Goal: Task Accomplishment & Management: Complete application form

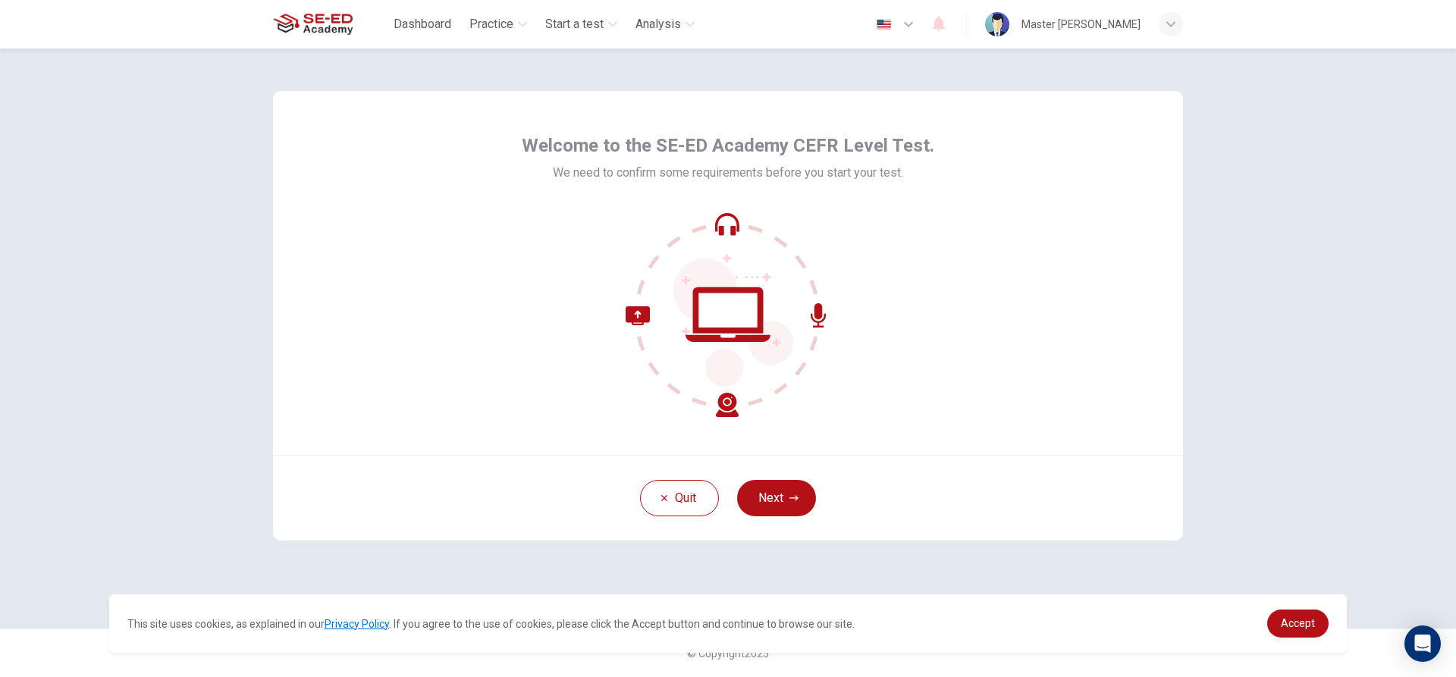
click at [778, 475] on div "Quit Next" at bounding box center [728, 498] width 910 height 86
click at [779, 488] on button "Next" at bounding box center [776, 498] width 79 height 36
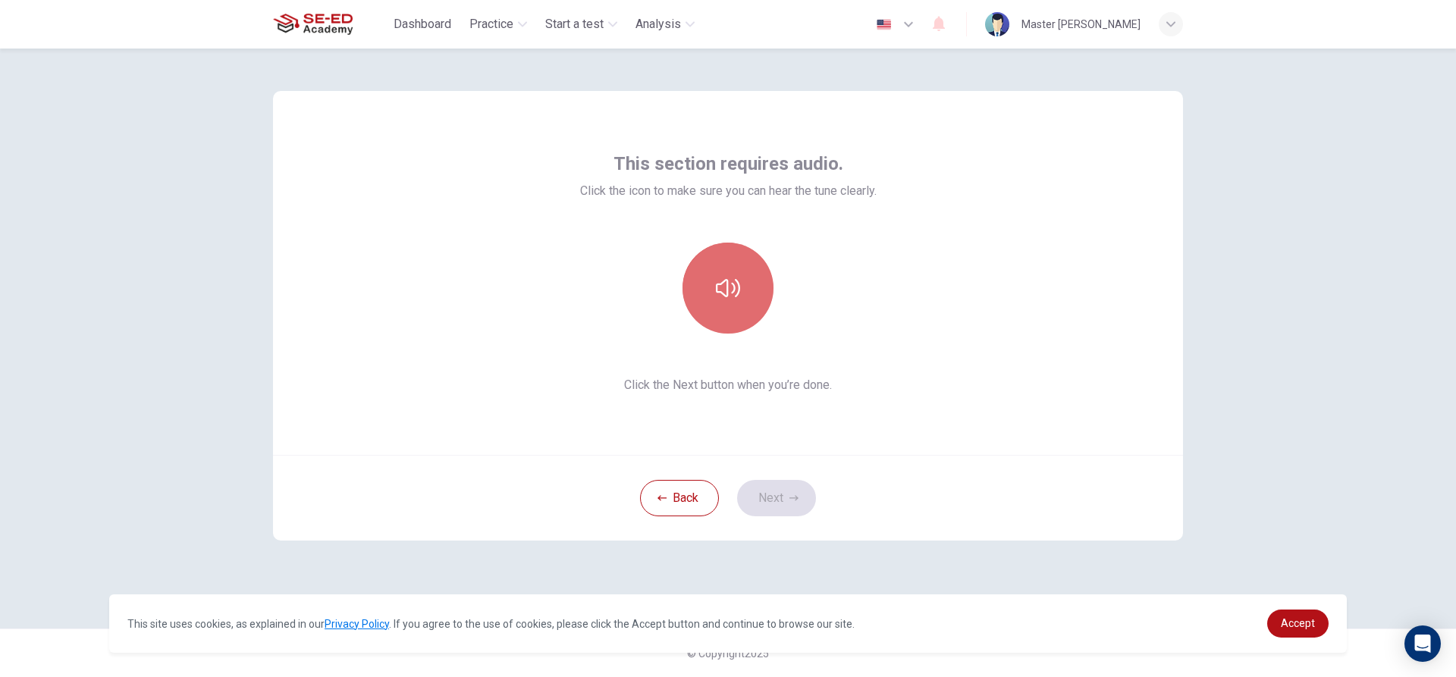
click at [709, 282] on button "button" at bounding box center [727, 288] width 91 height 91
click at [792, 500] on icon "button" at bounding box center [793, 498] width 9 height 9
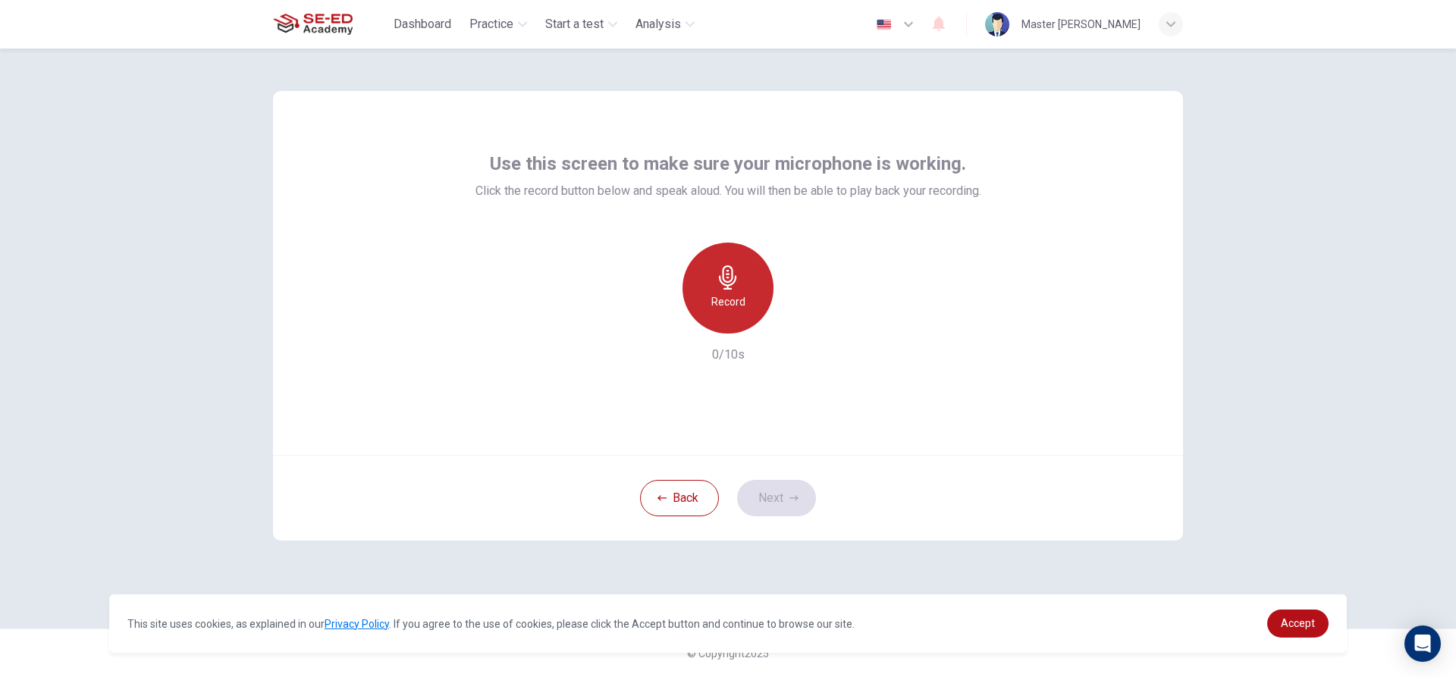
click at [731, 298] on h6 "Record" at bounding box center [728, 302] width 34 height 18
click at [731, 299] on h6 "Stop" at bounding box center [727, 302] width 23 height 18
click at [804, 328] on icon "button" at bounding box center [797, 321] width 15 height 15
click at [795, 318] on icon "button" at bounding box center [797, 321] width 11 height 11
click at [772, 496] on button "Next" at bounding box center [776, 498] width 79 height 36
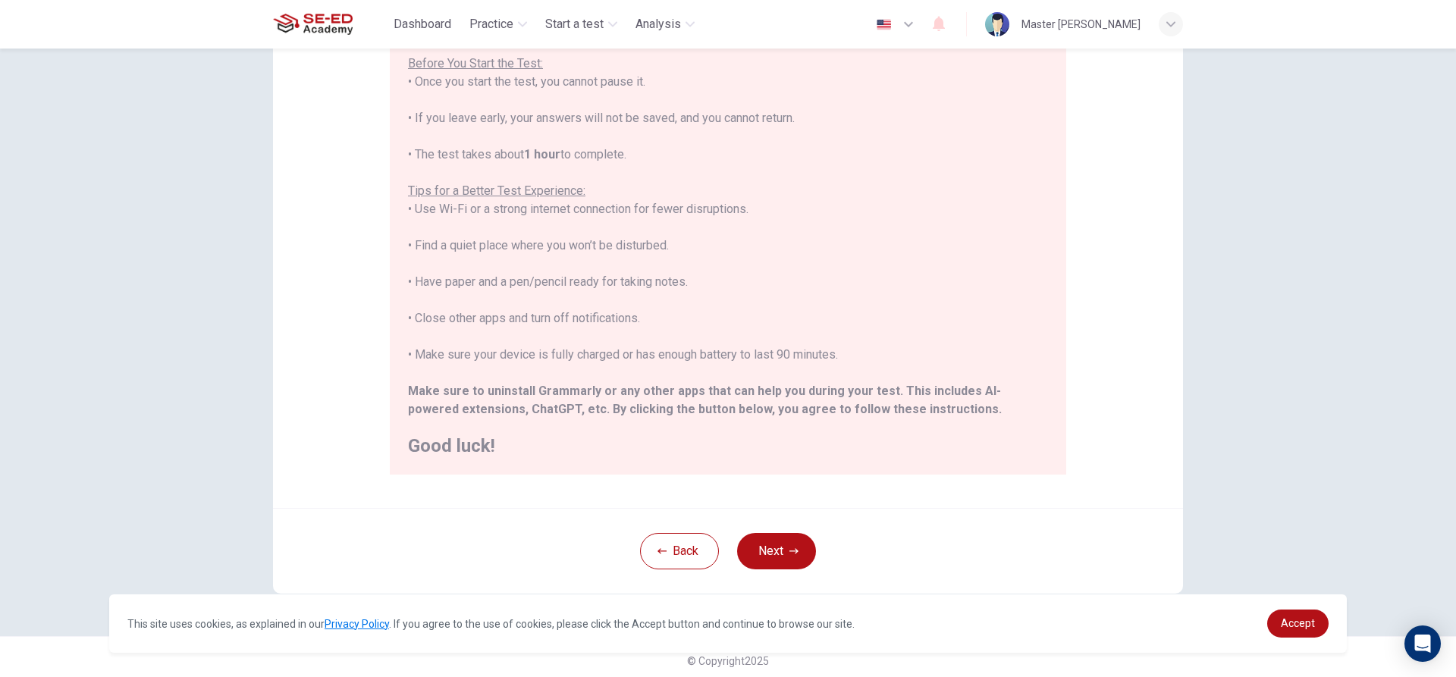
scroll to position [166, 0]
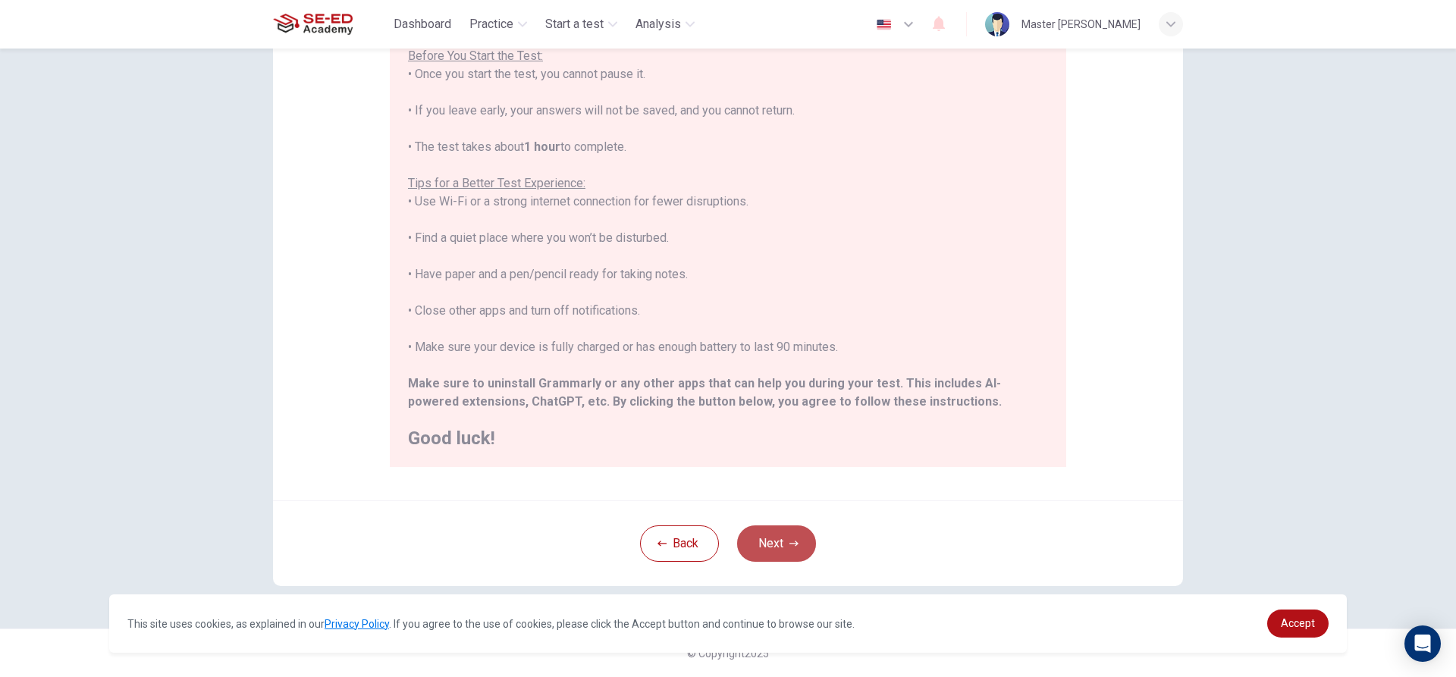
click at [770, 532] on button "Next" at bounding box center [776, 543] width 79 height 36
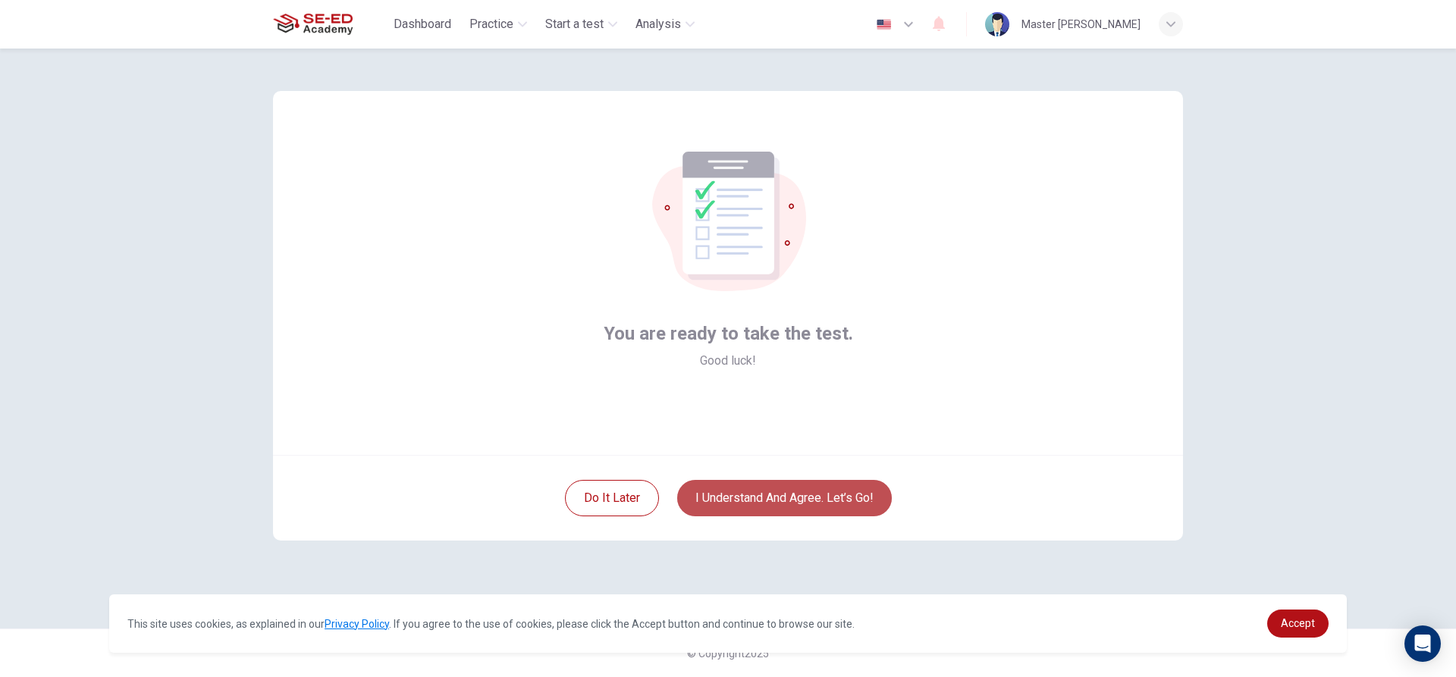
click at [786, 494] on button "I understand and agree. Let’s go!" at bounding box center [784, 498] width 215 height 36
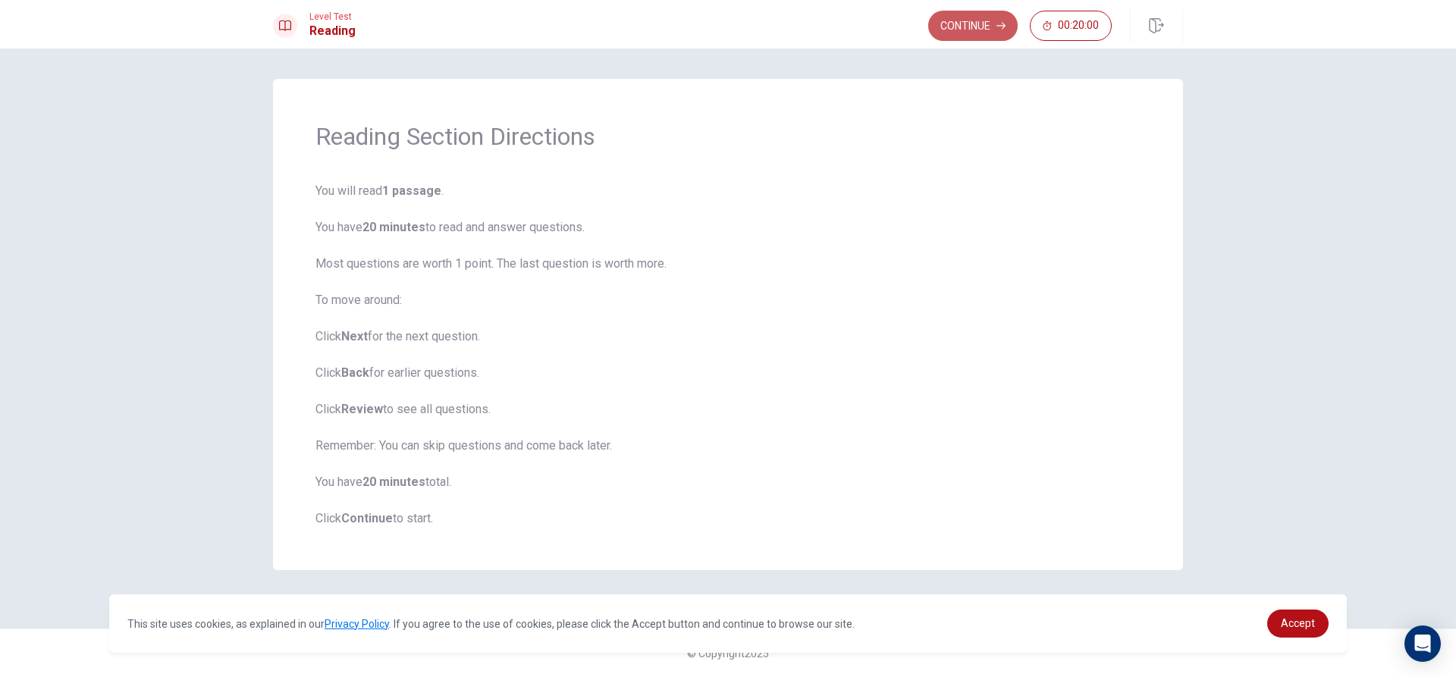
click at [977, 31] on button "Continue" at bounding box center [972, 26] width 89 height 30
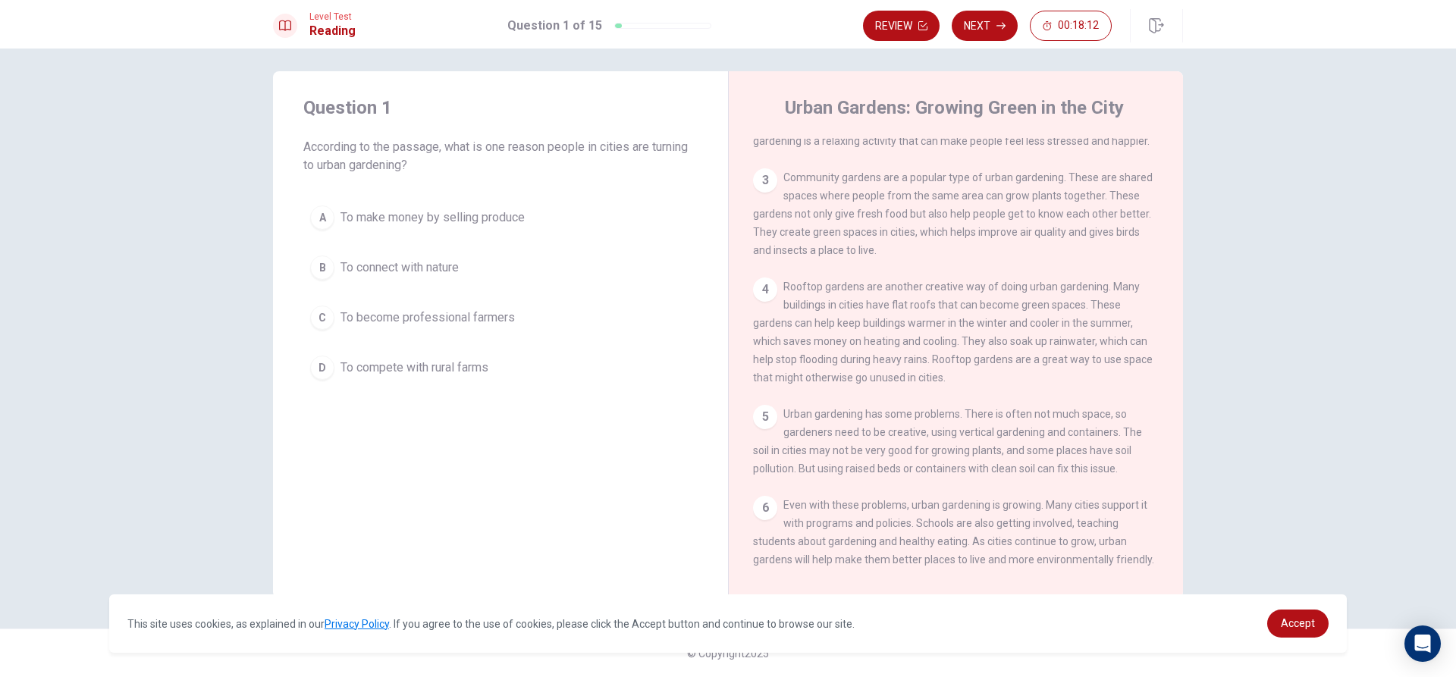
scroll to position [185, 0]
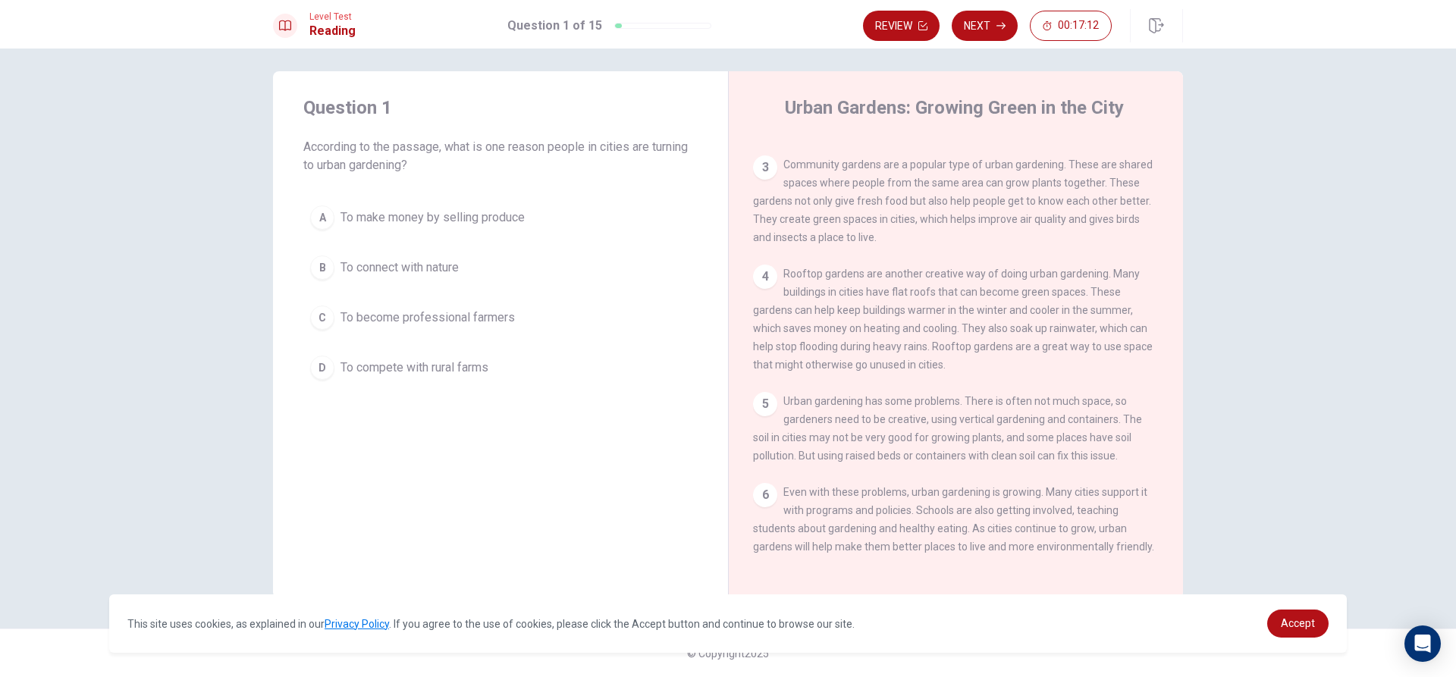
click at [333, 269] on button "B To connect with nature" at bounding box center [500, 268] width 394 height 38
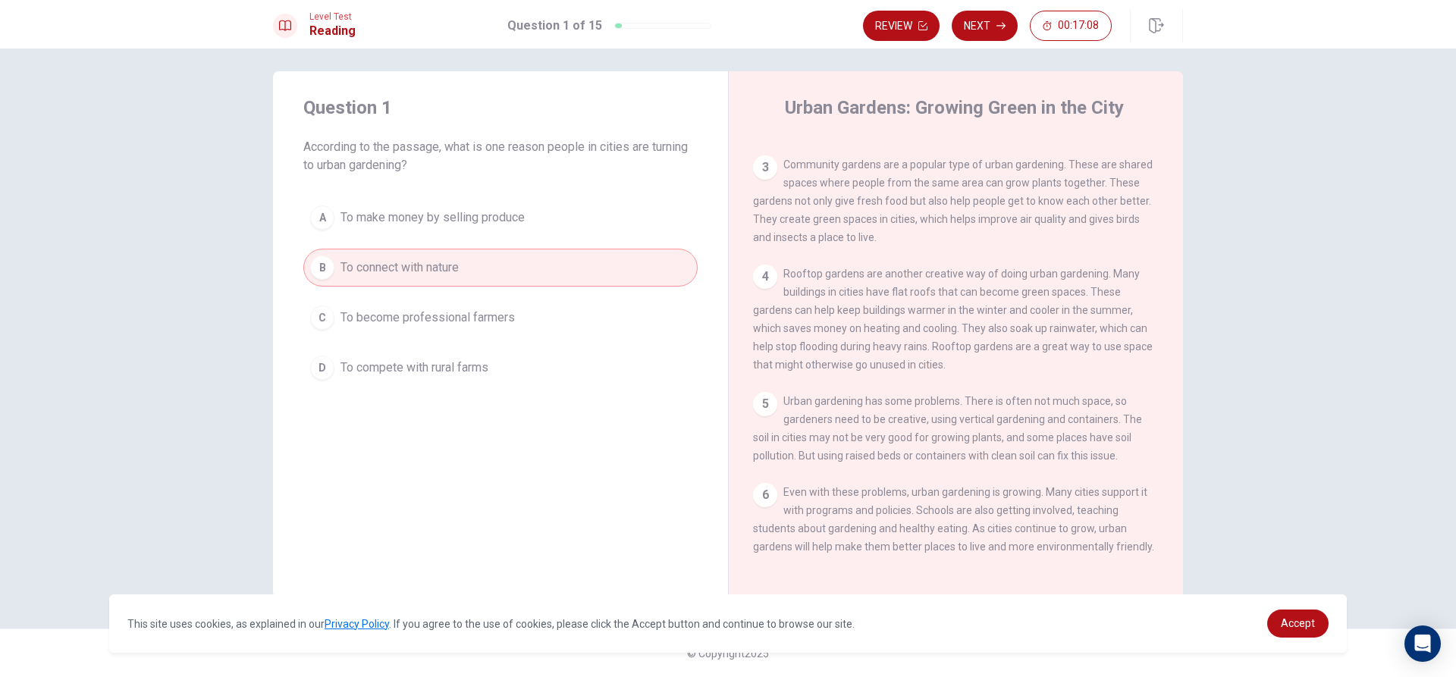
click at [335, 315] on button "C To become professional farmers" at bounding box center [500, 318] width 394 height 38
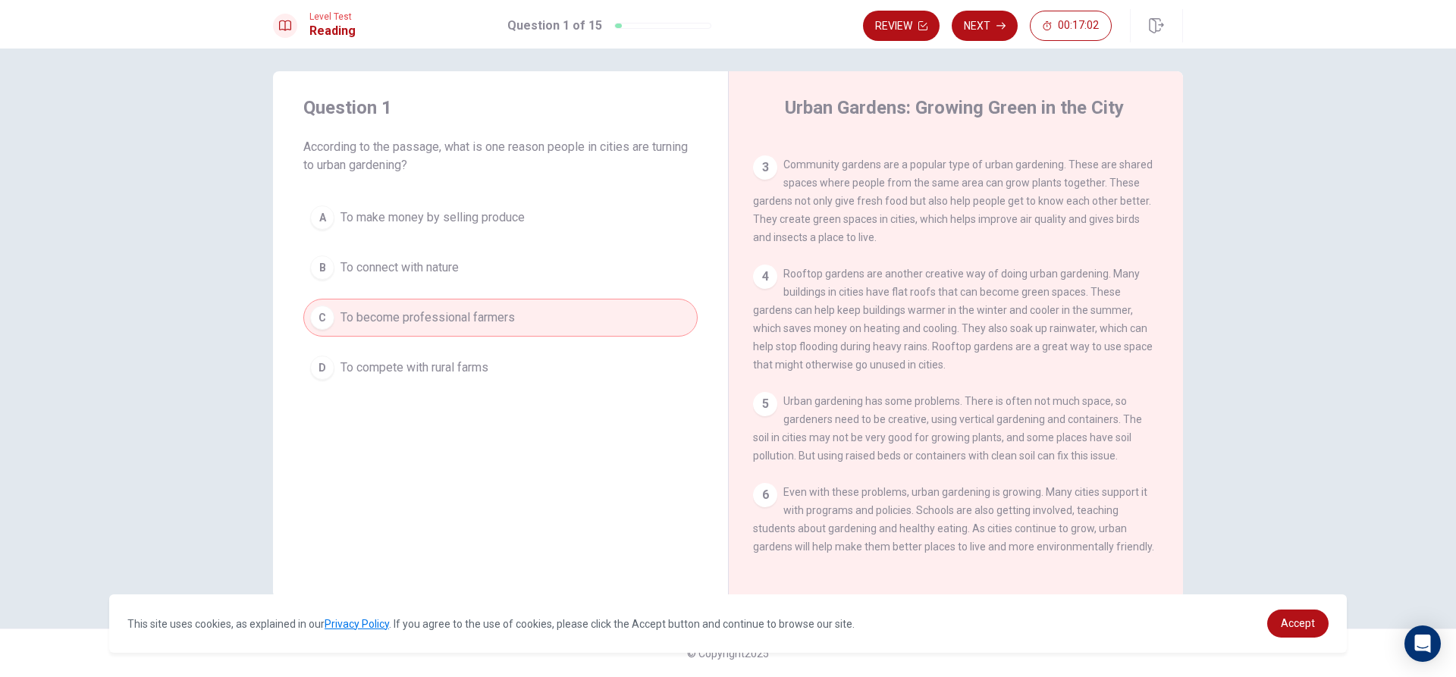
click at [333, 263] on button "B To connect with nature" at bounding box center [500, 268] width 394 height 38
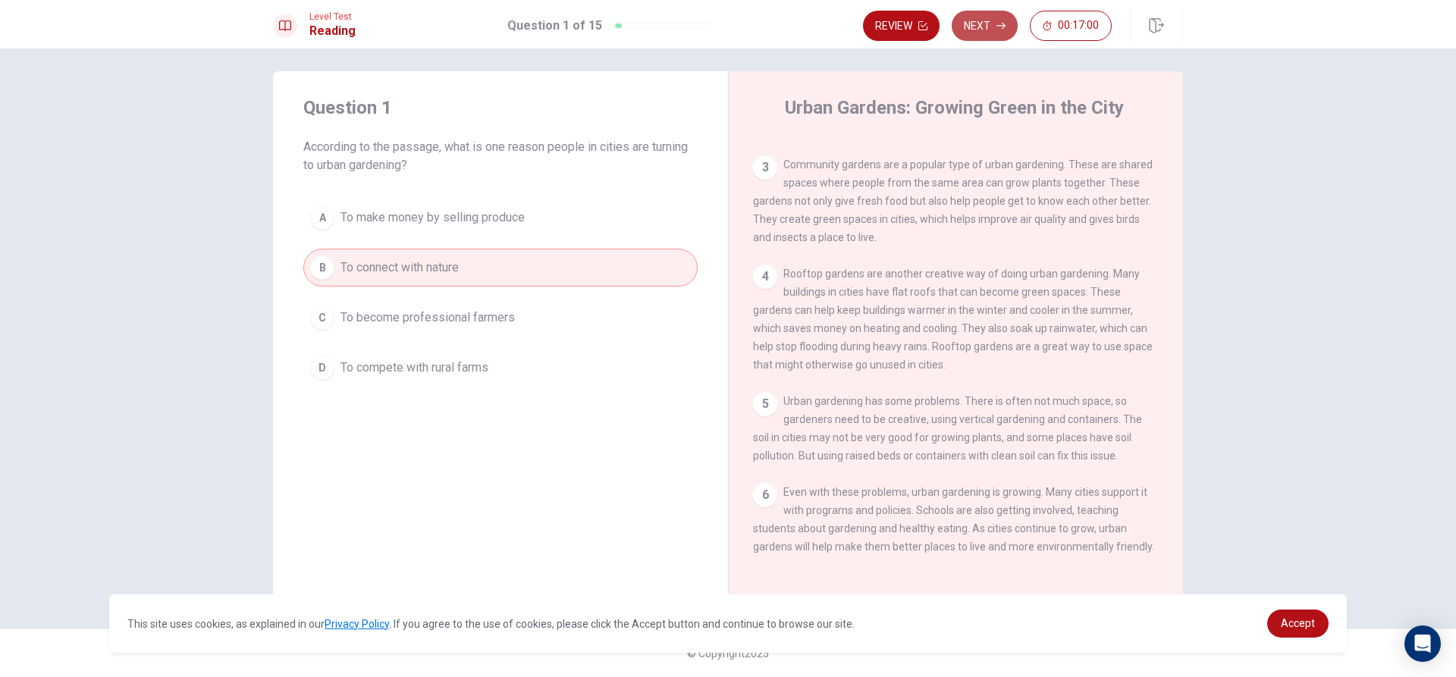
click at [992, 27] on button "Next" at bounding box center [984, 26] width 66 height 30
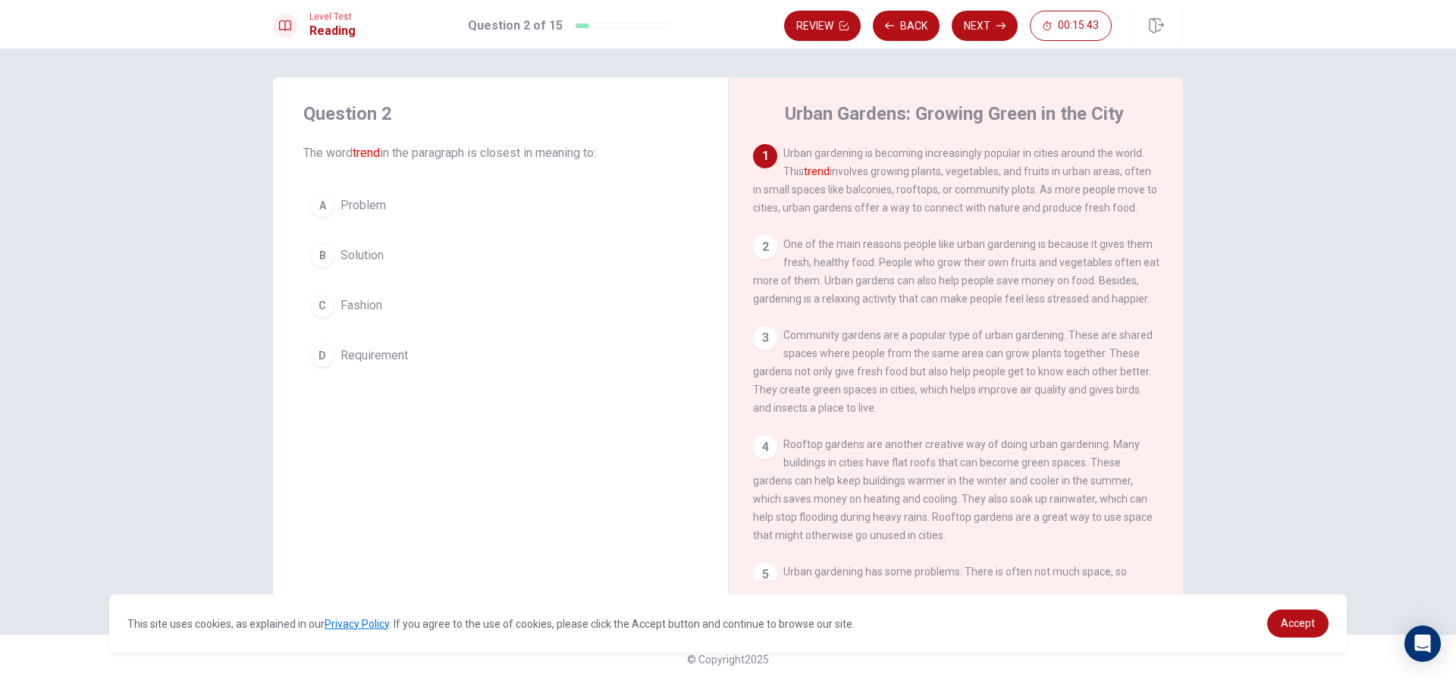
scroll to position [0, 0]
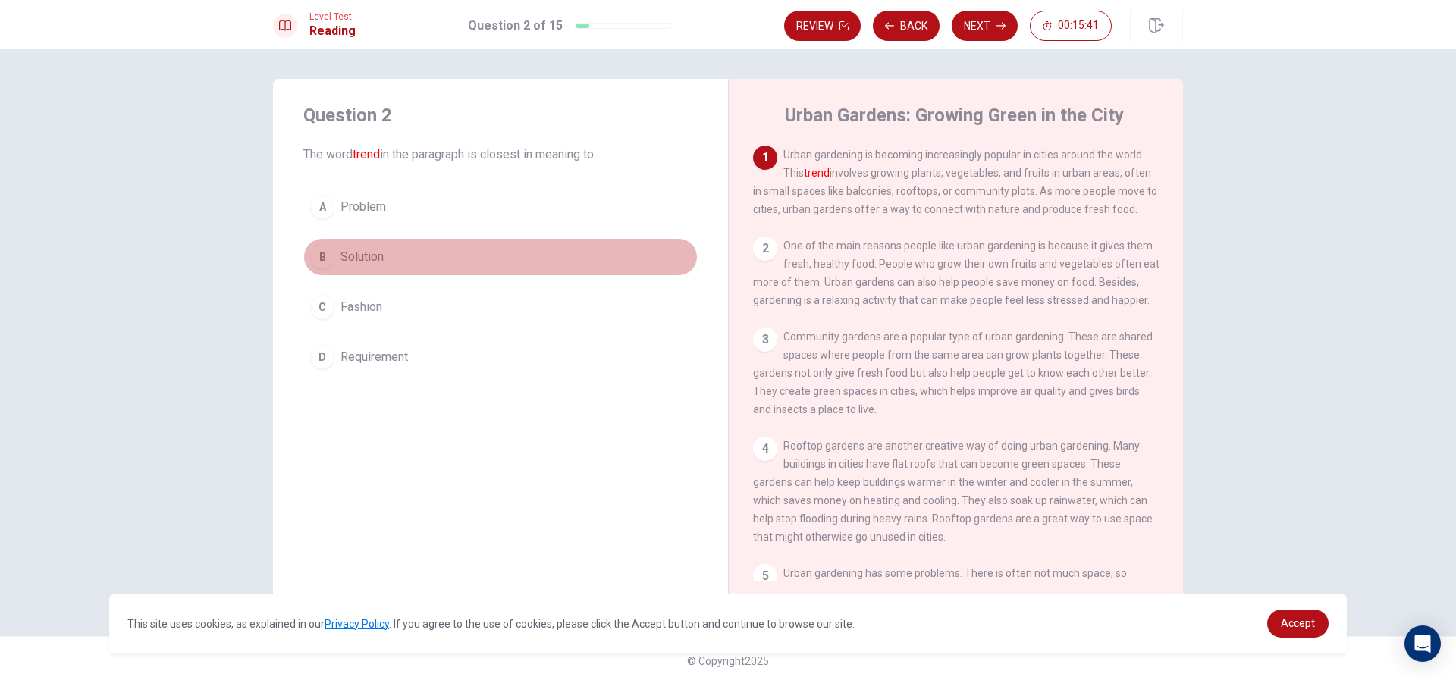
click at [316, 262] on div "B" at bounding box center [322, 257] width 24 height 24
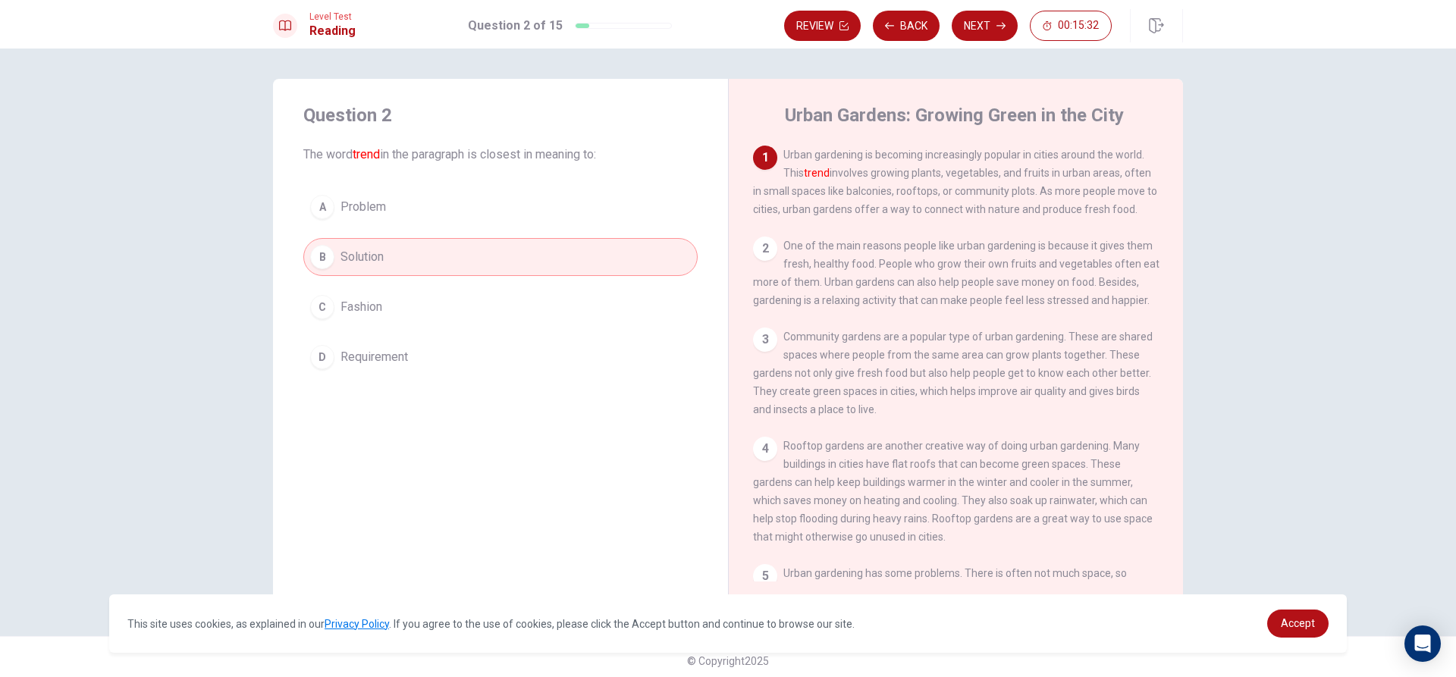
click at [989, 23] on button "Next" at bounding box center [984, 26] width 66 height 30
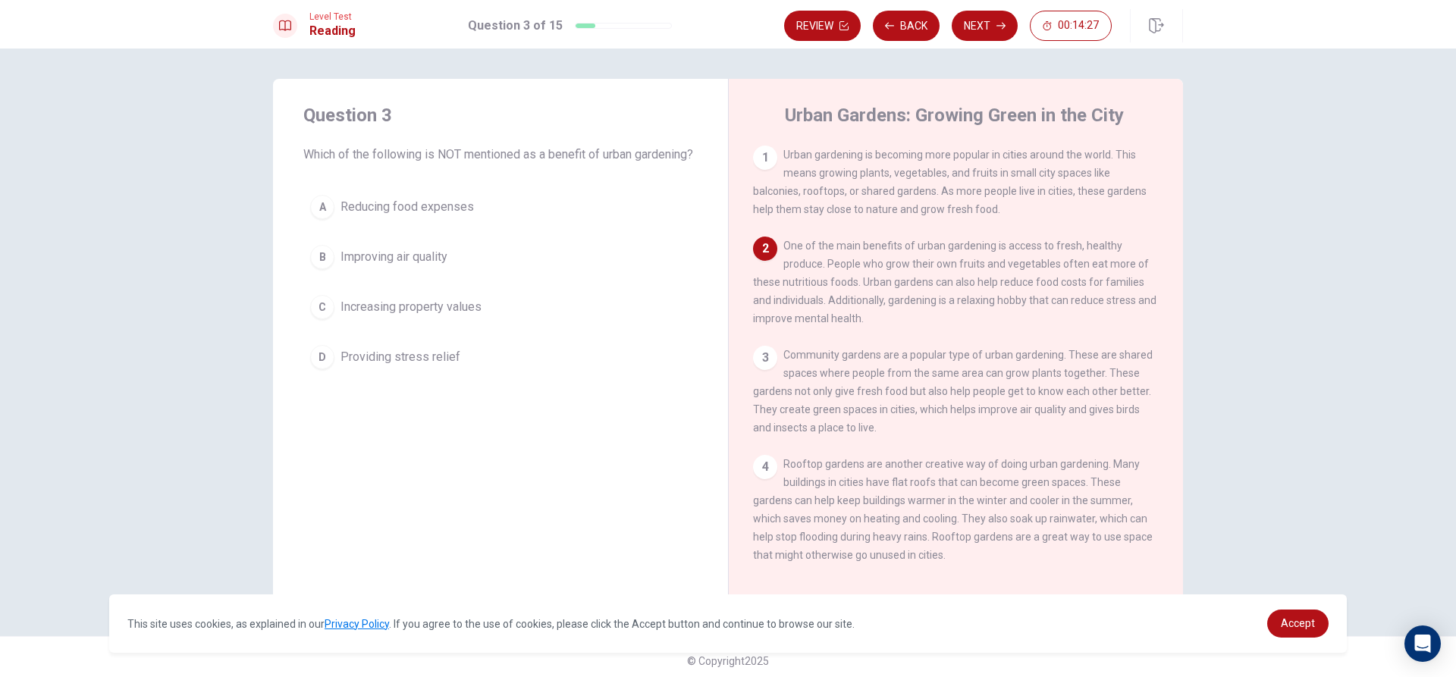
click at [321, 269] on div "B" at bounding box center [322, 257] width 24 height 24
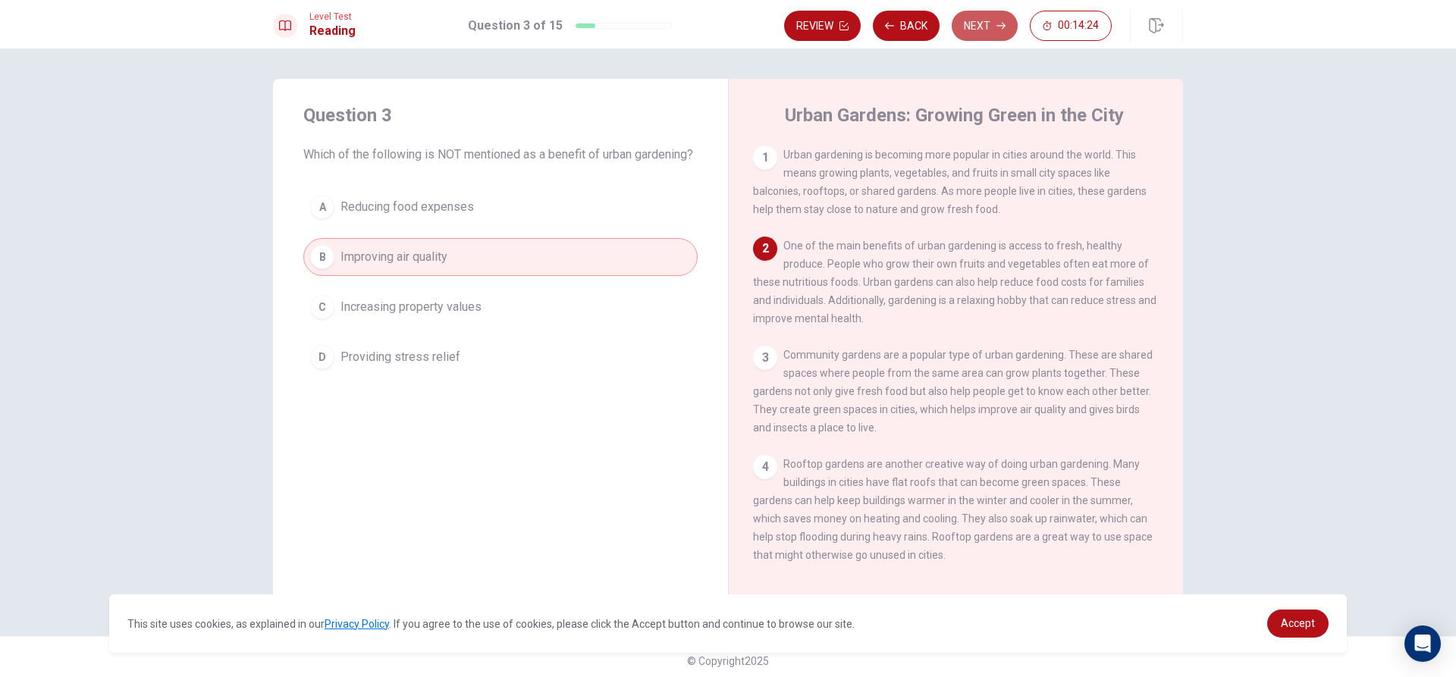
drag, startPoint x: 977, startPoint y: 25, endPoint x: 965, endPoint y: 20, distance: 12.5
click at [977, 24] on button "Next" at bounding box center [984, 26] width 66 height 30
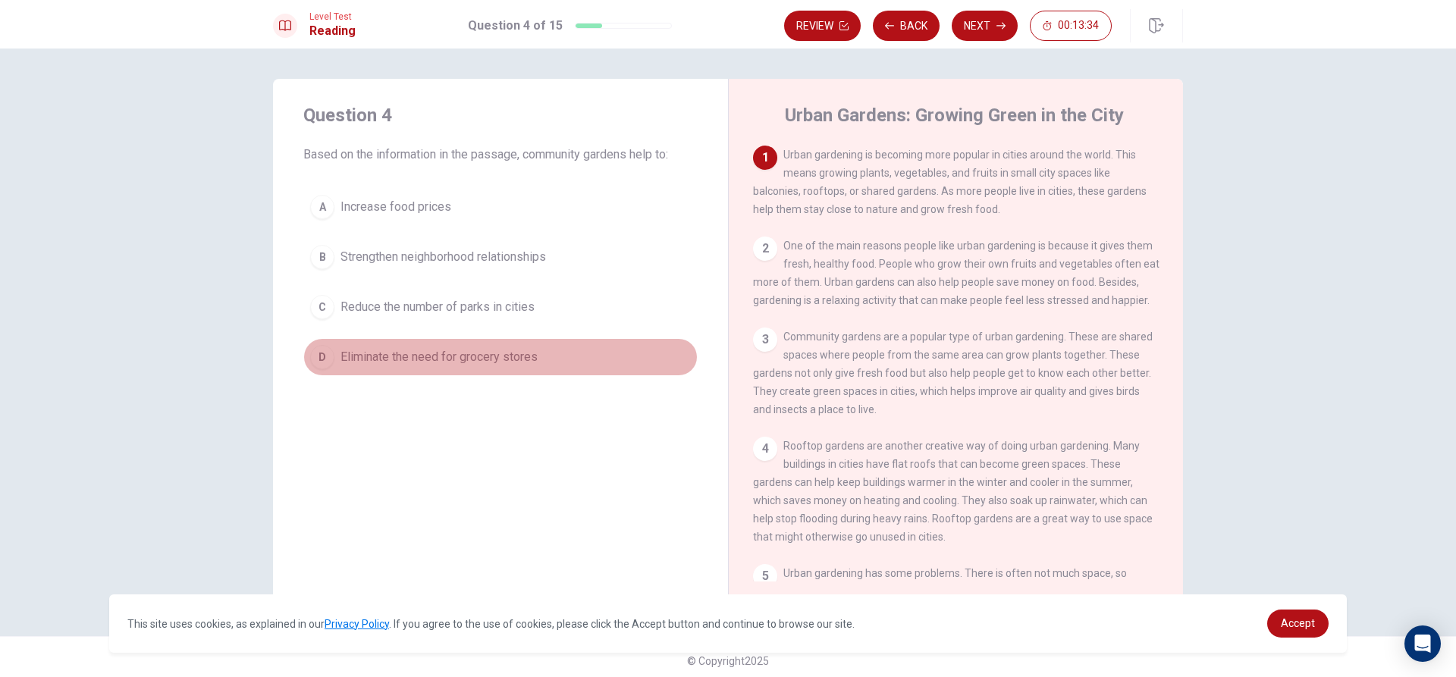
click at [411, 360] on span "Eliminate the need for grocery stores" at bounding box center [438, 357] width 197 height 18
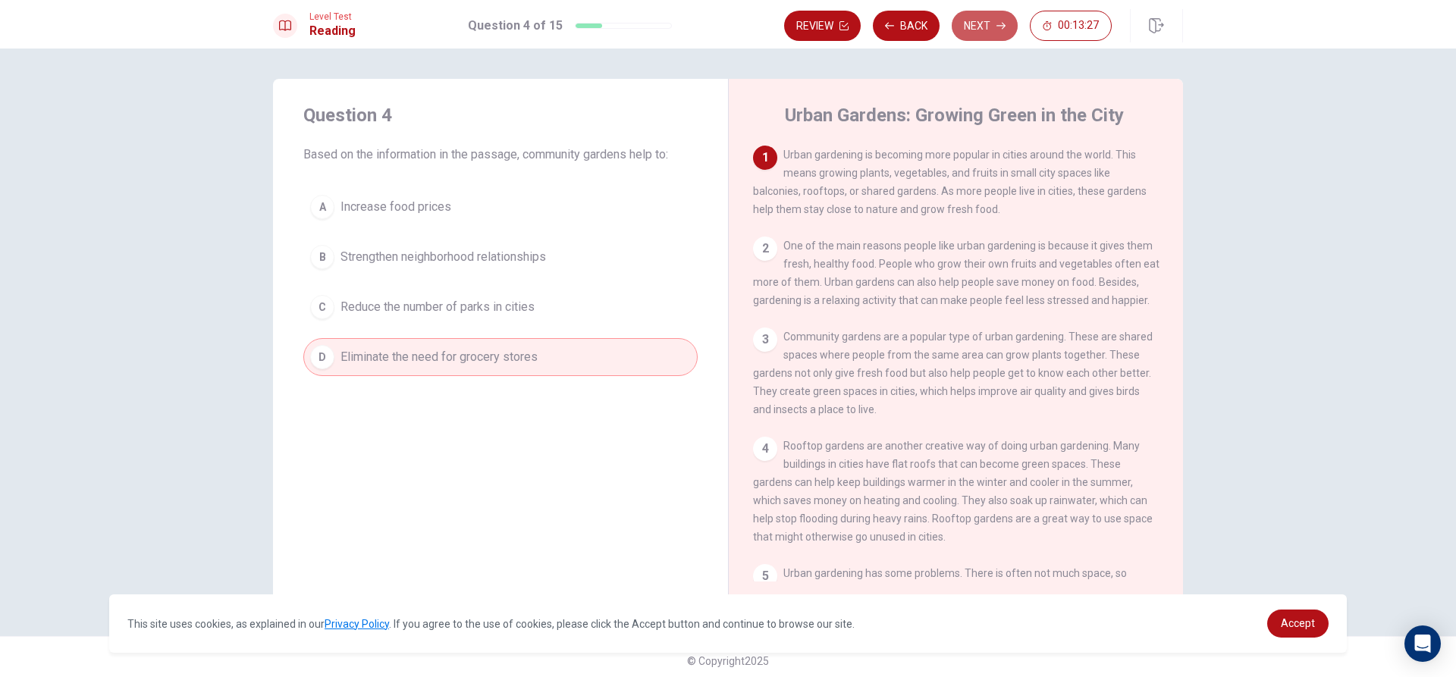
drag, startPoint x: 983, startPoint y: 24, endPoint x: 1002, endPoint y: 36, distance: 22.8
click at [989, 25] on button "Next" at bounding box center [984, 26] width 66 height 30
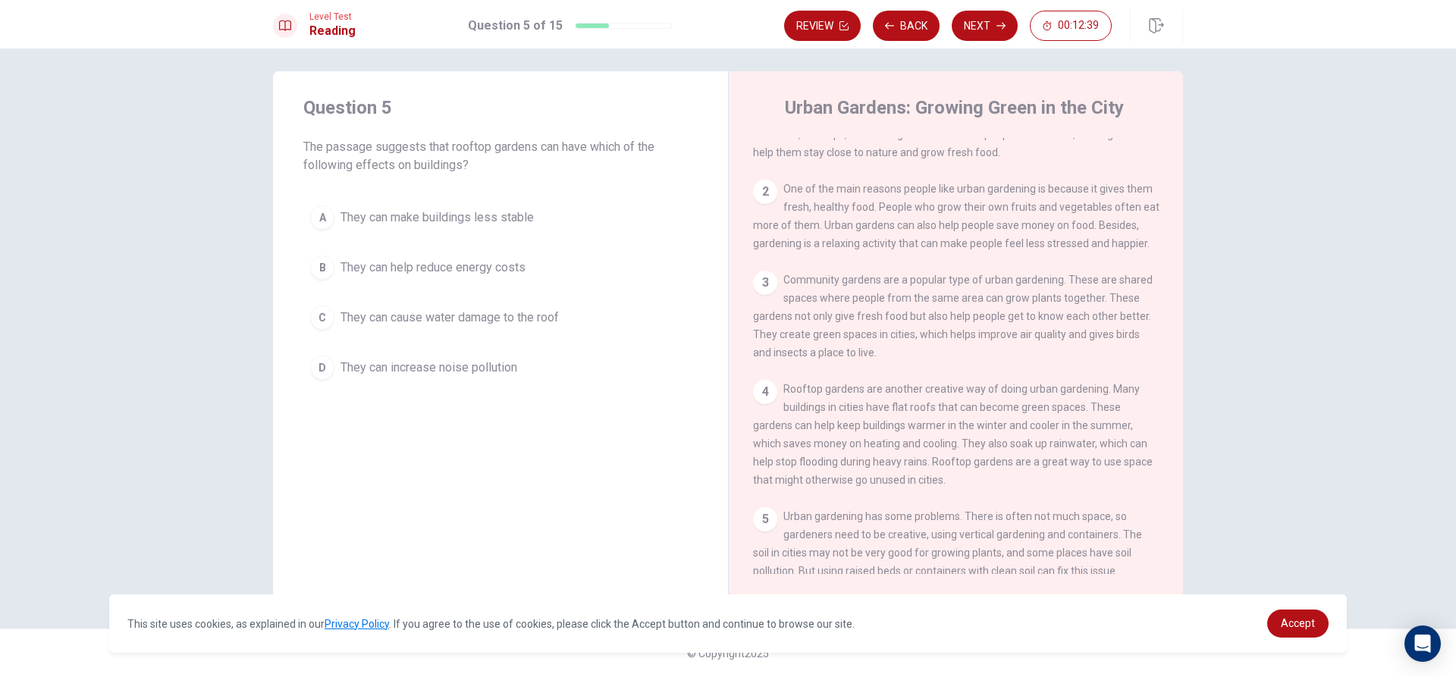
scroll to position [76, 0]
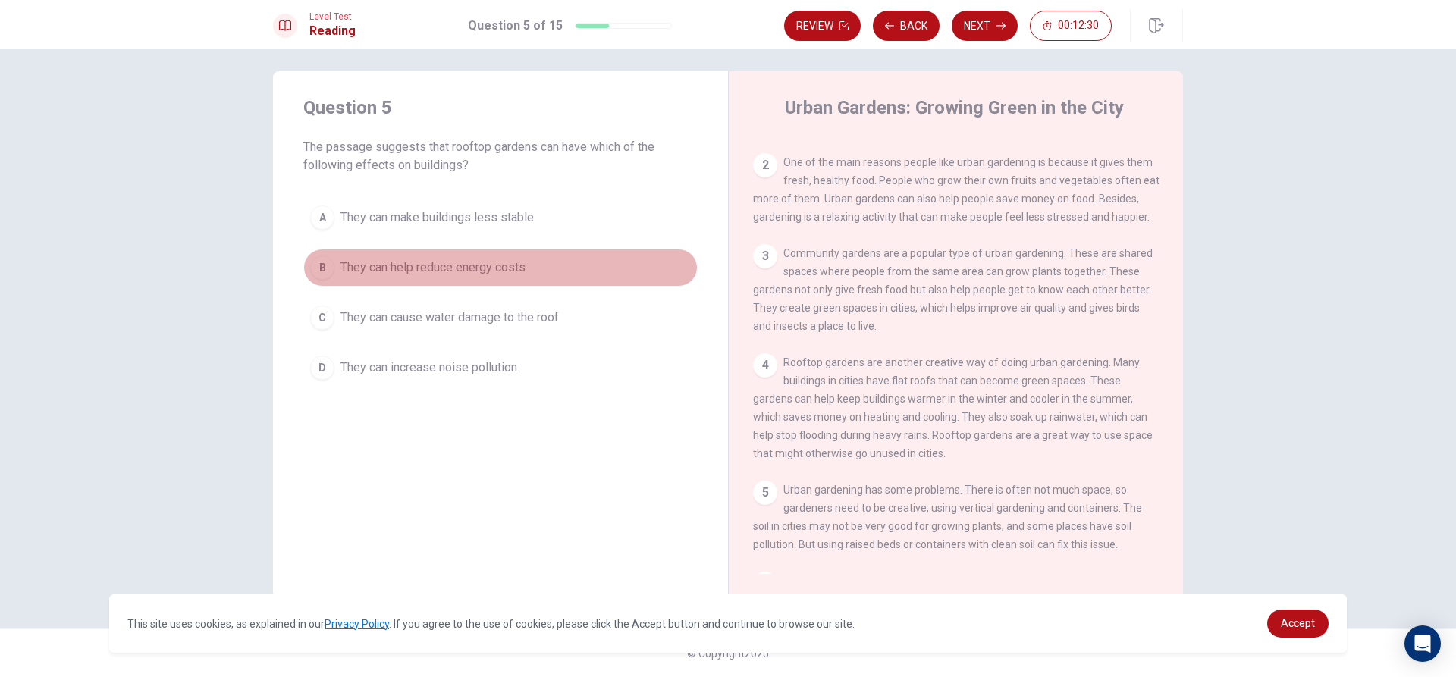
click at [340, 267] on span "They can help reduce energy costs" at bounding box center [432, 268] width 185 height 18
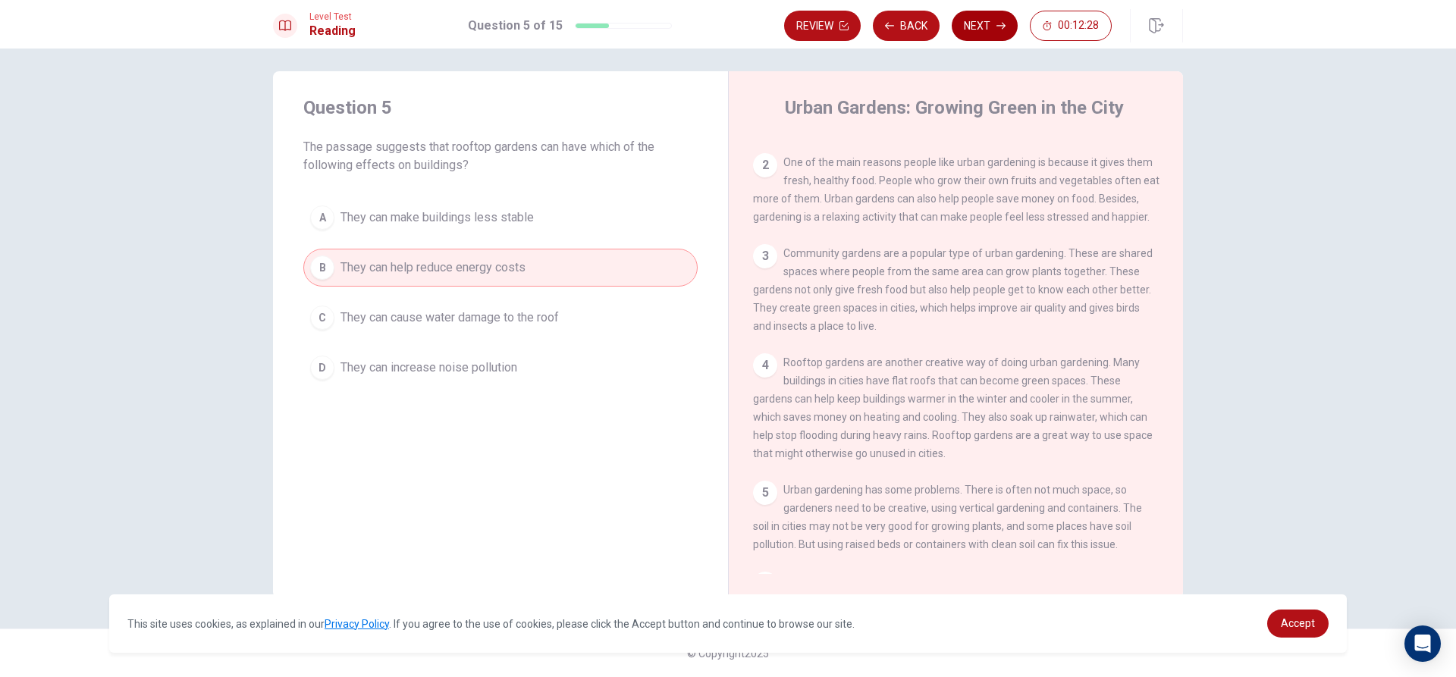
click at [983, 30] on button "Next" at bounding box center [984, 26] width 66 height 30
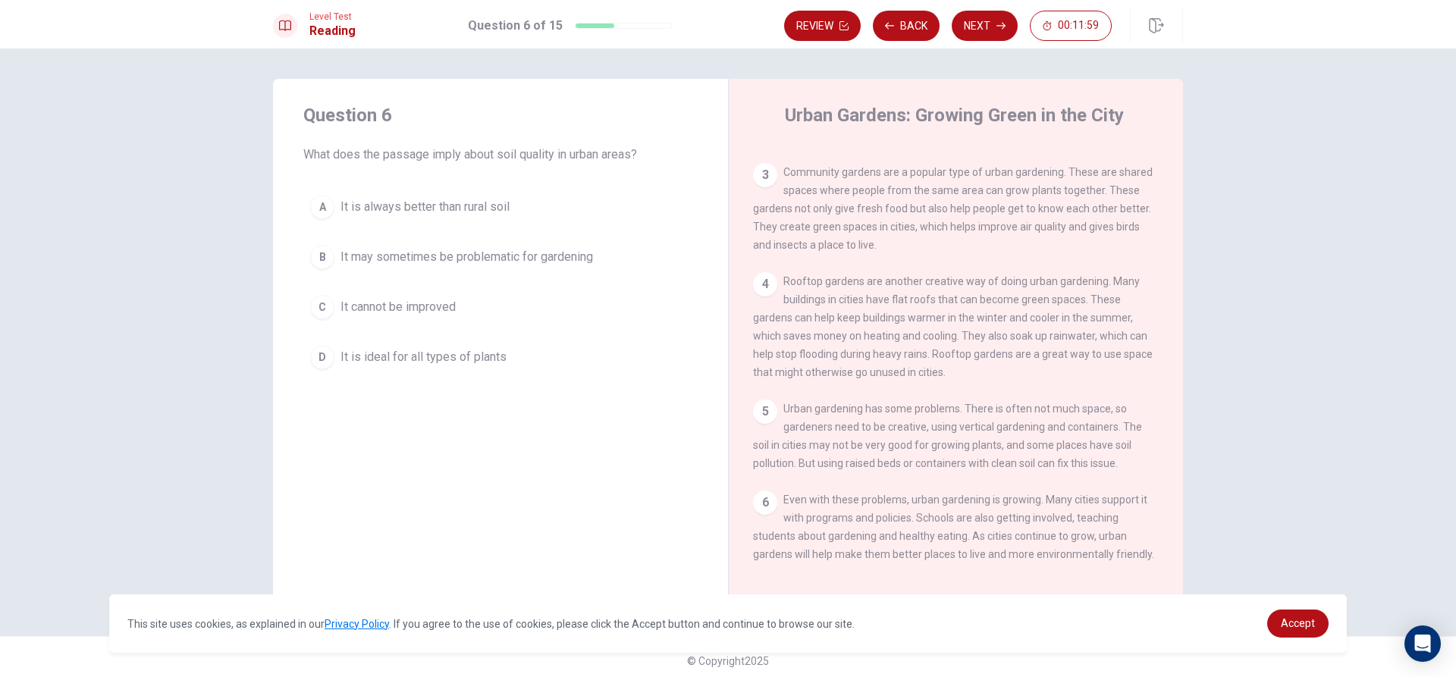
scroll to position [8, 0]
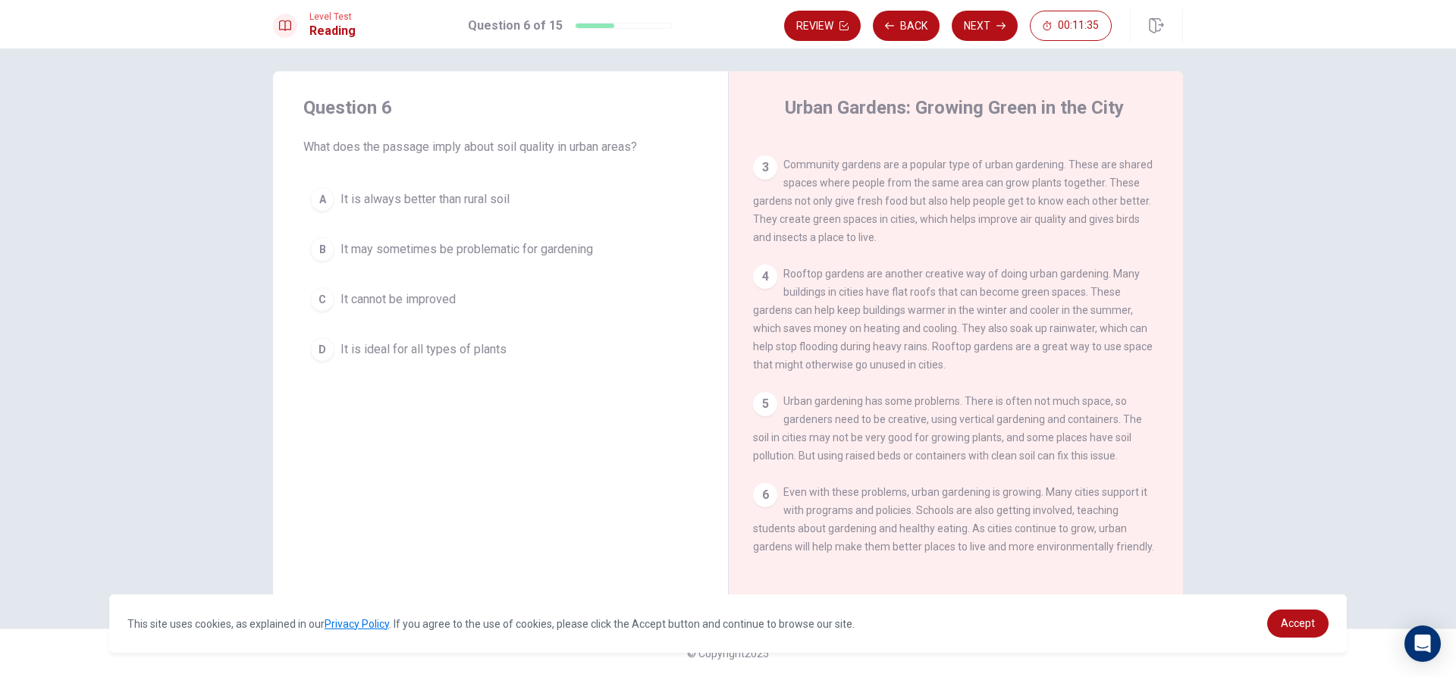
click at [365, 248] on span "It may sometimes be problematic for gardening" at bounding box center [466, 249] width 252 height 18
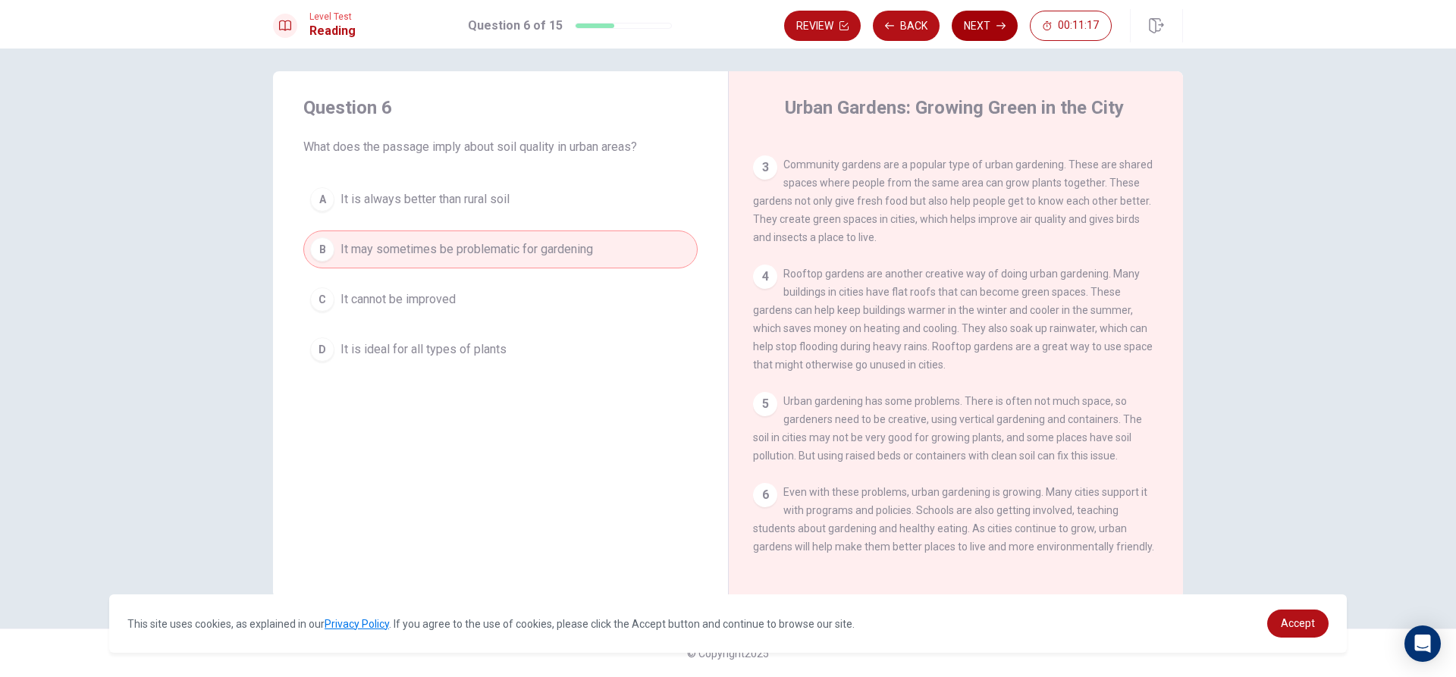
click at [973, 24] on button "Next" at bounding box center [984, 26] width 66 height 30
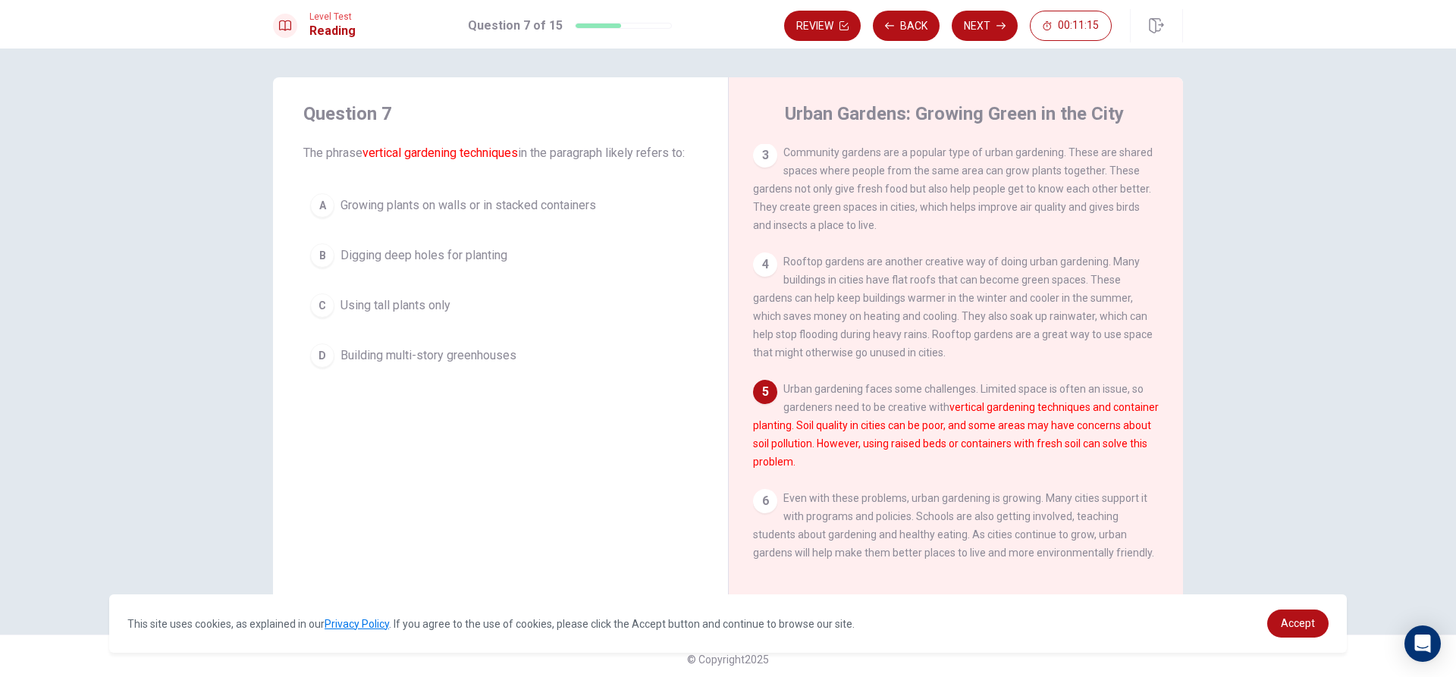
scroll to position [0, 0]
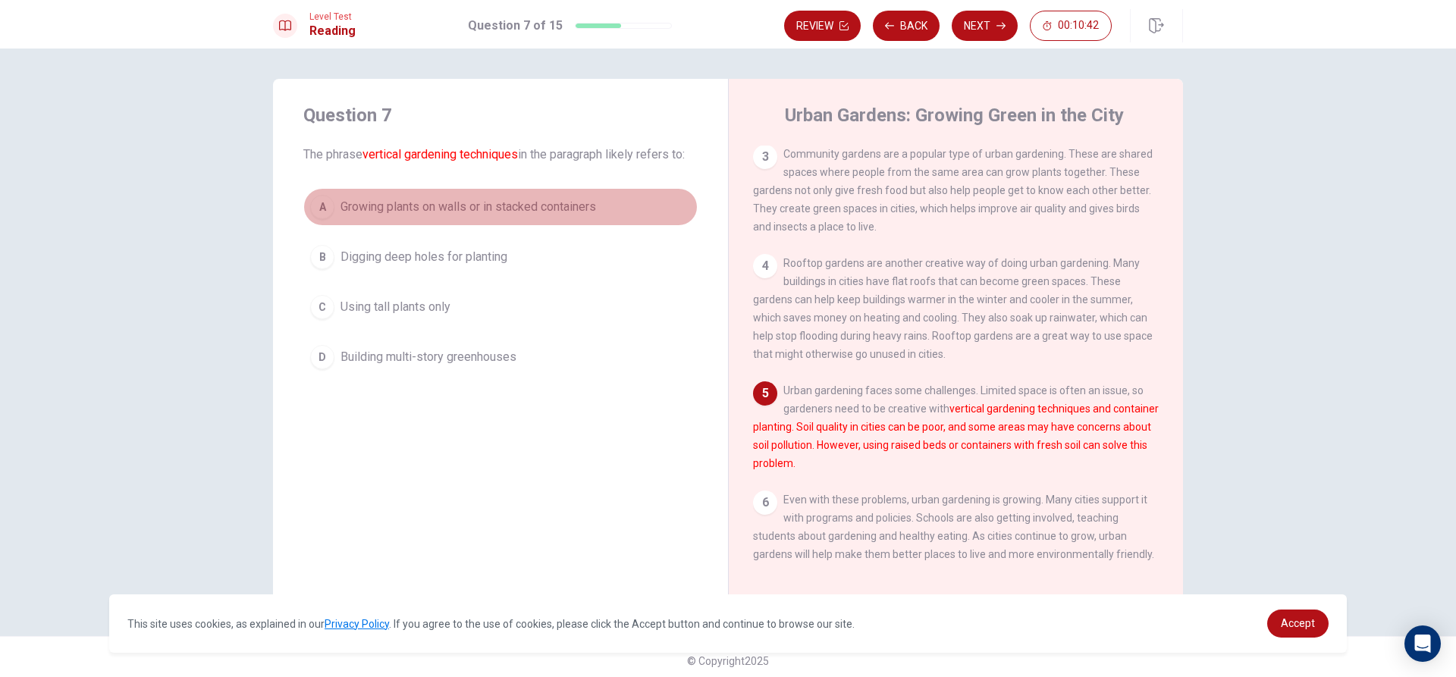
click at [344, 206] on span "Growing plants on walls or in stacked containers" at bounding box center [467, 207] width 255 height 18
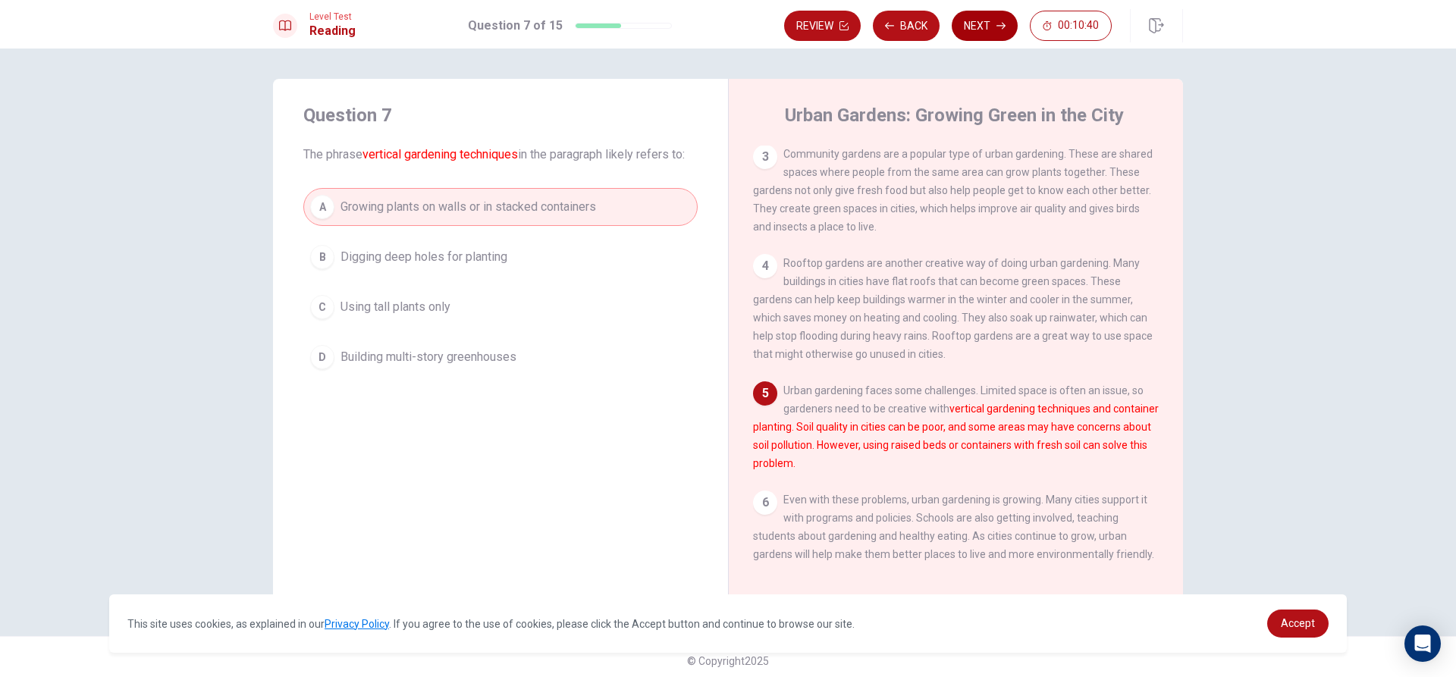
click at [976, 30] on button "Next" at bounding box center [984, 26] width 66 height 30
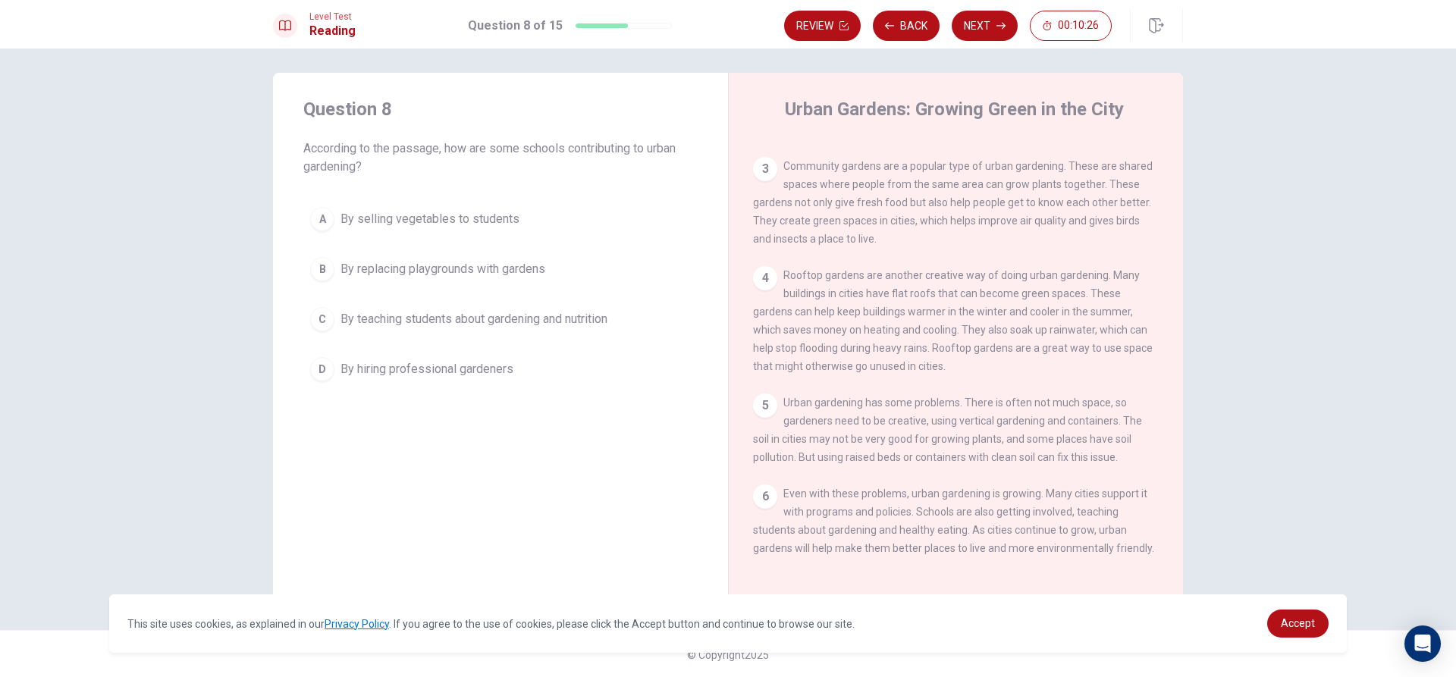
scroll to position [8, 0]
click at [456, 321] on span "By teaching students about gardening and nutrition" at bounding box center [473, 318] width 267 height 18
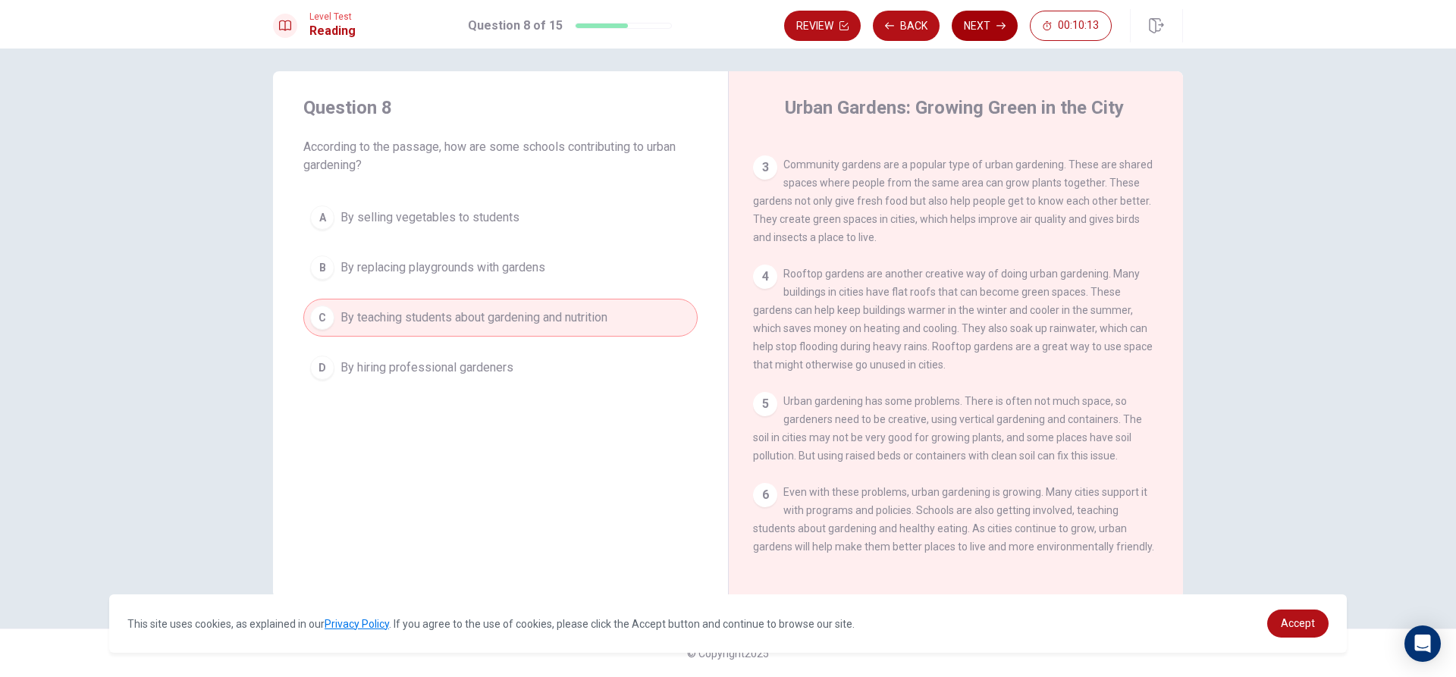
click at [992, 25] on button "Next" at bounding box center [984, 26] width 66 height 30
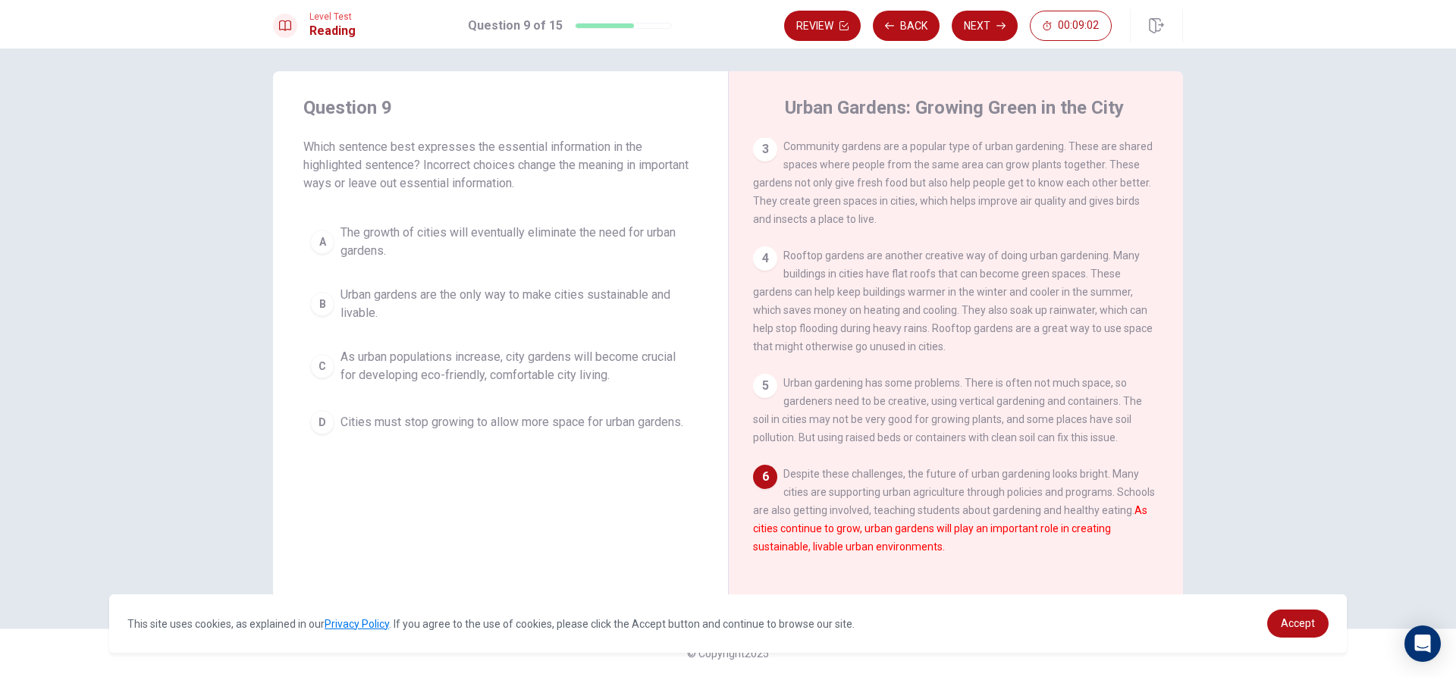
click at [413, 365] on span "As urban populations increase, city gardens will become crucial for developing …" at bounding box center [515, 366] width 350 height 36
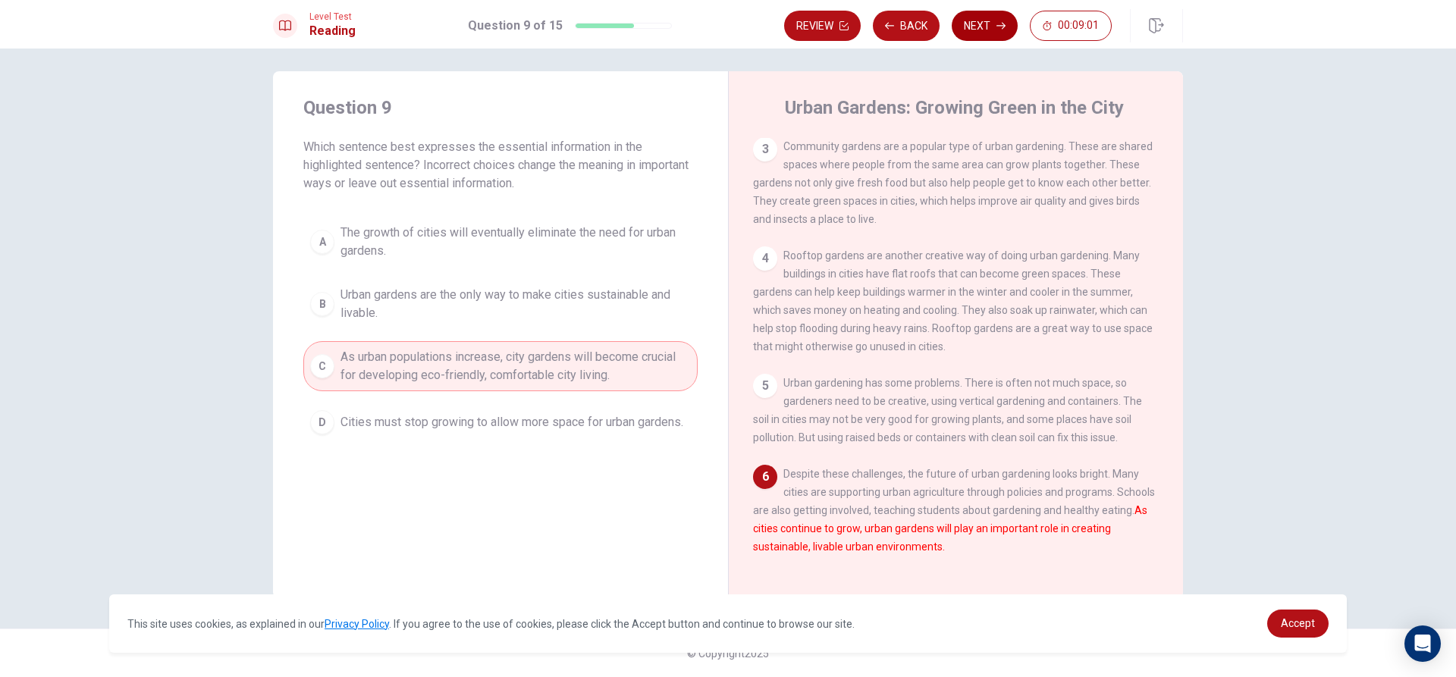
click at [997, 34] on button "Next" at bounding box center [984, 26] width 66 height 30
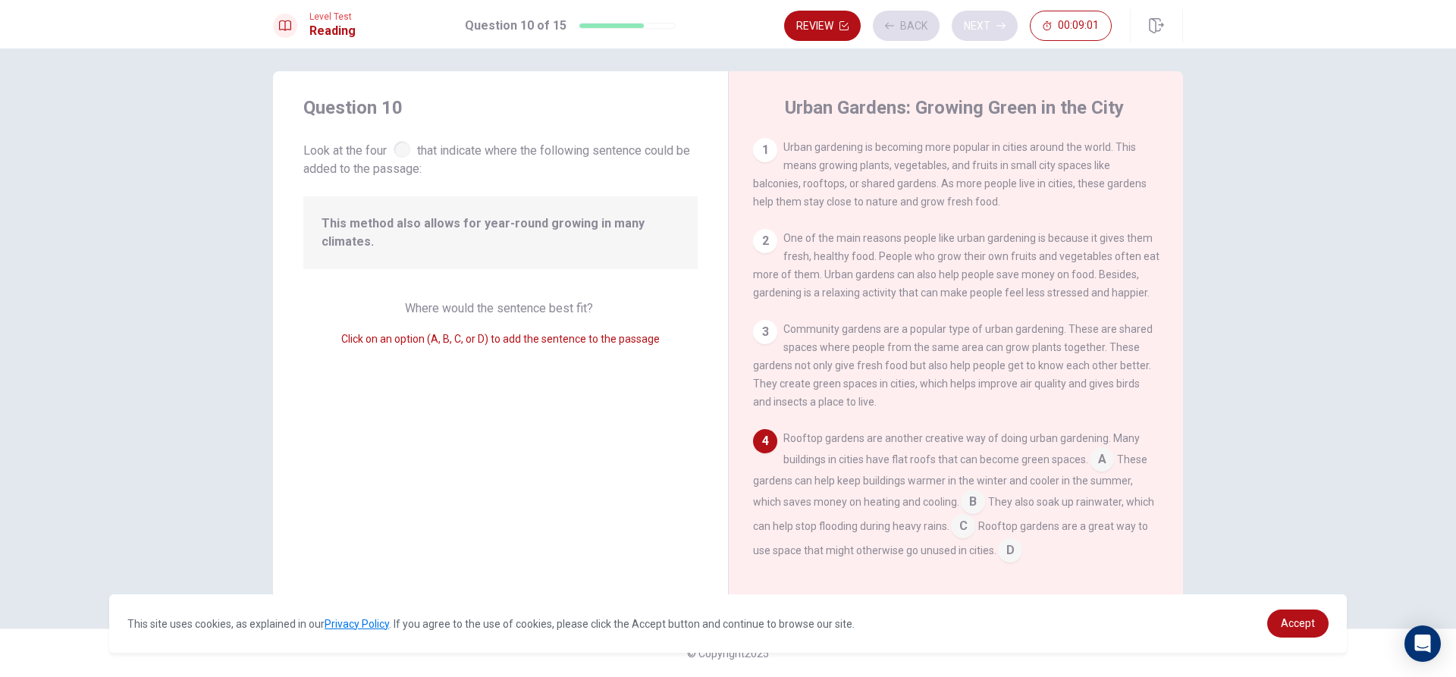
scroll to position [150, 0]
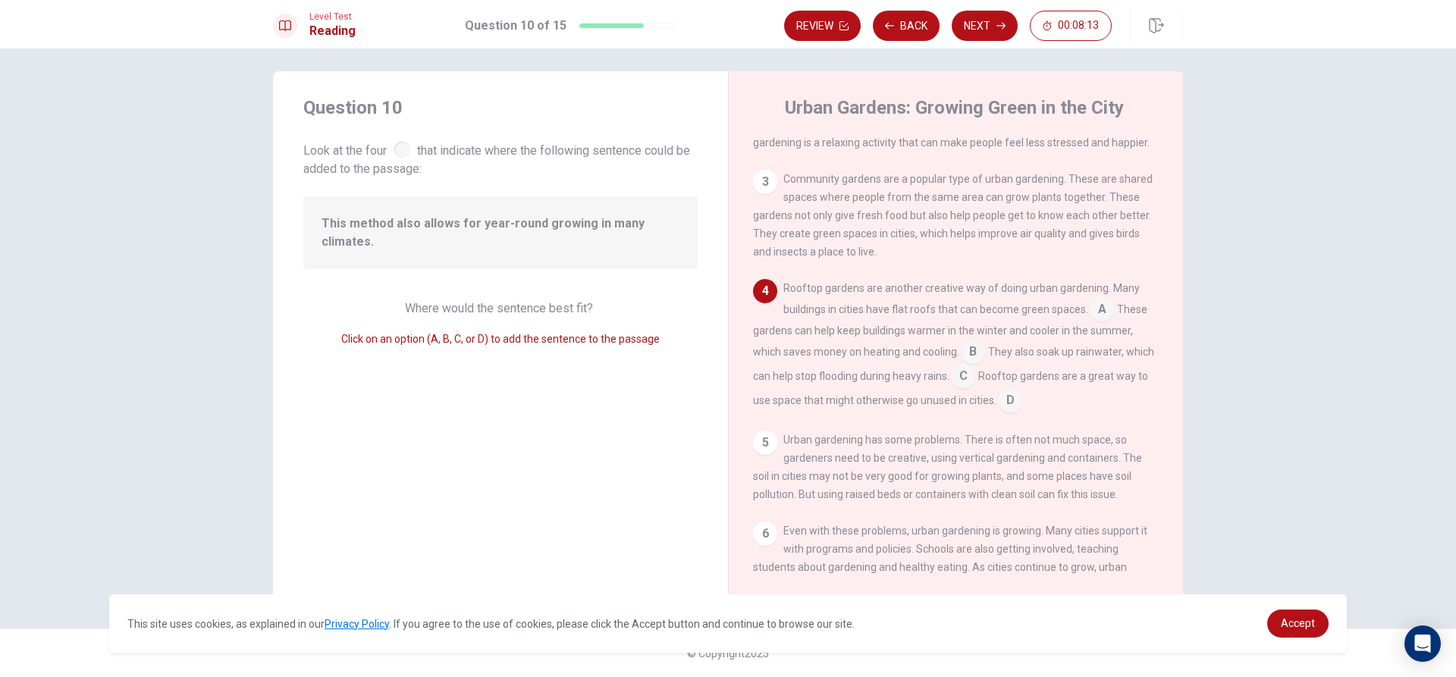
click at [1102, 318] on input at bounding box center [1101, 311] width 24 height 24
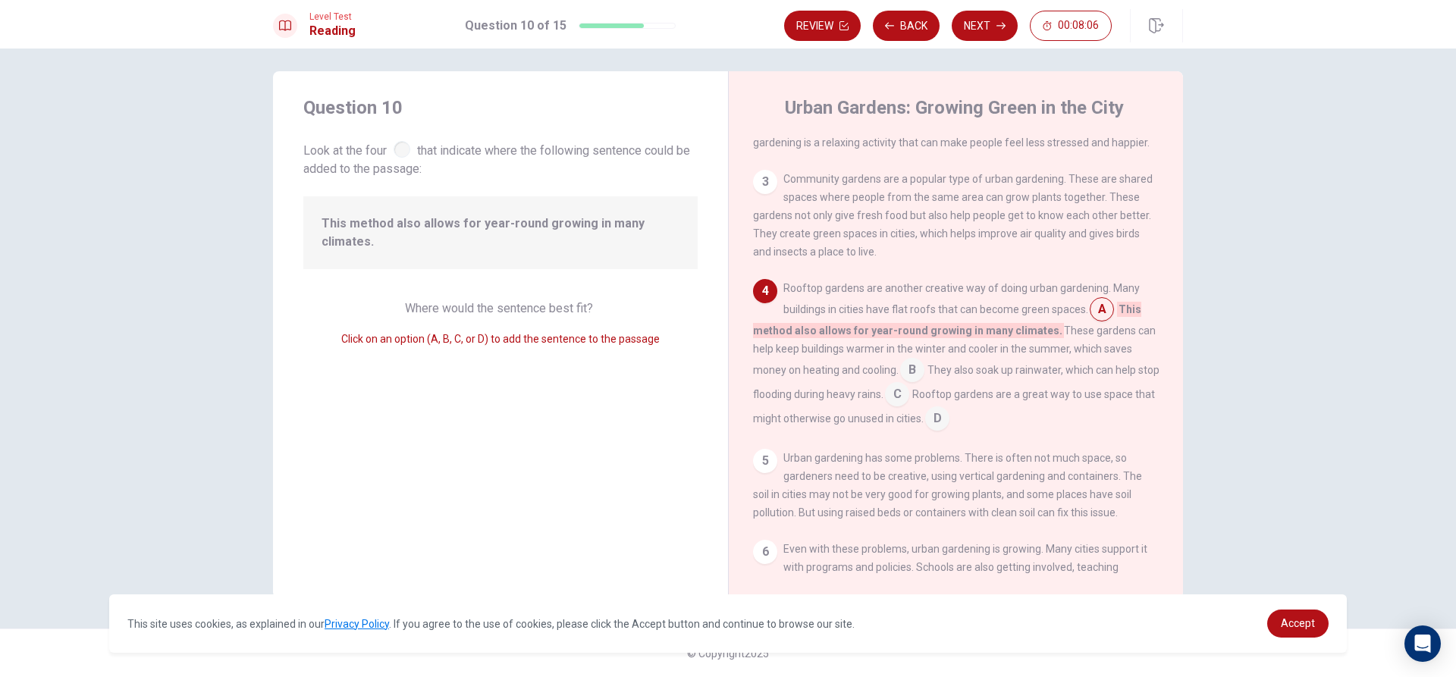
click at [1099, 310] on input at bounding box center [1101, 311] width 24 height 24
click at [908, 381] on input at bounding box center [912, 371] width 24 height 24
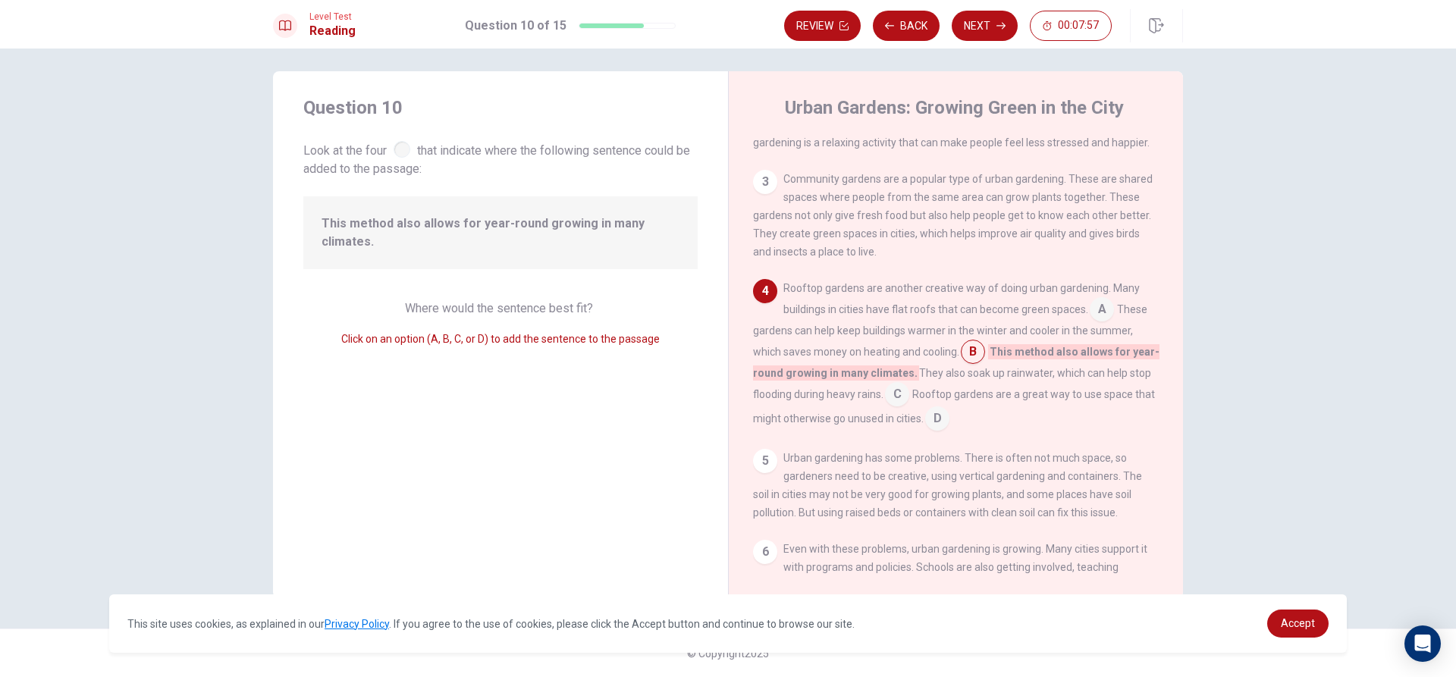
click at [895, 408] on input at bounding box center [897, 396] width 24 height 24
click at [1330, 397] on div "Question 10 Look at the four that indicate where the following sentence could b…" at bounding box center [728, 363] width 1456 height 629
drag, startPoint x: 992, startPoint y: 422, endPoint x: 1003, endPoint y: 425, distance: 11.6
click at [971, 424] on input at bounding box center [959, 420] width 24 height 24
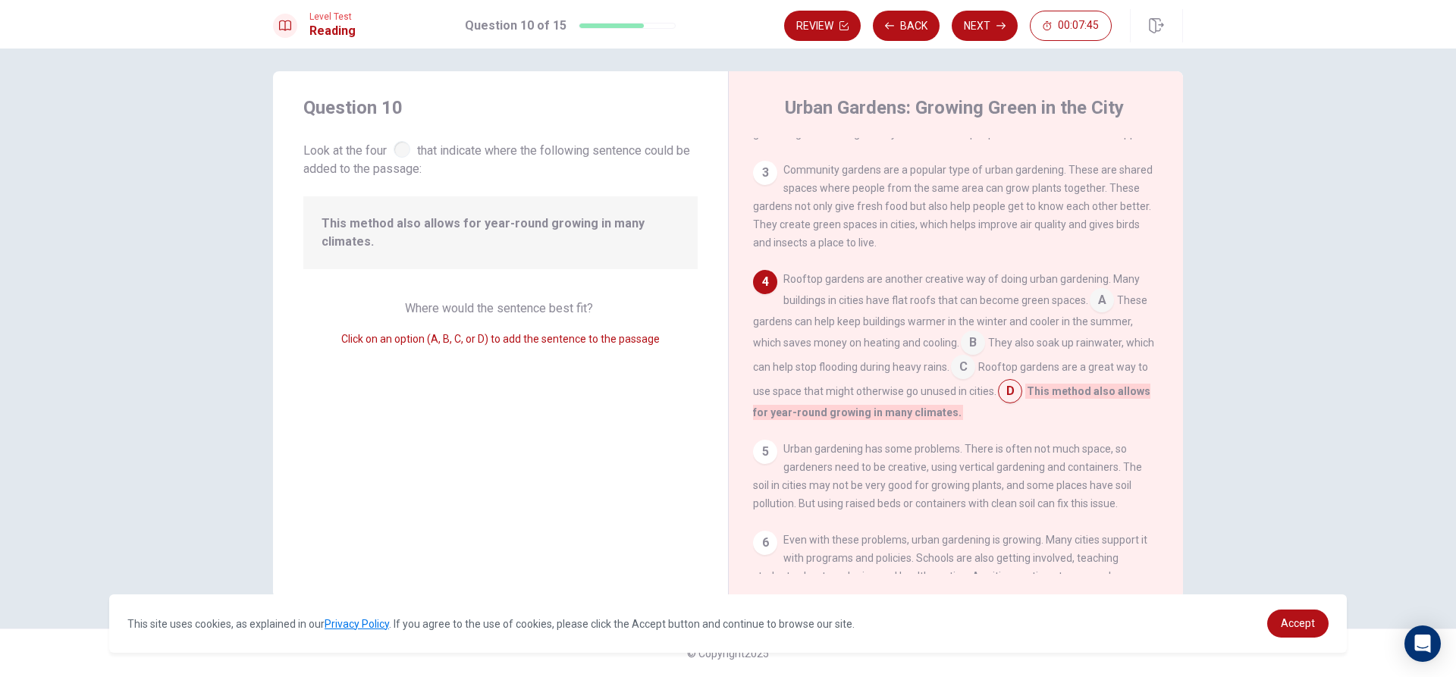
scroll to position [0, 0]
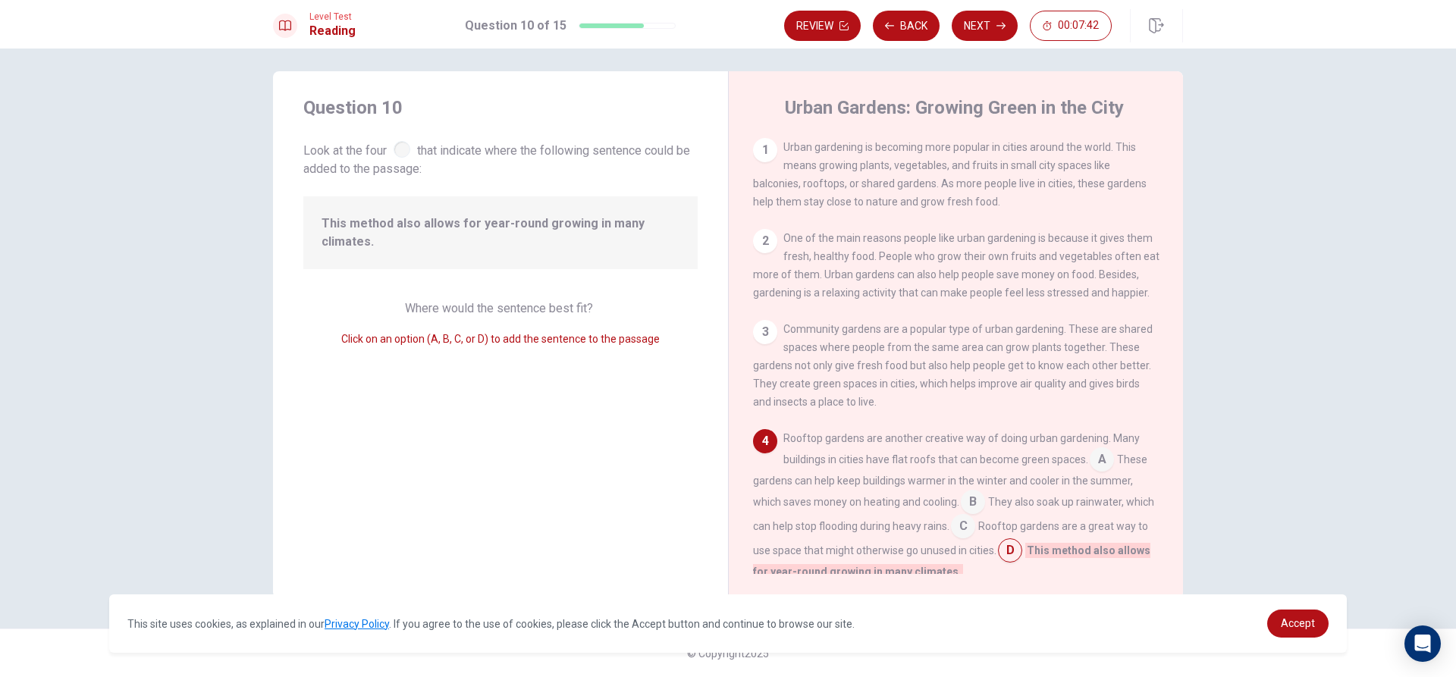
click at [1101, 462] on input at bounding box center [1101, 461] width 24 height 24
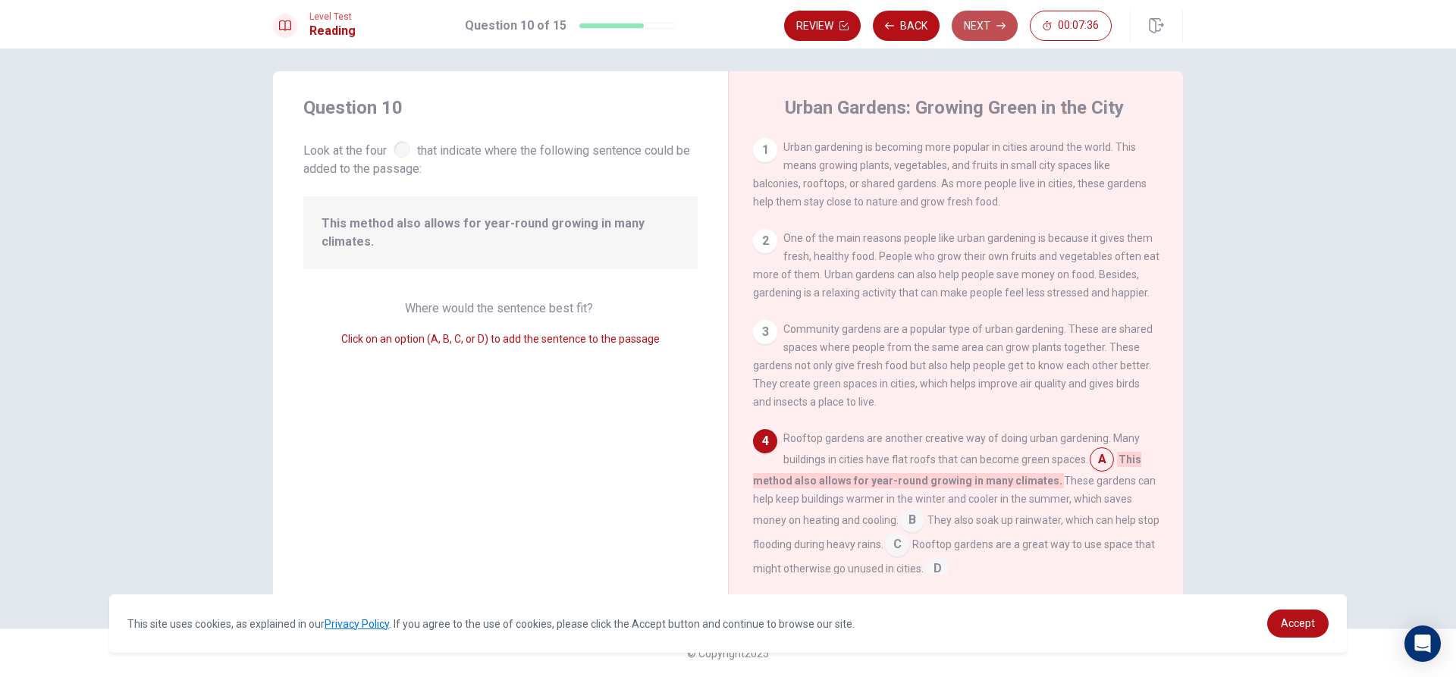
click at [987, 35] on button "Next" at bounding box center [984, 26] width 66 height 30
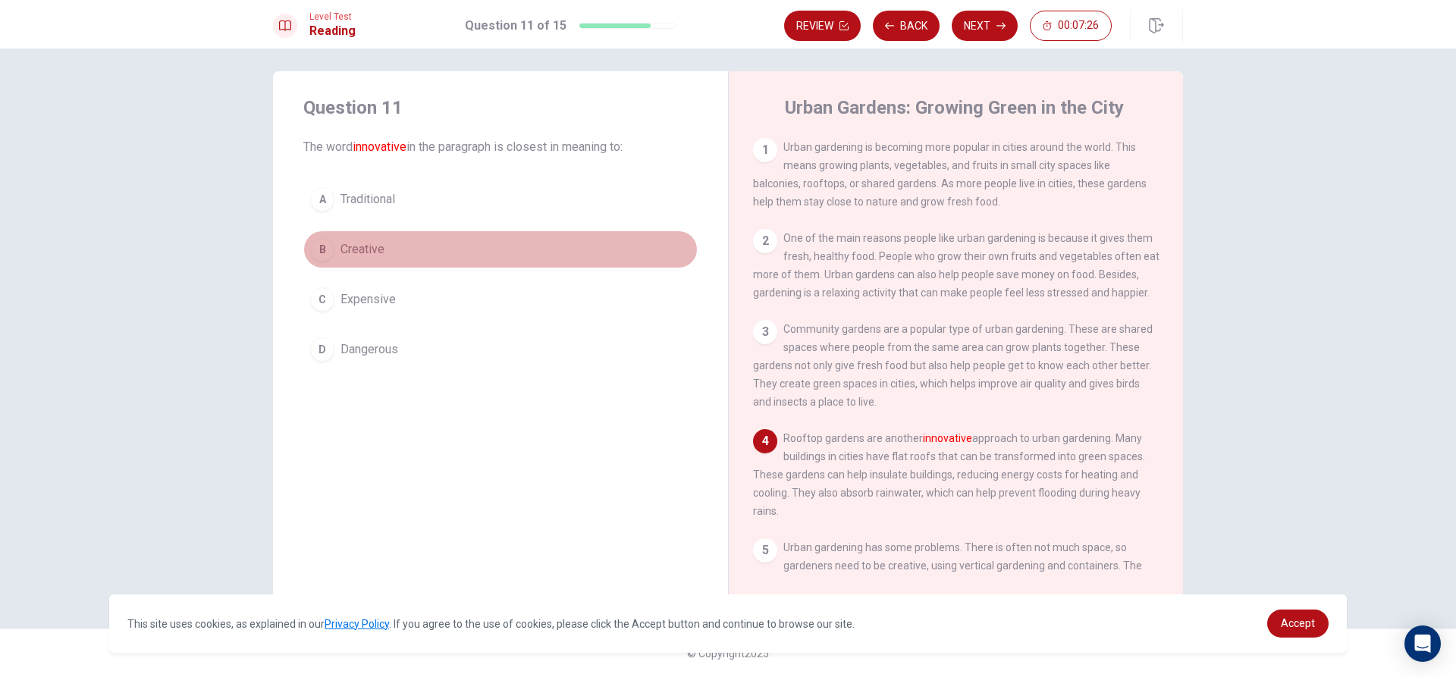
click at [360, 236] on button "B Creative" at bounding box center [500, 249] width 394 height 38
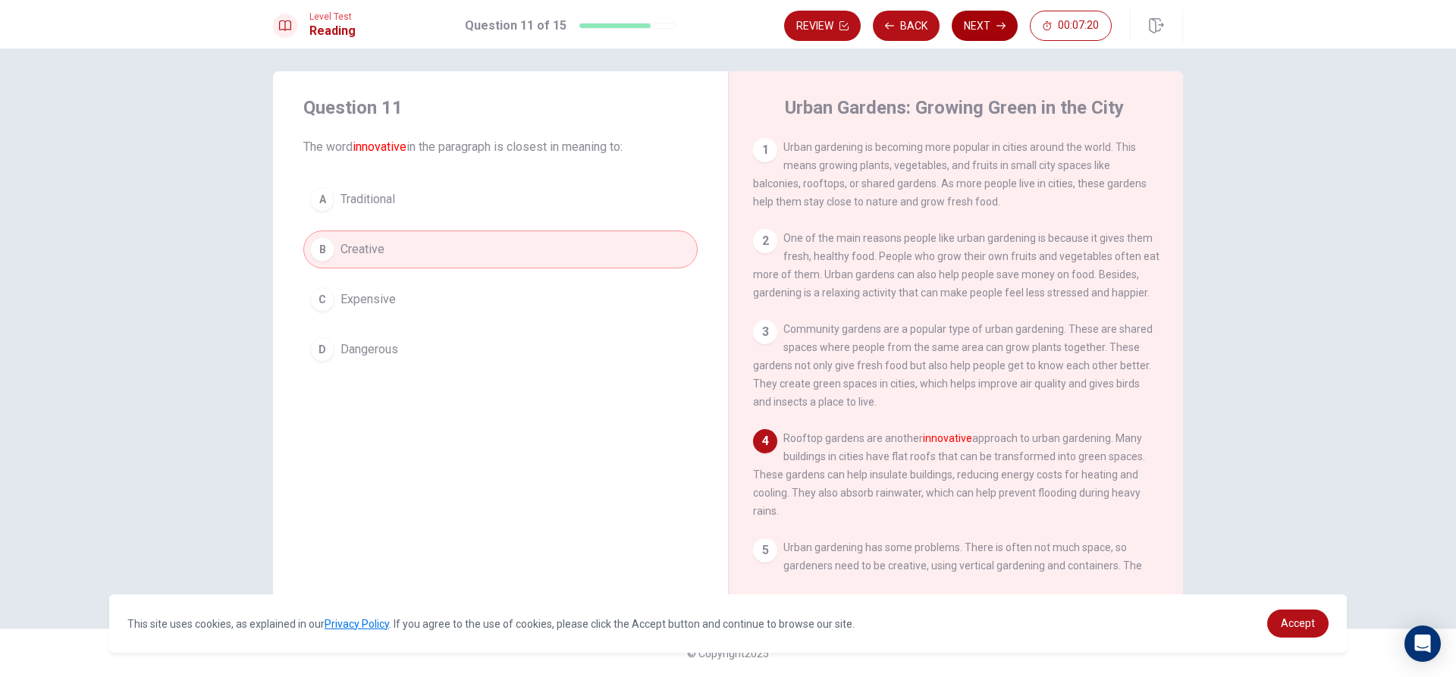
click at [986, 36] on button "Next" at bounding box center [984, 26] width 66 height 30
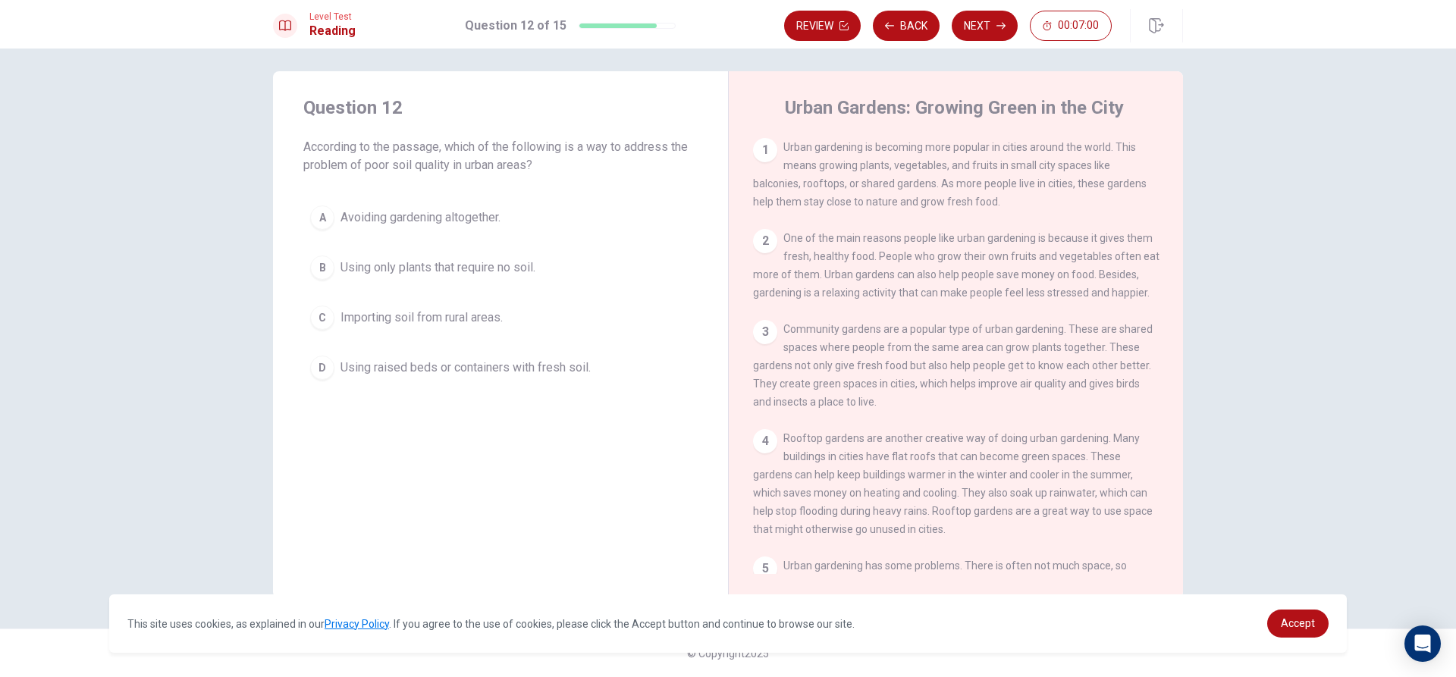
click at [340, 369] on span "Using raised beds or containers with fresh soil." at bounding box center [465, 368] width 250 height 18
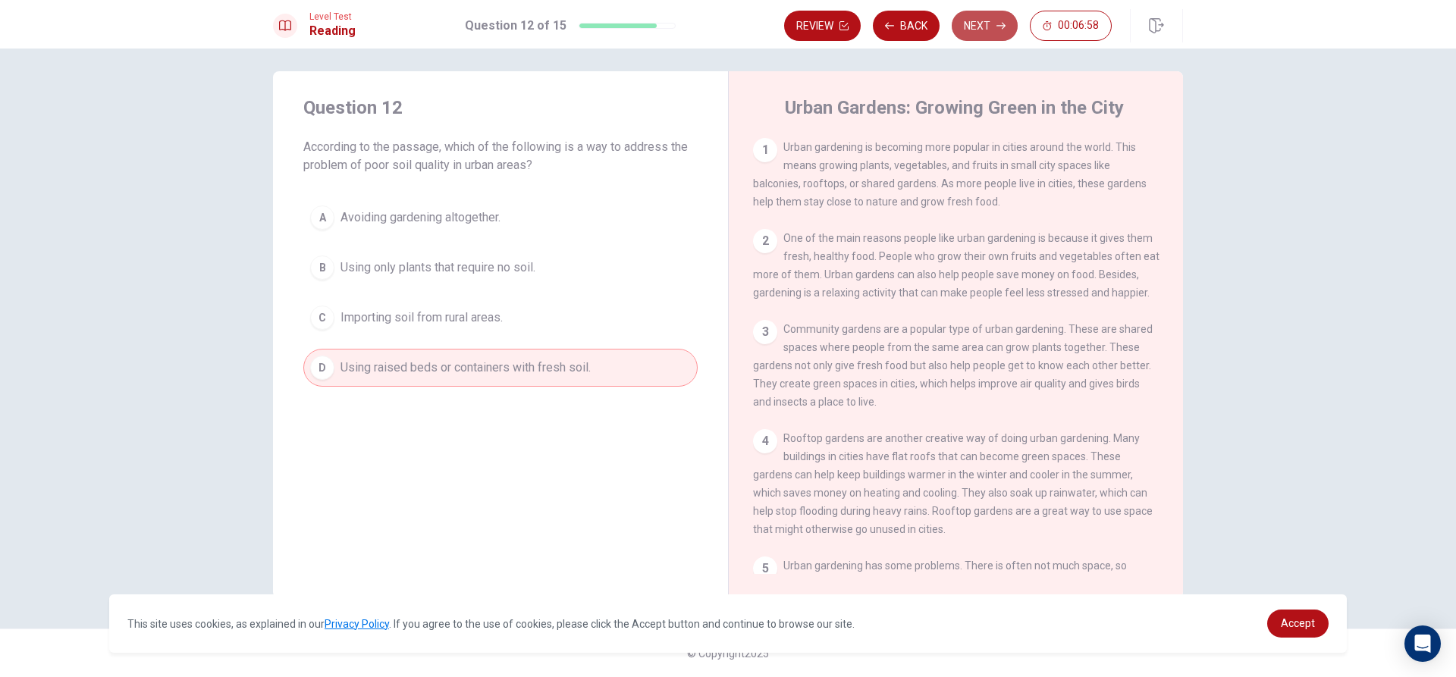
click at [969, 24] on button "Next" at bounding box center [984, 26] width 66 height 30
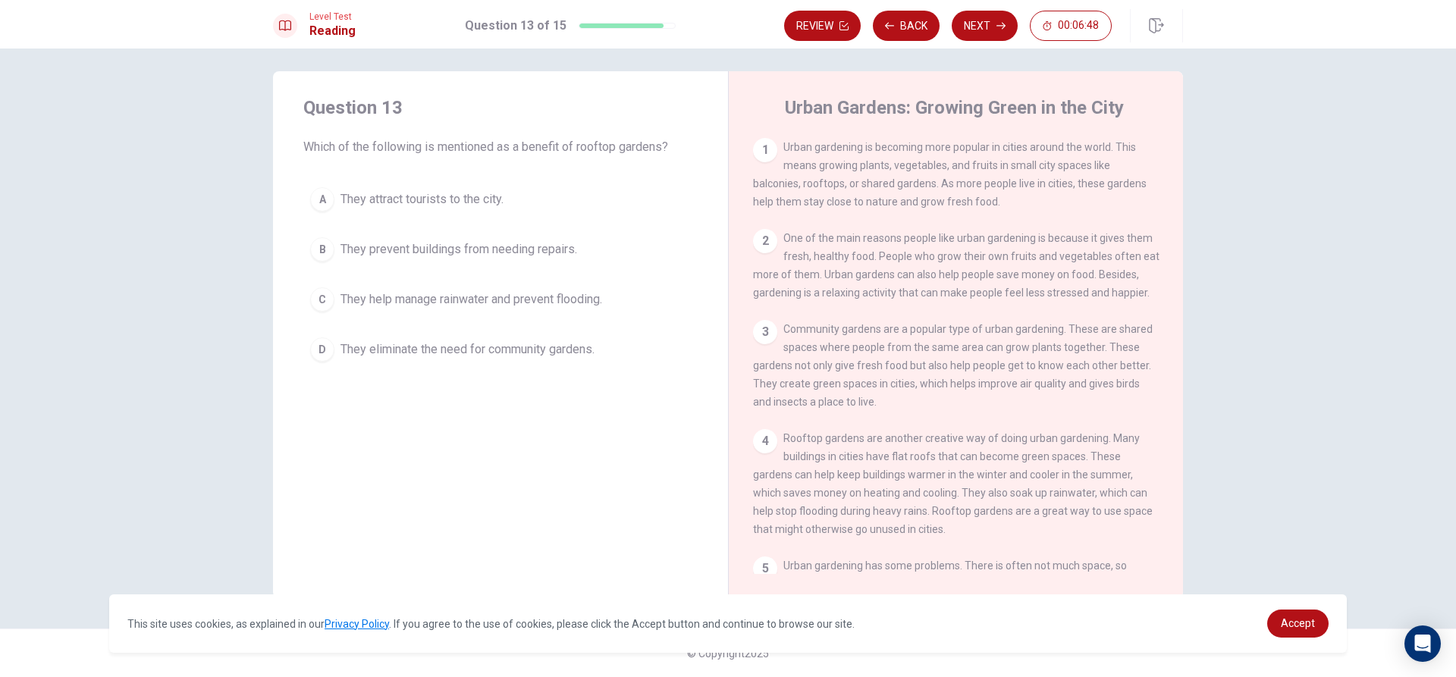
click at [367, 302] on span "They help manage rainwater and prevent flooding." at bounding box center [471, 299] width 262 height 18
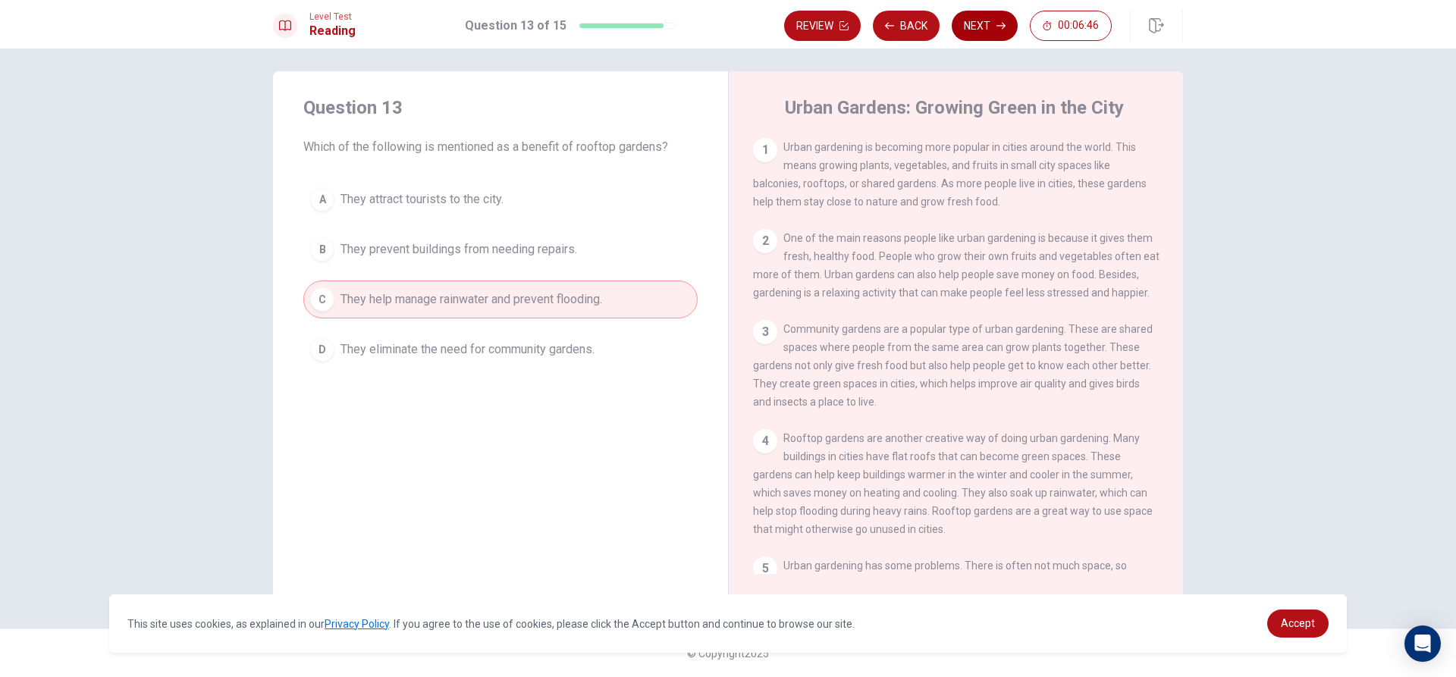
click at [985, 26] on button "Next" at bounding box center [984, 26] width 66 height 30
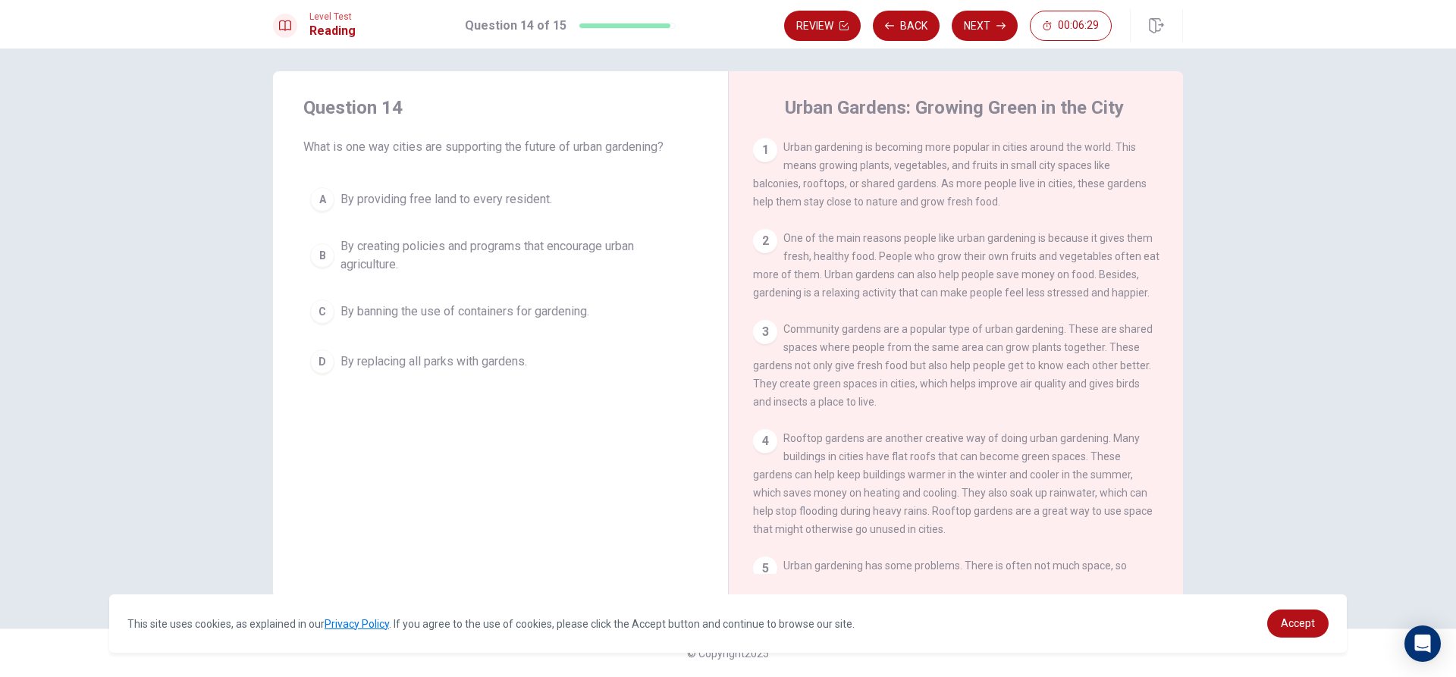
click at [332, 255] on button "B By creating policies and programs that encourage urban agriculture." at bounding box center [500, 255] width 394 height 50
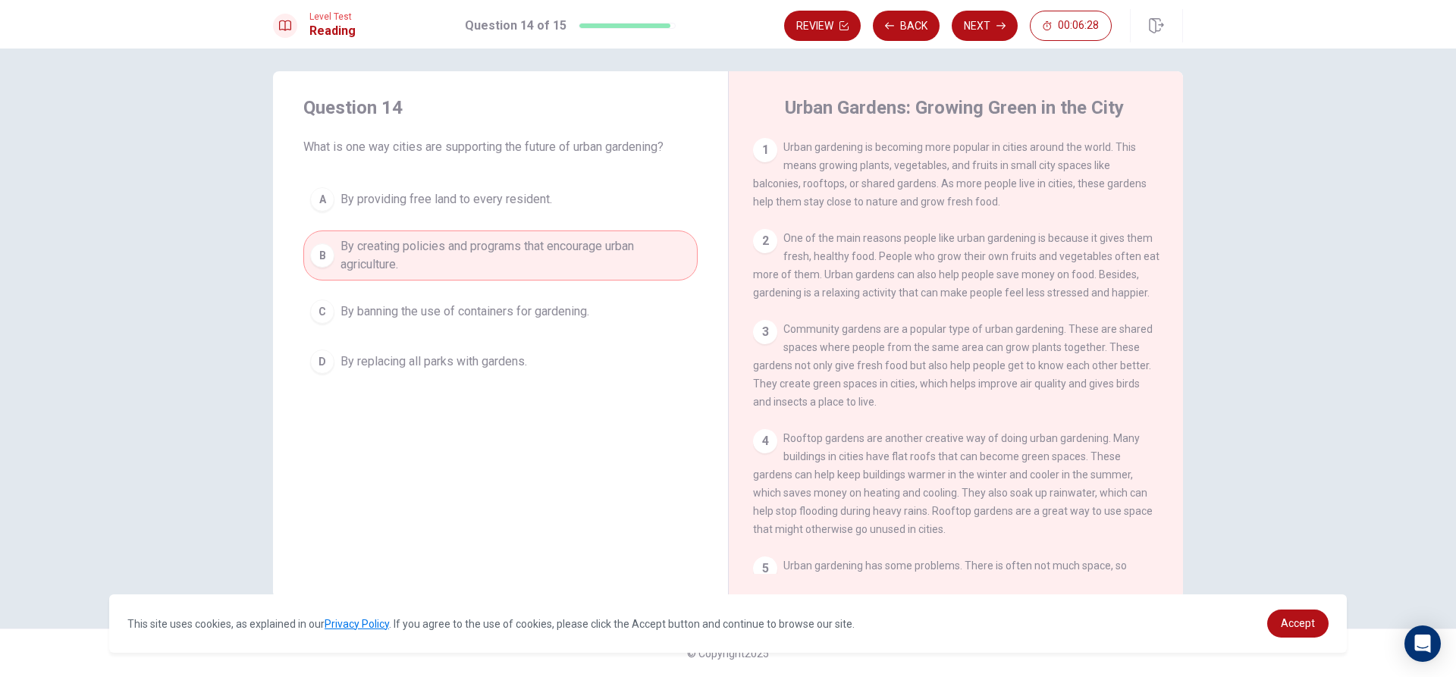
click at [996, 31] on button "Next" at bounding box center [984, 26] width 66 height 30
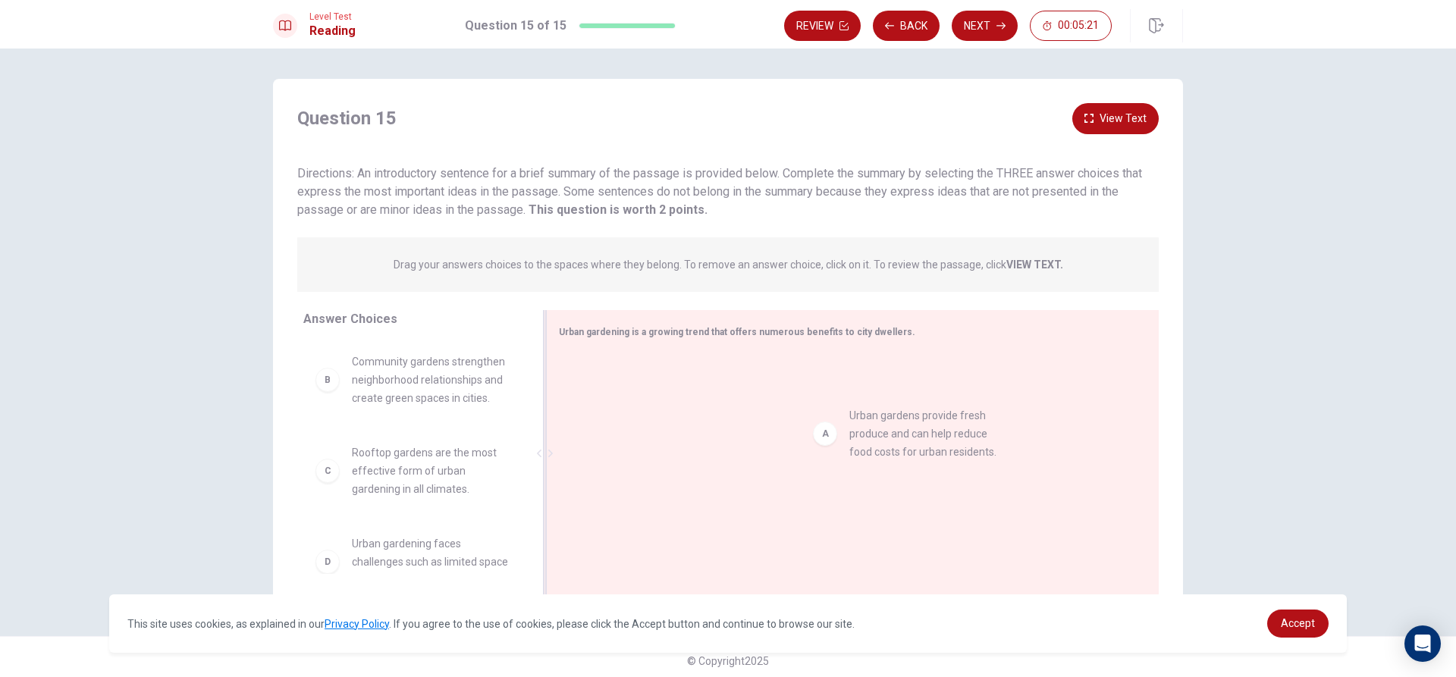
drag, startPoint x: 328, startPoint y: 385, endPoint x: 785, endPoint y: 367, distance: 457.5
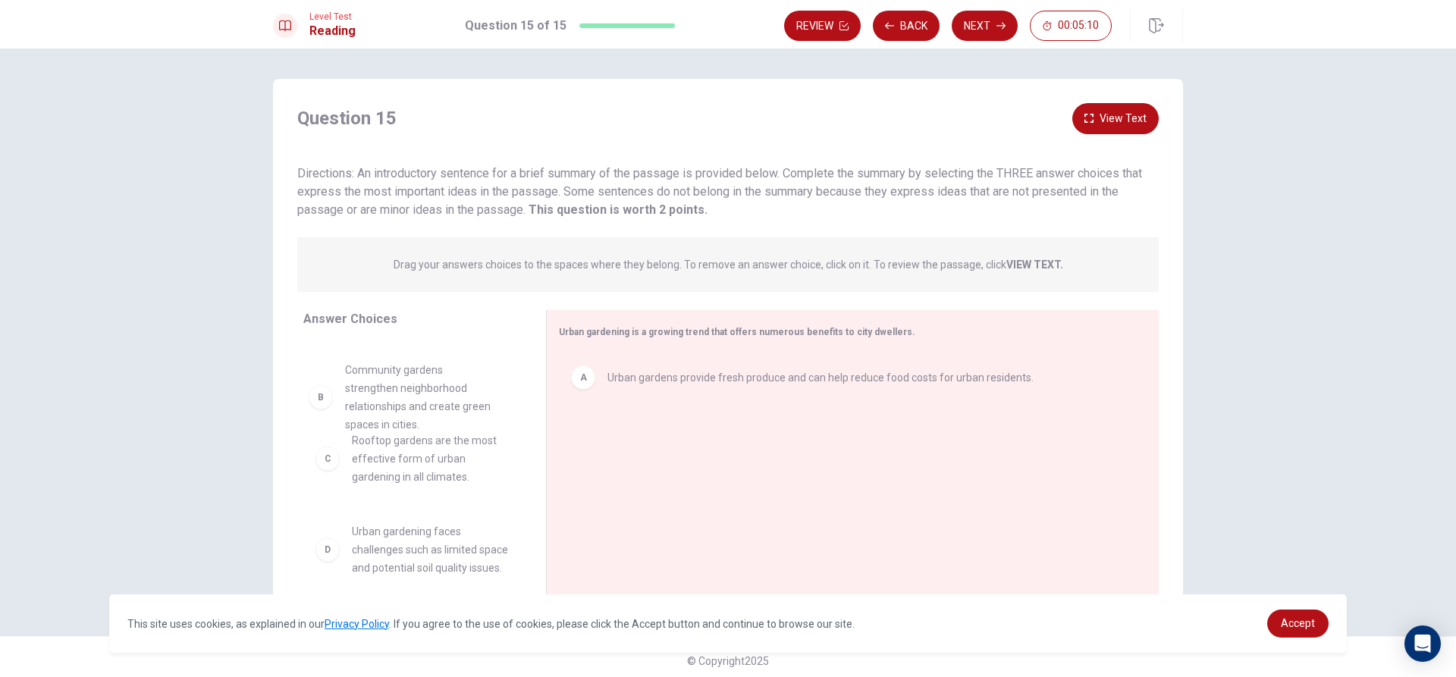
drag, startPoint x: 340, startPoint y: 383, endPoint x: 343, endPoint y: 392, distance: 9.6
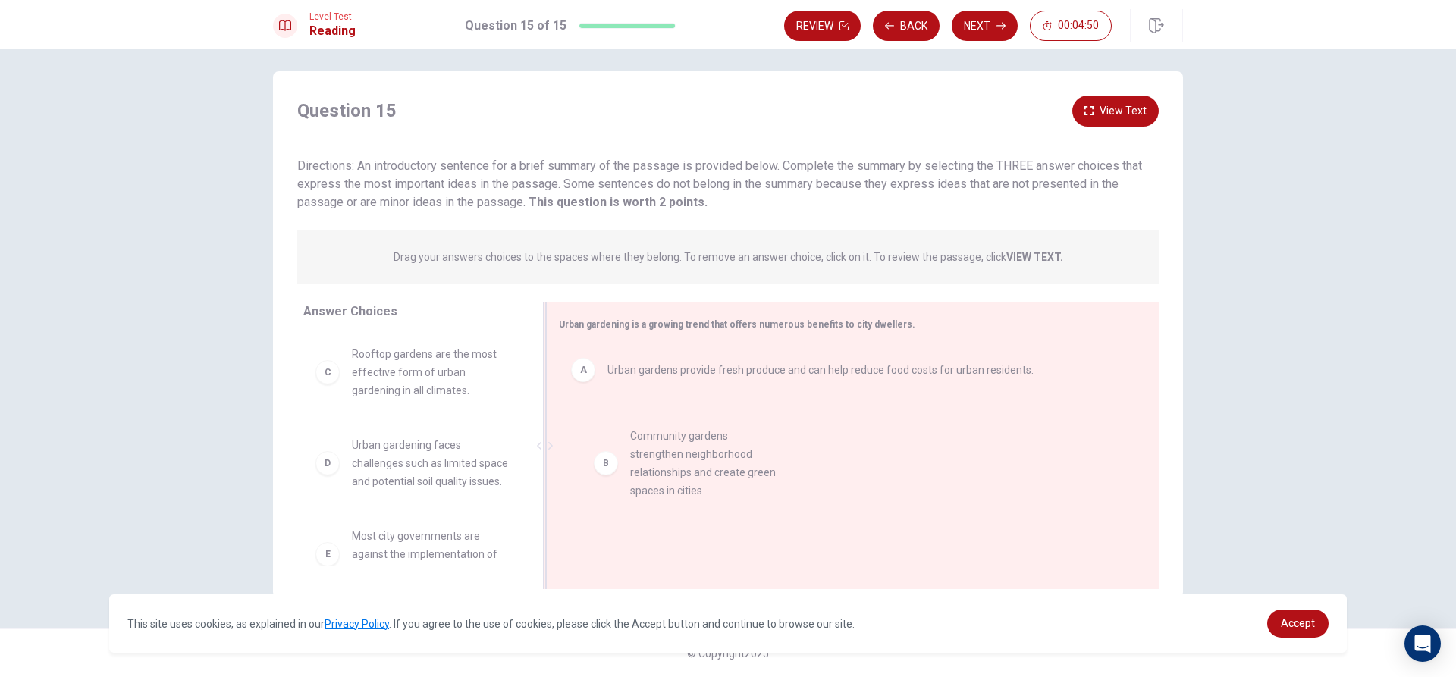
drag, startPoint x: 340, startPoint y: 379, endPoint x: 635, endPoint y: 441, distance: 300.7
drag, startPoint x: 351, startPoint y: 371, endPoint x: 622, endPoint y: 478, distance: 292.0
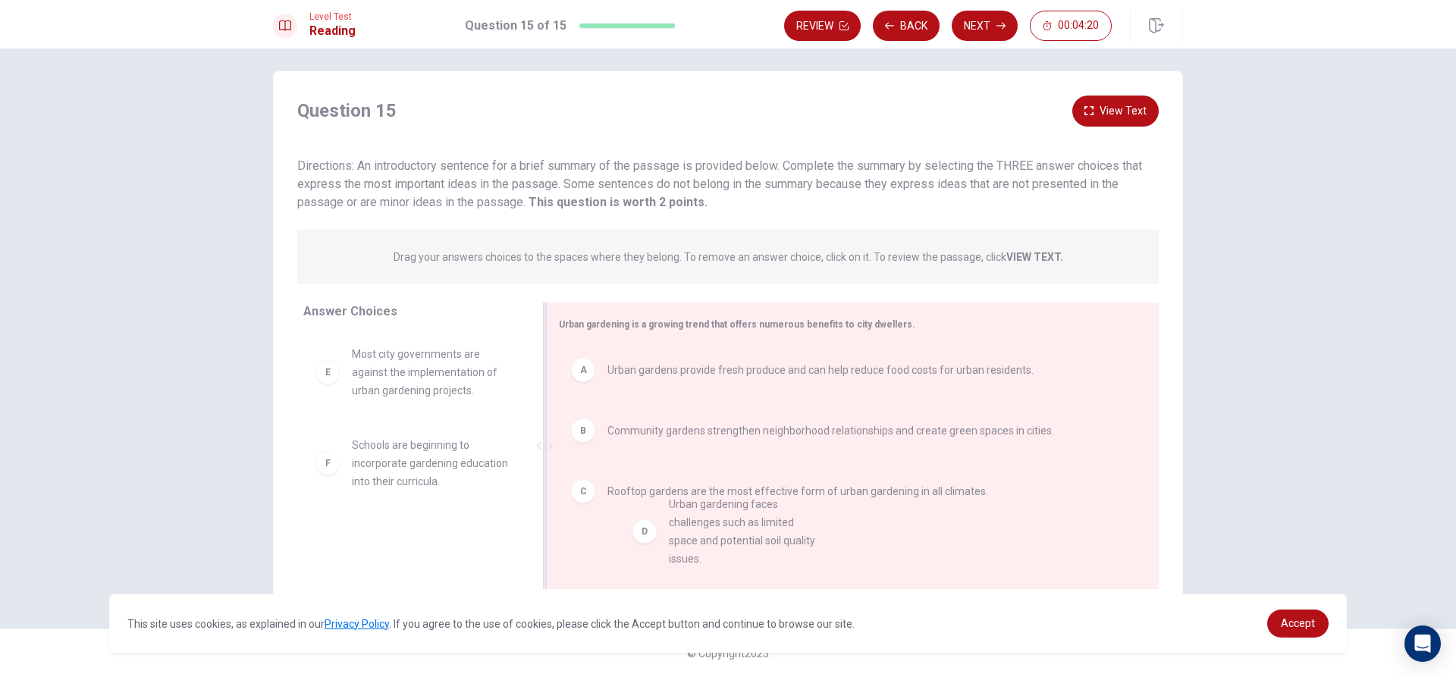
drag, startPoint x: 424, startPoint y: 403, endPoint x: 724, endPoint y: 538, distance: 328.9
drag, startPoint x: 476, startPoint y: 516, endPoint x: 725, endPoint y: 572, distance: 254.9
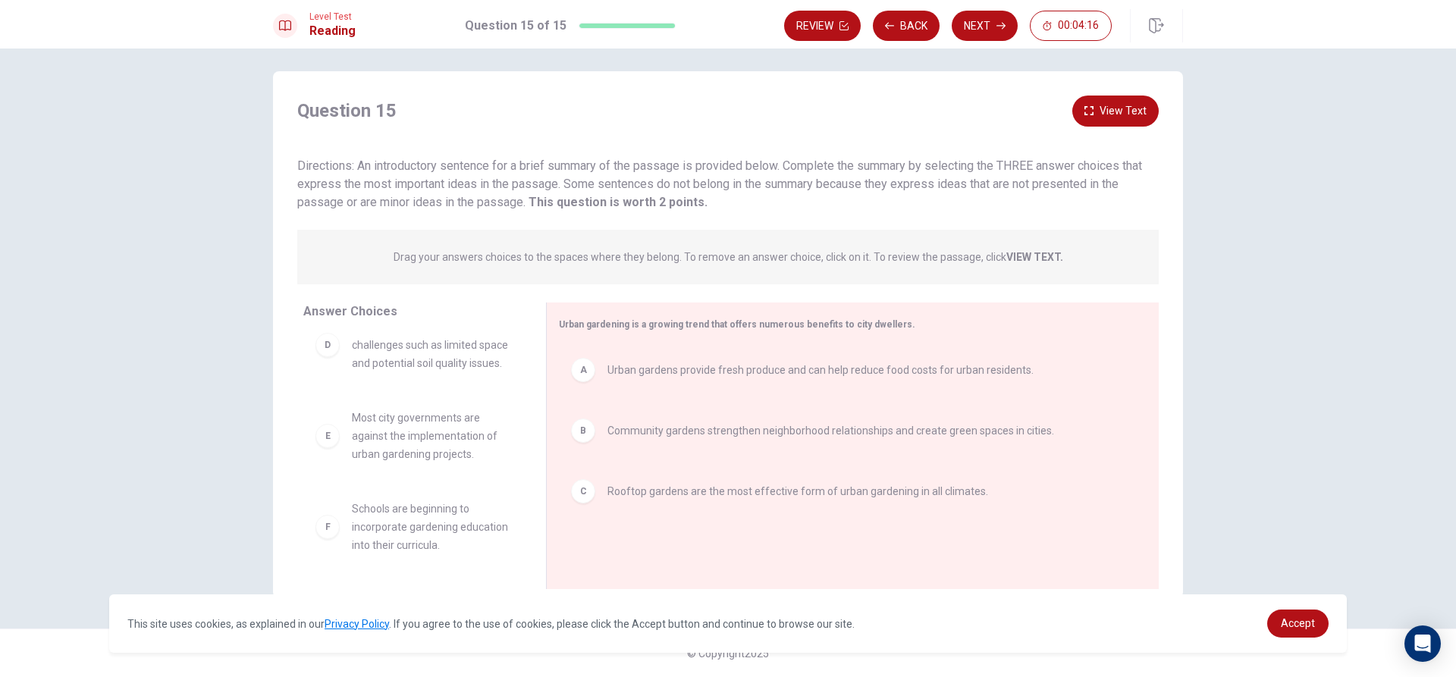
scroll to position [45, 0]
click at [995, 28] on button "Next" at bounding box center [984, 26] width 66 height 30
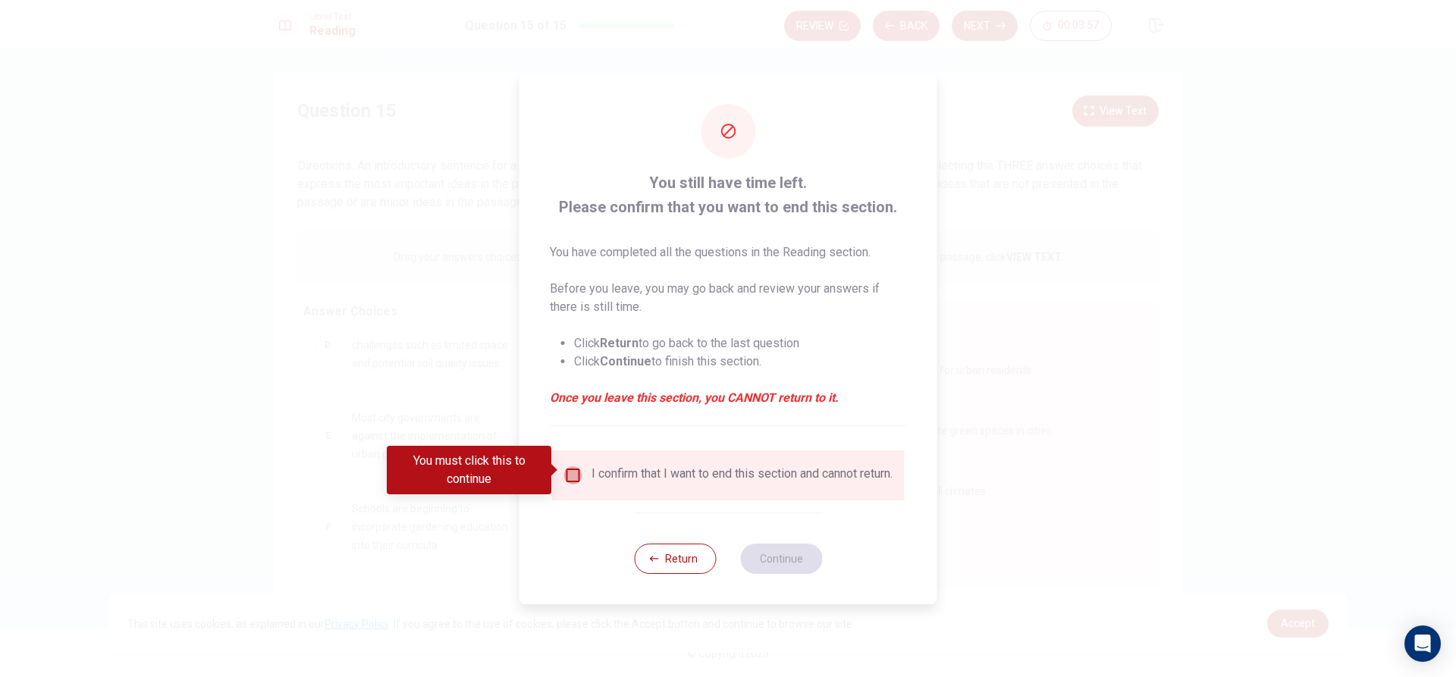
click at [569, 466] on input "You must click this to continue" at bounding box center [573, 475] width 18 height 18
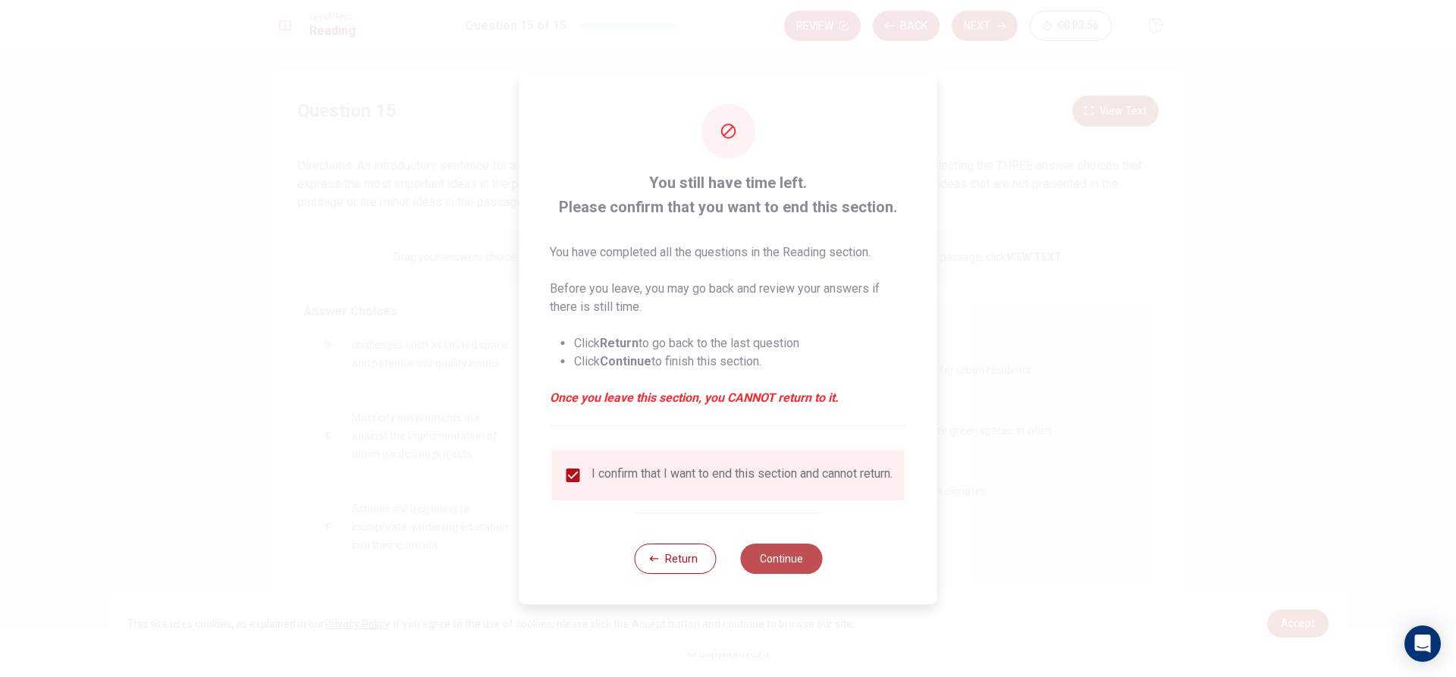
click at [790, 573] on button "Continue" at bounding box center [781, 559] width 82 height 30
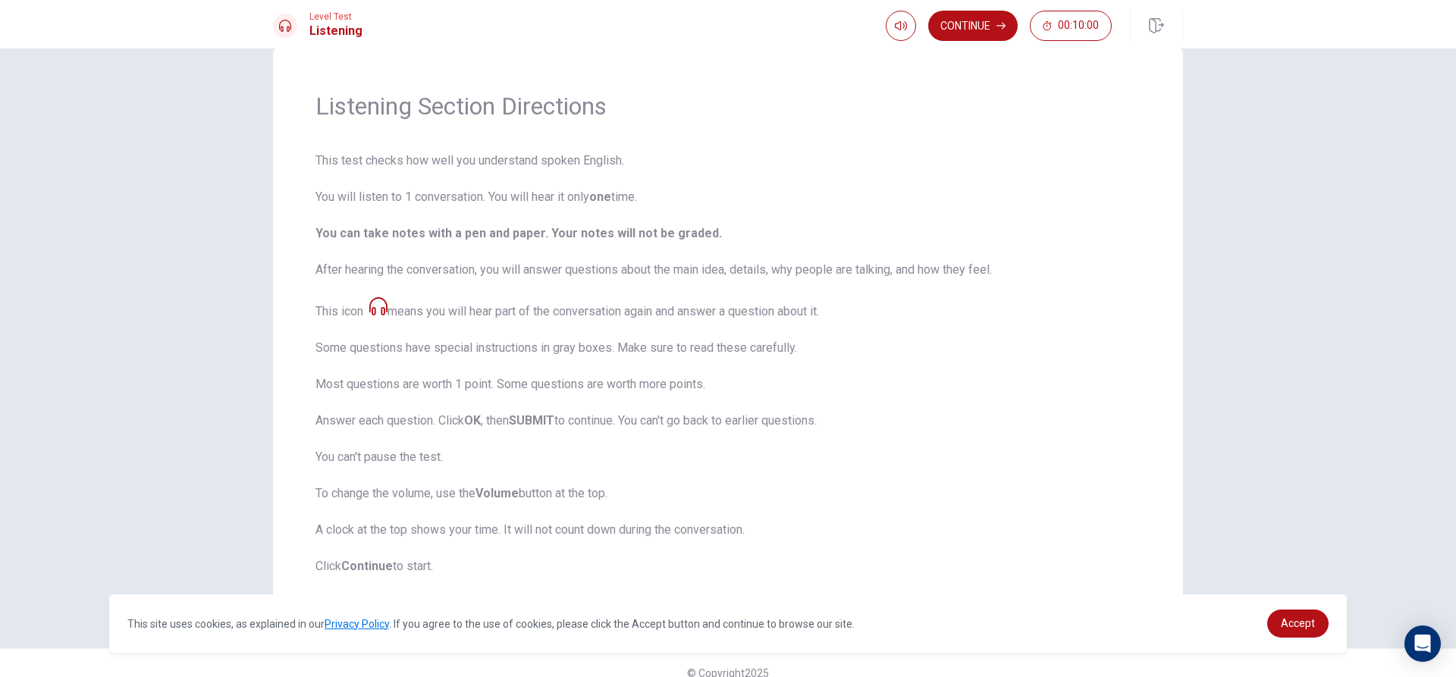
scroll to position [50, 0]
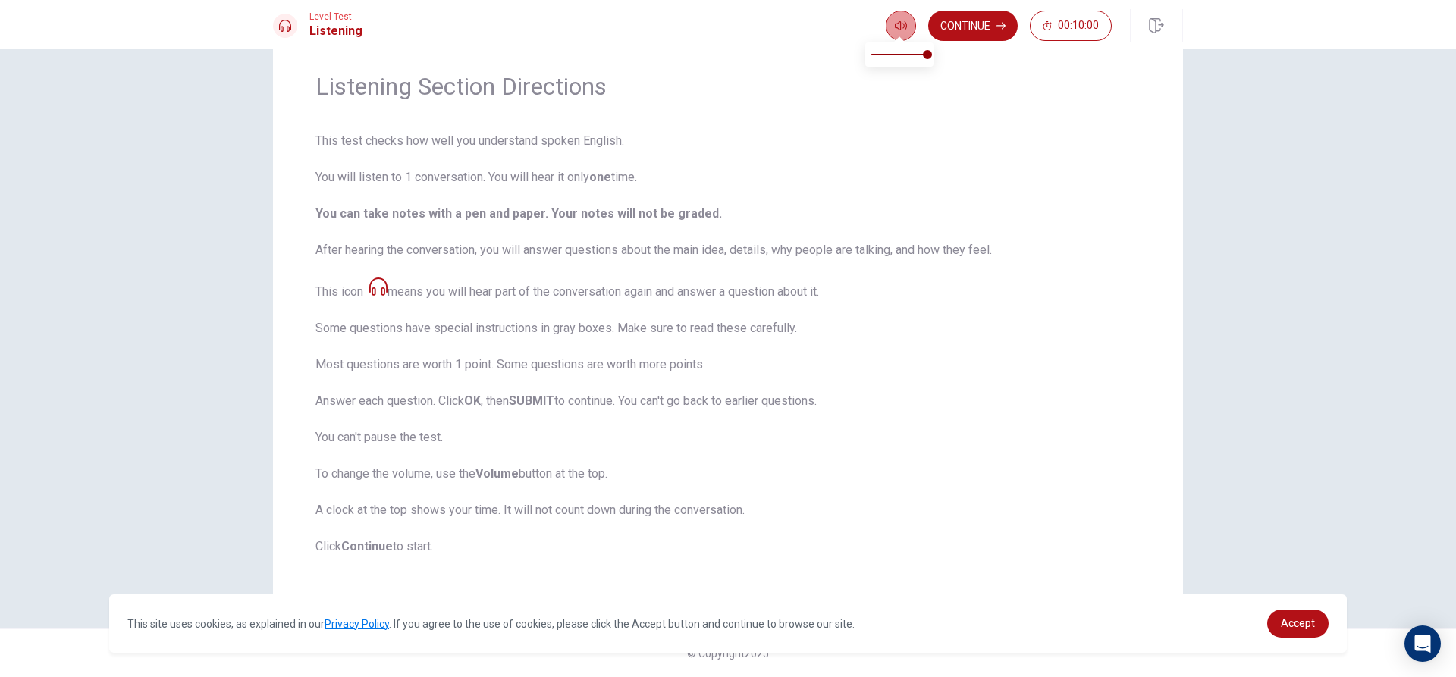
click at [892, 28] on button "button" at bounding box center [901, 26] width 30 height 30
type input "0.6"
click at [904, 54] on span at bounding box center [899, 54] width 56 height 21
click at [955, 33] on button "Continue" at bounding box center [972, 26] width 89 height 30
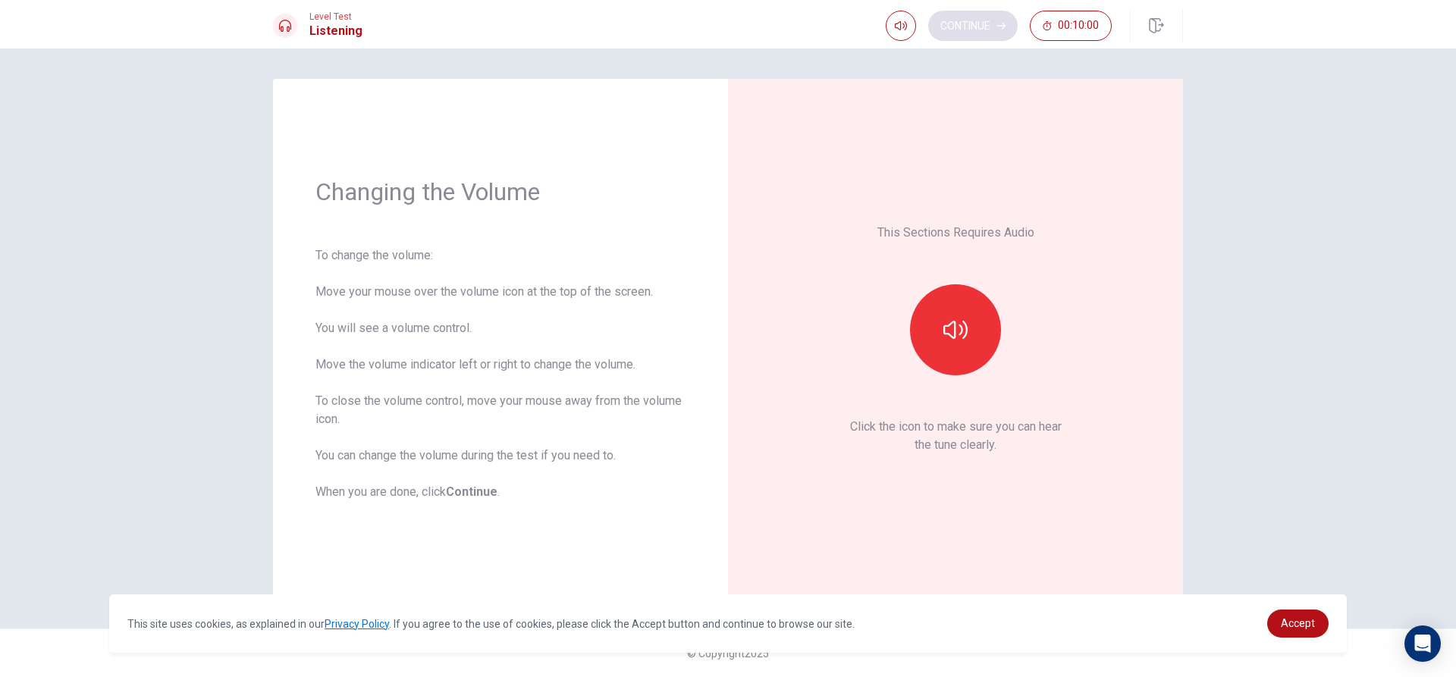
scroll to position [0, 0]
type input "0.4"
click at [895, 59] on span at bounding box center [893, 54] width 9 height 9
click at [975, 343] on button "button" at bounding box center [955, 329] width 91 height 91
click at [969, 340] on button "button" at bounding box center [955, 329] width 91 height 91
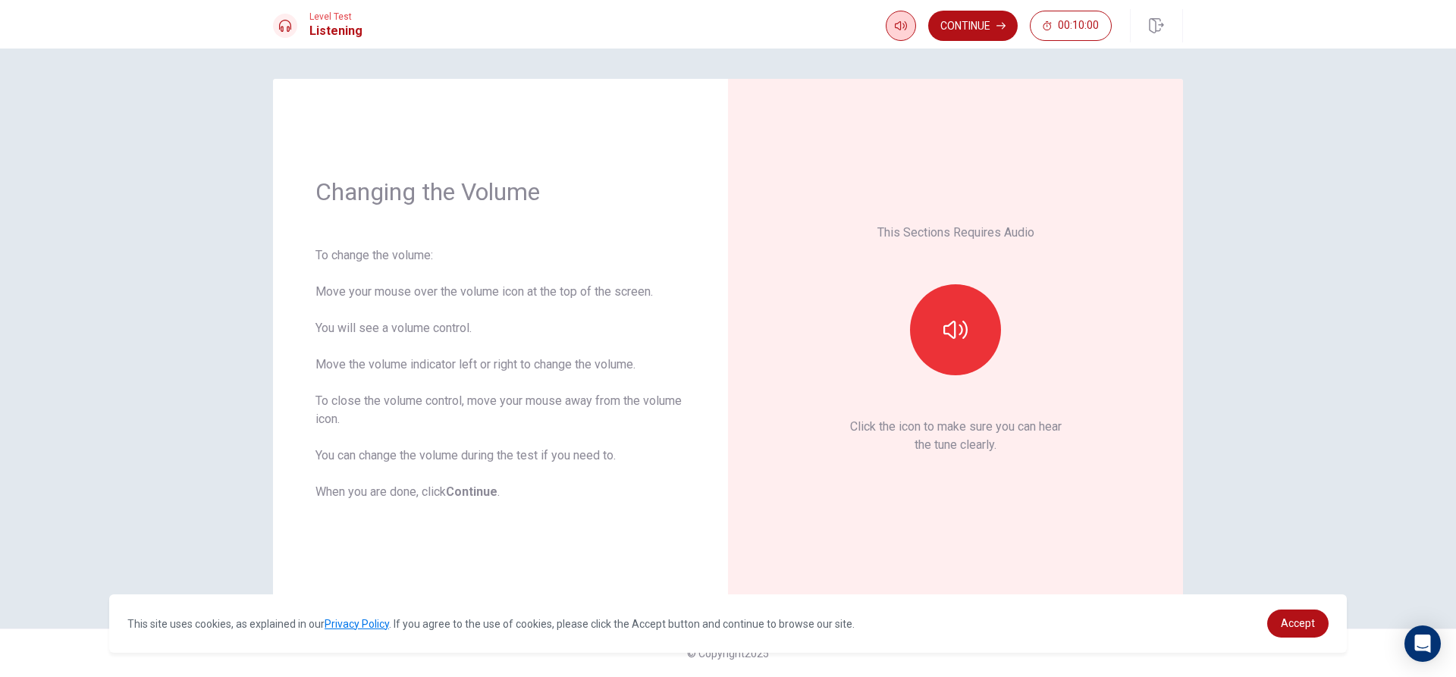
click at [898, 20] on icon "button" at bounding box center [901, 26] width 12 height 12
type input "0.2"
drag, startPoint x: 890, startPoint y: 61, endPoint x: 882, endPoint y: 58, distance: 7.9
click at [882, 58] on span at bounding box center [882, 54] width 9 height 9
click at [971, 376] on div "This Sections Requires Audio Click the icon to make sure you can hear the tune …" at bounding box center [955, 338] width 370 height 434
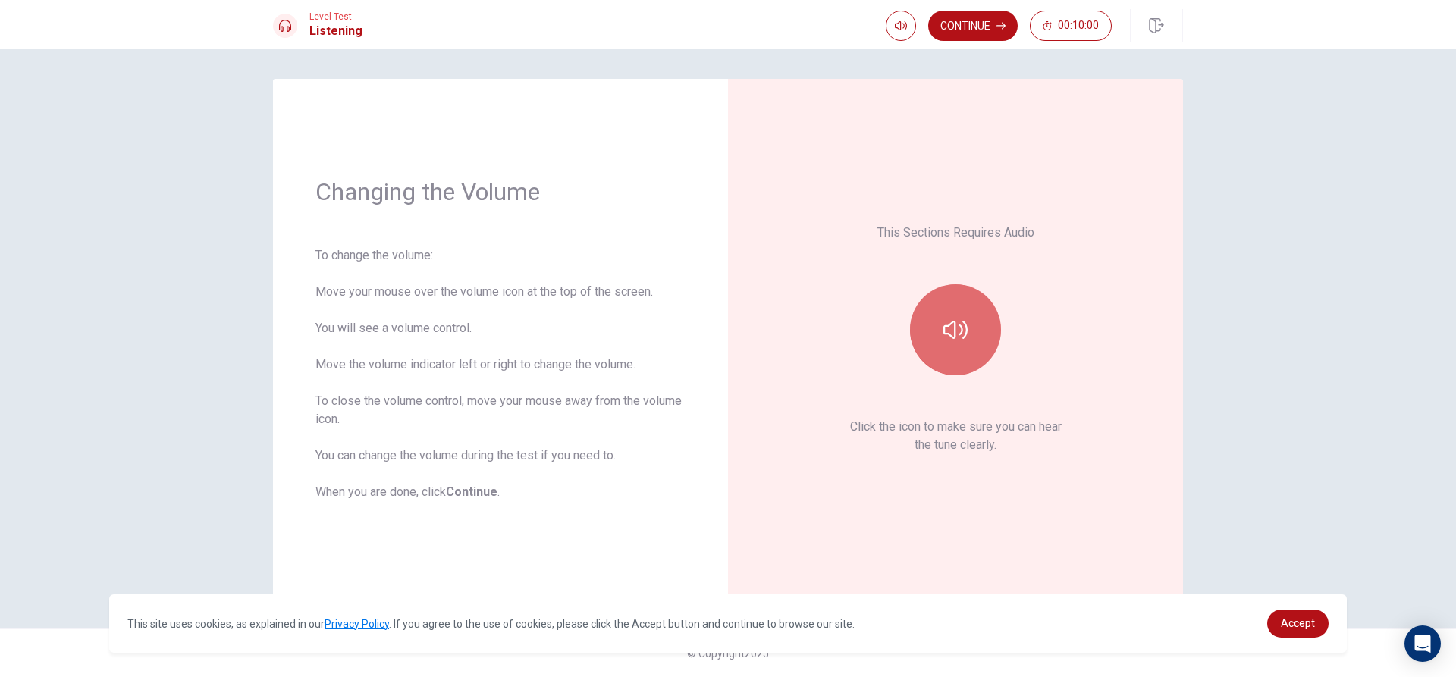
click at [941, 334] on button "button" at bounding box center [955, 329] width 91 height 91
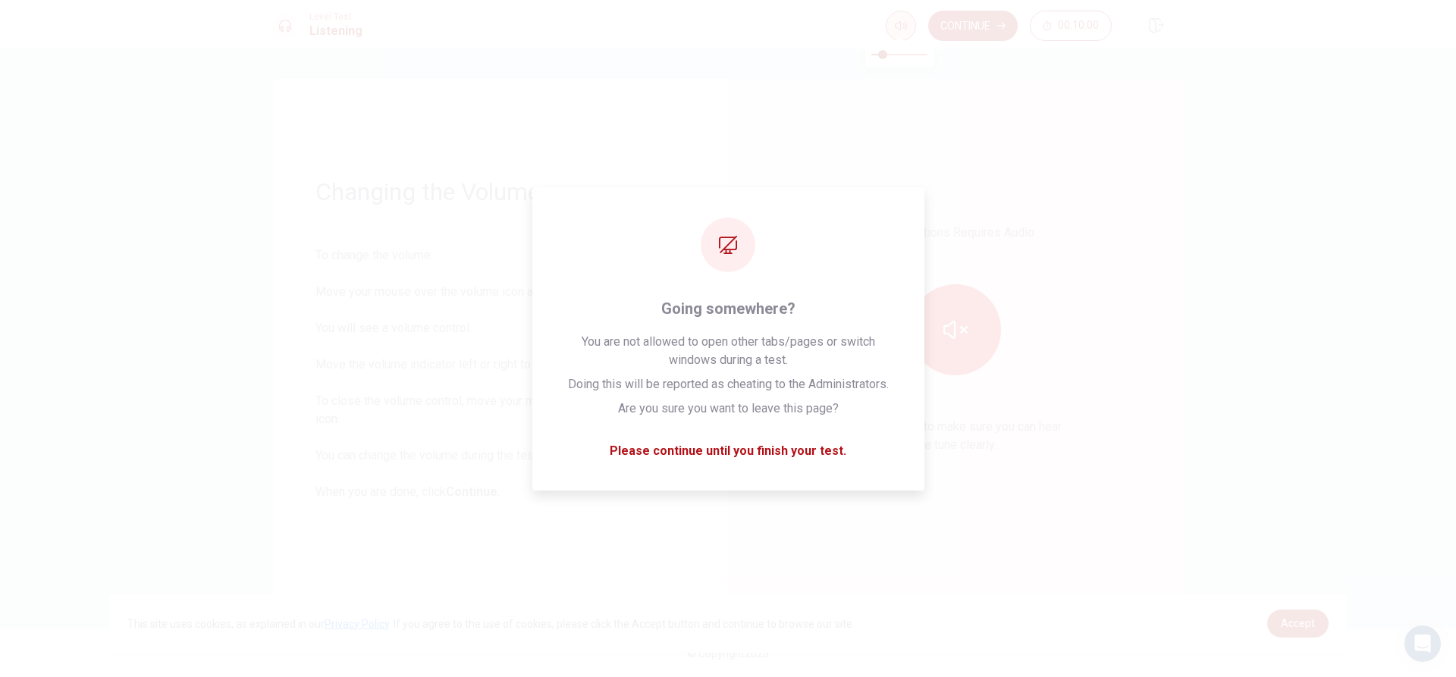
click at [899, 28] on icon "button" at bounding box center [901, 25] width 12 height 9
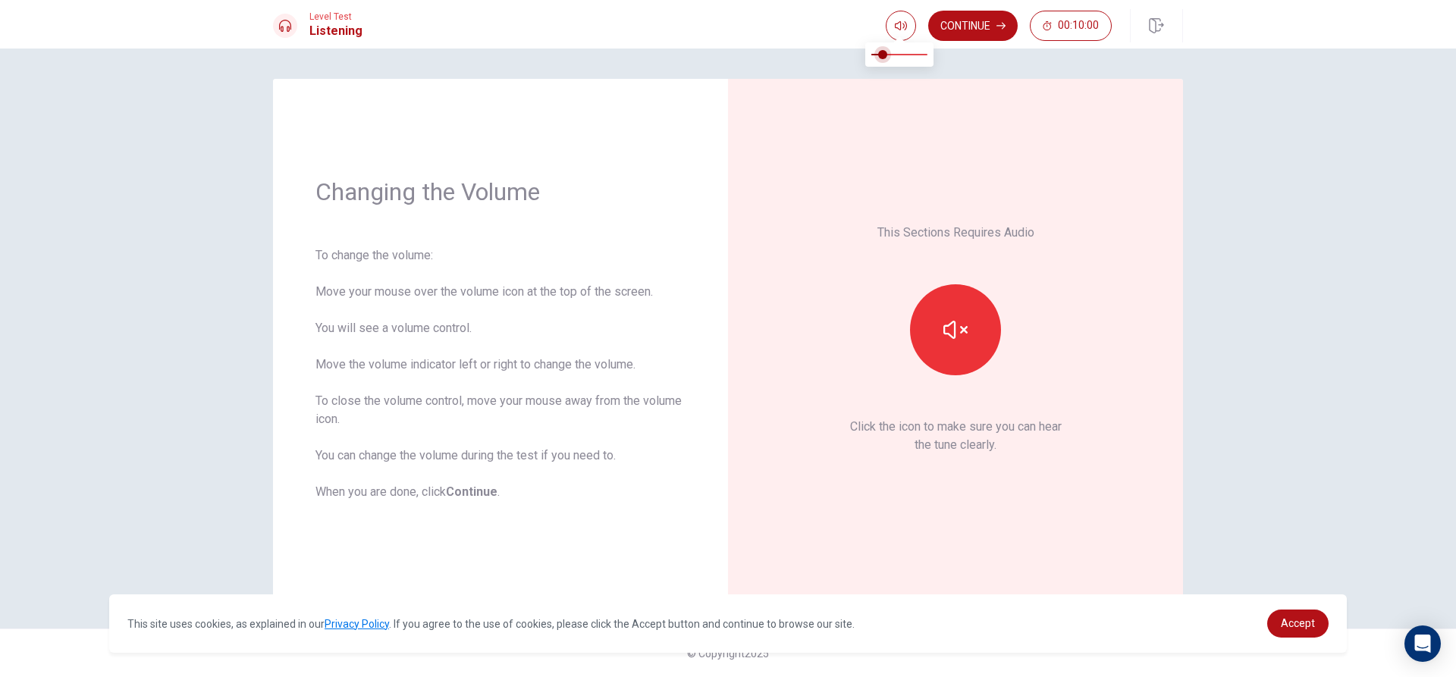
type input "0.3"
click at [887, 56] on span at bounding box center [887, 54] width 9 height 9
click at [953, 338] on icon "button" at bounding box center [955, 330] width 24 height 18
click at [952, 338] on icon "button" at bounding box center [955, 330] width 24 height 24
click at [952, 331] on icon "button" at bounding box center [955, 330] width 24 height 24
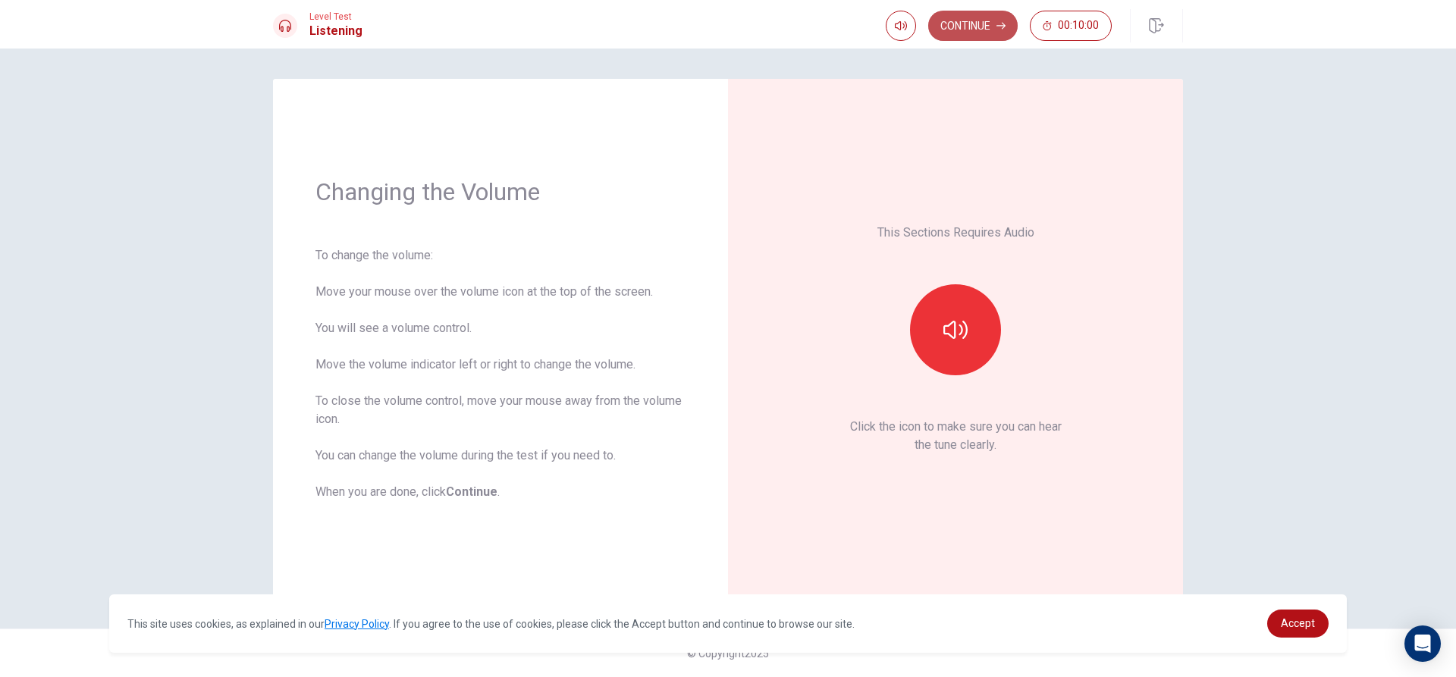
click at [998, 20] on button "Continue" at bounding box center [972, 26] width 89 height 30
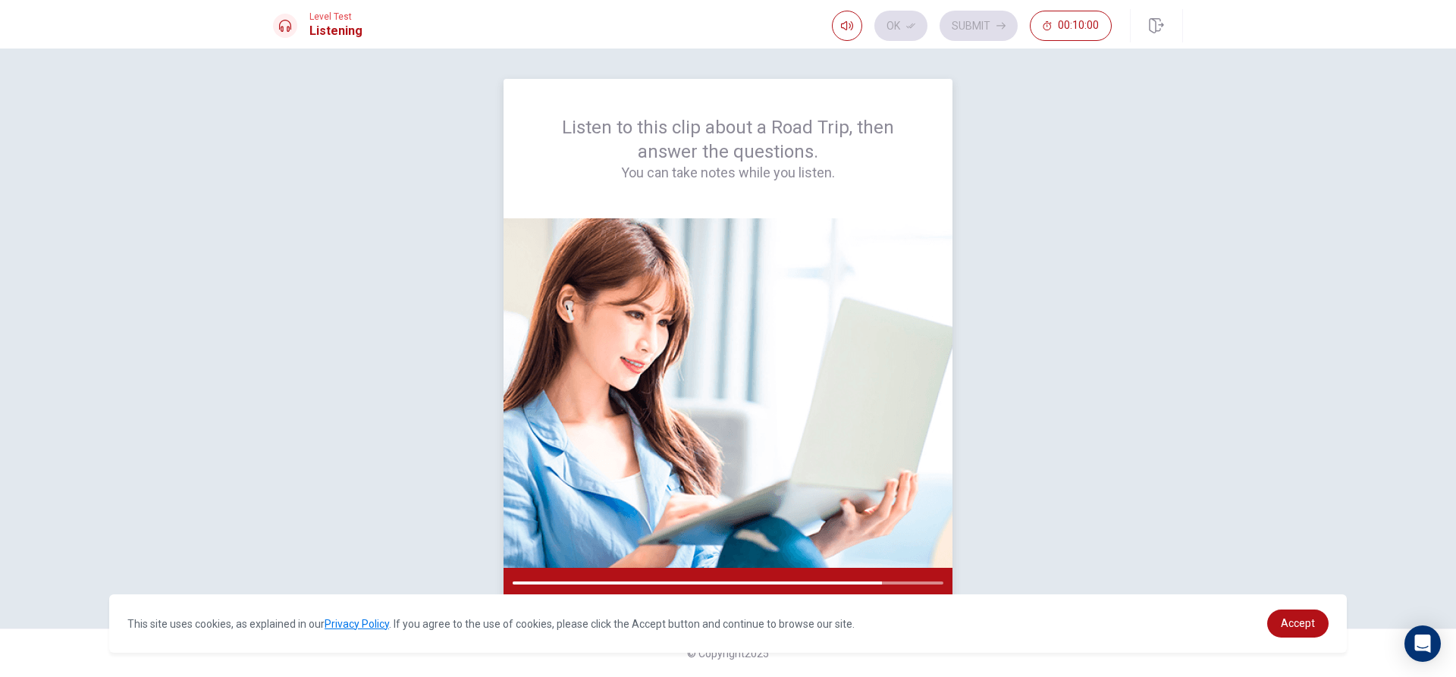
click at [830, 174] on h4 "You can take notes while you listen." at bounding box center [728, 173] width 376 height 18
click at [831, 170] on h4 "You can take notes while you listen." at bounding box center [728, 173] width 376 height 18
click at [823, 170] on h4 "You can take notes while you listen." at bounding box center [728, 173] width 376 height 18
type input "0.4"
drag, startPoint x: 832, startPoint y: 55, endPoint x: 844, endPoint y: 55, distance: 11.4
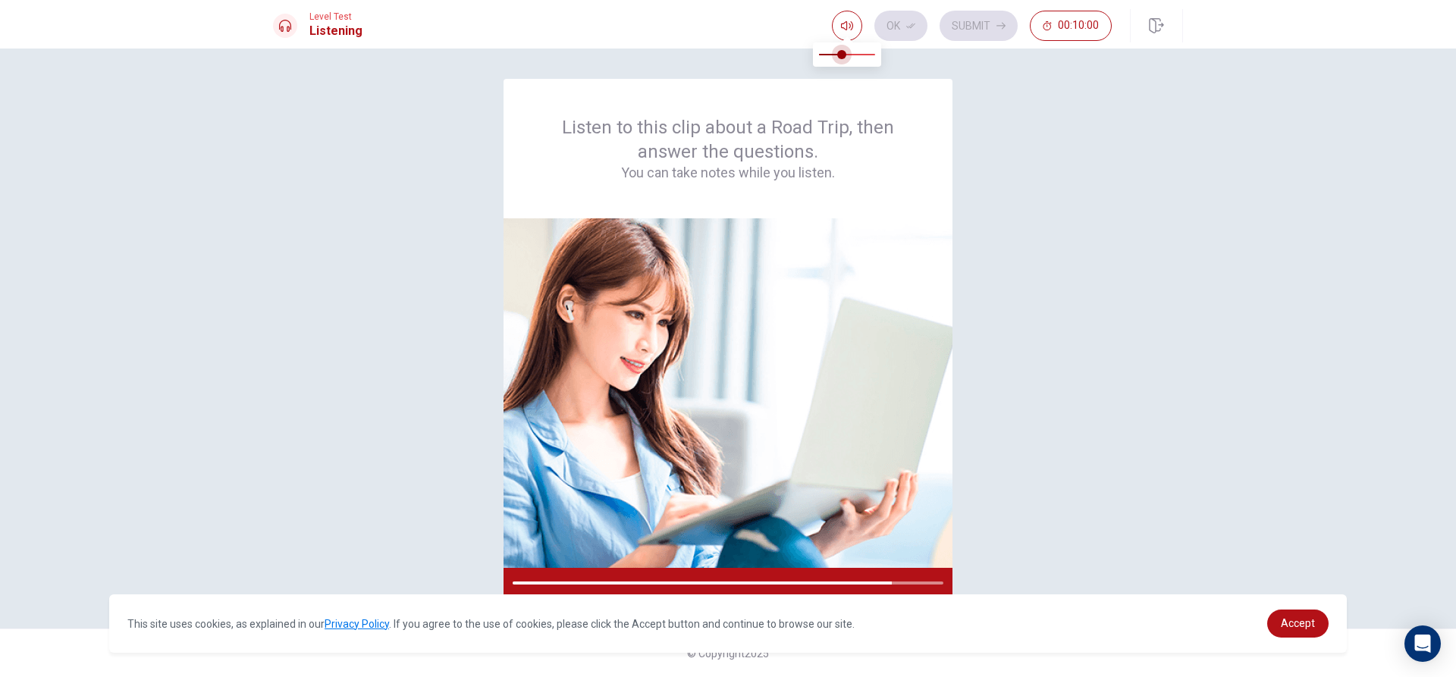
click at [844, 55] on span at bounding box center [841, 54] width 9 height 9
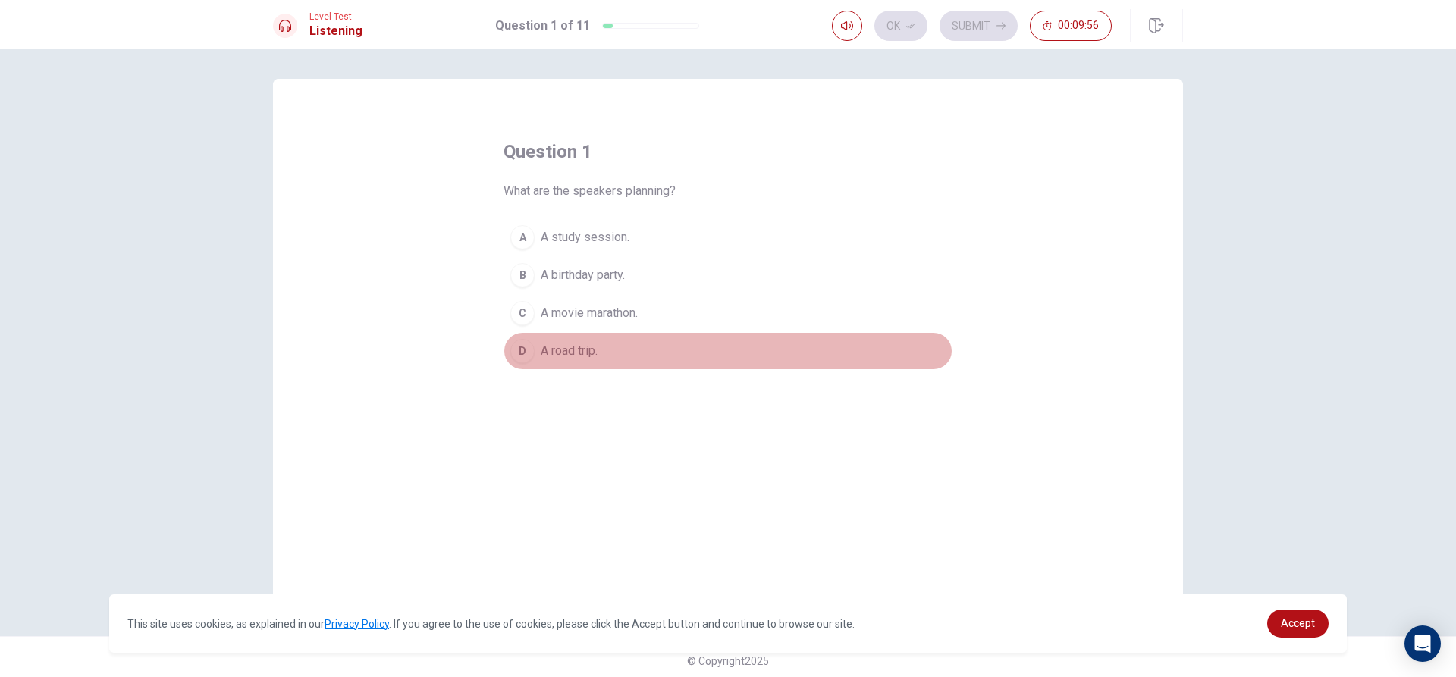
click at [535, 350] on button "D A road trip." at bounding box center [727, 351] width 449 height 38
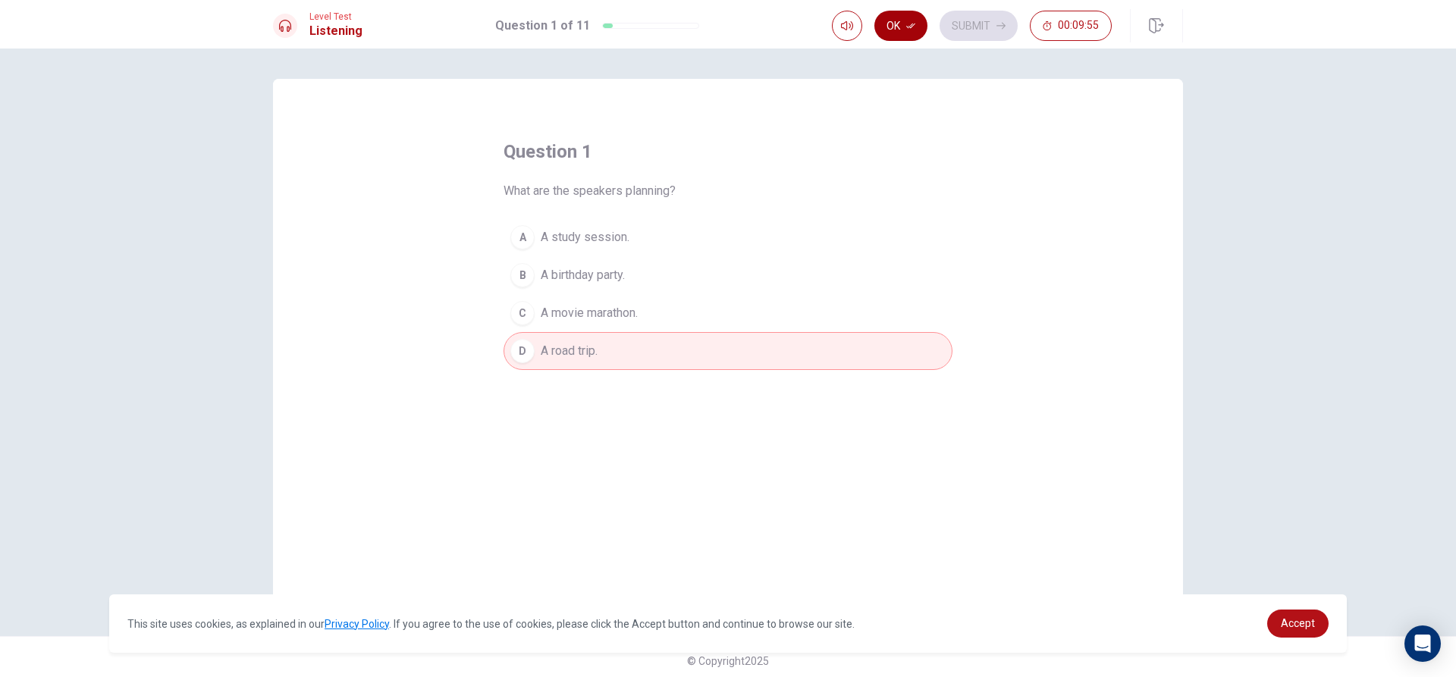
click at [889, 28] on button "Ok" at bounding box center [900, 26] width 53 height 30
click at [985, 28] on button "Submit" at bounding box center [978, 26] width 78 height 30
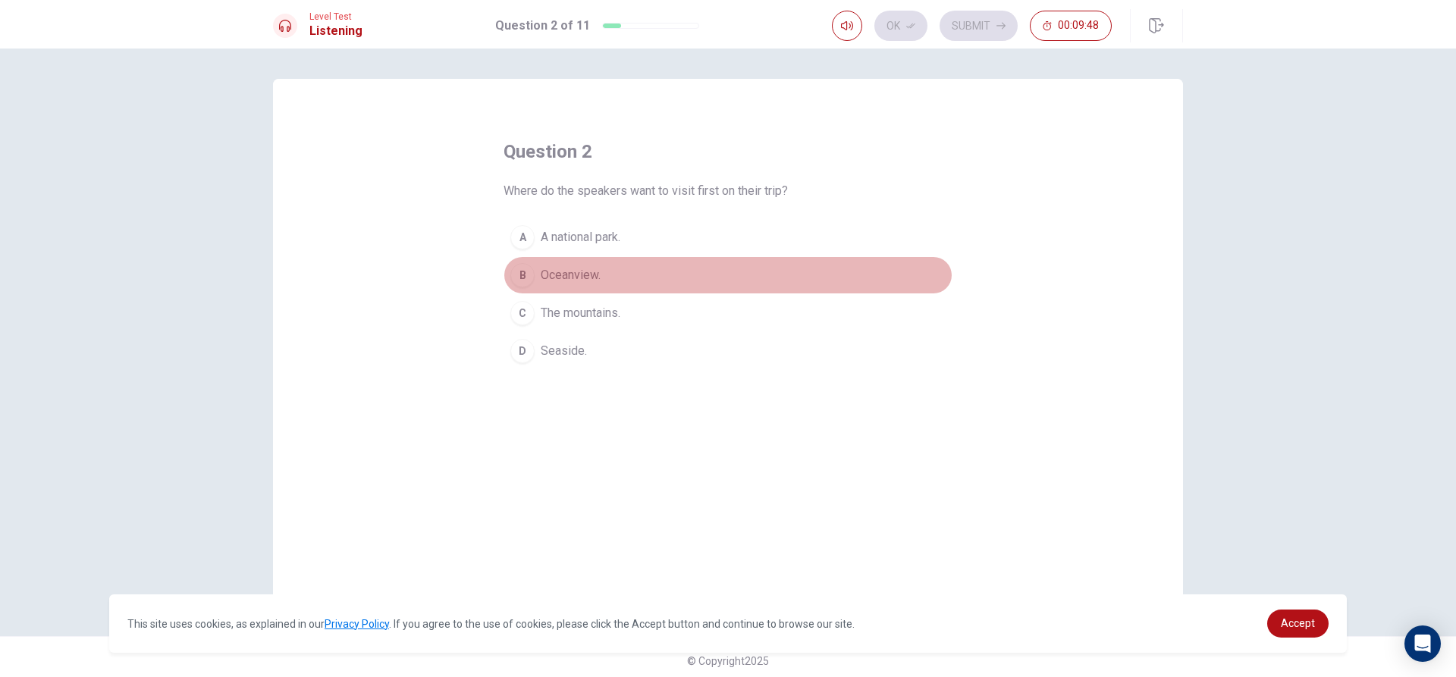
click at [560, 277] on span "Oceanview." at bounding box center [571, 275] width 60 height 18
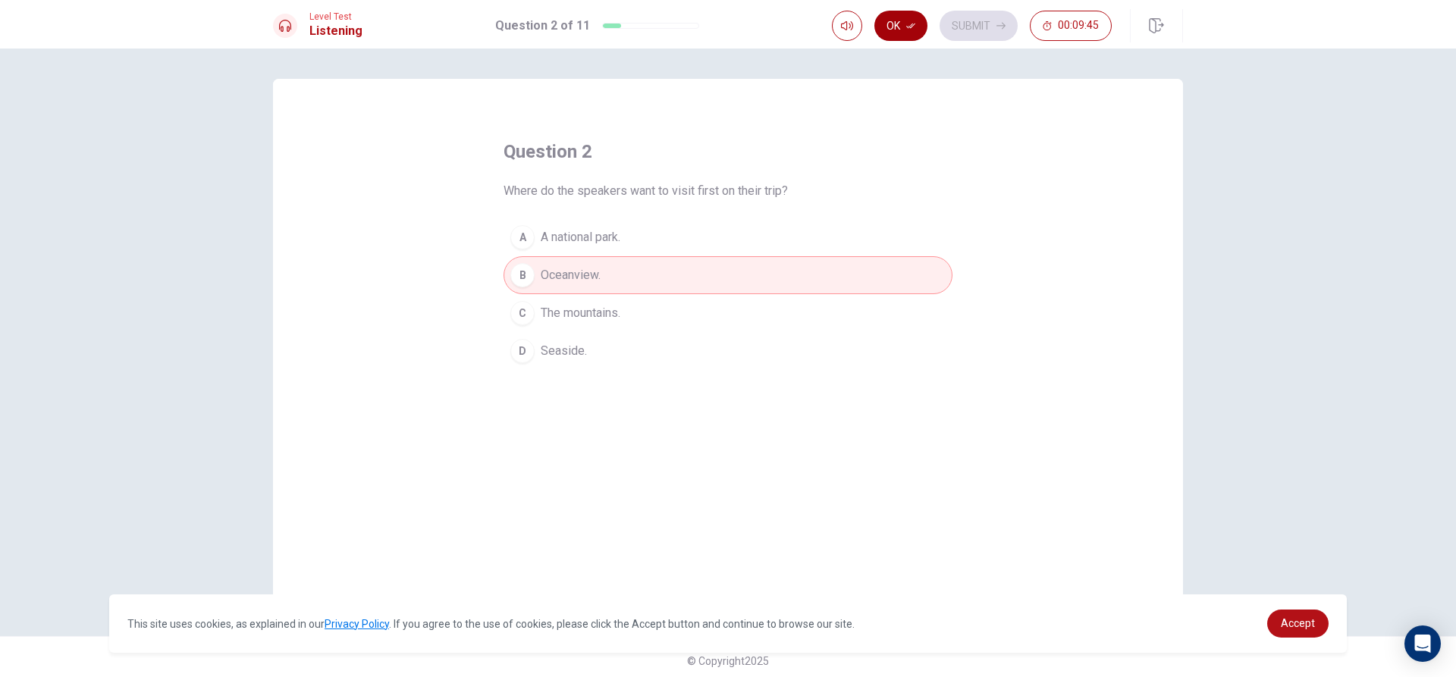
click at [895, 33] on button "Ok" at bounding box center [900, 26] width 53 height 30
click at [967, 32] on button "Submit" at bounding box center [978, 26] width 78 height 30
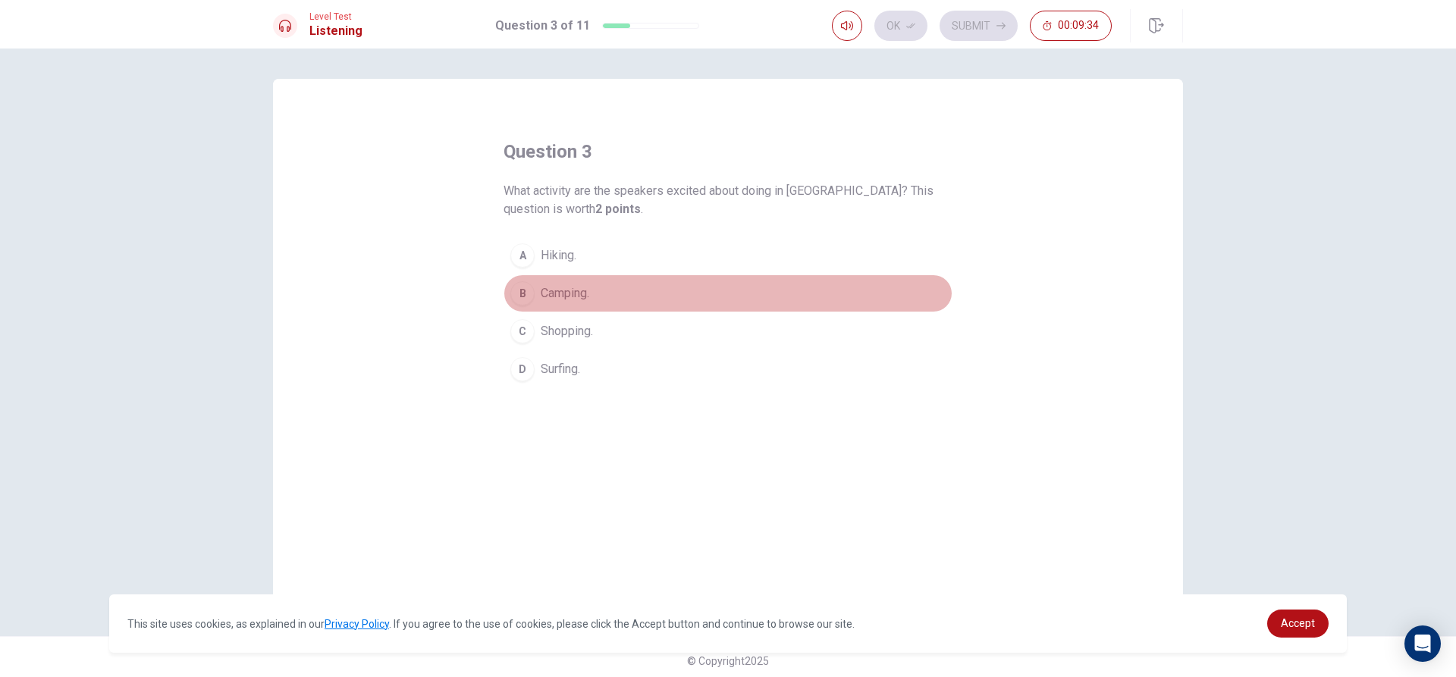
click at [528, 304] on button "B Camping." at bounding box center [727, 293] width 449 height 38
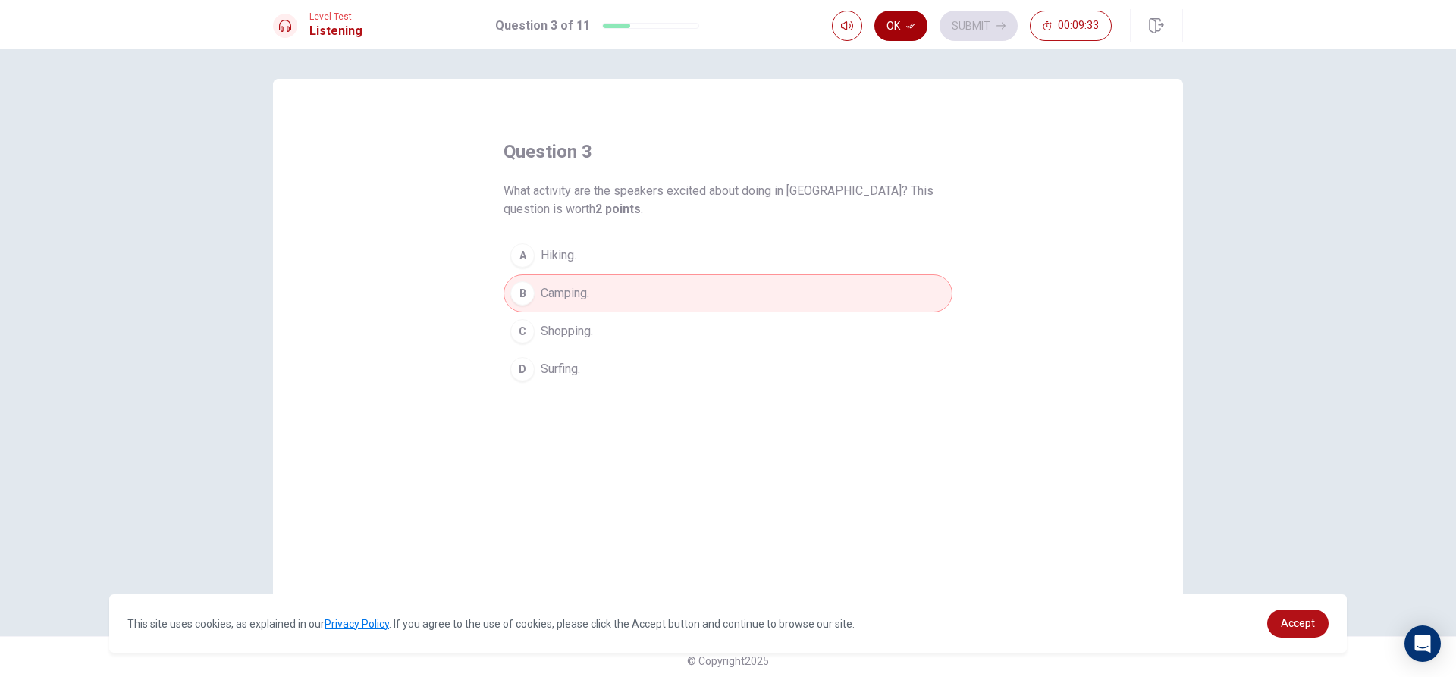
click at [902, 33] on button "Ok" at bounding box center [900, 26] width 53 height 30
click at [971, 31] on button "Submit" at bounding box center [978, 26] width 78 height 30
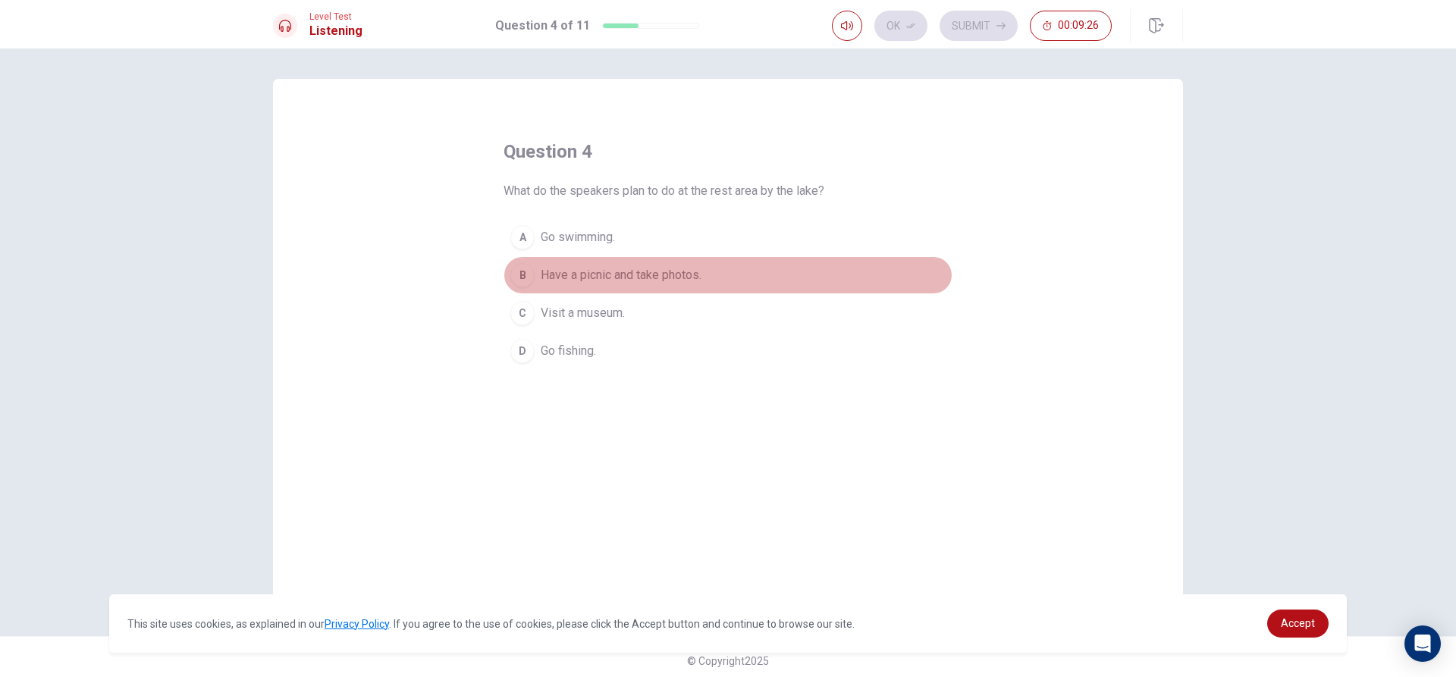
click at [542, 279] on span "Have a picnic and take photos." at bounding box center [621, 275] width 161 height 18
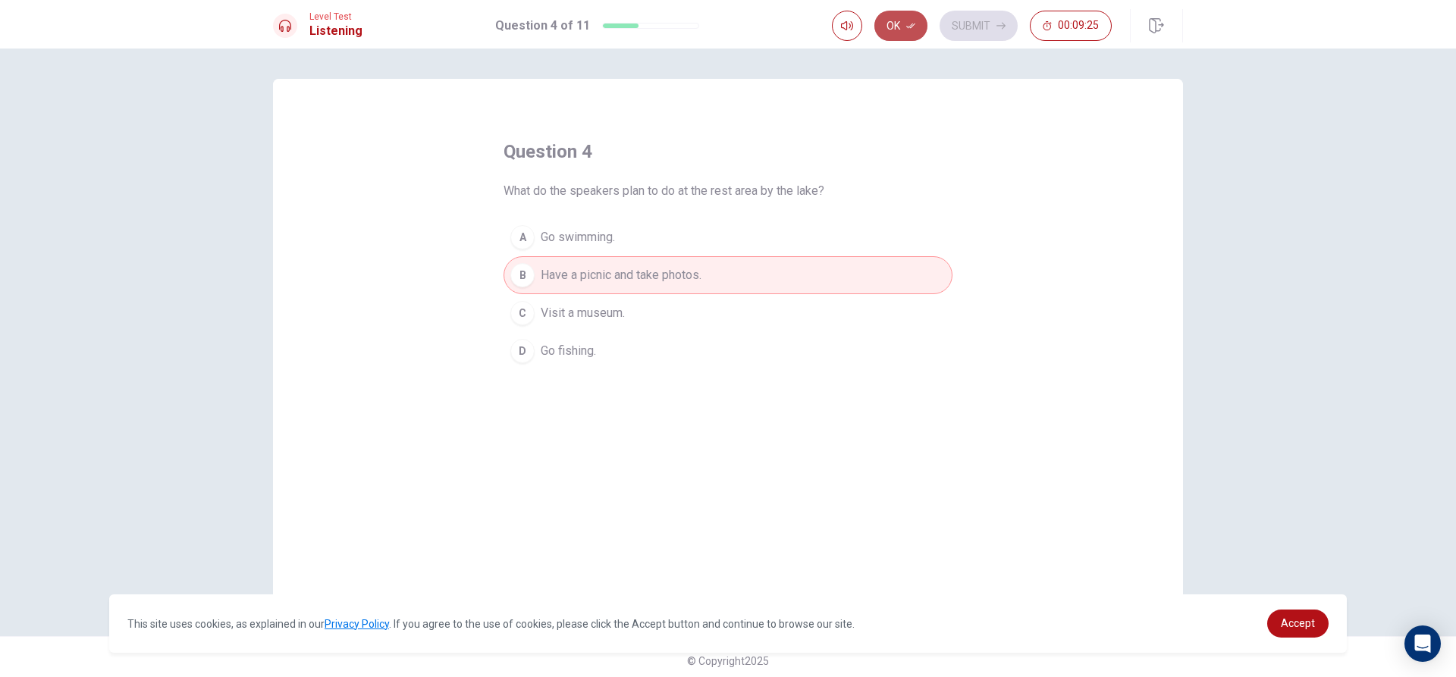
click at [895, 29] on button "Ok" at bounding box center [900, 26] width 53 height 30
click at [964, 30] on button "Submit" at bounding box center [978, 26] width 78 height 30
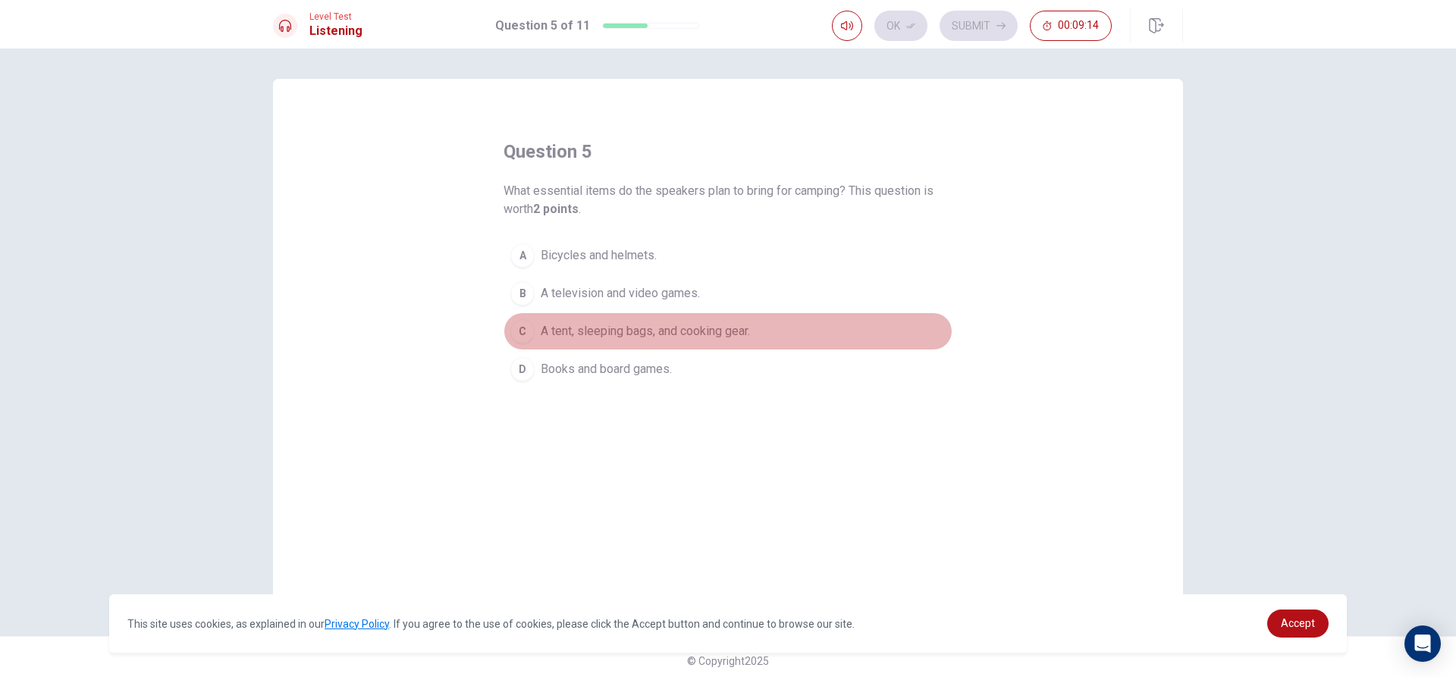
click at [562, 337] on span "A tent, sleeping bags, and cooking gear." at bounding box center [645, 331] width 209 height 18
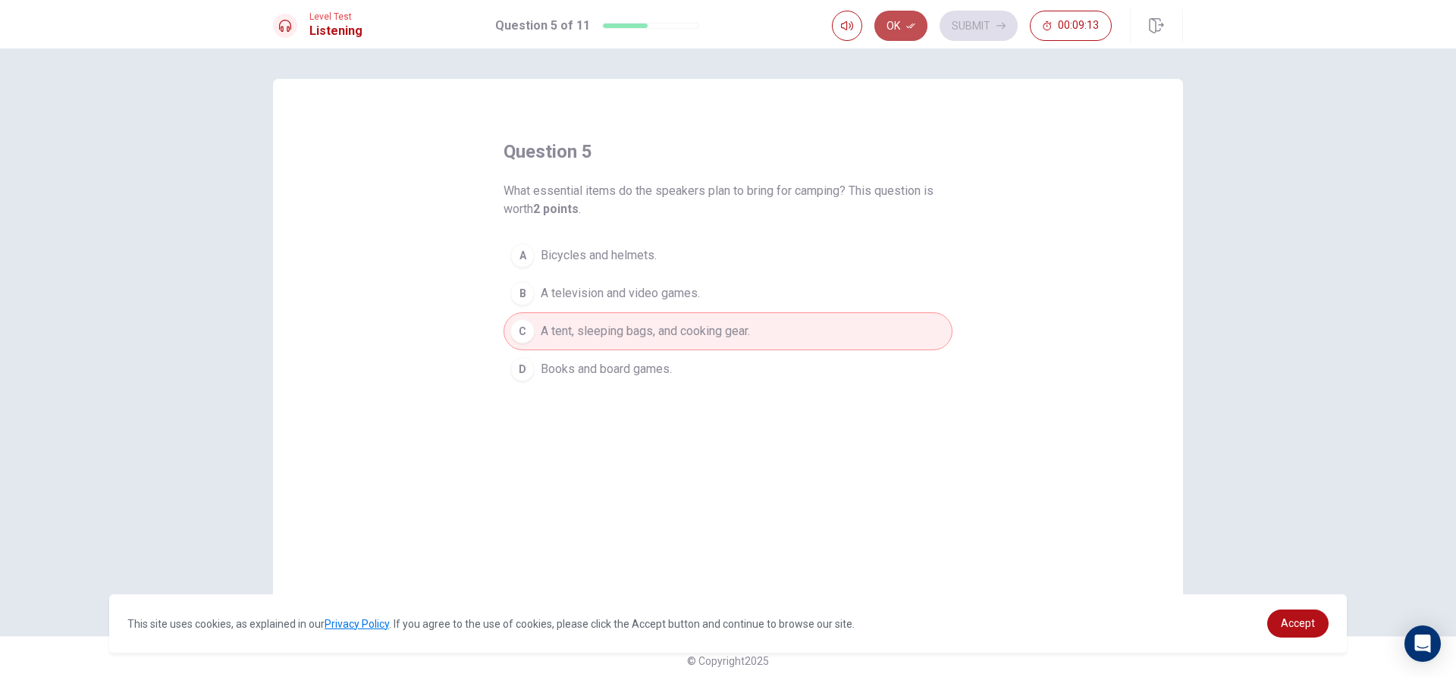
click at [908, 30] on icon "button" at bounding box center [910, 25] width 9 height 9
click at [967, 33] on button "Submit" at bounding box center [978, 26] width 78 height 30
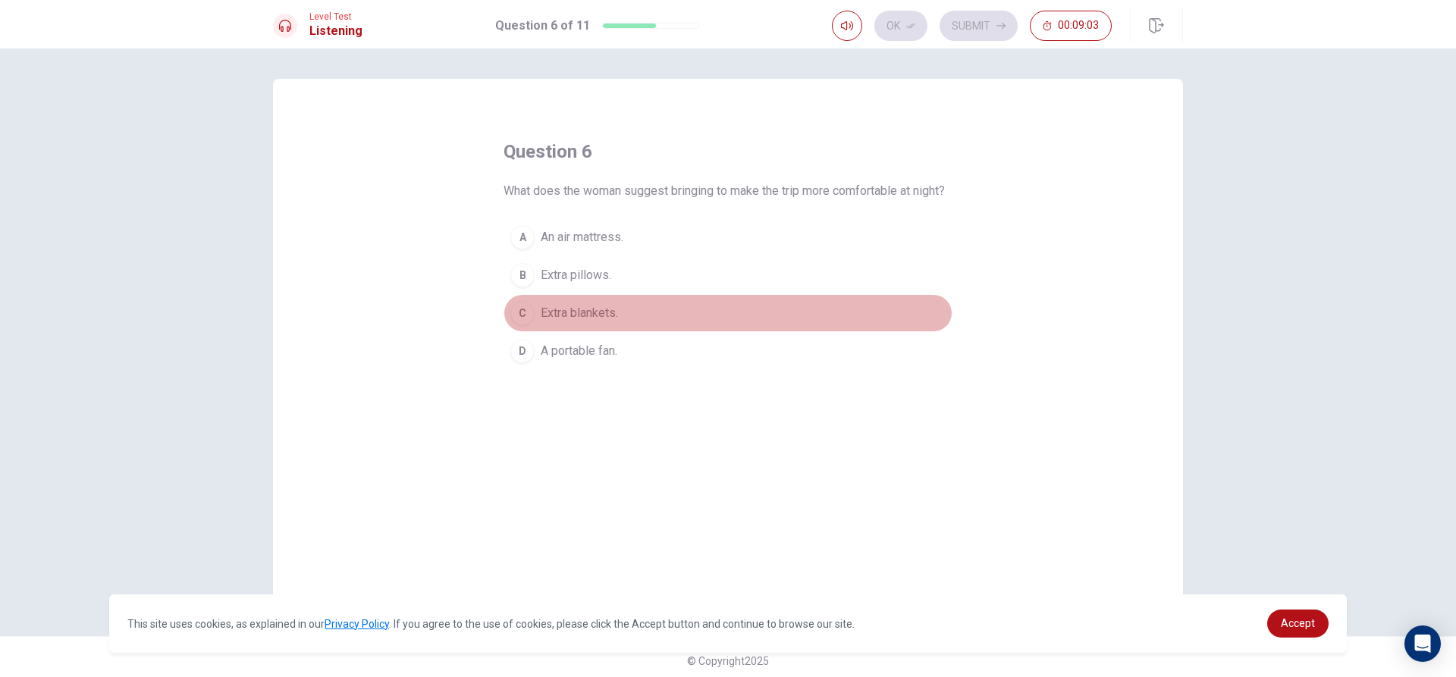
click at [554, 322] on span "Extra blankets." at bounding box center [579, 313] width 77 height 18
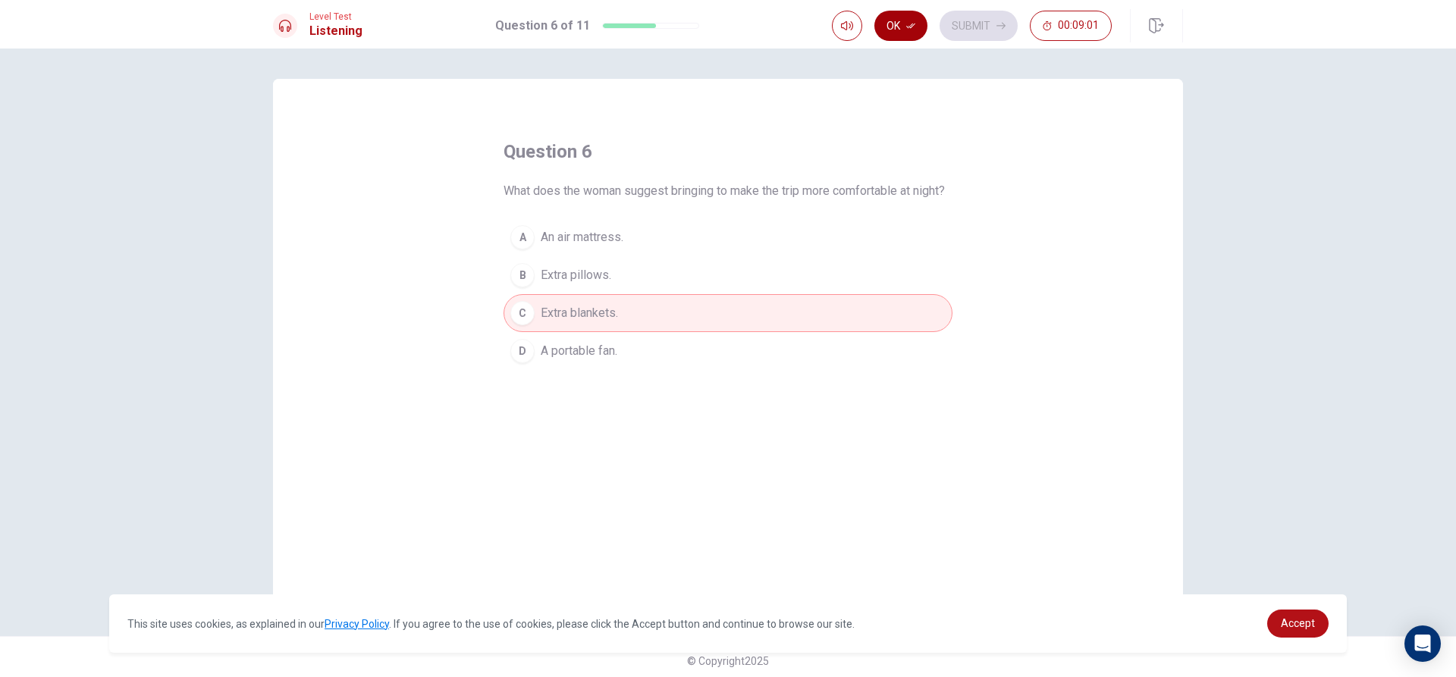
click at [896, 27] on button "Ok" at bounding box center [900, 26] width 53 height 30
click at [966, 37] on button "Submit" at bounding box center [978, 26] width 78 height 30
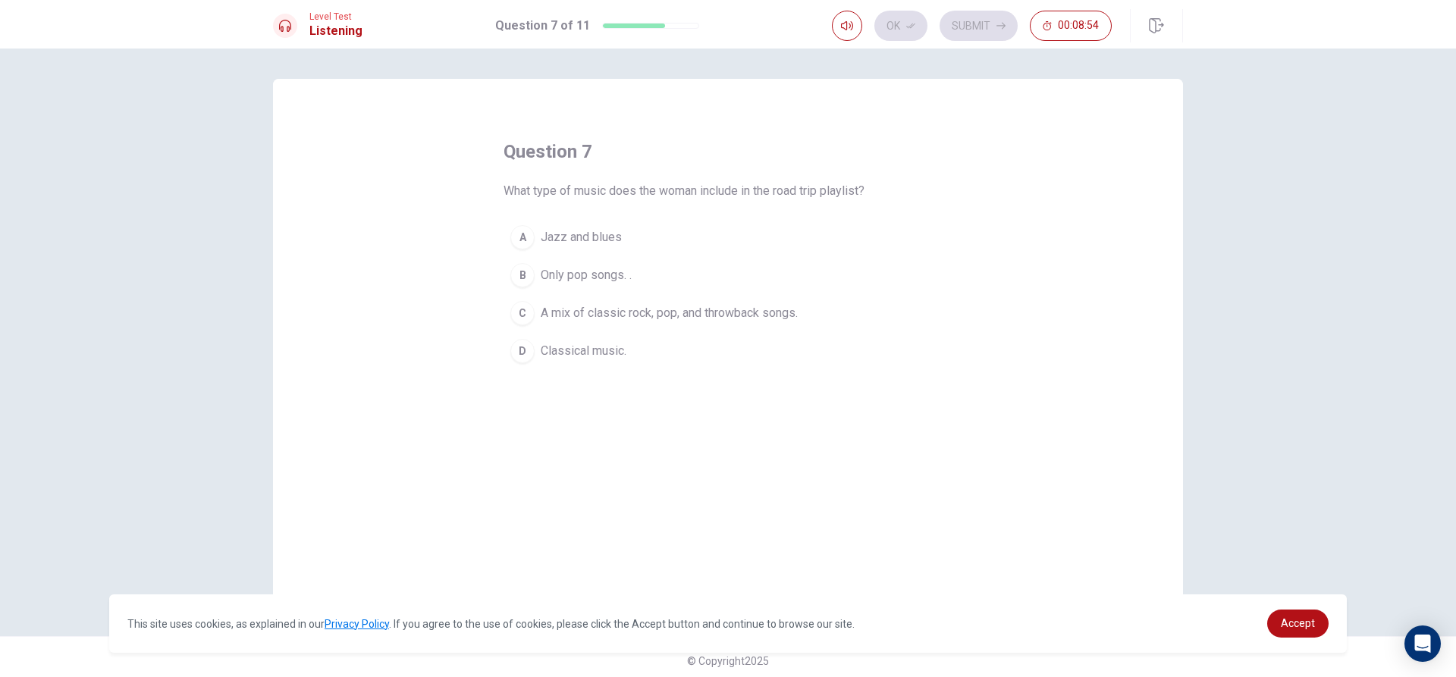
click at [547, 315] on span "A mix of classic rock, pop, and throwback songs." at bounding box center [669, 313] width 257 height 18
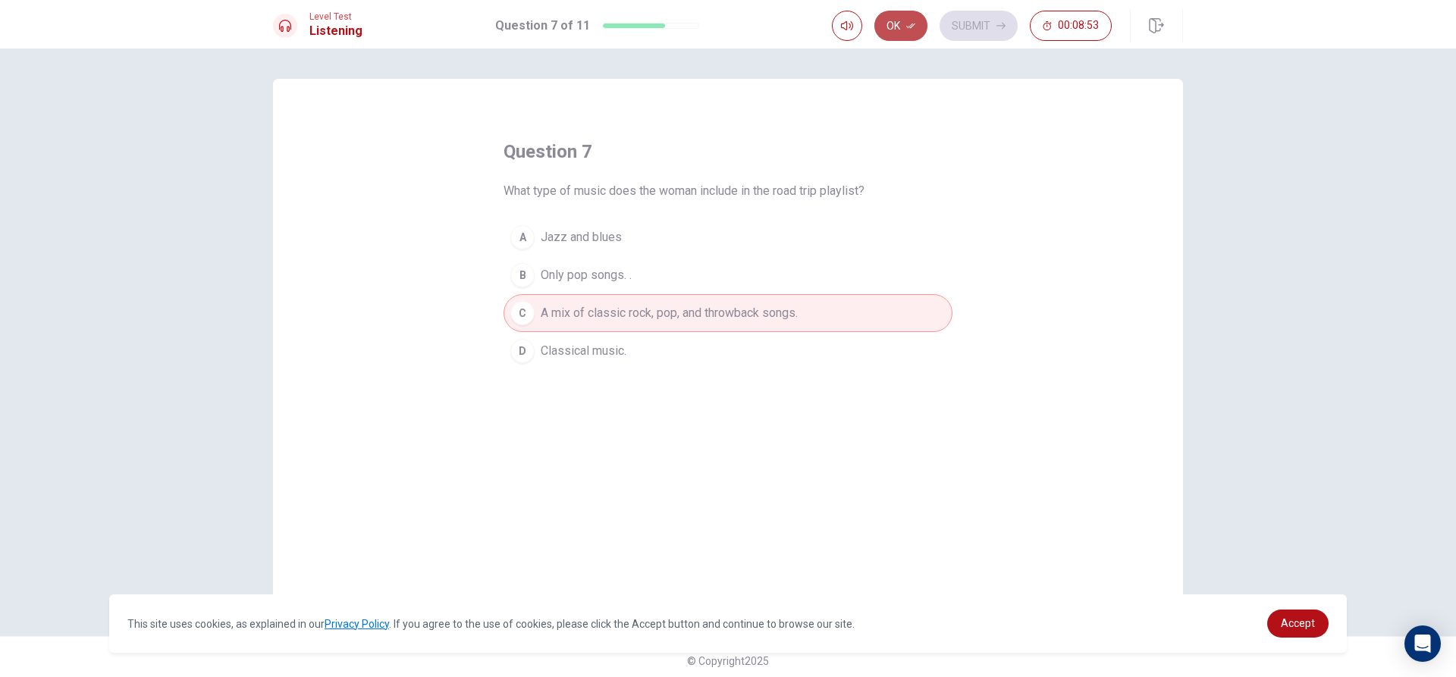
click at [901, 19] on button "Ok" at bounding box center [900, 26] width 53 height 30
click at [981, 32] on button "Submit" at bounding box center [978, 26] width 78 height 30
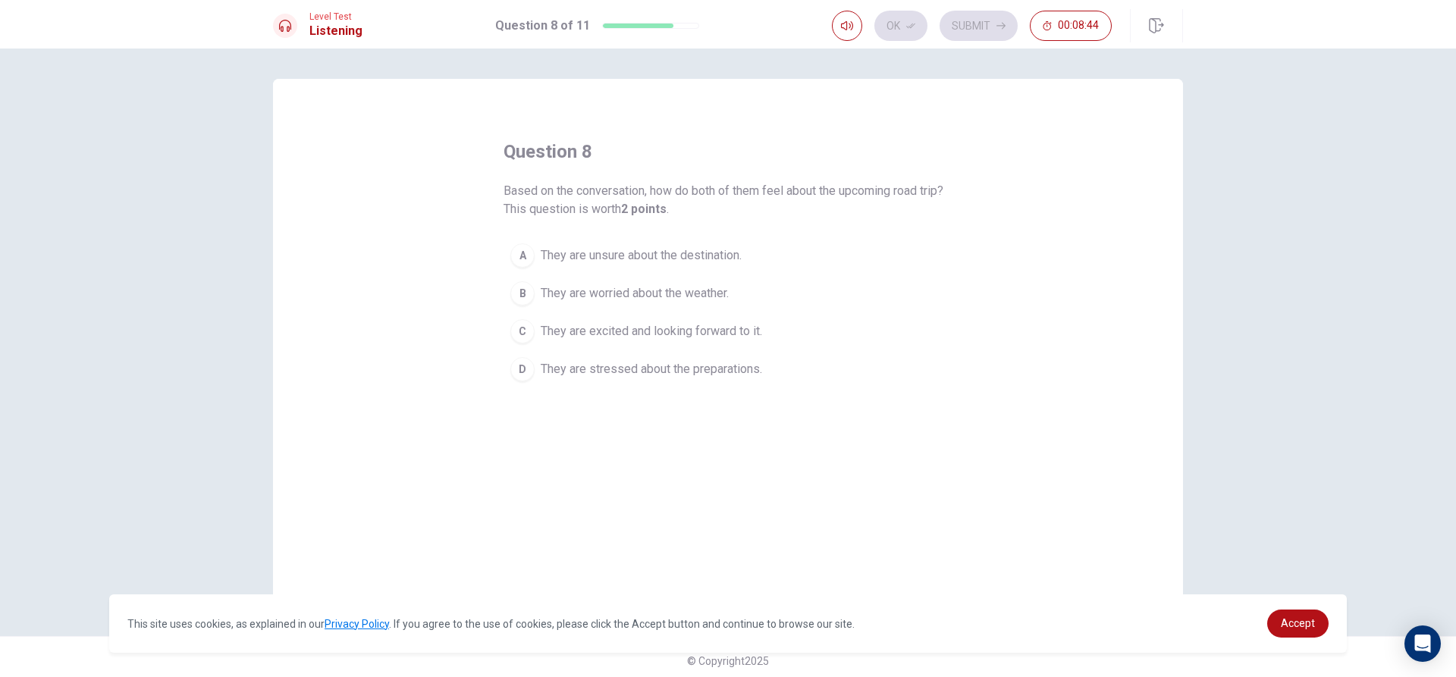
click at [561, 331] on span "They are excited and looking forward to it." at bounding box center [651, 331] width 221 height 18
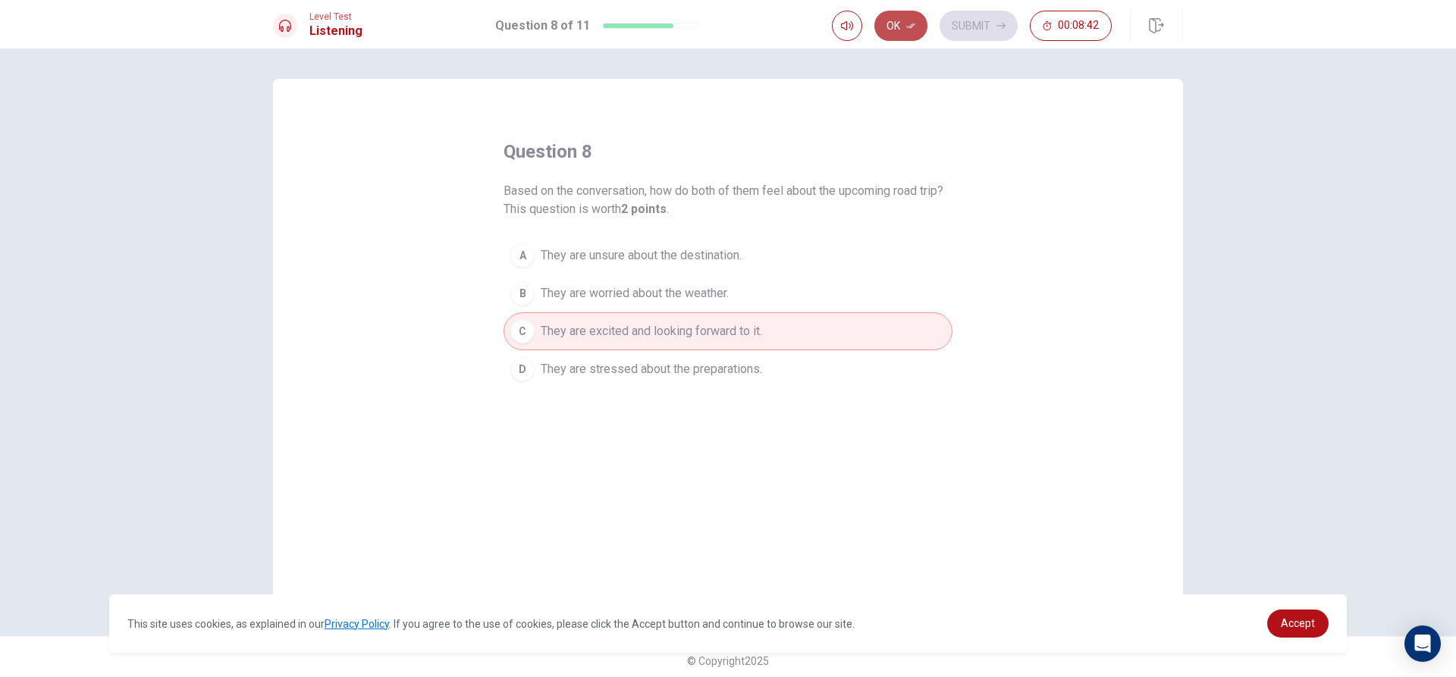
click at [899, 27] on button "Ok" at bounding box center [900, 26] width 53 height 30
click at [973, 34] on button "Submit" at bounding box center [978, 26] width 78 height 30
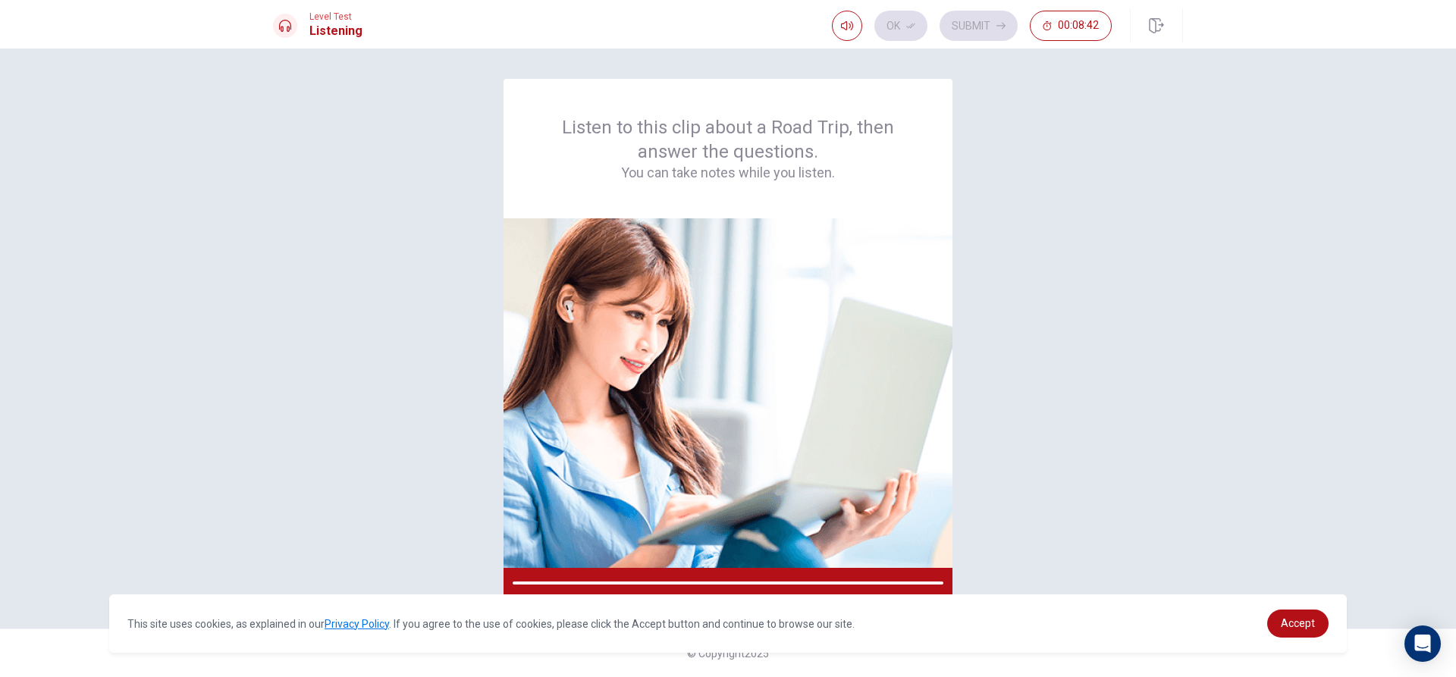
click at [722, 183] on div "Listen to this clip about a Road Trip, then answer the questions. You can take …" at bounding box center [727, 149] width 449 height 140
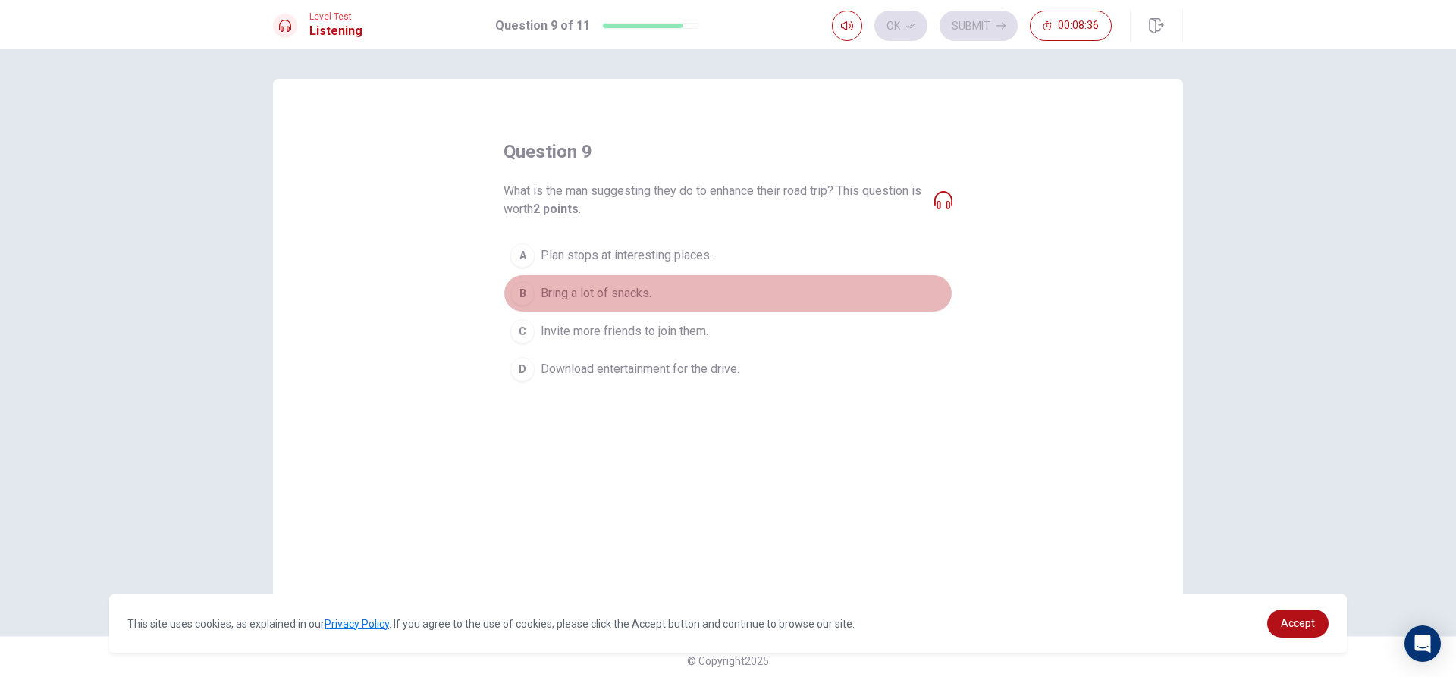
click at [555, 290] on span "Bring a lot of snacks." at bounding box center [596, 293] width 111 height 18
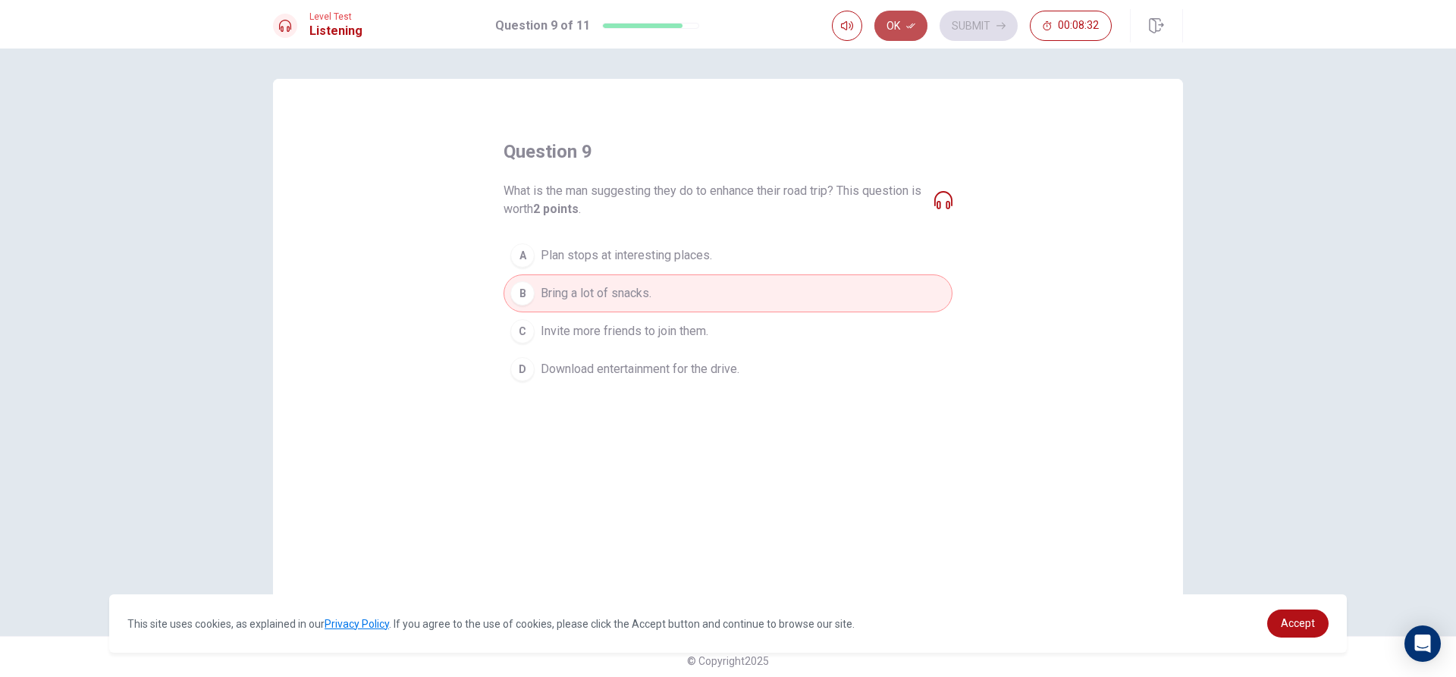
click at [902, 25] on button "Ok" at bounding box center [900, 26] width 53 height 30
click at [972, 28] on button "Submit" at bounding box center [978, 26] width 78 height 30
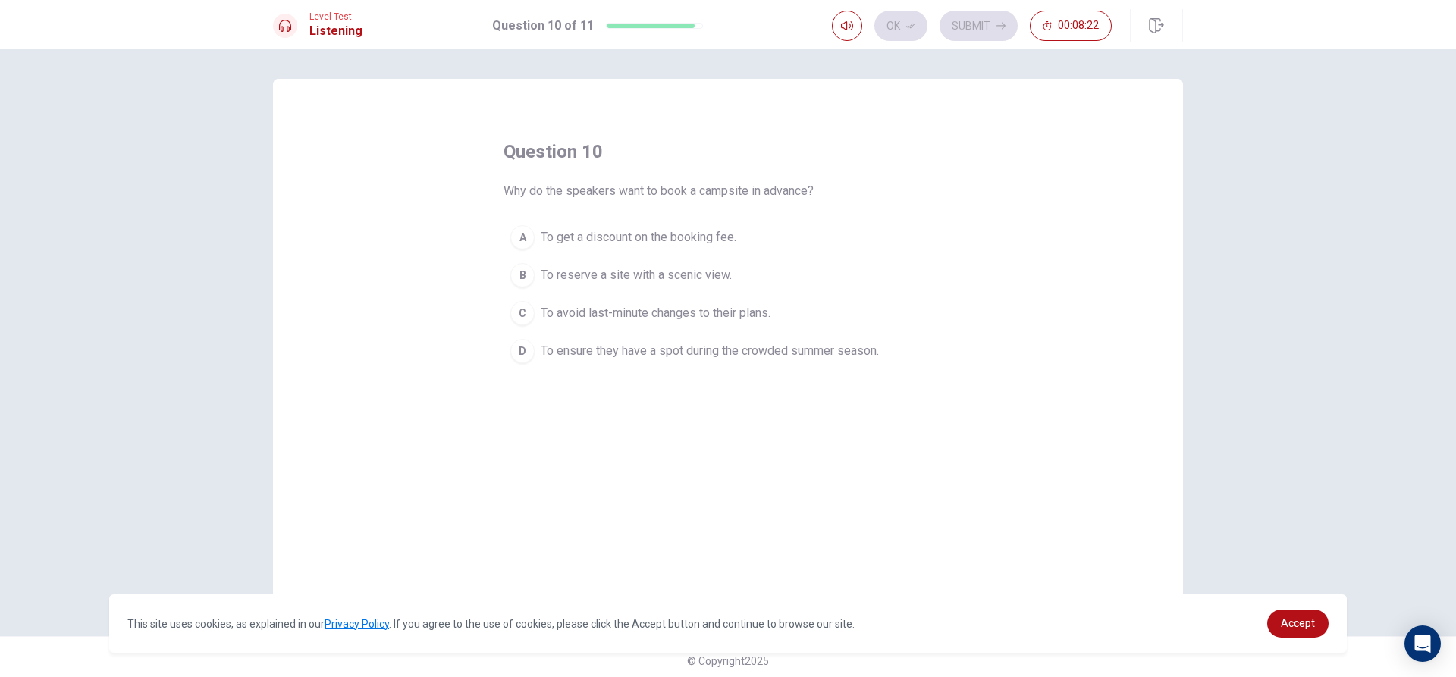
click at [685, 338] on button "D To ensure they have a spot during the crowded summer season." at bounding box center [727, 351] width 449 height 38
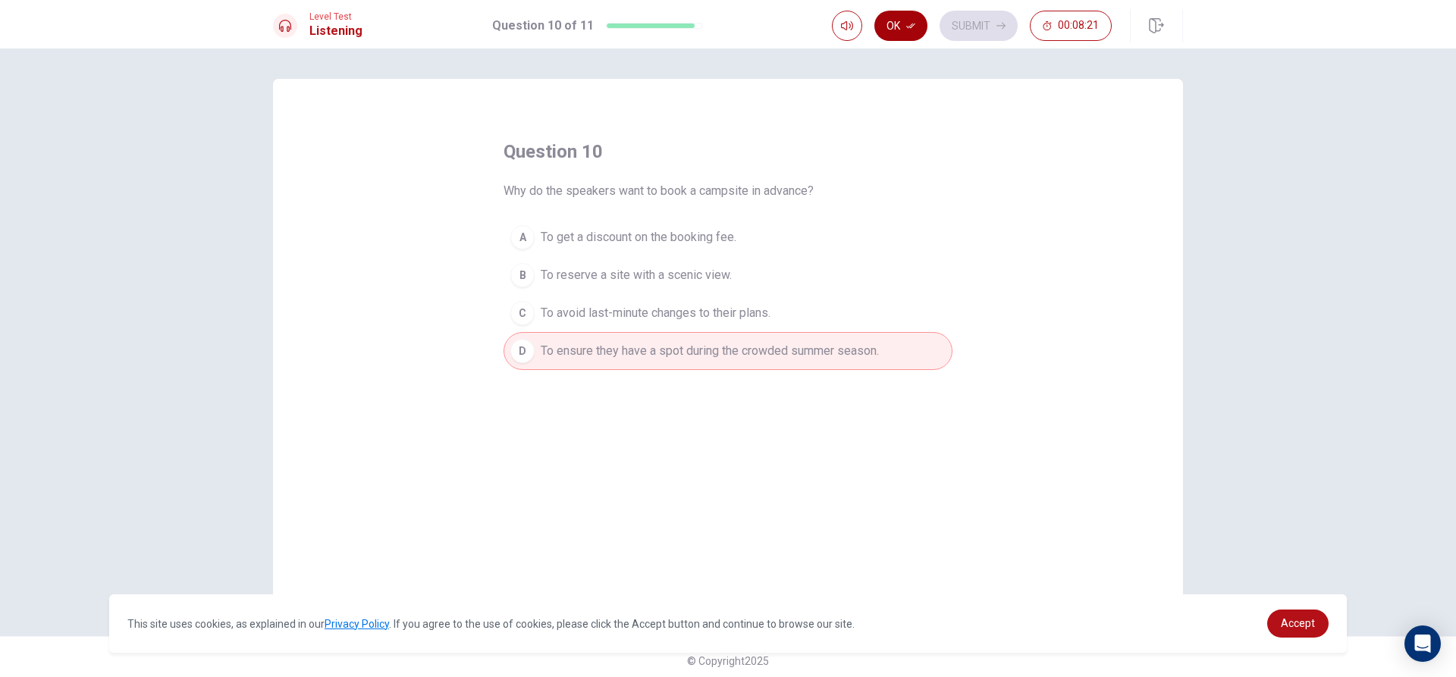
click at [886, 24] on button "Ok" at bounding box center [900, 26] width 53 height 30
click at [967, 27] on button "Submit" at bounding box center [978, 26] width 78 height 30
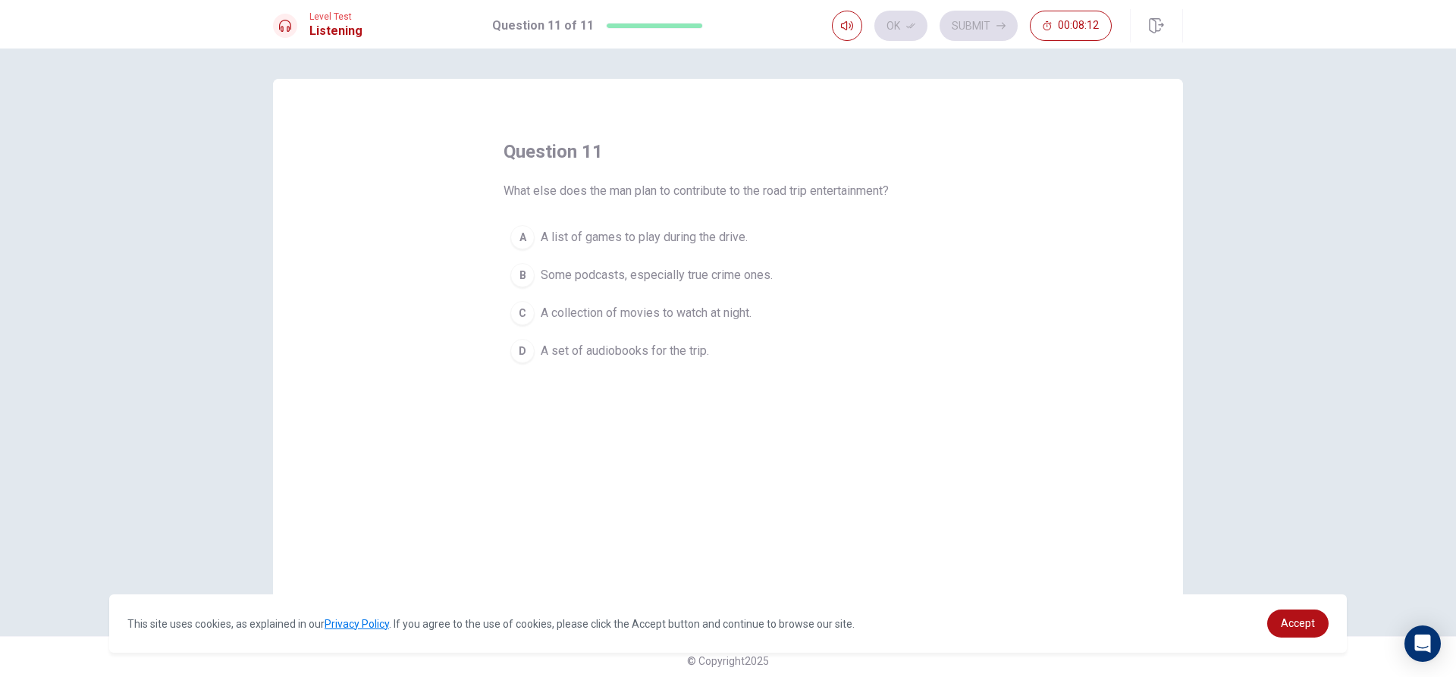
click at [710, 275] on span "Some podcasts, especially true crime ones." at bounding box center [657, 275] width 232 height 18
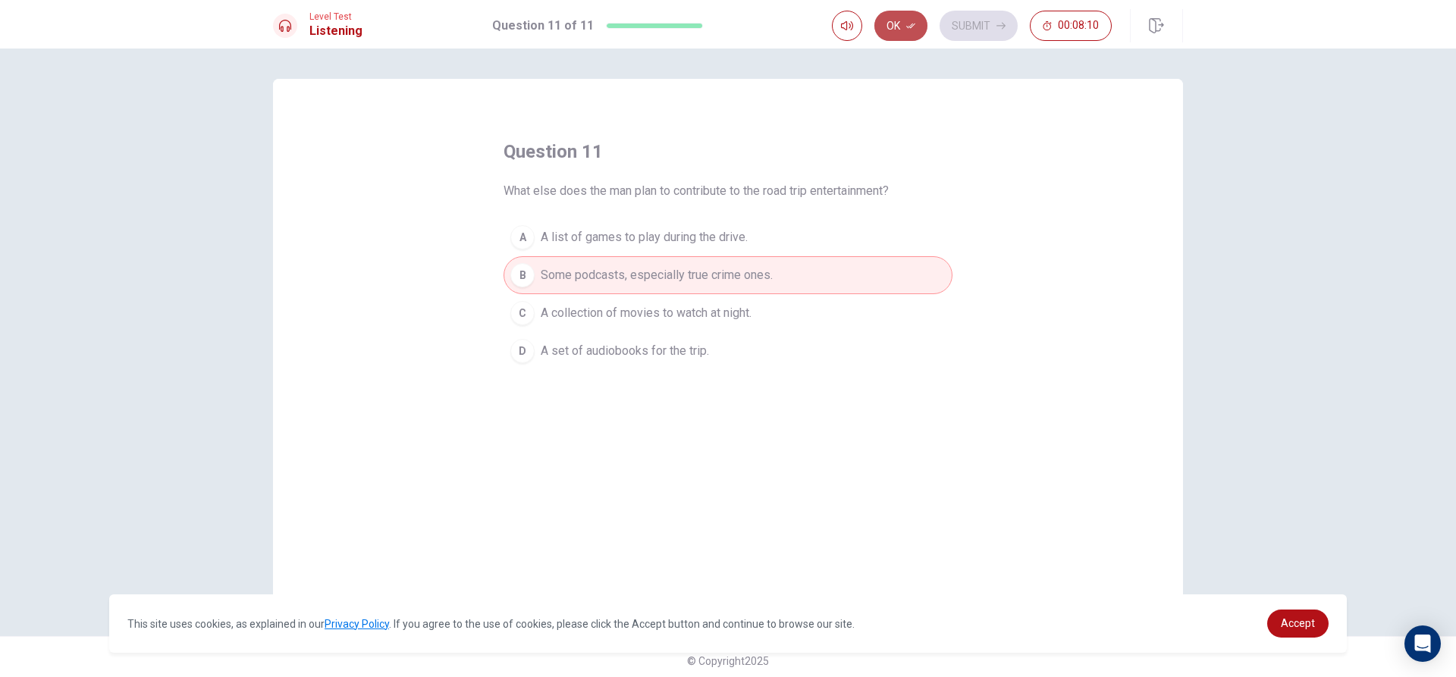
click at [901, 17] on button "Ok" at bounding box center [900, 26] width 53 height 30
click at [963, 29] on button "Submit" at bounding box center [978, 26] width 78 height 30
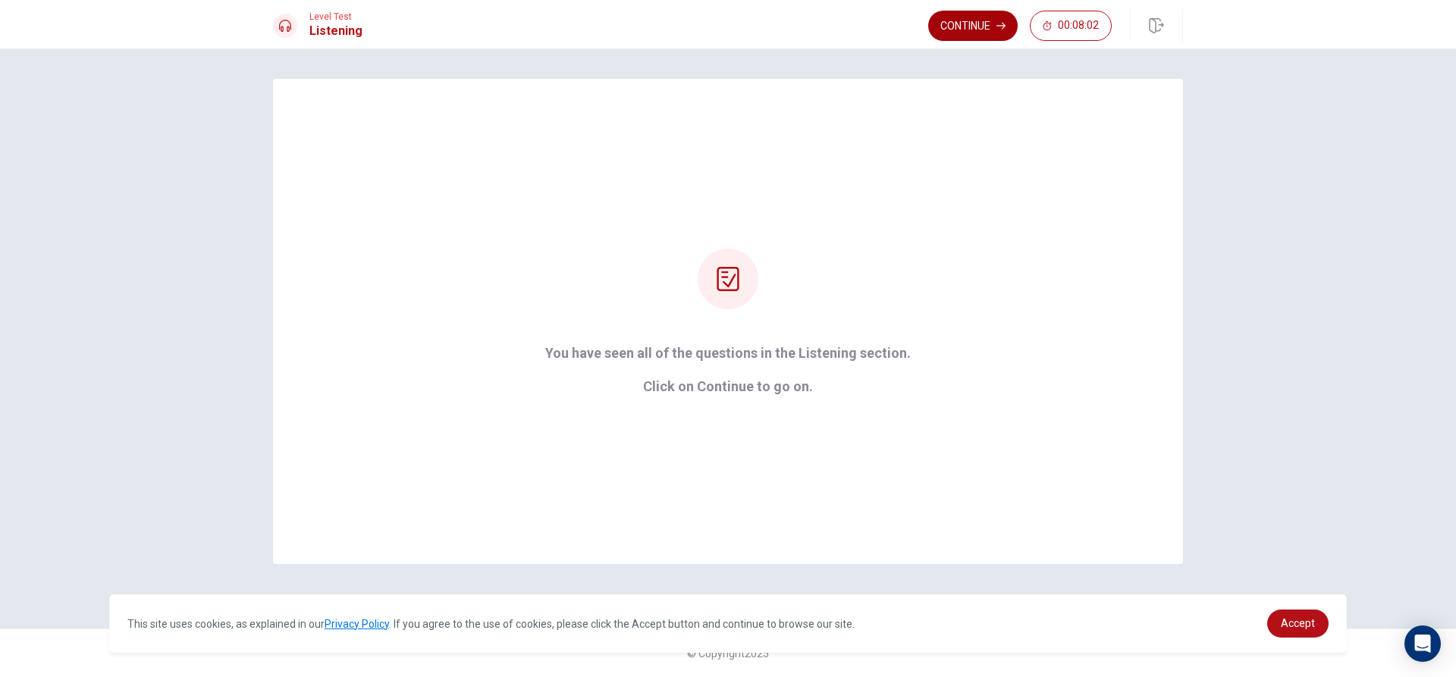
click at [987, 21] on button "Continue" at bounding box center [972, 26] width 89 height 30
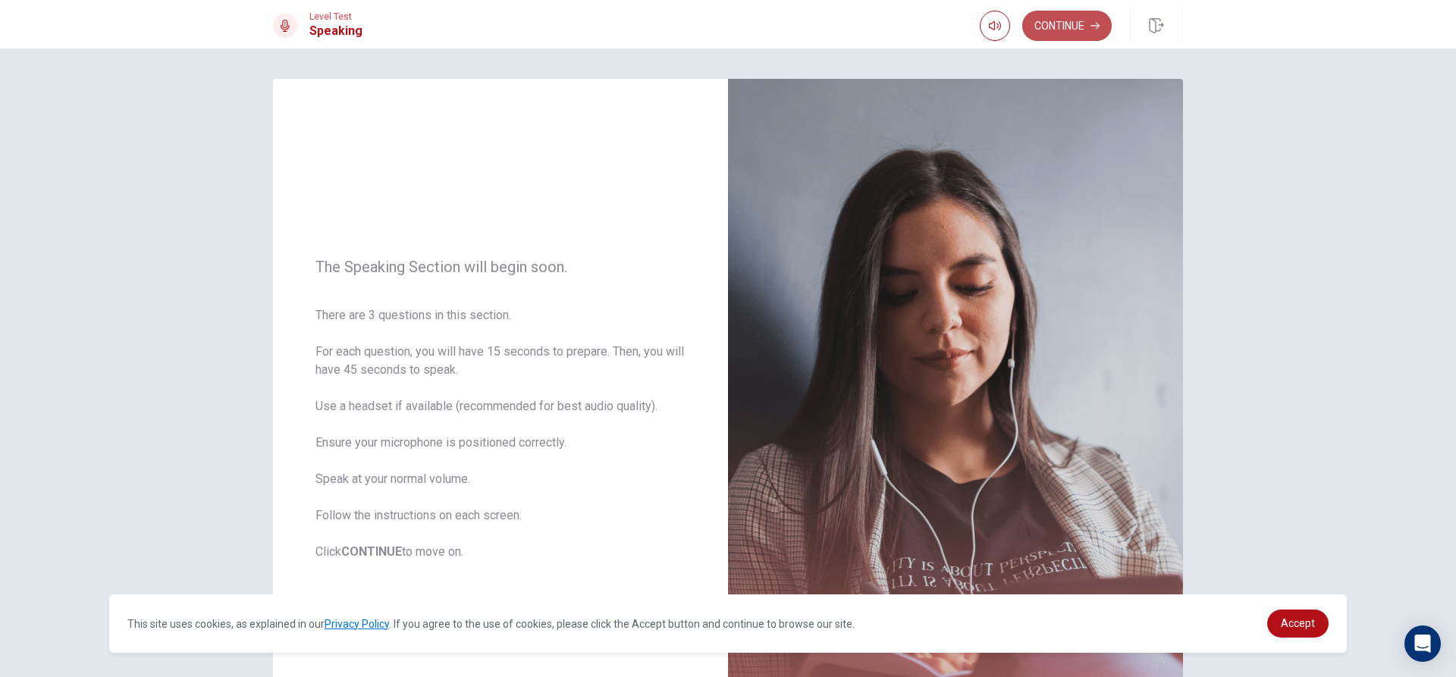
click at [1075, 27] on button "Continue" at bounding box center [1066, 26] width 89 height 30
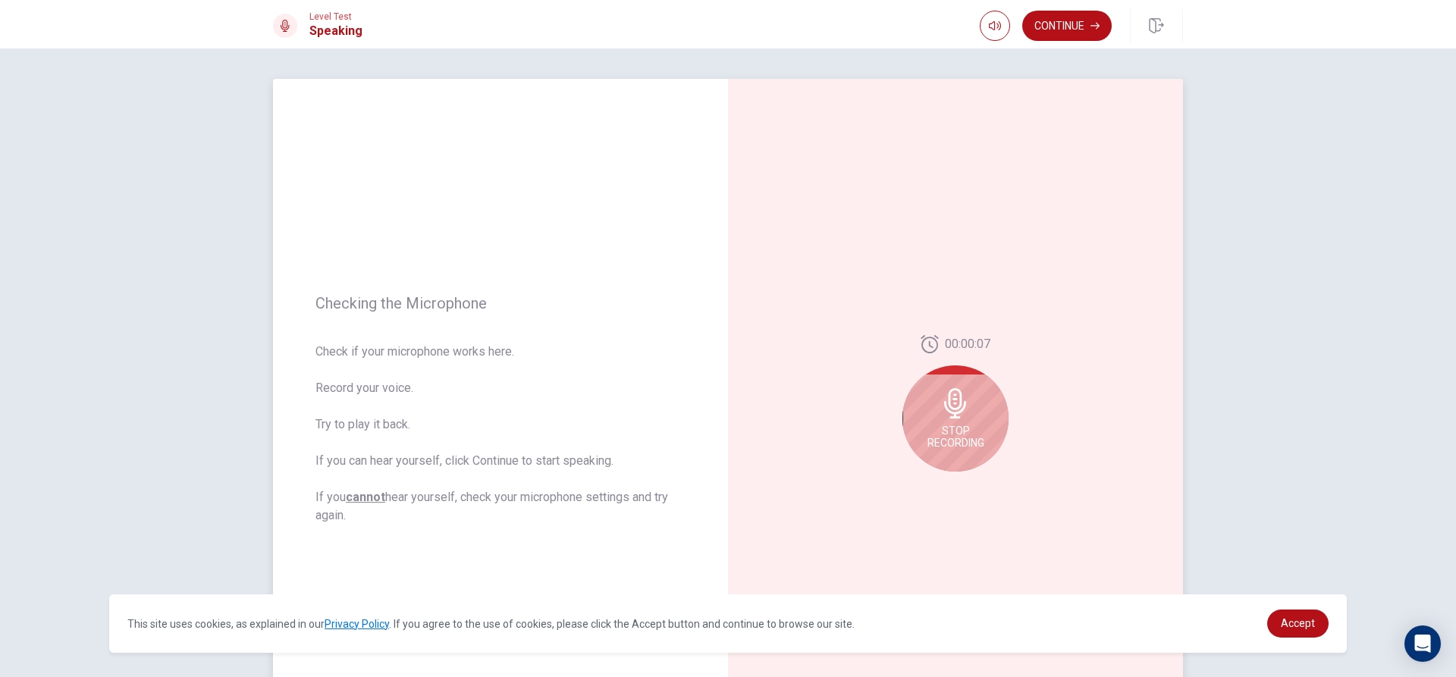
click at [939, 442] on span "Stop Recording" at bounding box center [955, 437] width 57 height 24
click at [968, 481] on icon "Play Audio" at bounding box center [971, 483] width 9 height 9
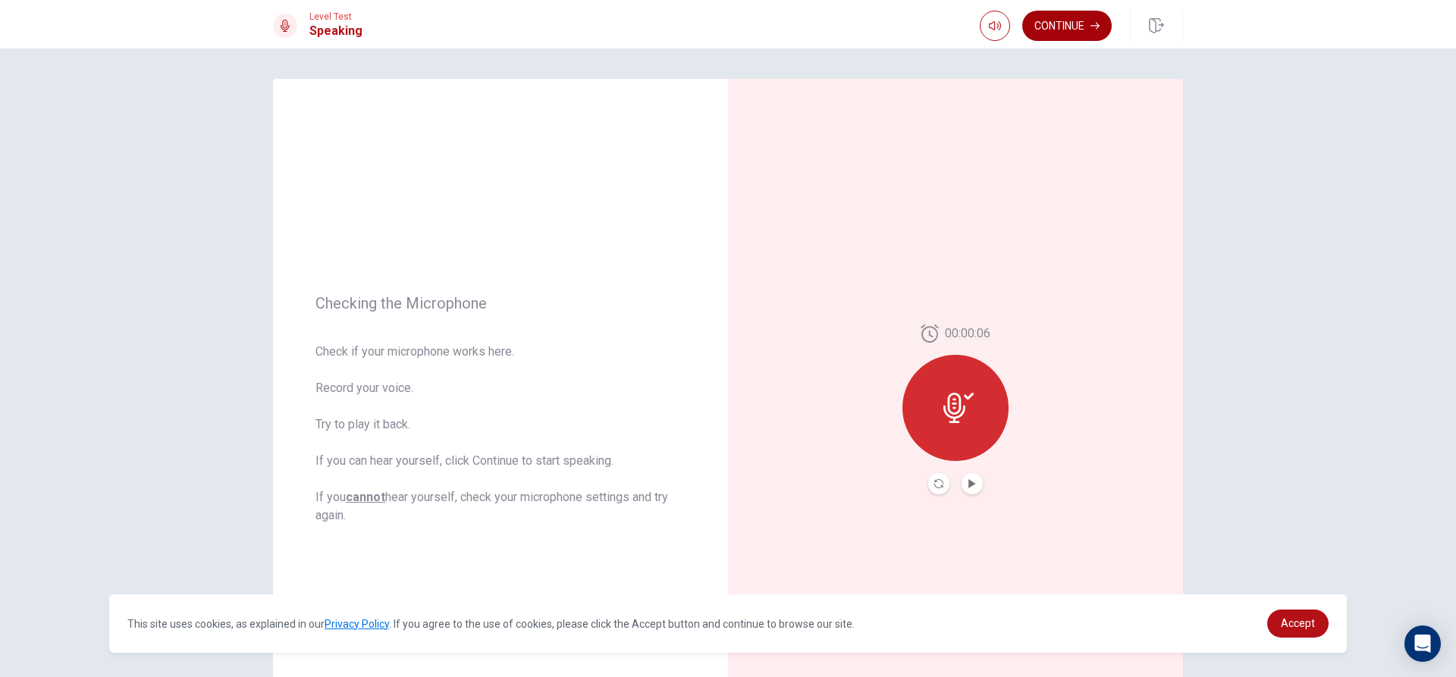
click at [1053, 27] on button "Continue" at bounding box center [1066, 26] width 89 height 30
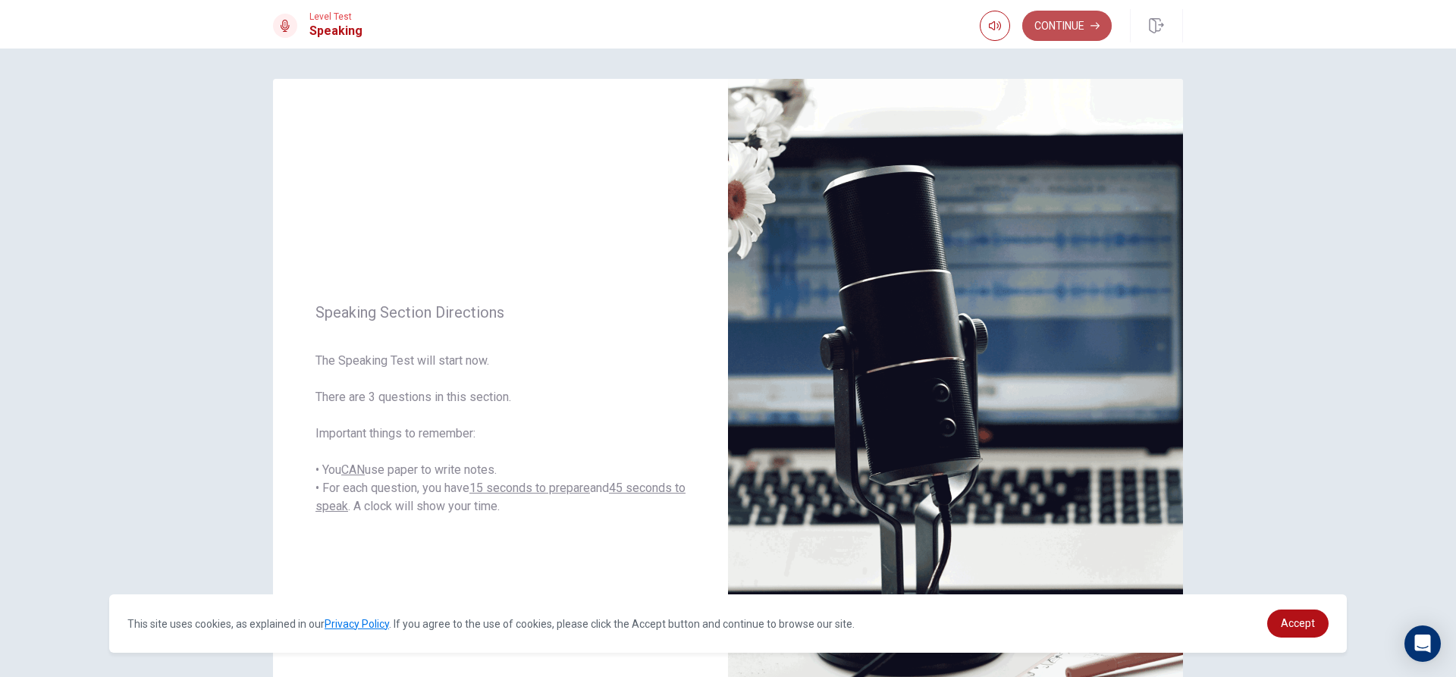
click at [1078, 24] on button "Continue" at bounding box center [1066, 26] width 89 height 30
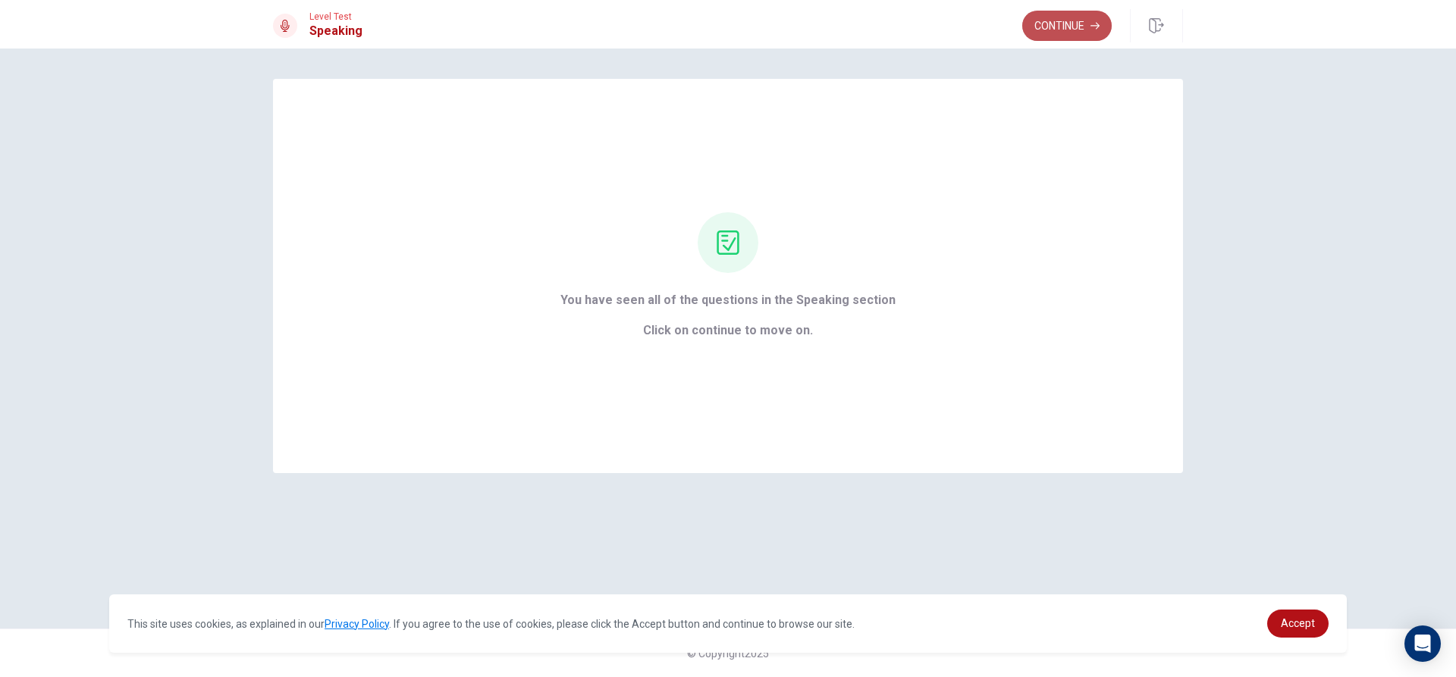
click at [1073, 24] on button "Continue" at bounding box center [1066, 26] width 89 height 30
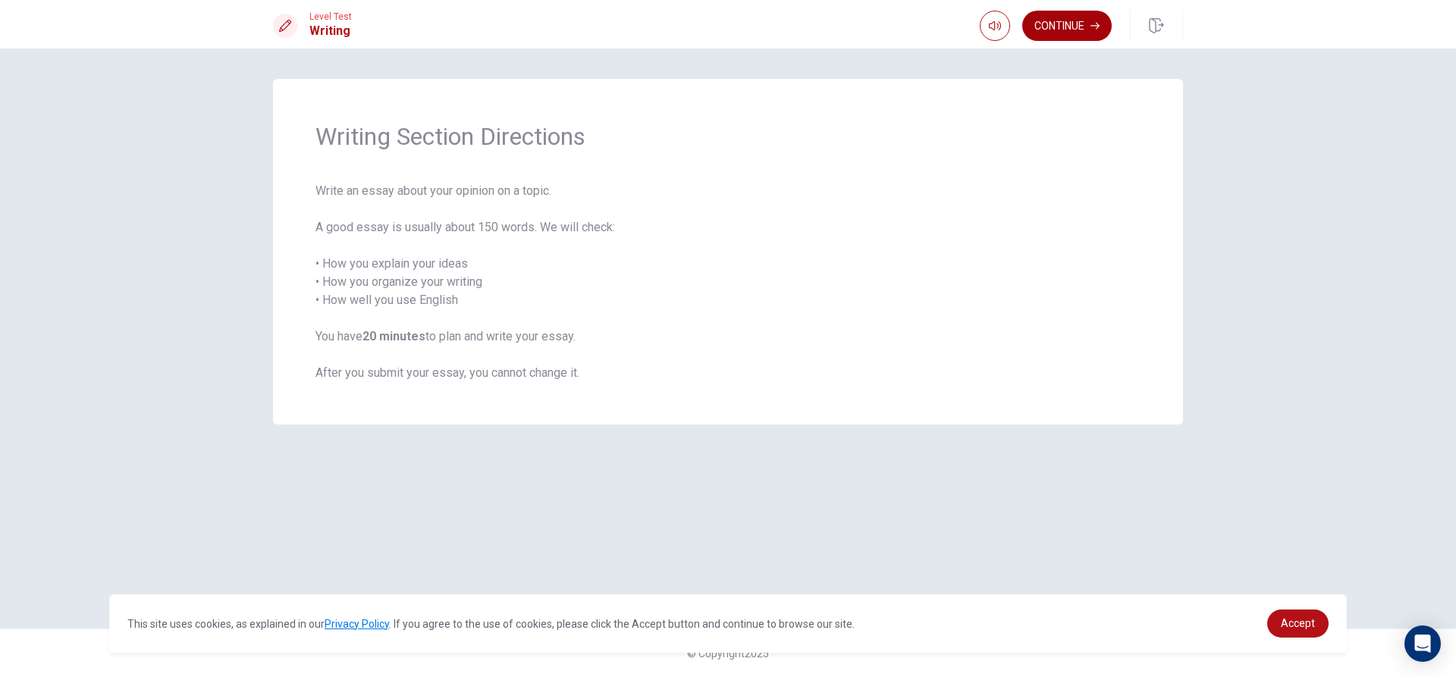
click at [1096, 29] on icon "button" at bounding box center [1094, 25] width 9 height 9
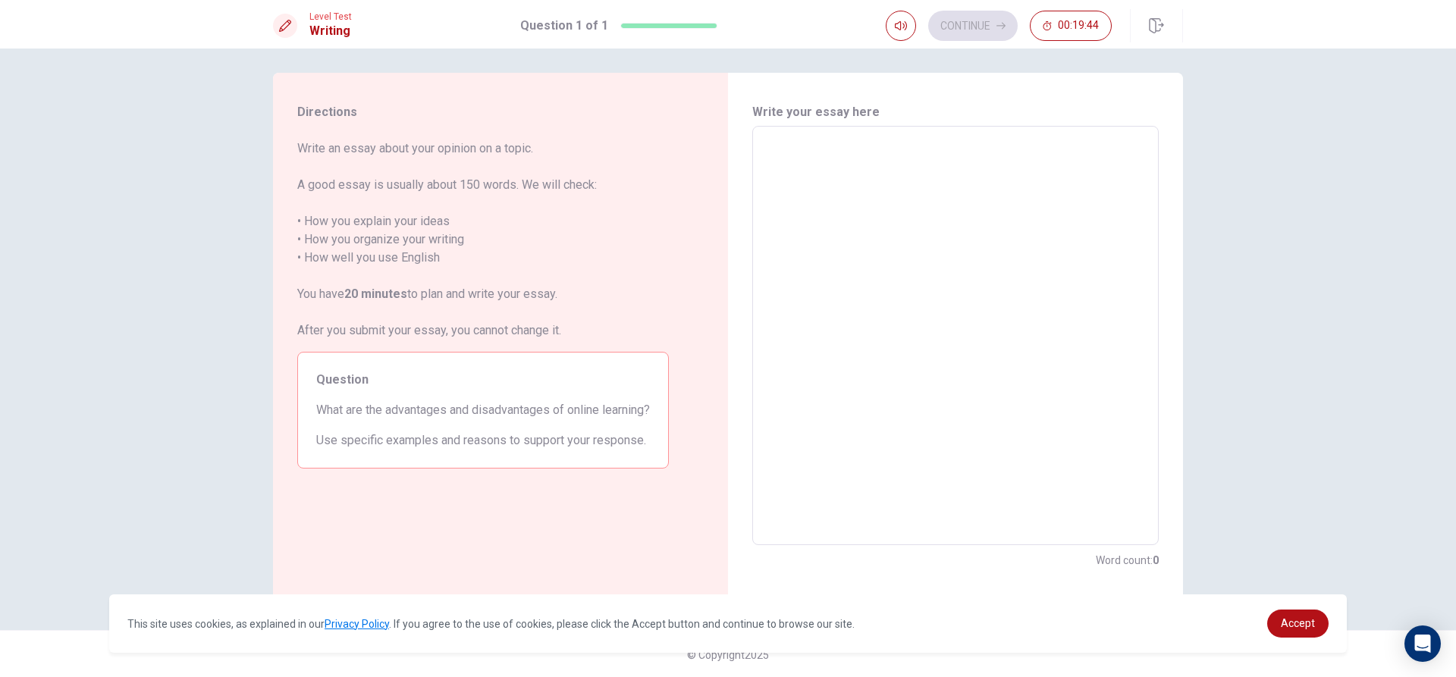
scroll to position [8, 0]
click at [880, 260] on textarea at bounding box center [955, 334] width 385 height 394
type textarea "t"
type textarea "x"
type textarea "th"
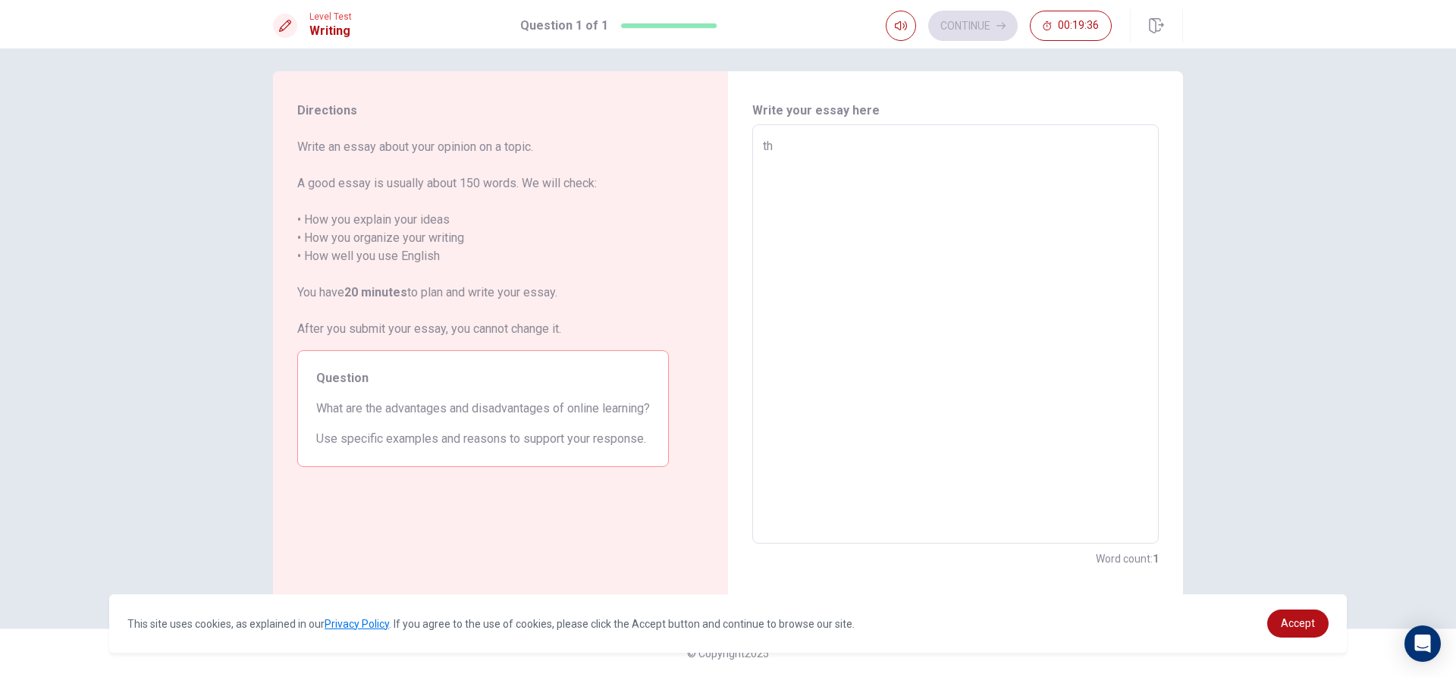
type textarea "x"
type textarea "the"
type textarea "x"
type textarea "the"
type textarea "x"
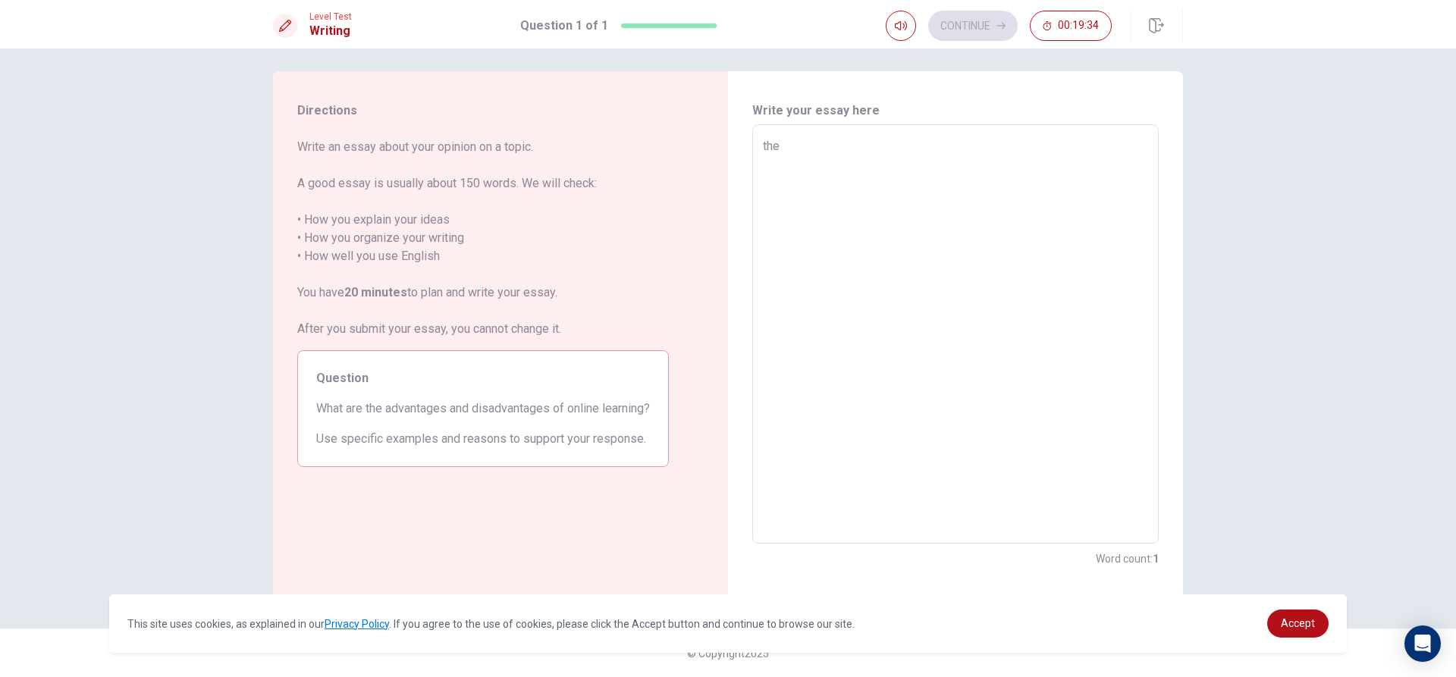
type textarea "the a"
type textarea "x"
type textarea "the ad"
type textarea "x"
type textarea "the adv"
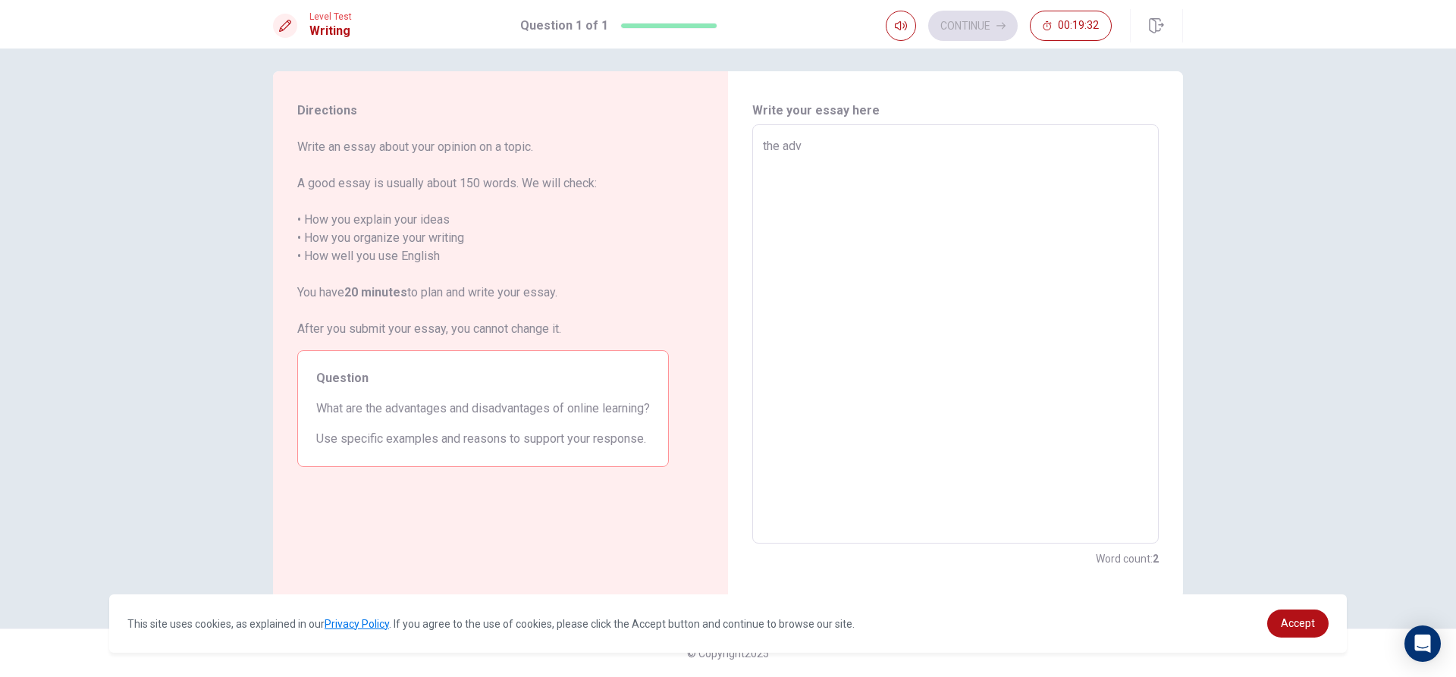
type textarea "x"
type textarea "the adva"
type textarea "x"
type textarea "the advan"
type textarea "x"
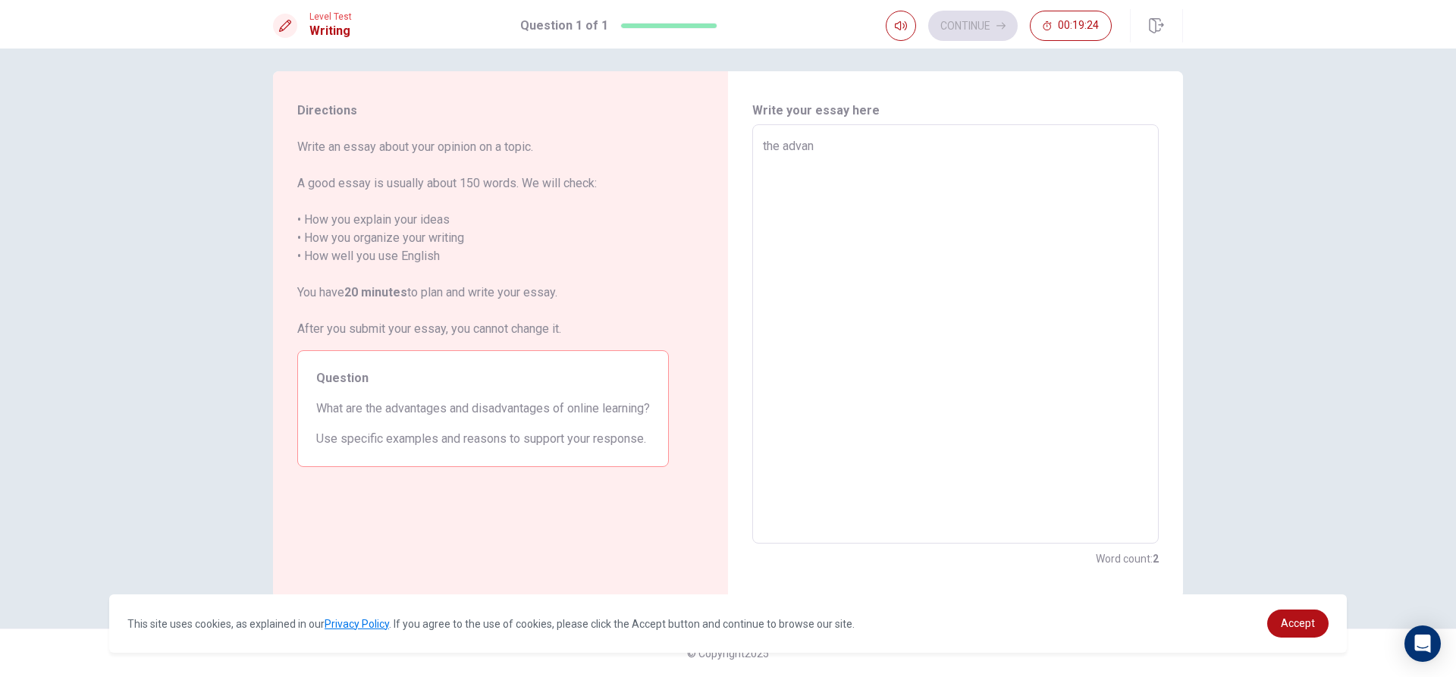
type textarea "the advana"
type textarea "x"
type textarea "the advan"
type textarea "x"
type textarea "the advant"
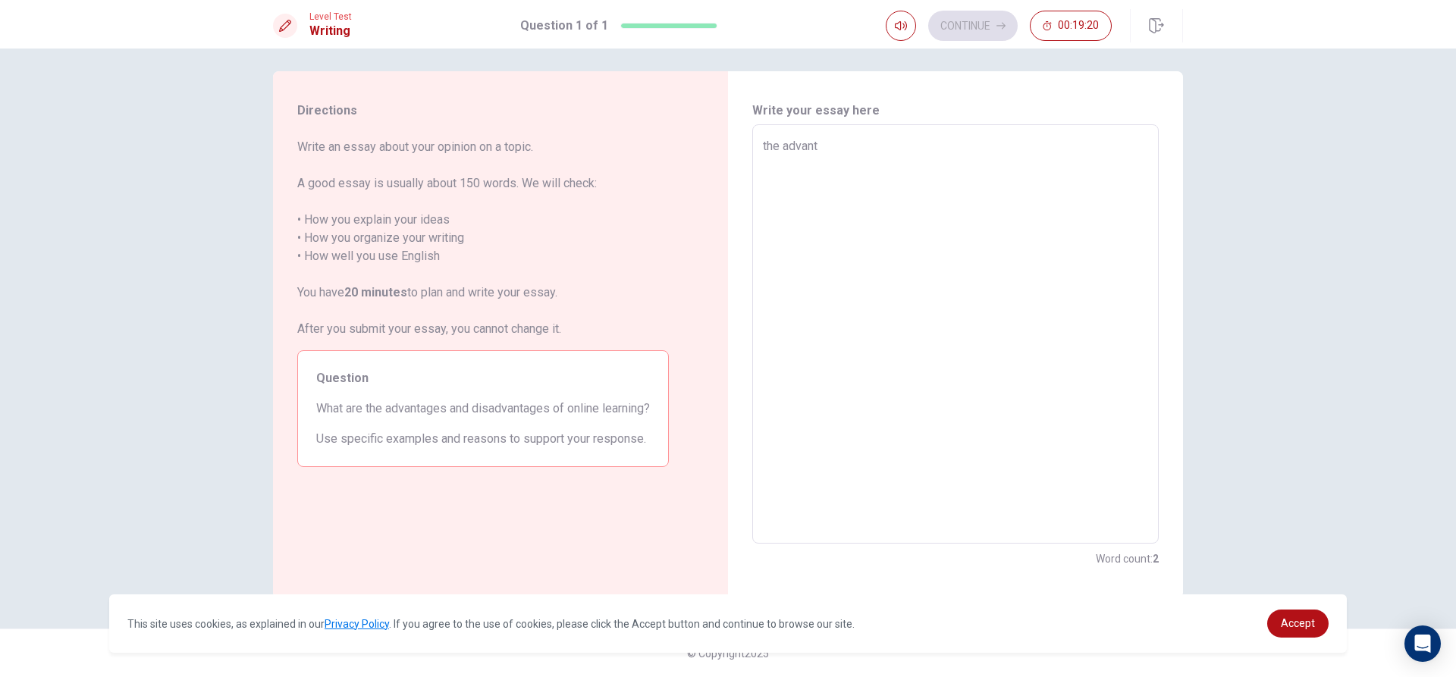
type textarea "x"
type textarea "the advanta"
type textarea "x"
type textarea "the advantag"
type textarea "x"
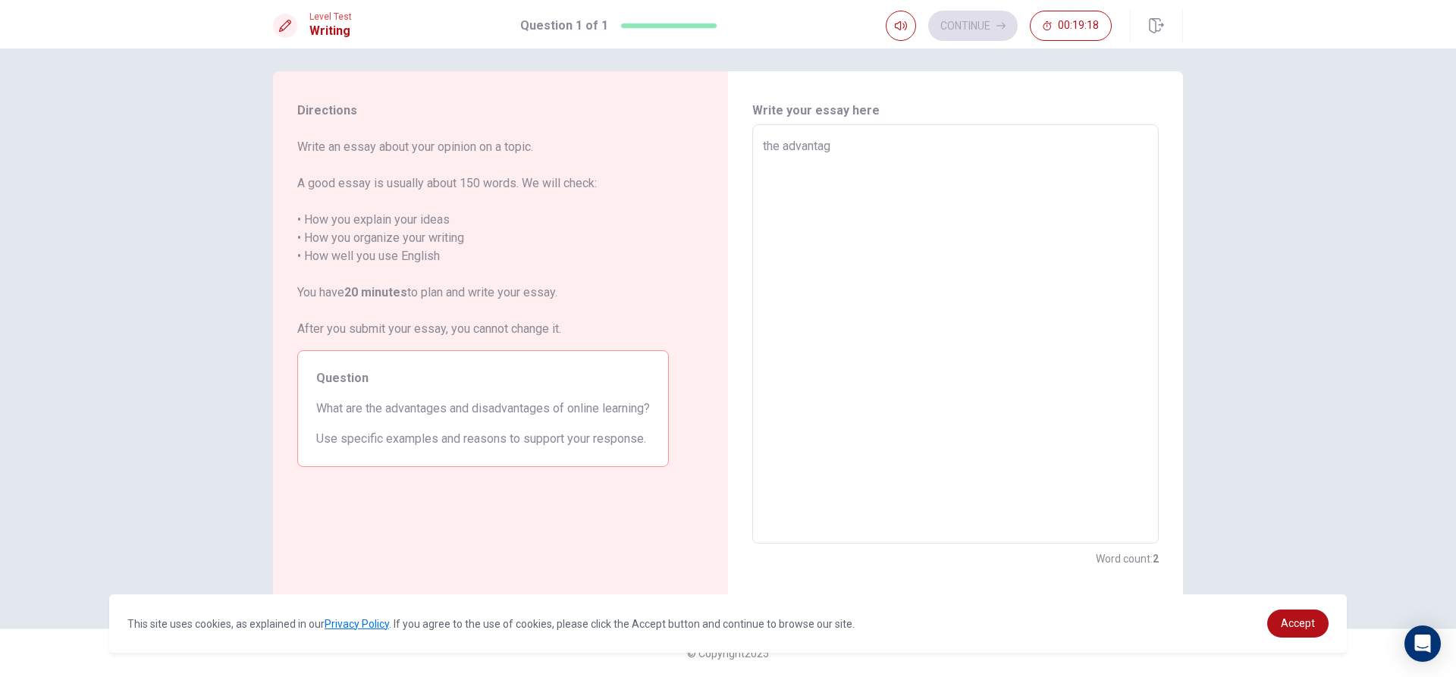
type textarea "the advantage"
type textarea "x"
type textarea "the advantages"
type textarea "x"
type textarea "the advantages"
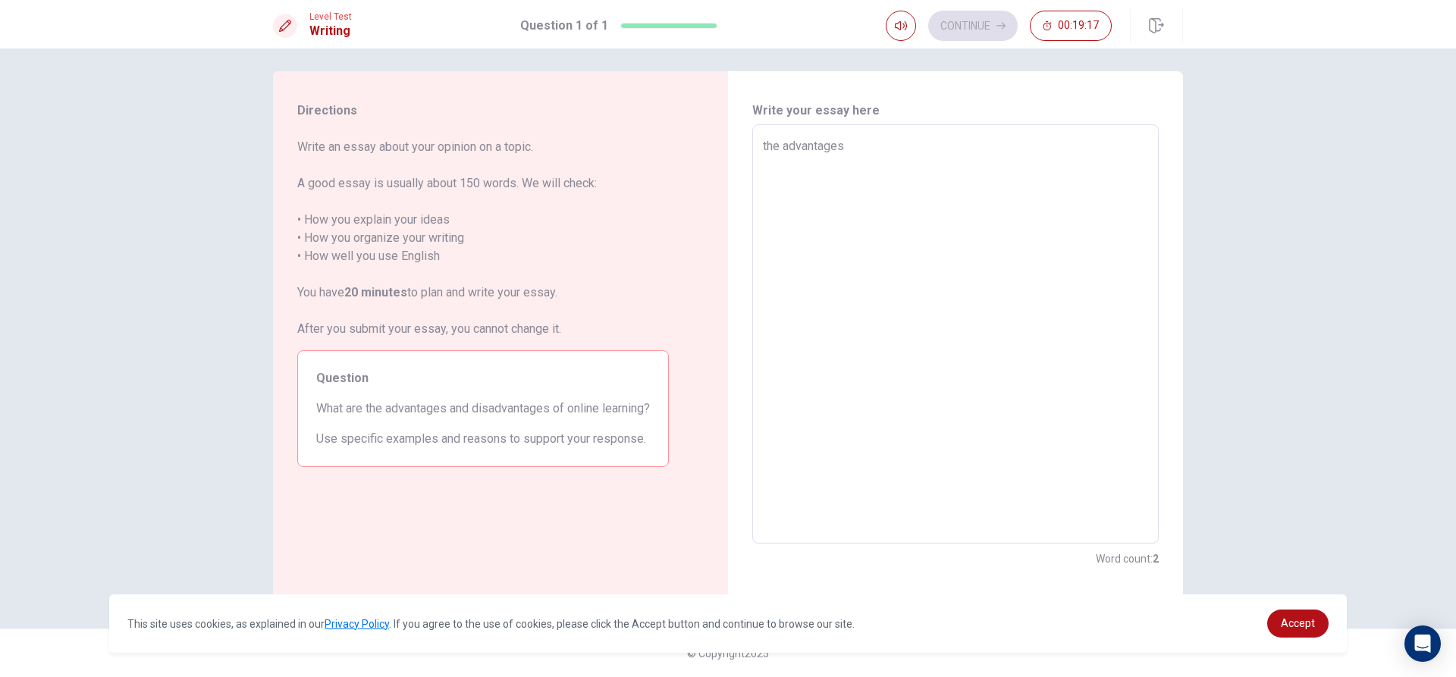
type textarea "x"
type textarea "the advantages o"
type textarea "x"
type textarea "the advantages of"
type textarea "x"
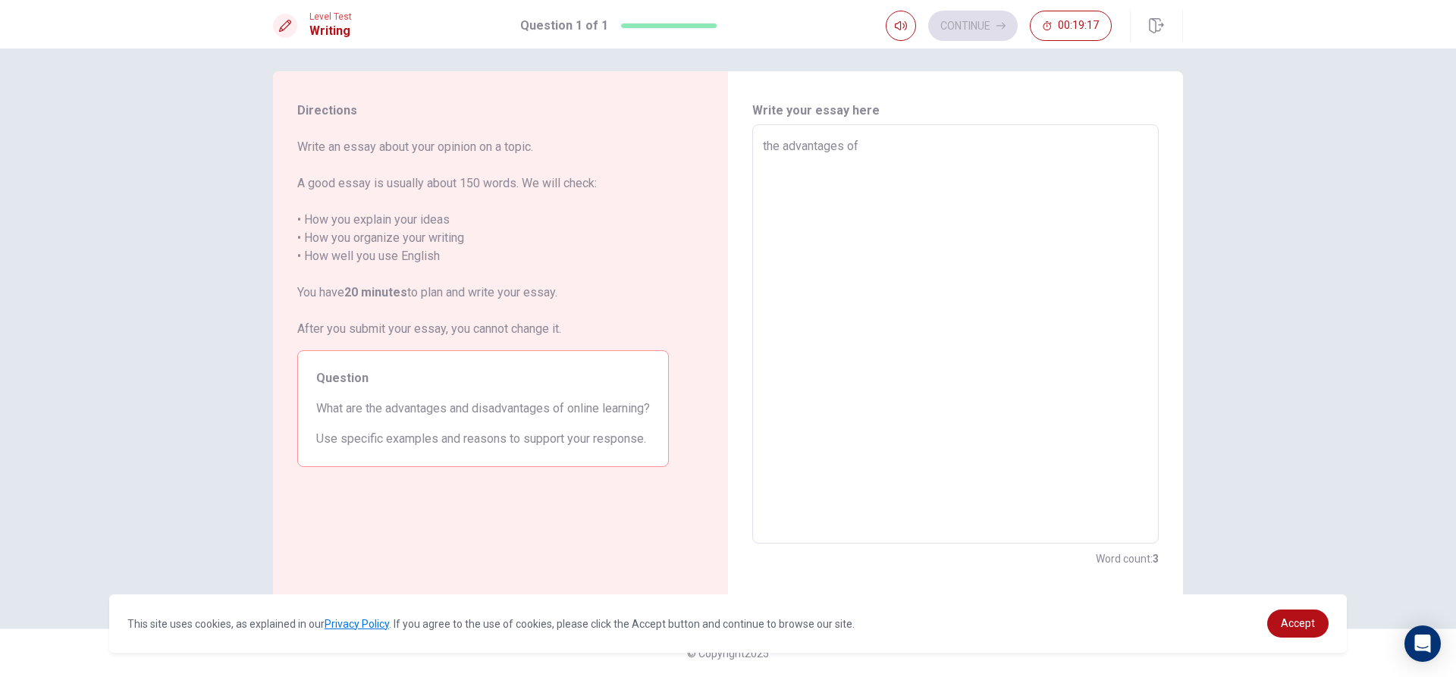
type textarea "the advantages of"
type textarea "x"
type textarea "the advantages of o"
type textarea "x"
type textarea "the advantages of on"
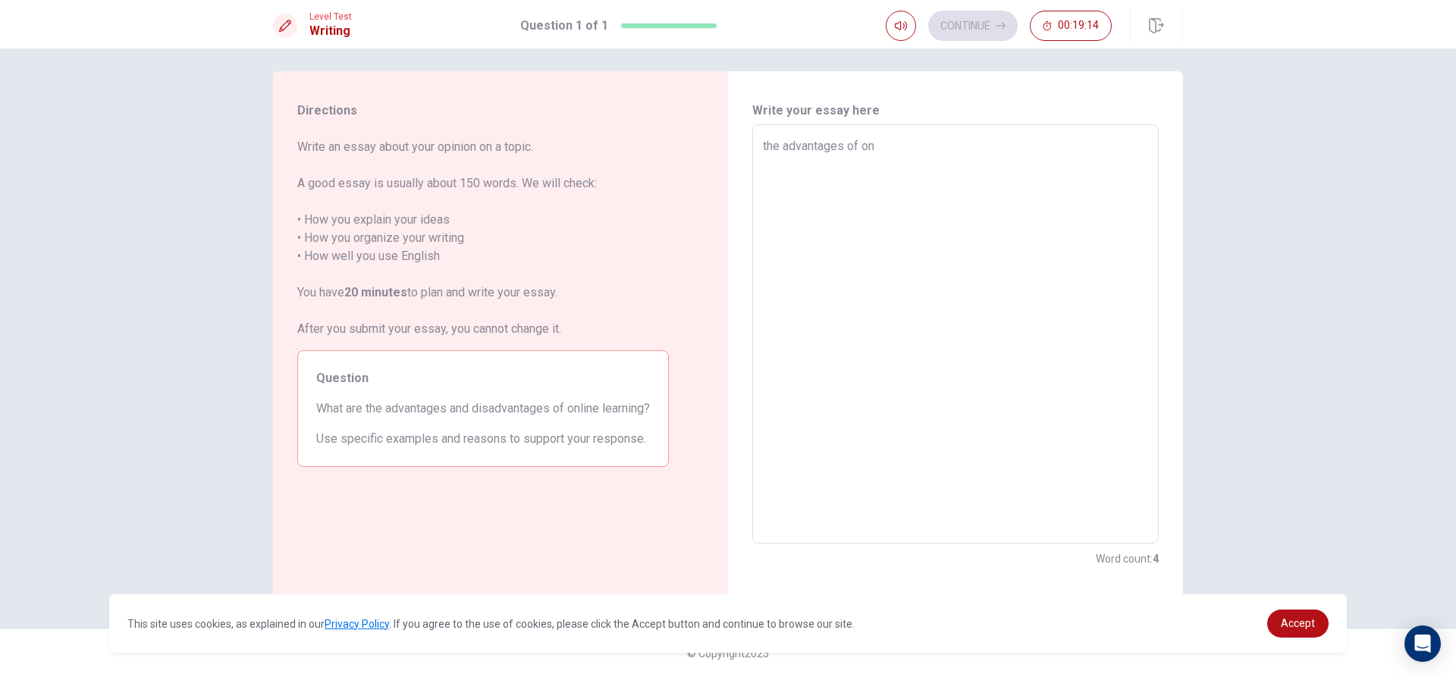
type textarea "x"
type textarea "the advantages of onl"
type textarea "x"
type textarea "the advantages of onli"
type textarea "x"
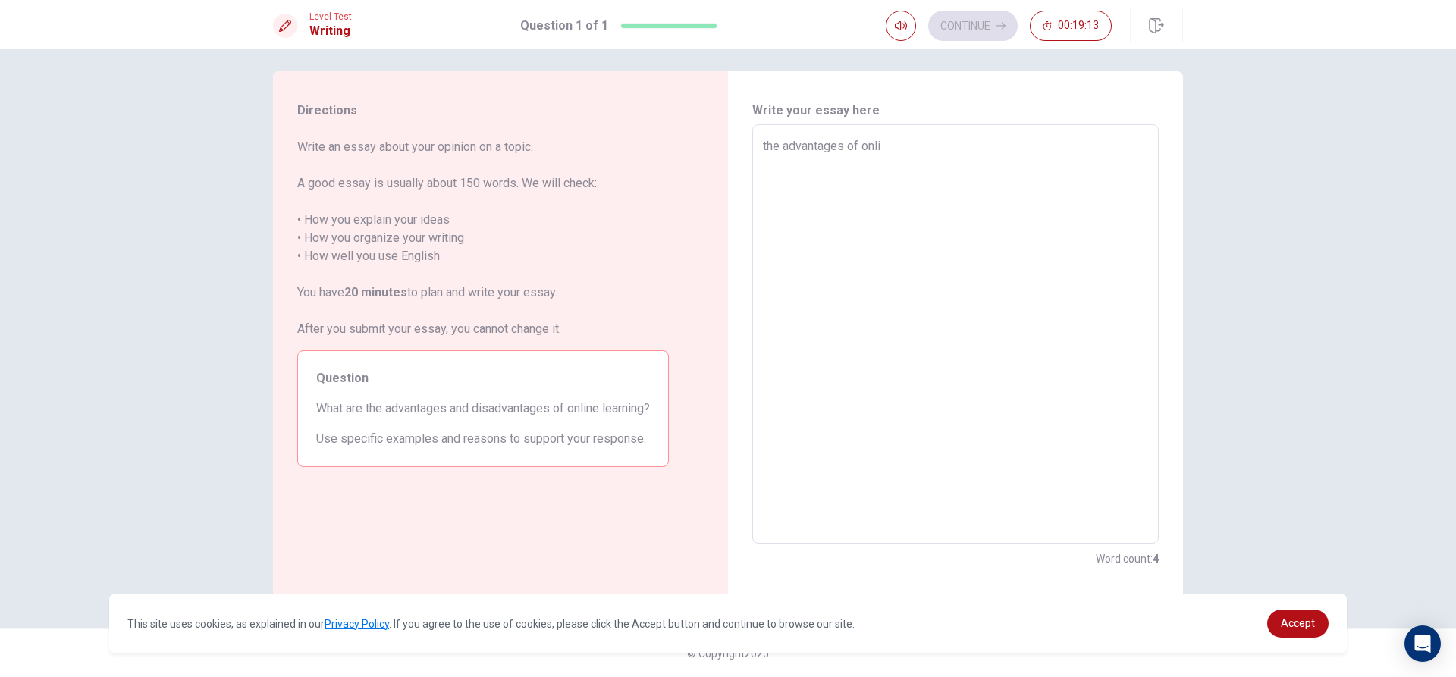
type textarea "the advantages of onlin"
type textarea "x"
type textarea "the advantages of online"
type textarea "x"
type textarea "the advantages of online"
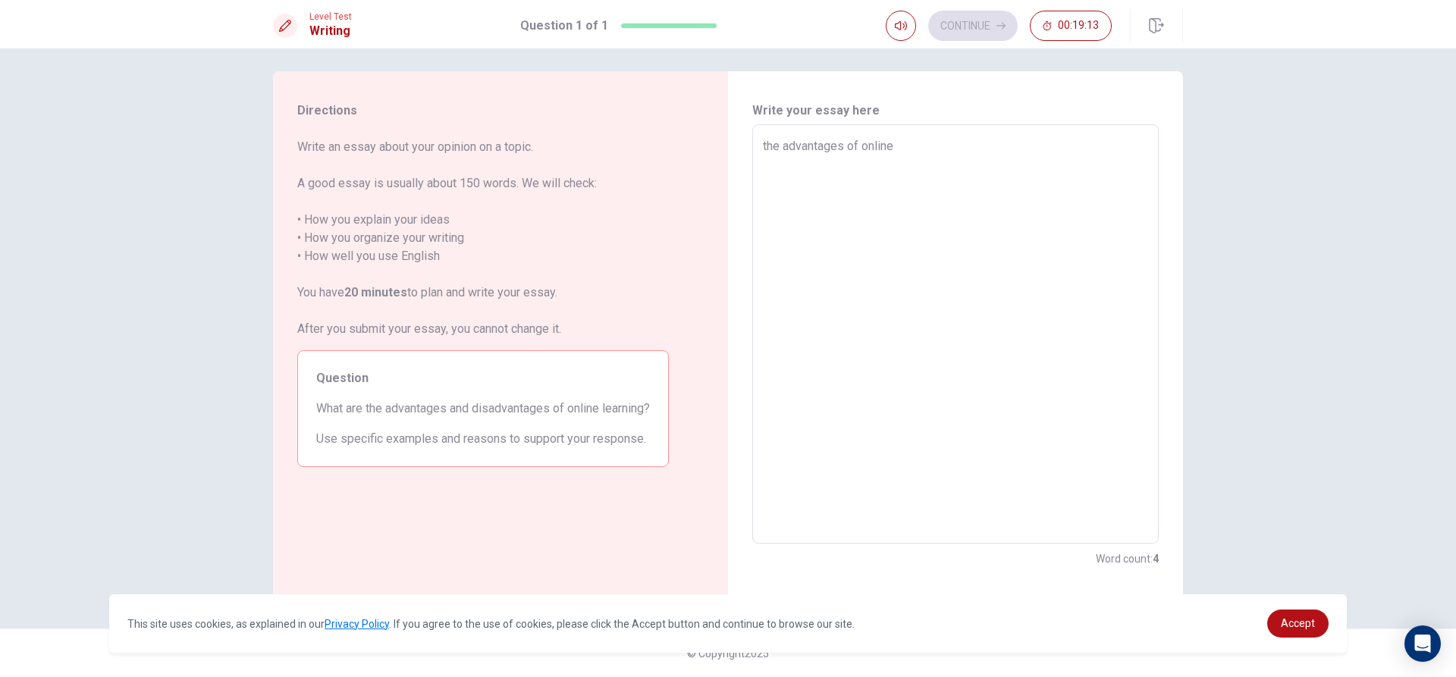
type textarea "x"
type textarea "the advantages of online l"
type textarea "x"
type textarea "the advantages of online le"
type textarea "x"
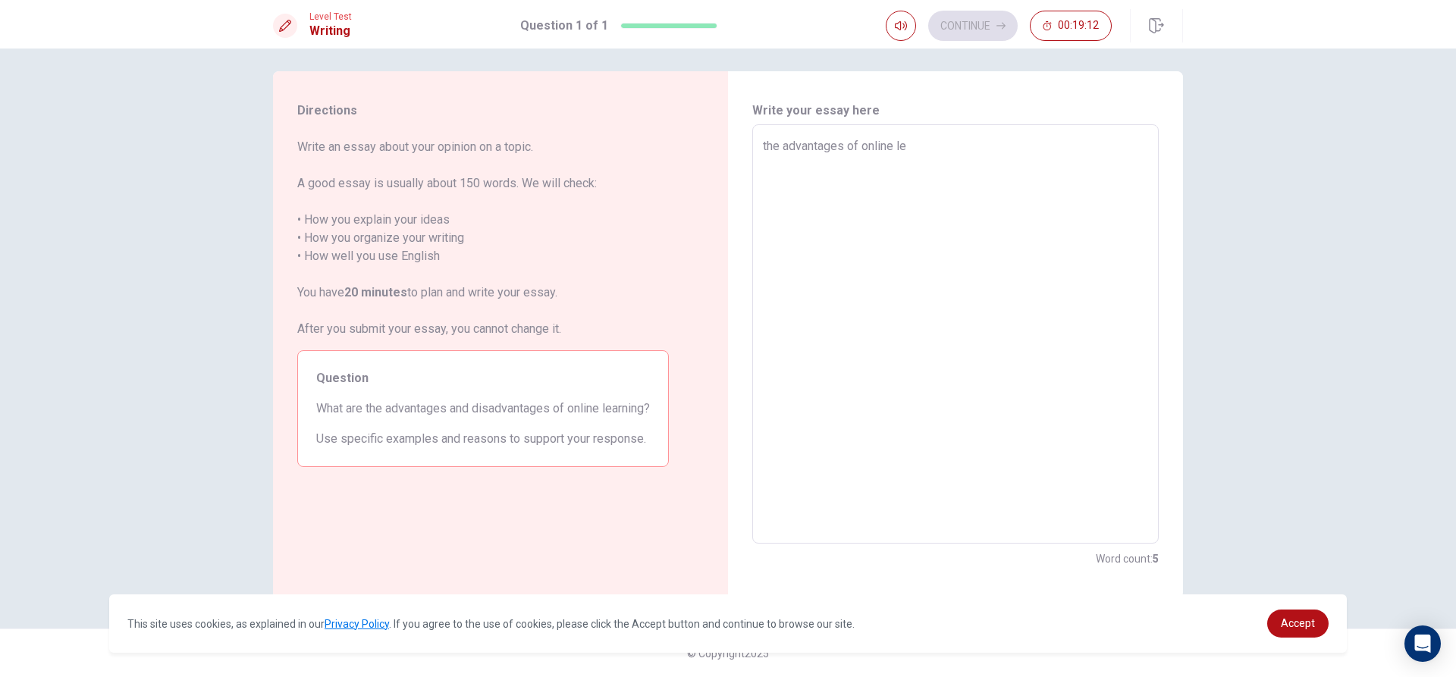
type textarea "the advantages of online lea"
type textarea "x"
type textarea "the advantages of online [PERSON_NAME]"
type textarea "x"
type textarea "the advantages of online leari"
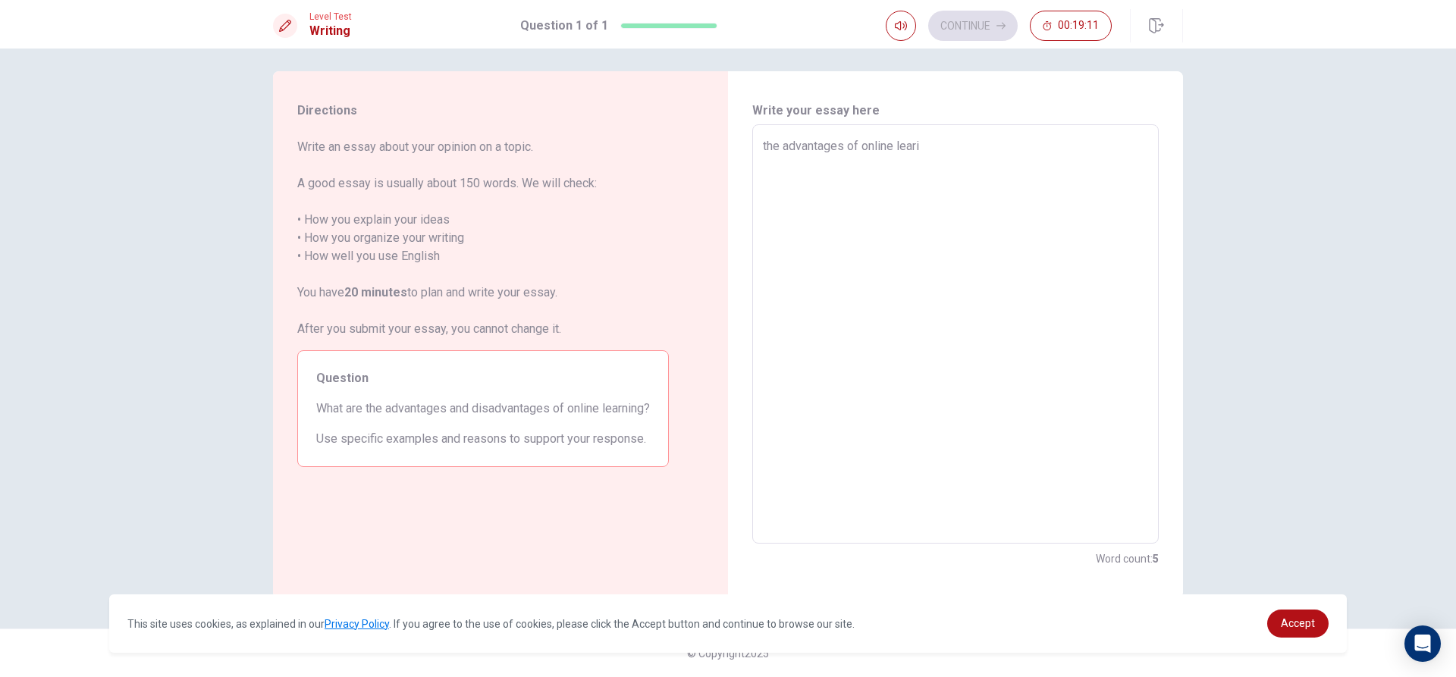
type textarea "x"
type textarea "the advantages of online learin"
type textarea "x"
type textarea "the advantages of online learing"
type textarea "x"
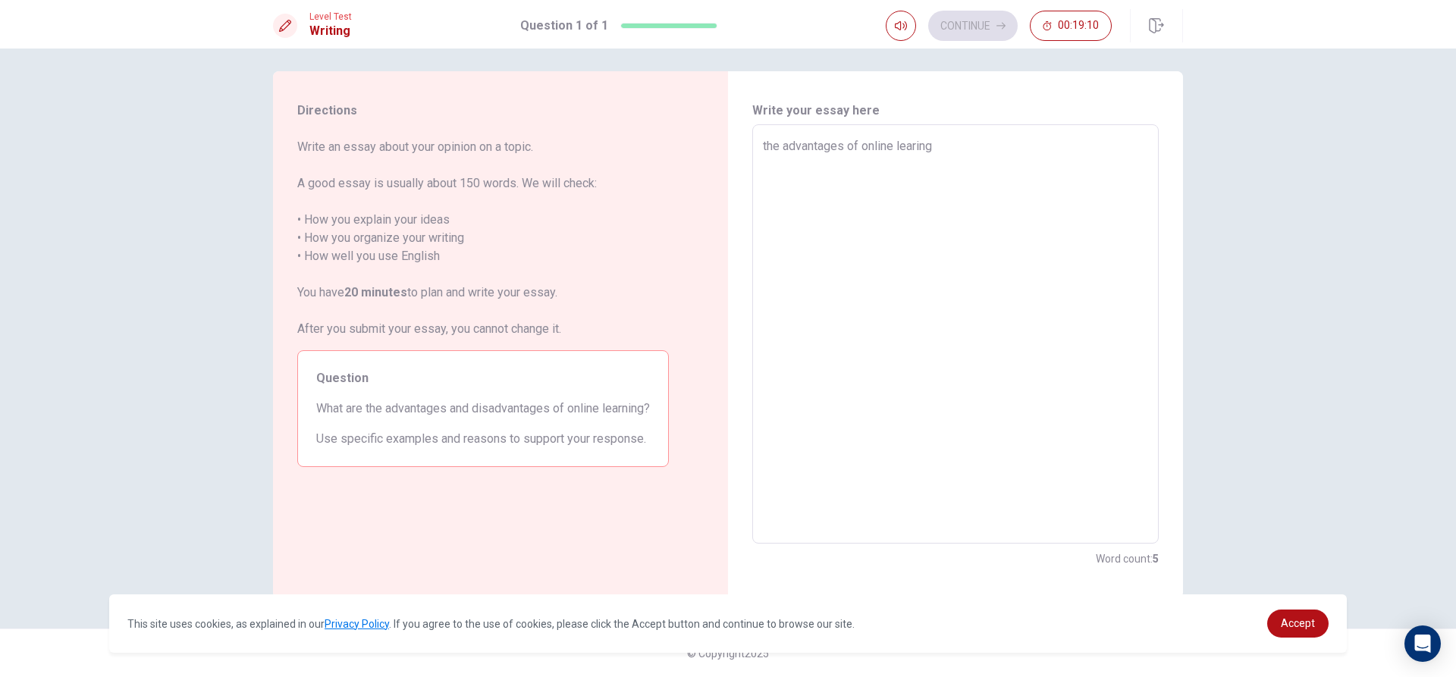
type textarea "the advantages of online learing"
type textarea "x"
type textarea "the advantages of online learing i"
type textarea "x"
type textarea "the advantages of online learing is"
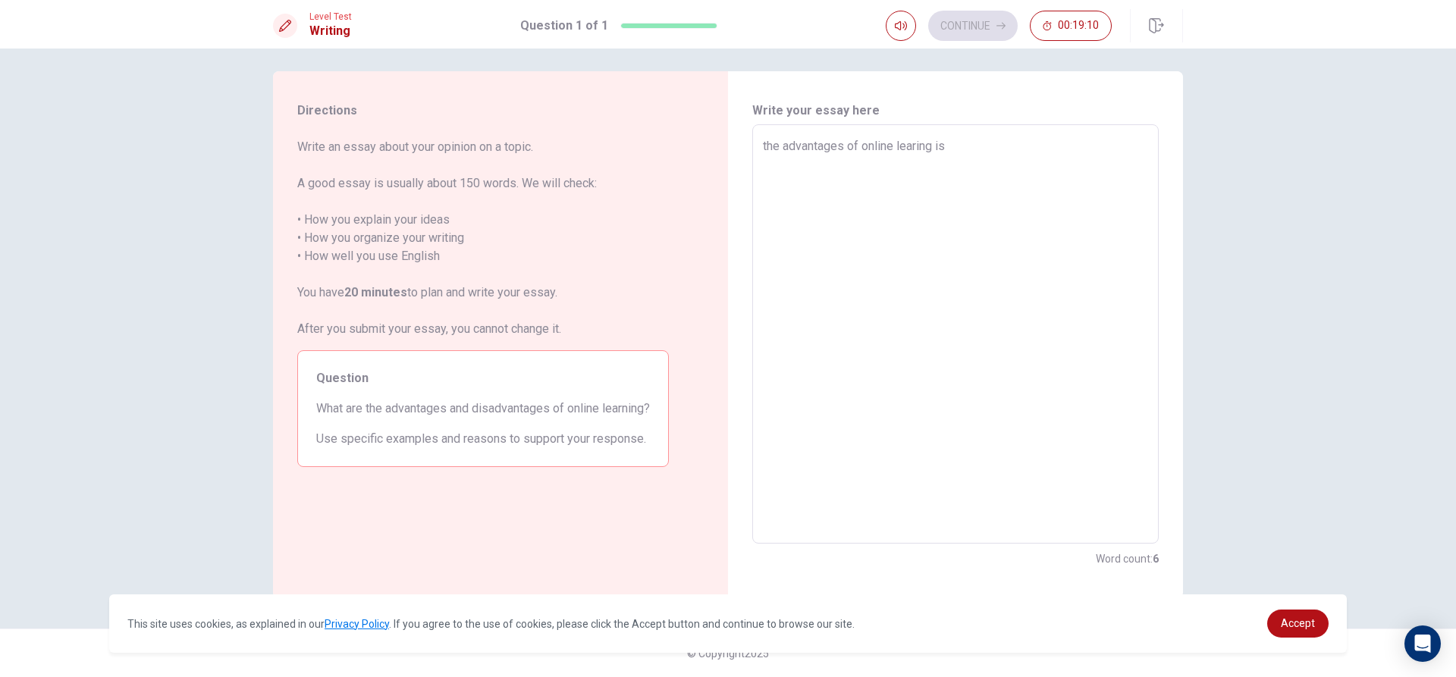
type textarea "x"
type textarea "the advantages of online learing is"
type textarea "x"
type textarea "the advantages of online learing is y"
type textarea "x"
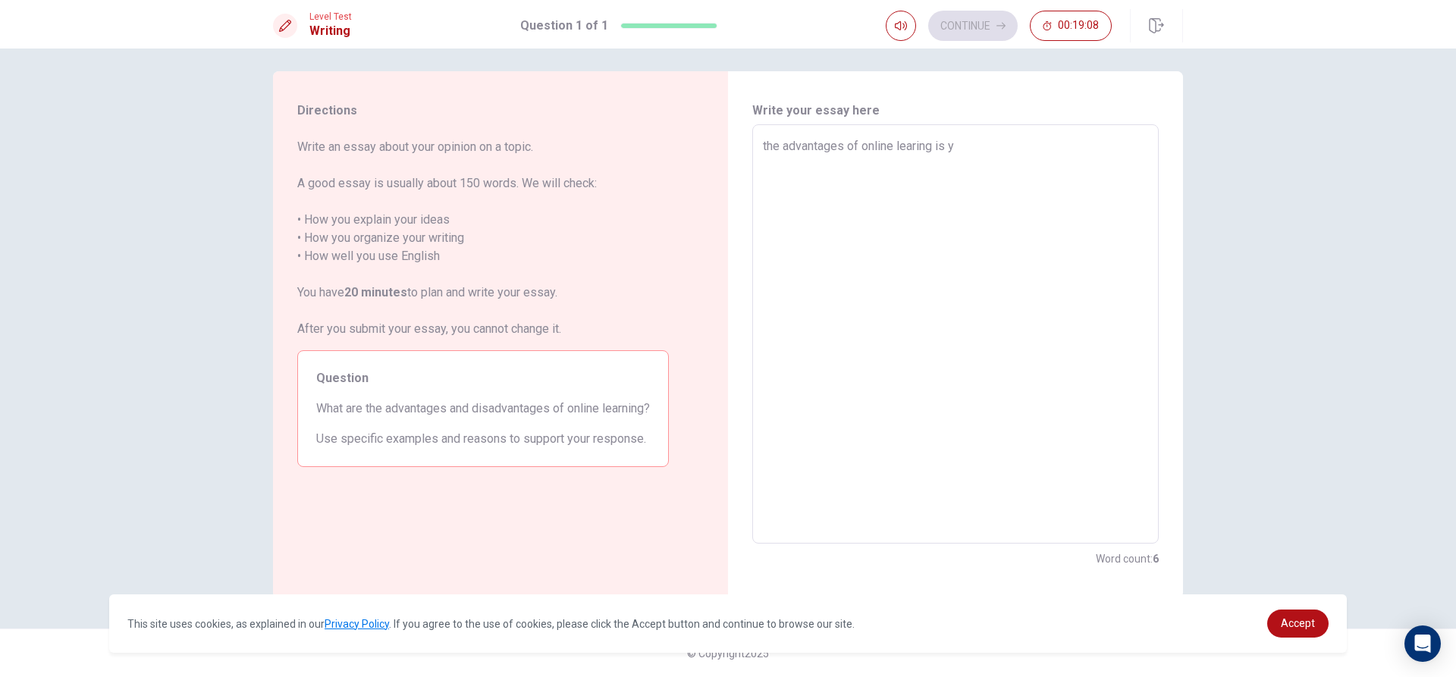
type textarea "the advantages of online learing is yo"
type textarea "x"
type textarea "the advantages of online learing is you"
type textarea "x"
type textarea "the advantages of online learing is you"
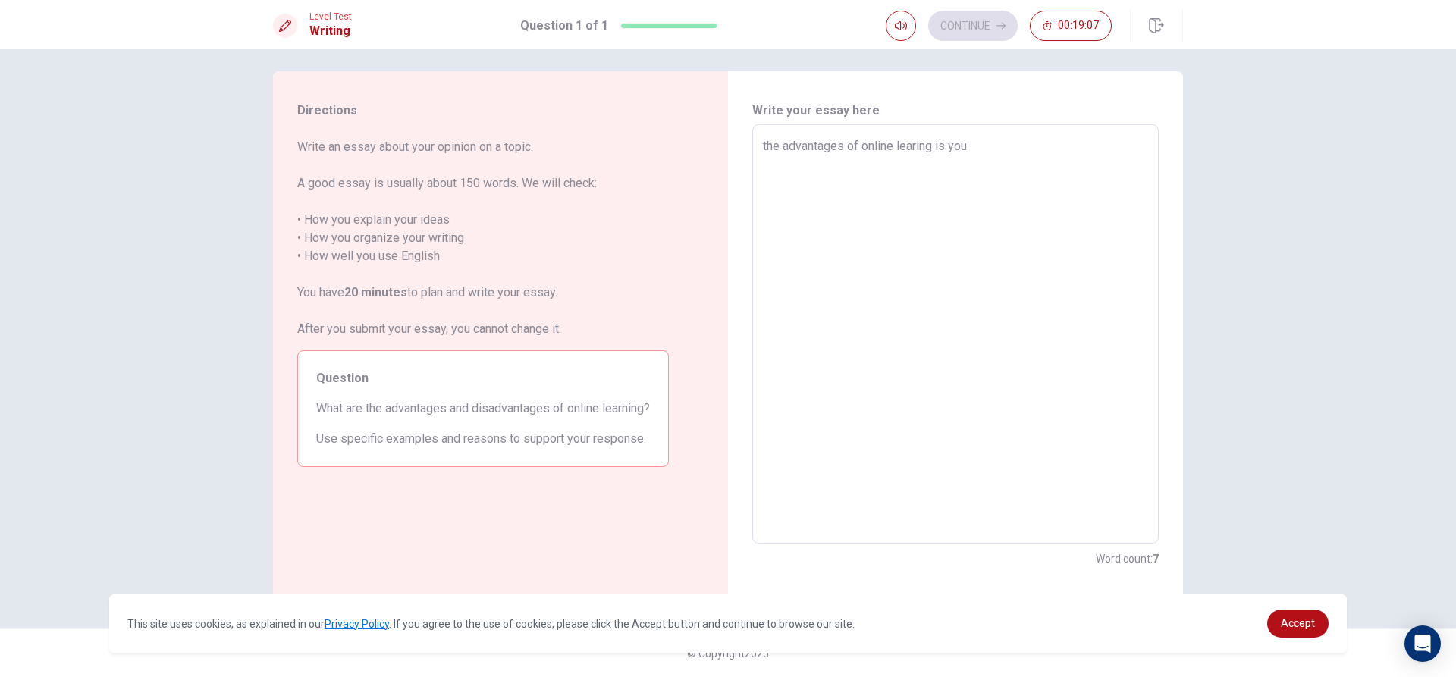
type textarea "x"
type textarea "the advantages of online learing is you d"
type textarea "x"
type textarea "the advantages of online learing is you do"
type textarea "x"
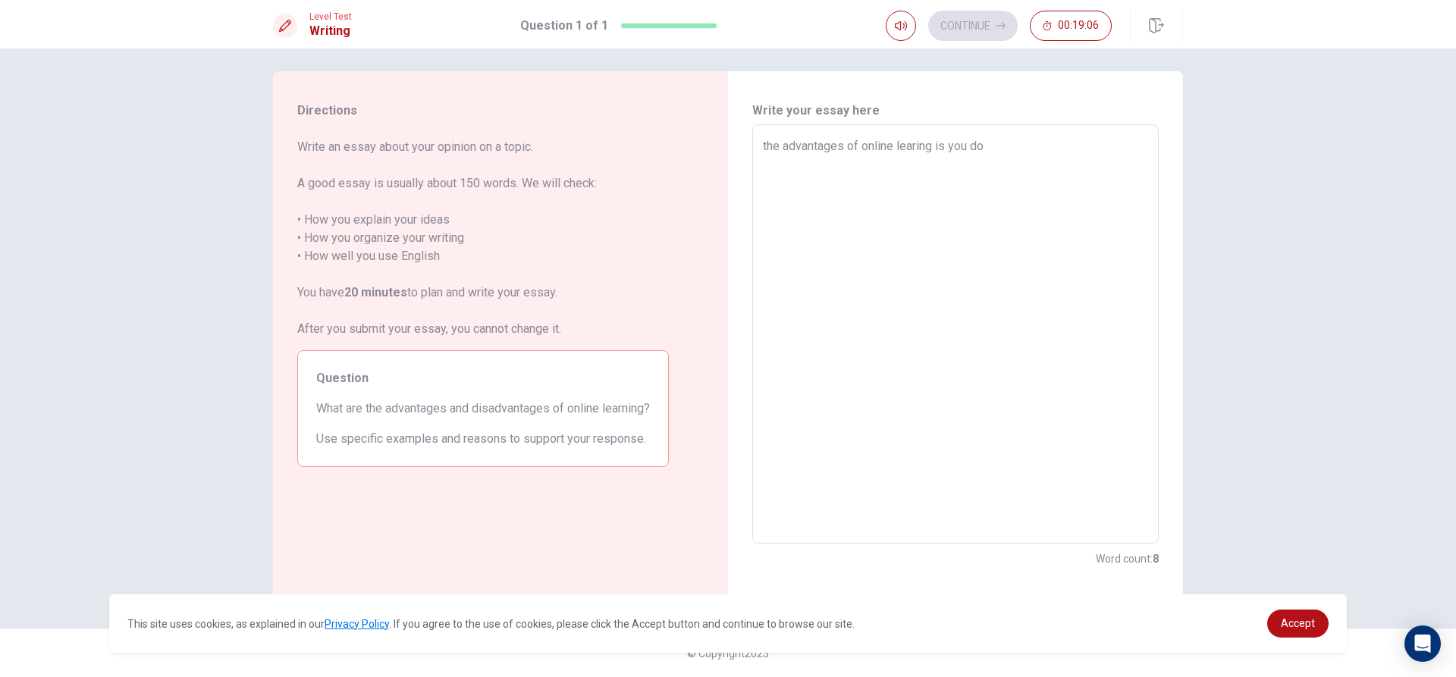
type textarea "the advantages of online learing is you don"
type textarea "x"
type textarea "the advantages of online learing is you dony"
type textarea "x"
type textarea "the advantages of online learing is you don"
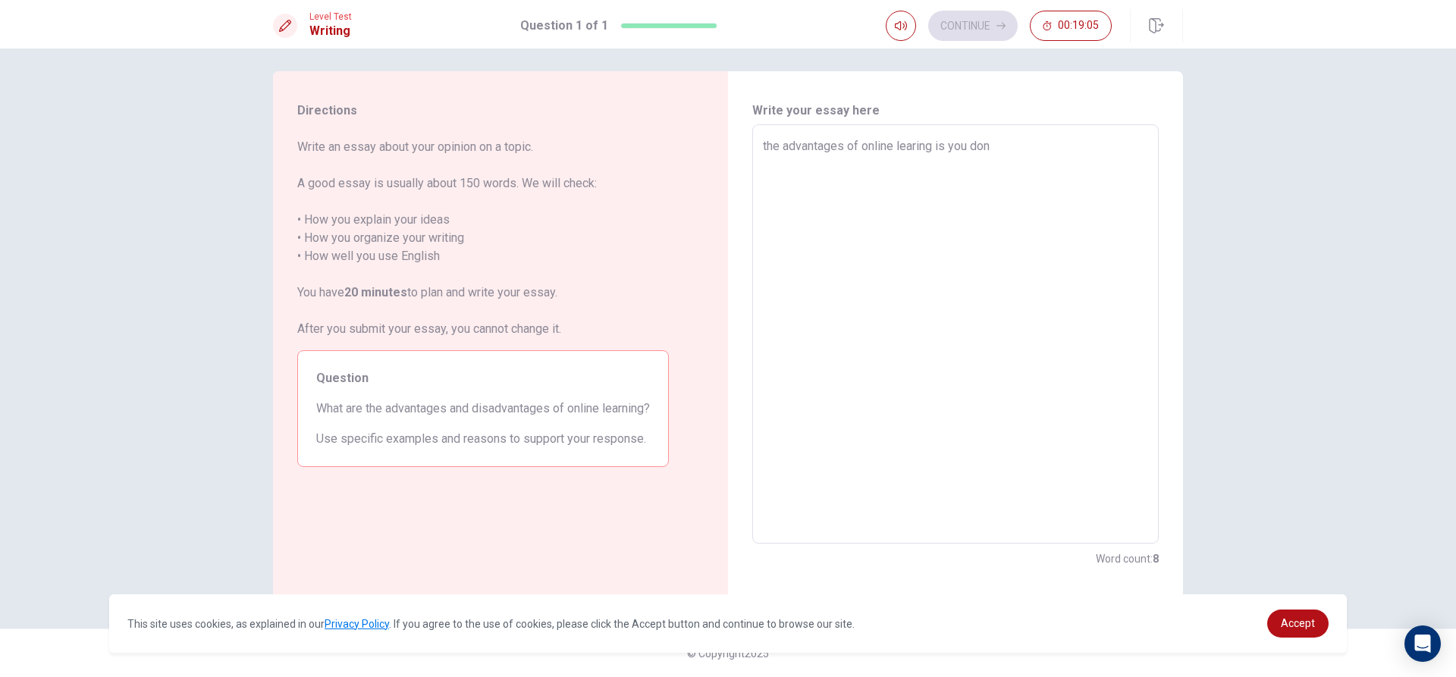
type textarea "x"
type textarea "the advantages of online learing is you dont"
type textarea "x"
type textarea "the advantages of online learing is you dont"
type textarea "x"
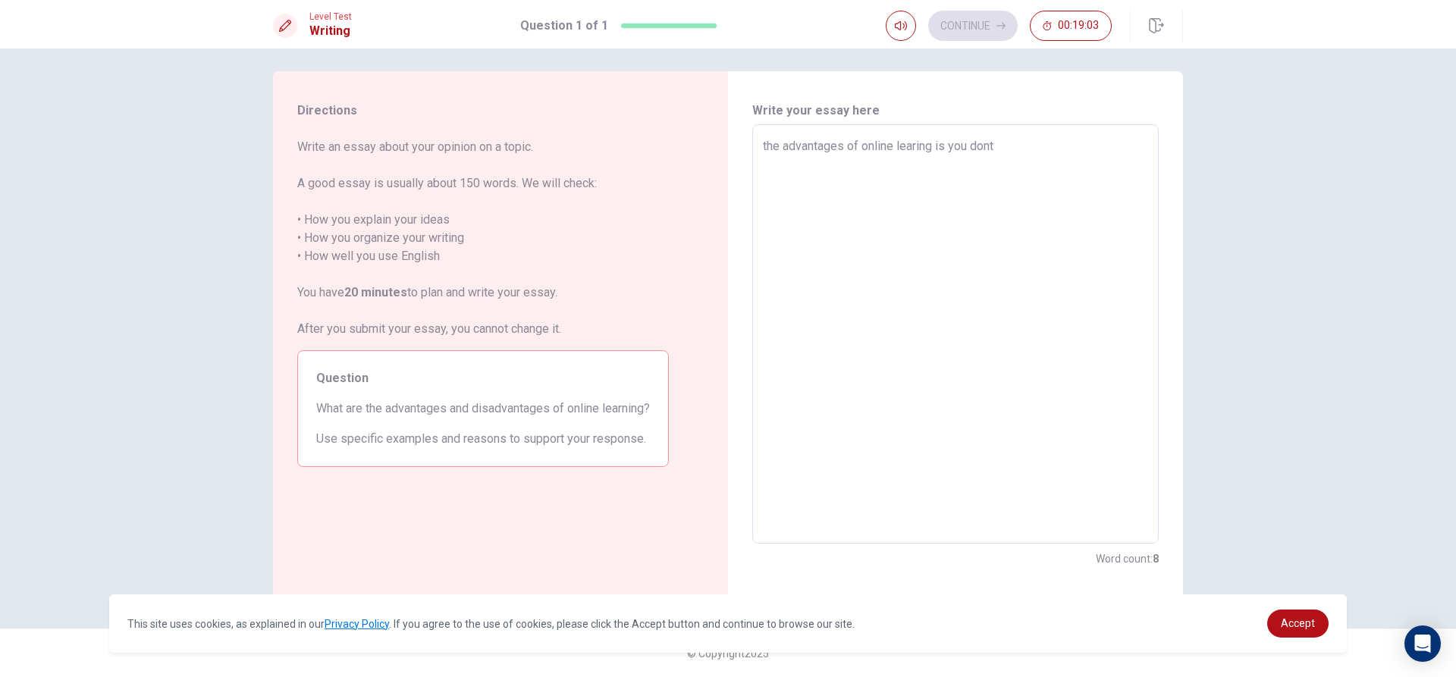
type textarea "the advantages of online learing is you dont"
type textarea "x"
type textarea "the advantages of online learing is you don"
type textarea "x"
type textarea "the advantages of online learing is you do"
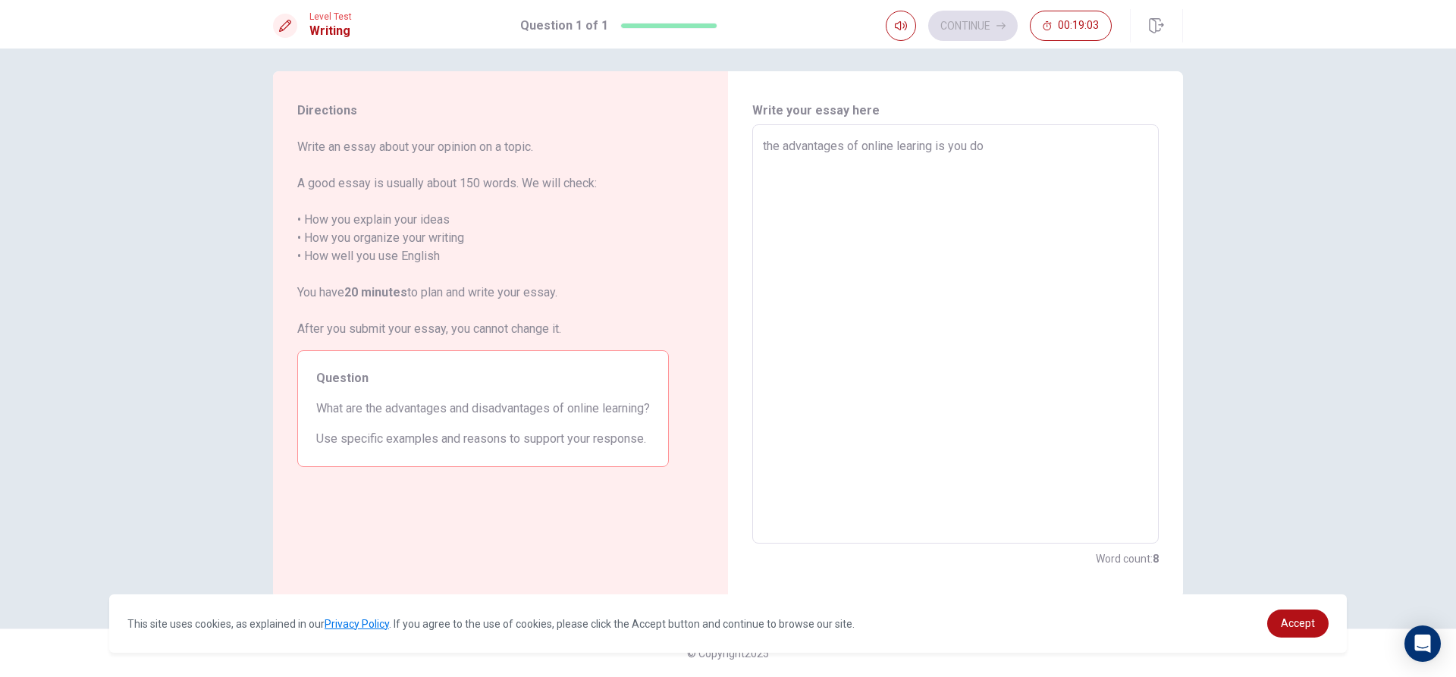
type textarea "x"
type textarea "the advantages of online learing is you d"
type textarea "x"
type textarea "the advantages of online learing is you"
type textarea "x"
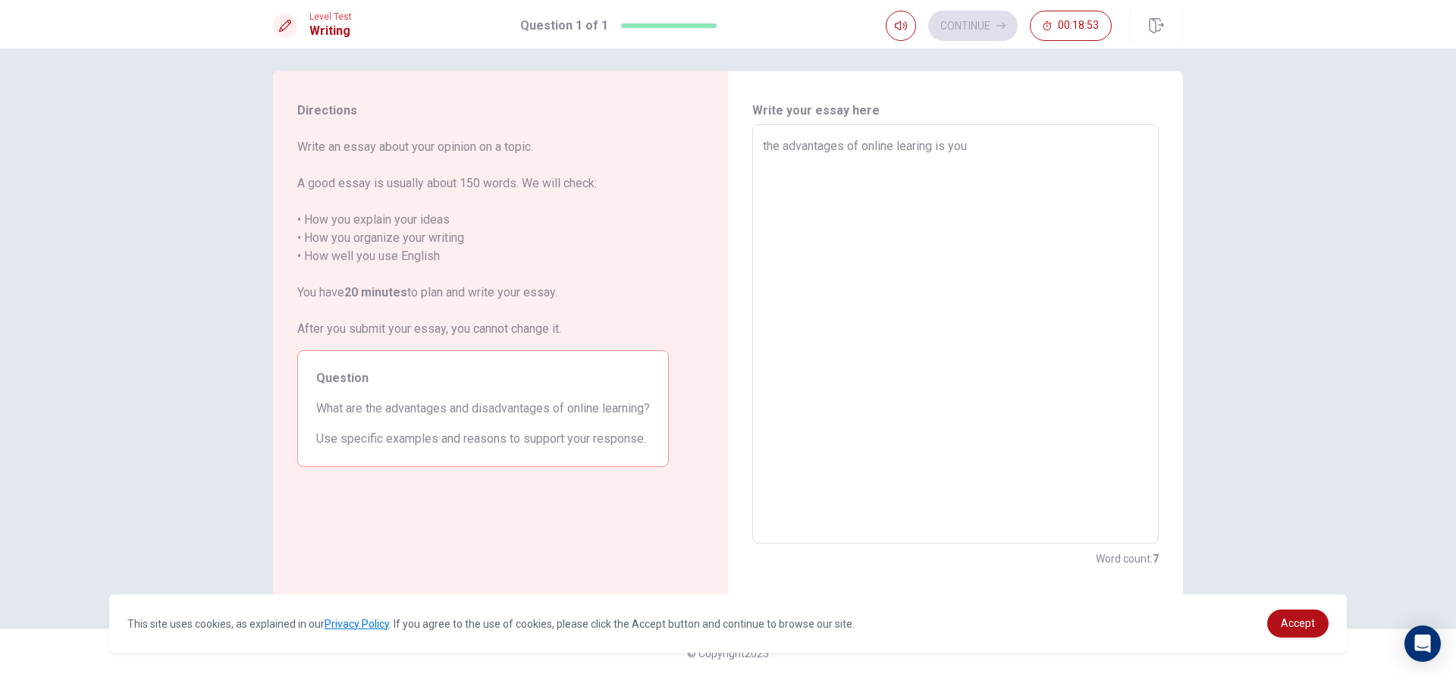
type textarea "the advantages of online learing is you d"
type textarea "x"
type textarea "the advantages of online learing is you do"
type textarea "x"
type textarea "the advantages of online learing is you don"
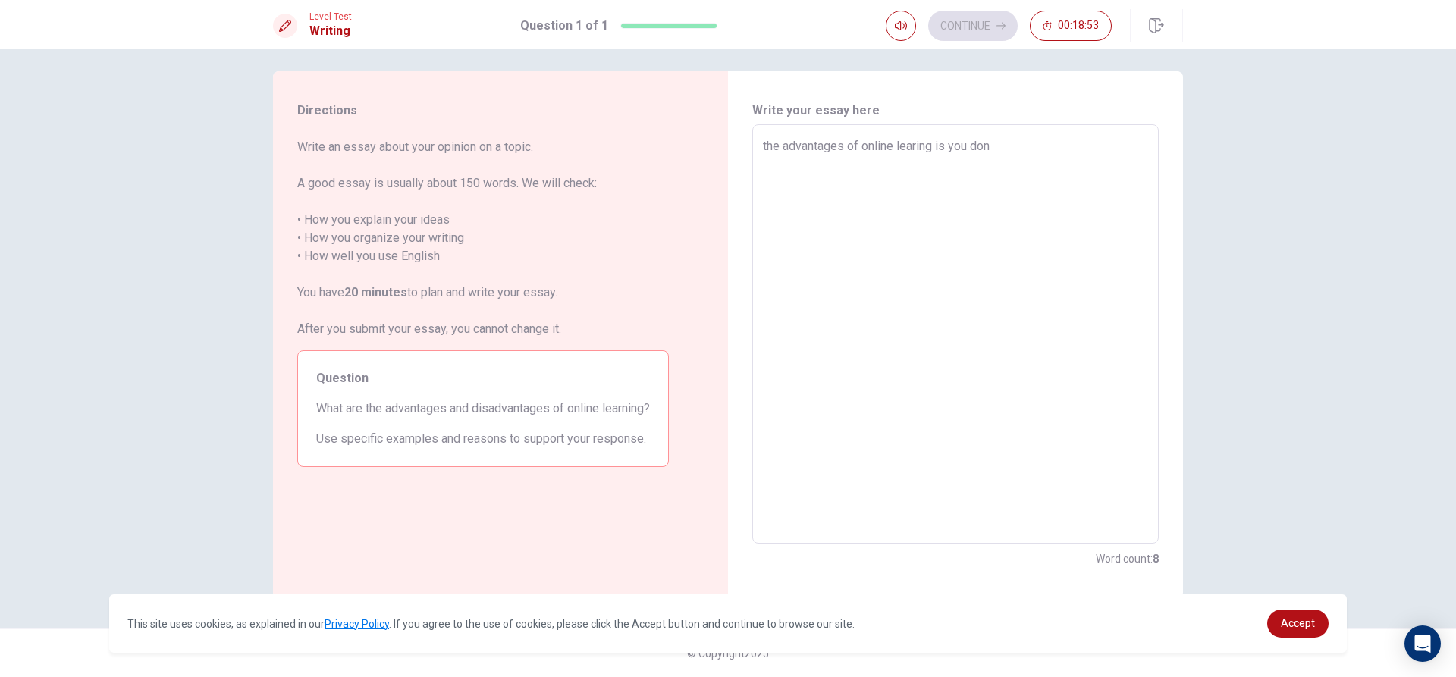
type textarea "x"
type textarea "the advantages of online learing is you dont"
type textarea "x"
type textarea "the advantages of online learing is you dont"
type textarea "x"
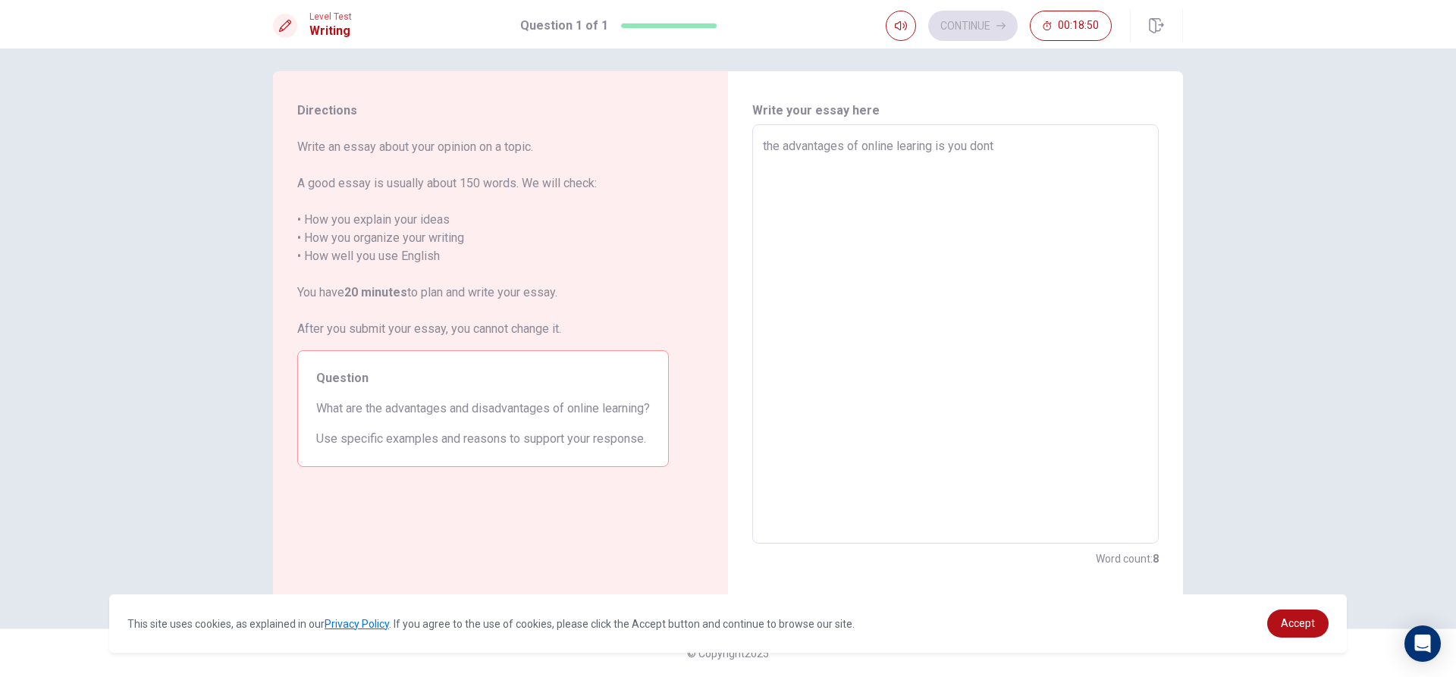
type textarea "the advantages of online learing is you dont h"
type textarea "x"
type textarea "the advantages of online learing is you dont ha"
type textarea "x"
type textarea "the advantages of online learing is you dont hav"
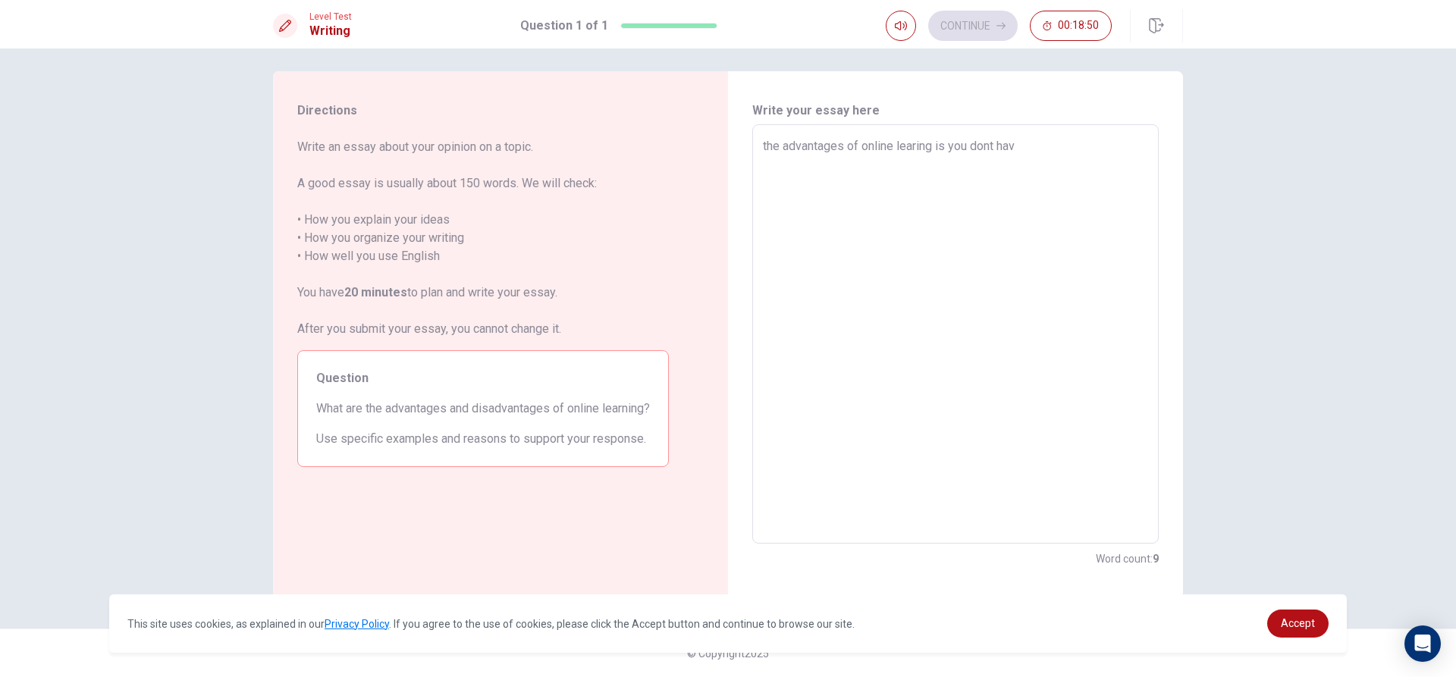
type textarea "x"
type textarea "the advantages of online learing is you dont have"
type textarea "x"
type textarea "the advantages of online learing is you dont have"
type textarea "x"
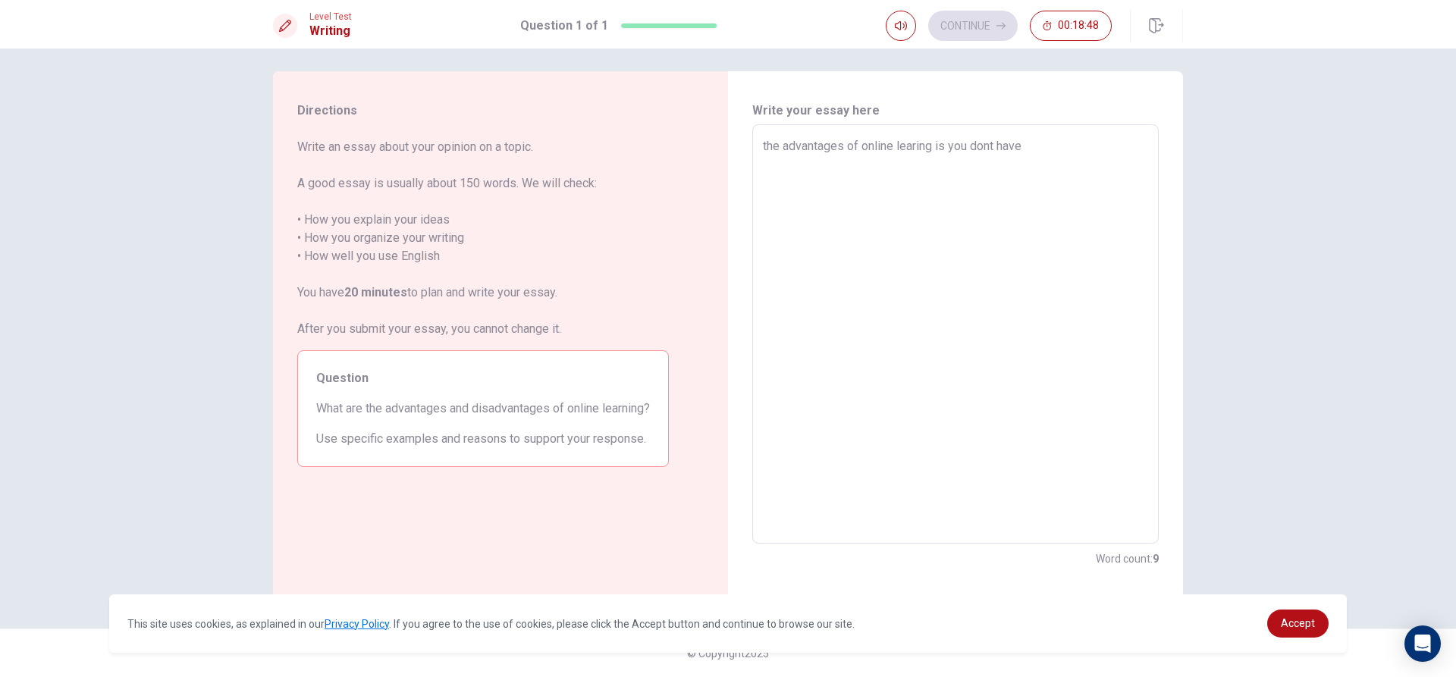
type textarea "the advantages of online learing is you dont have t"
type textarea "x"
type textarea "the advantages of online learing is you dont have to"
type textarea "x"
type textarea "the advantages of online learing is you dont have tow"
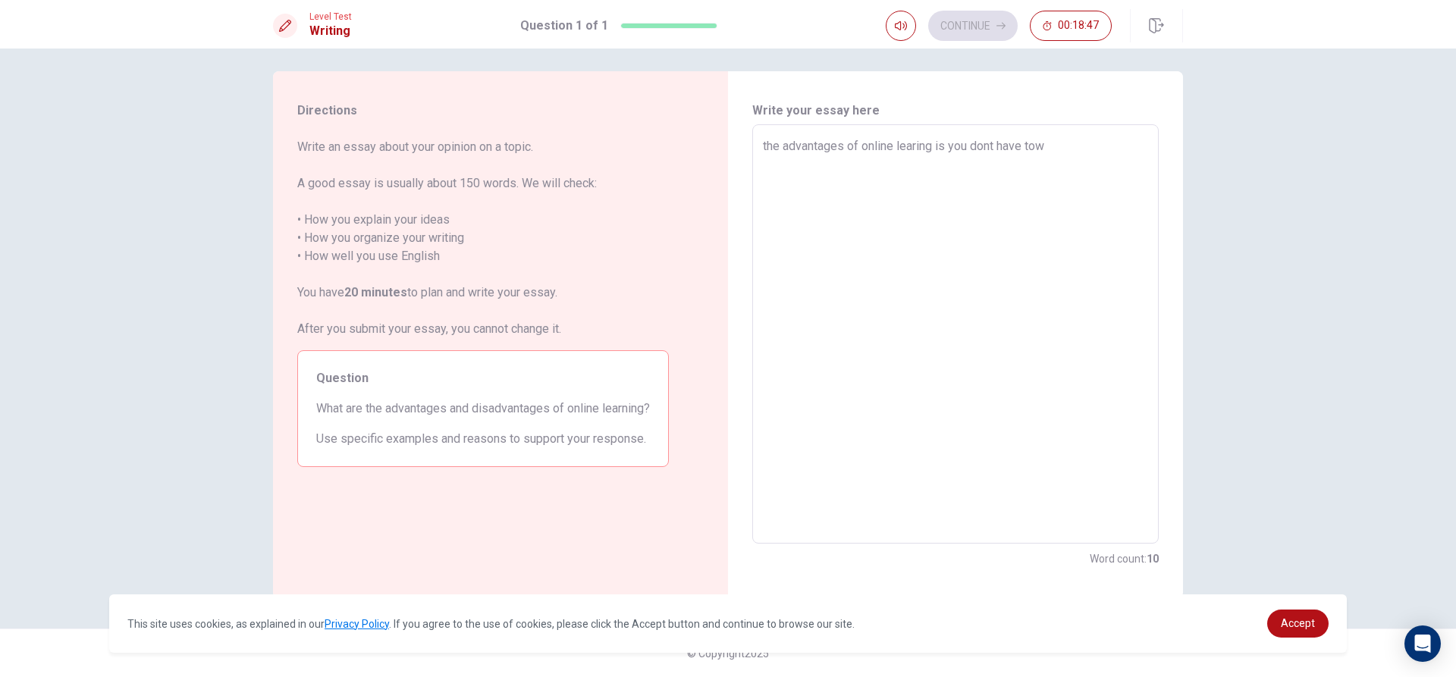
type textarea "x"
type textarea "the advantages of online learing is you dont have to"
type textarea "x"
type textarea "the advantages of online learing is you dont have to"
type textarea "x"
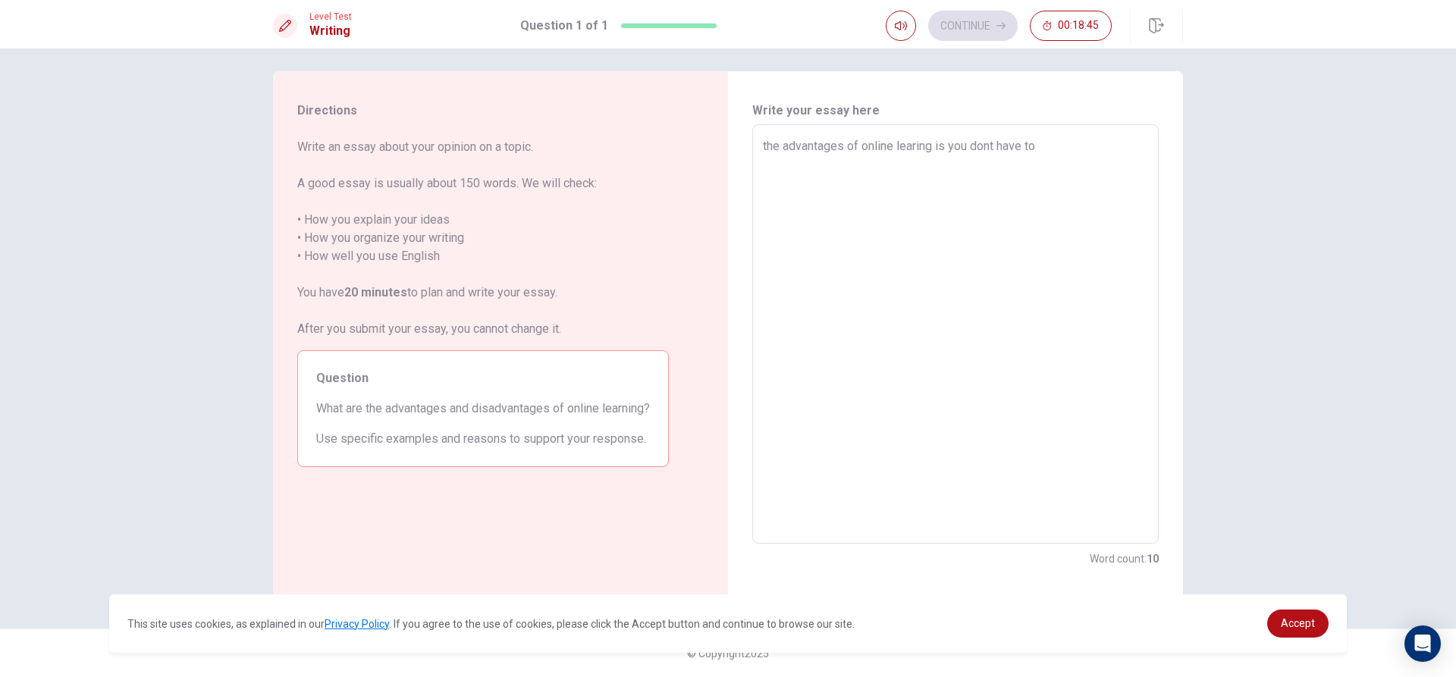
type textarea "the advantages of online learing is you dont have to w"
type textarea "x"
type textarea "the advantages of online learing is you dont have to wa"
type textarea "x"
type textarea "the advantages of online learing is you dont have to wak"
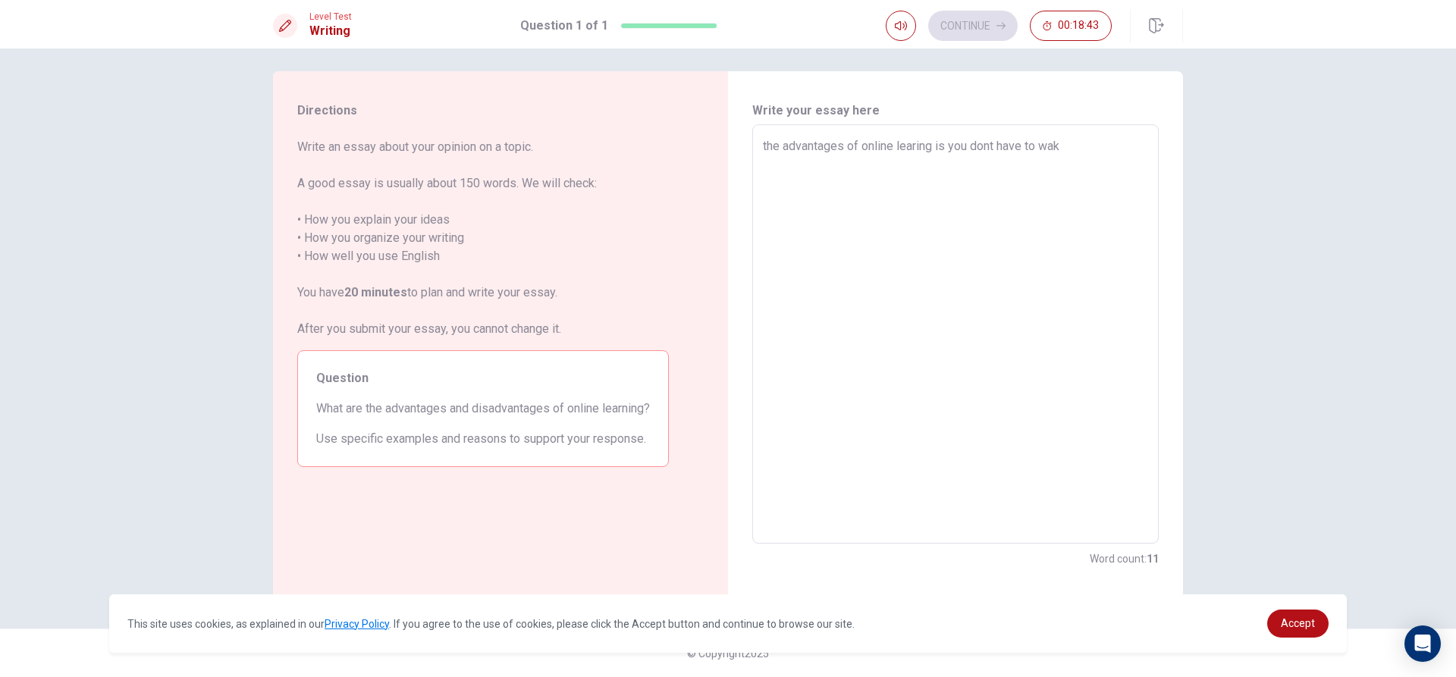
type textarea "x"
type textarea "the advantages of online learing is you dont have to wake"
type textarea "x"
type textarea "the advantages of online learing is you dont have to wakeu"
type textarea "x"
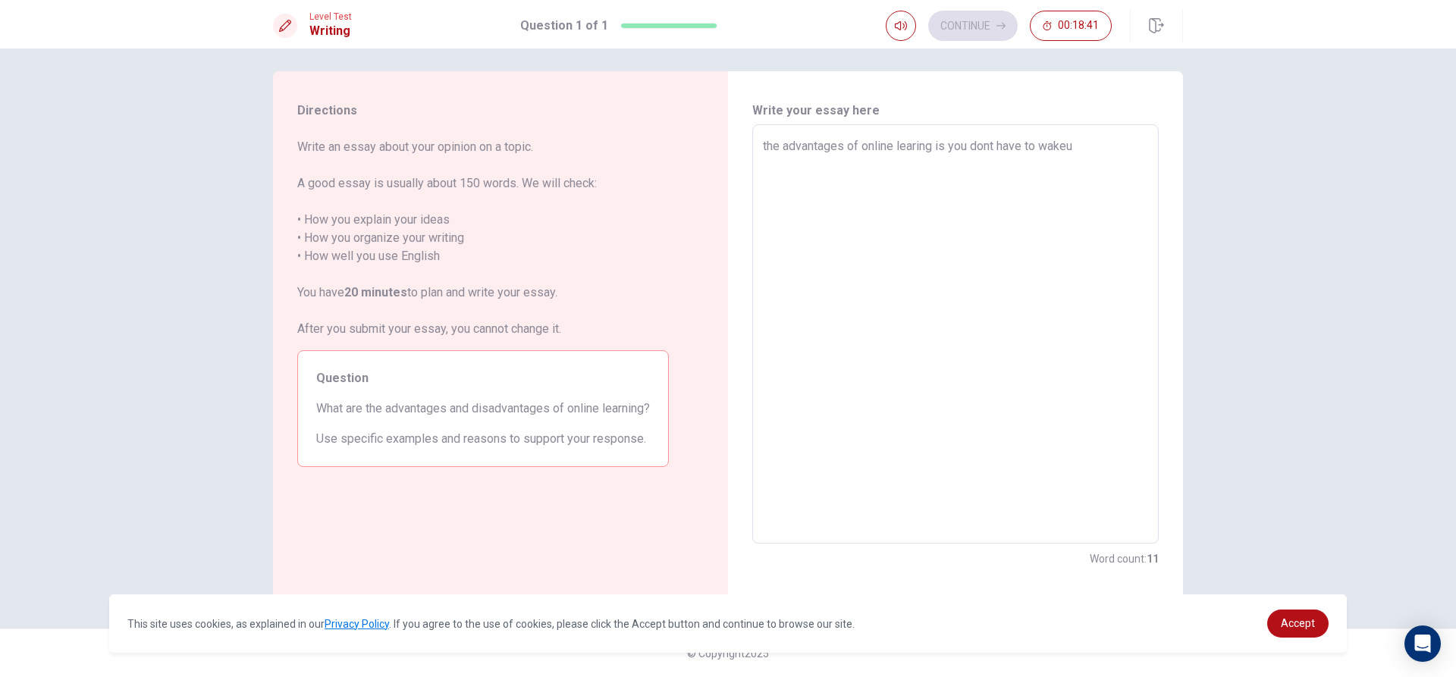
type textarea "the advantages of online learing is you dont have to wakeup"
type textarea "x"
type textarea "the advantages of online learing is you dont have to wakeup"
type textarea "x"
type textarea "the advantages of online learing is you dont have to wakeup s"
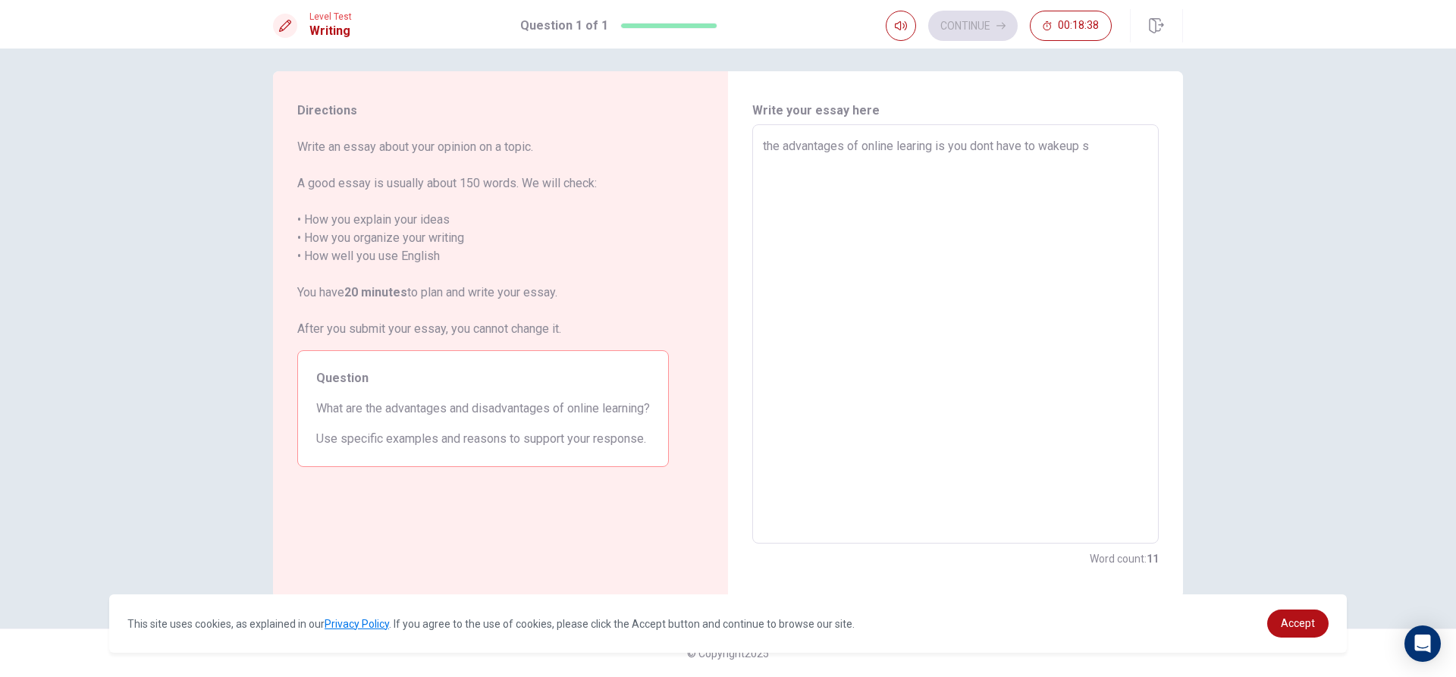
type textarea "x"
type textarea "the advantages of online learing is you dont have to wakeup so"
type textarea "x"
type textarea "the advantages of online learing is you dont have to wakeup so"
type textarea "x"
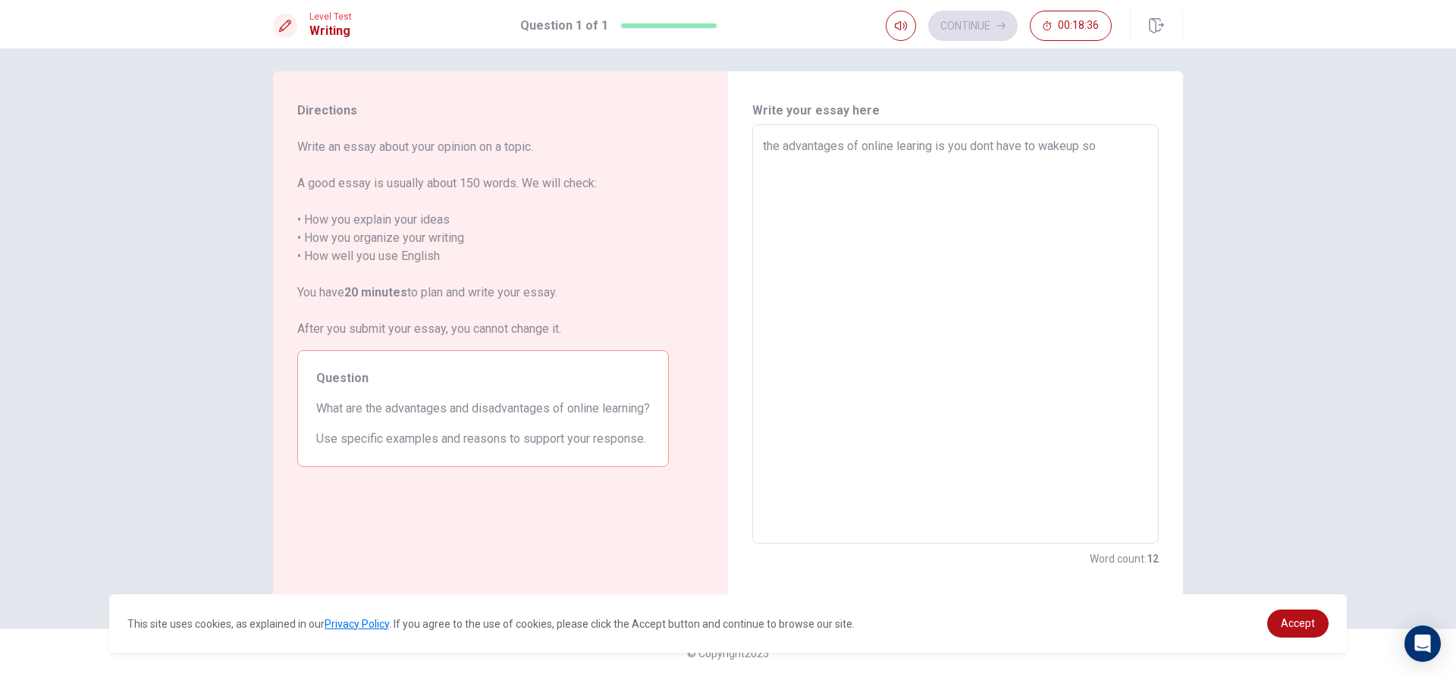
type textarea "the advantages of online learing is you dont have to wakeup so f"
type textarea "x"
type textarea "the advantages of online learing is you dont have to wakeup so fa"
type textarea "x"
type textarea "the advantages of online learing is you dont have to wakeup so fas"
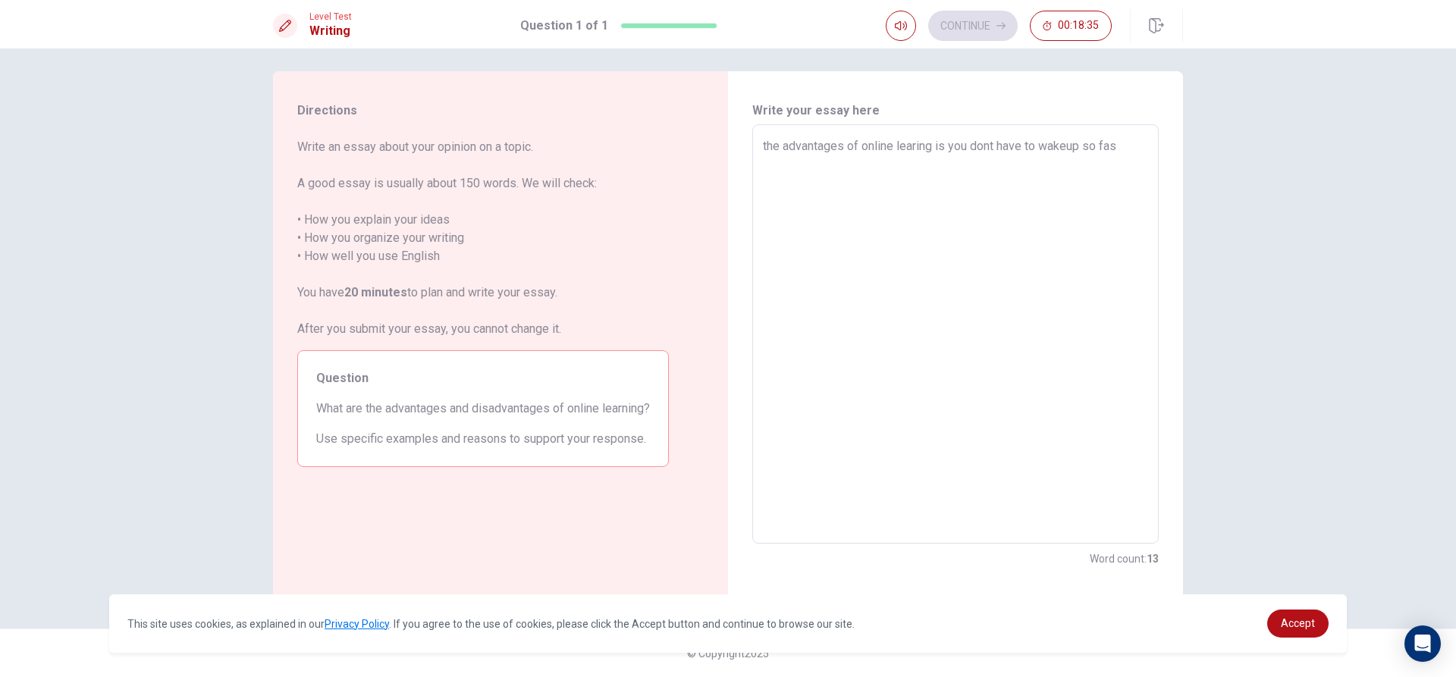
type textarea "x"
type textarea "the advantages of online learing is you dont have to wakeup so fast"
type textarea "x"
type textarea "the advantages of online learing is you dont have to wakeup so fast"
type textarea "x"
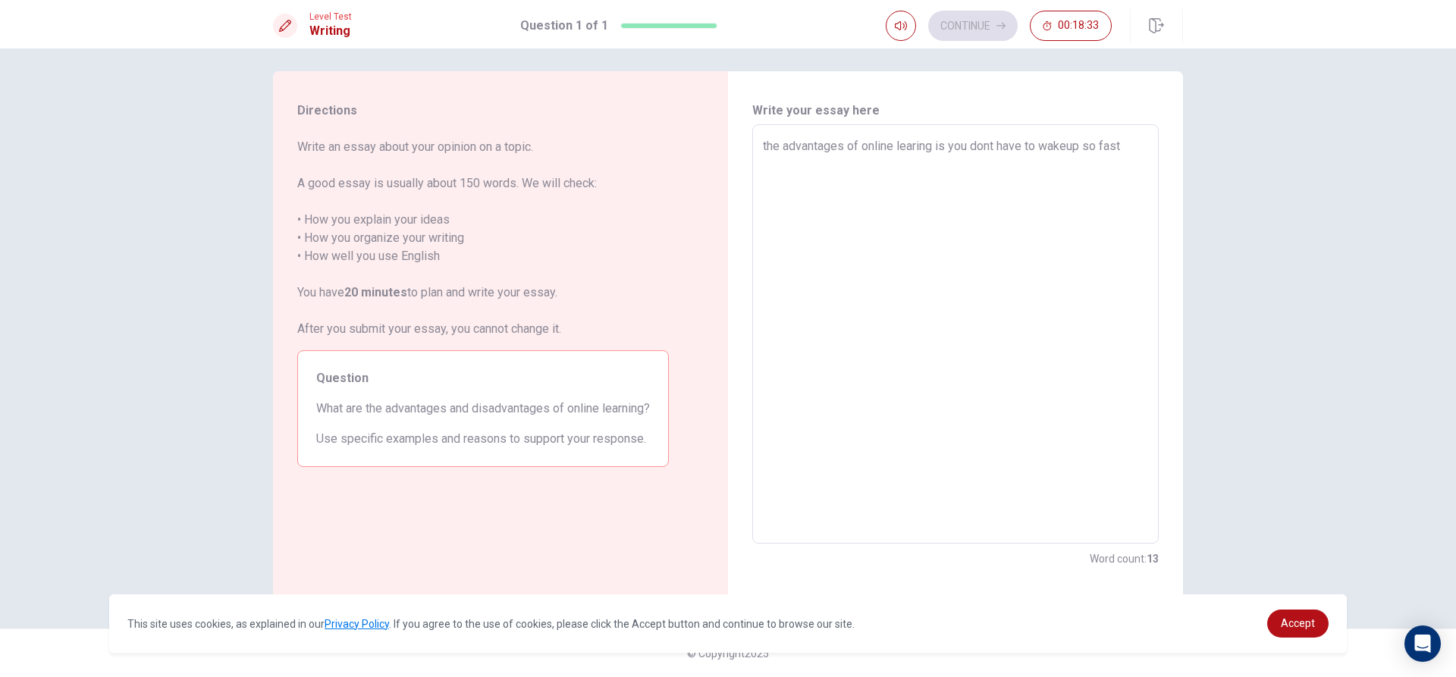
type textarea "the advantages of online learing is you dont have to wakeup so fast t"
type textarea "x"
type textarea "the advantages of online learing is you dont have to wakeup so fast to"
type textarea "x"
type textarea "the advantages of online learing is you dont have to wakeup so fast to"
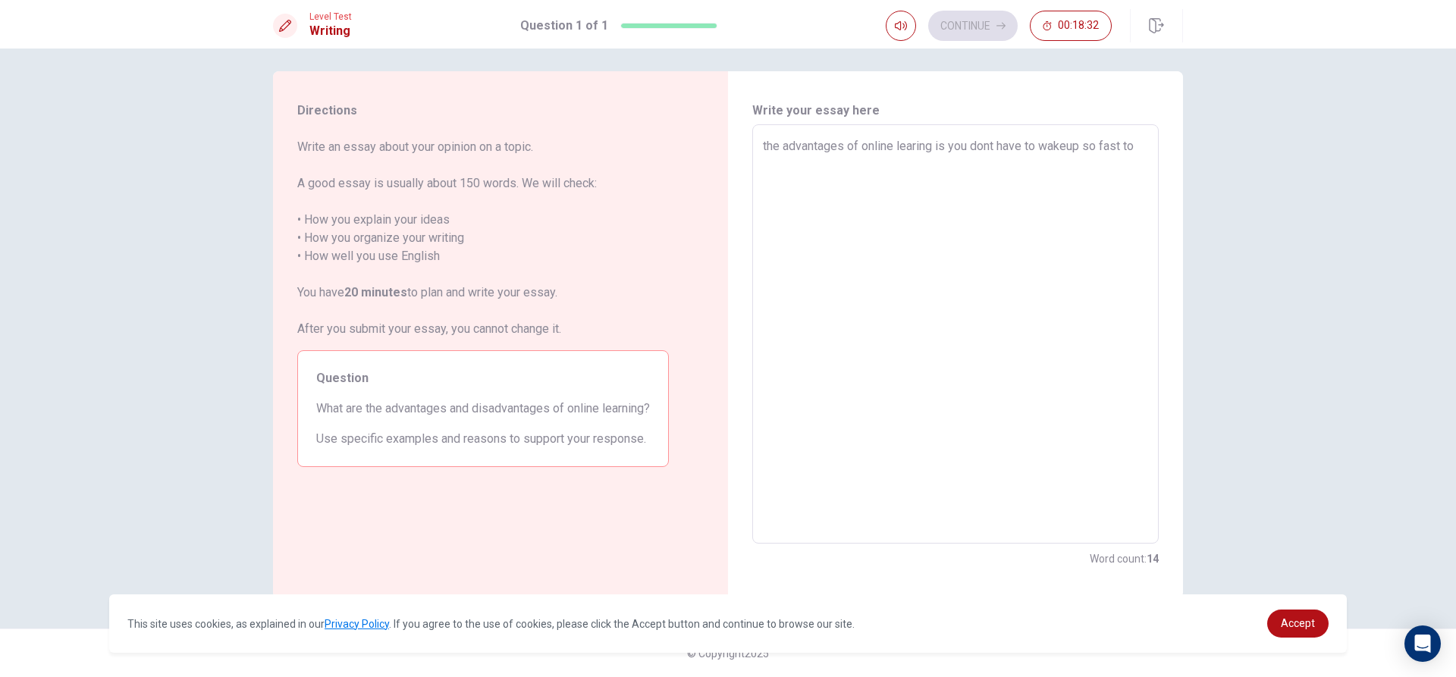
type textarea "x"
type textarea "the advantages of online learing is you dont have to wakeup so fast to g"
type textarea "x"
type textarea "the advantages of online learing is you dont have to wakeup so fast to go"
type textarea "x"
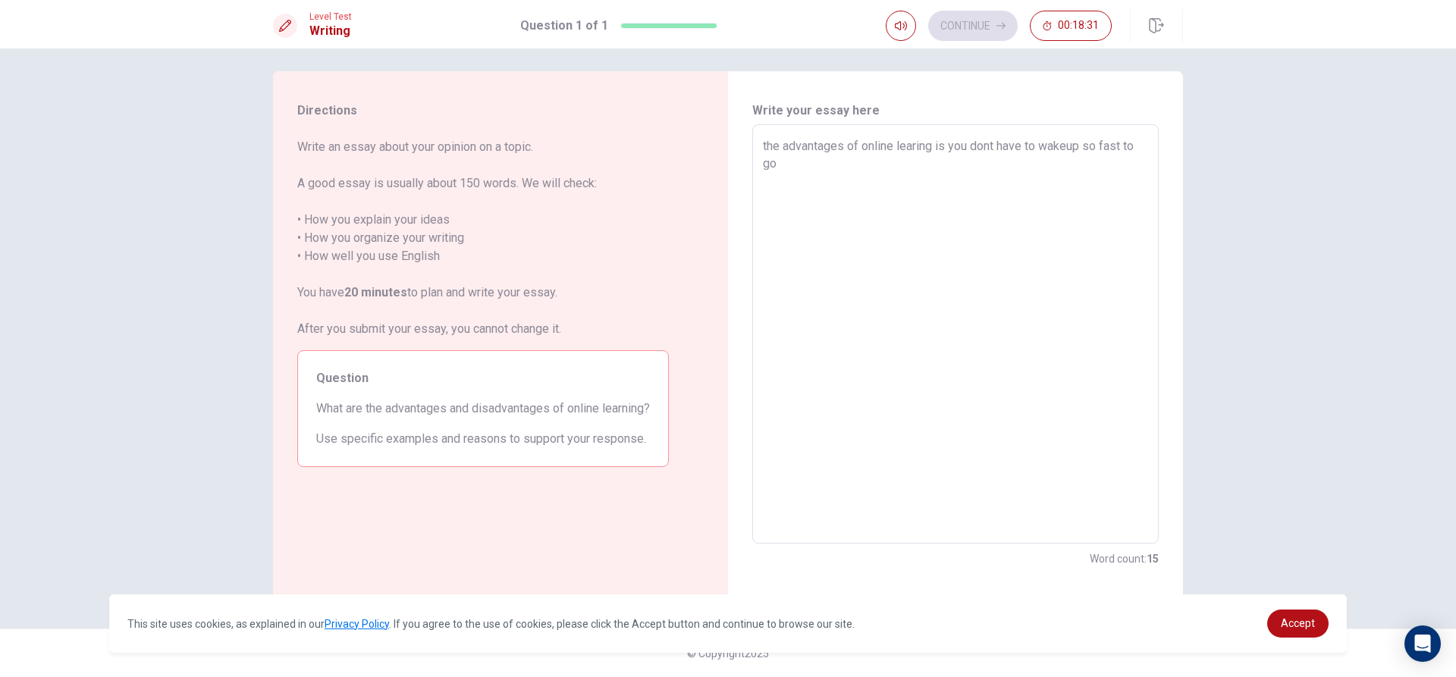
type textarea "the advantages of online learing is you dont have to wakeup so fast to go"
type textarea "x"
type textarea "the advantages of online learing is you dont have to wakeup so fast to go t"
type textarea "x"
type textarea "the advantages of online learing is you dont have to wakeup so fast to go to"
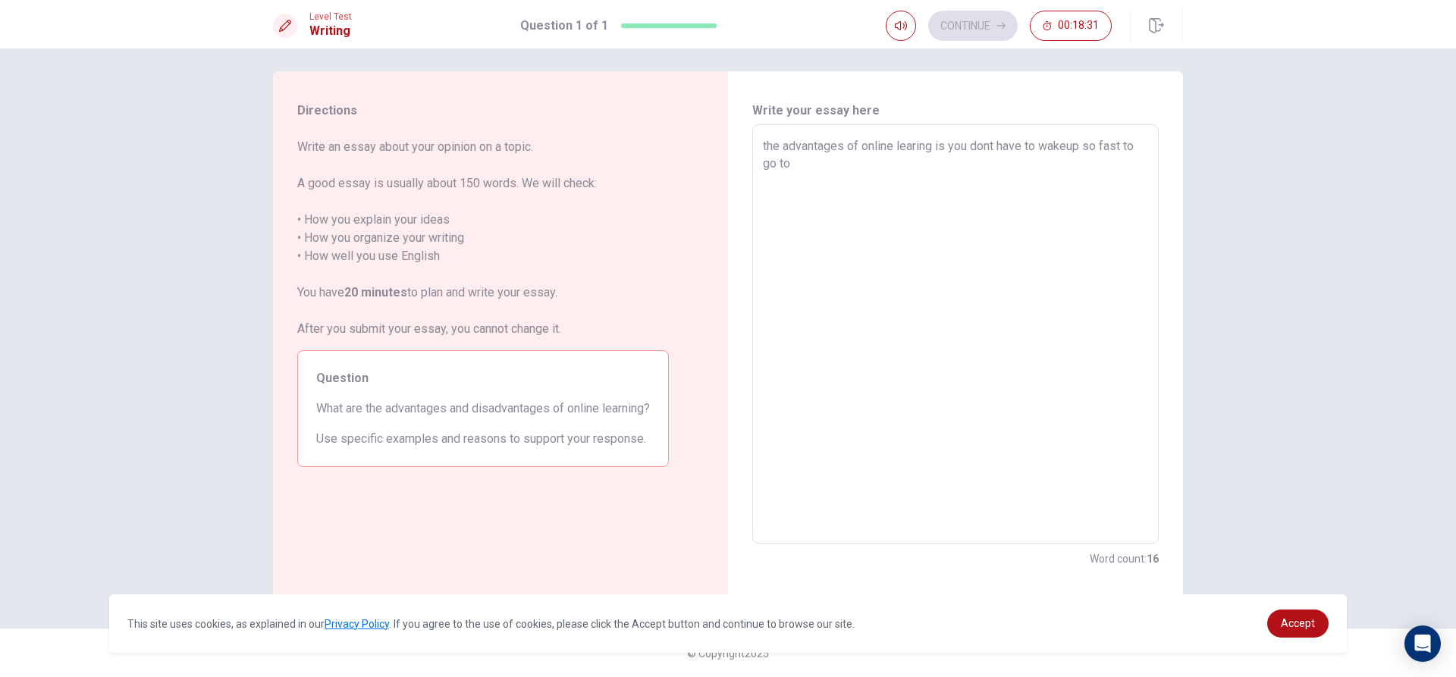
type textarea "x"
type textarea "the advantages of online learing is you dont have to wakeup so fast to go to"
type textarea "x"
type textarea "the advantages of online learing is you dont have to wakeup so fast to go to s"
type textarea "x"
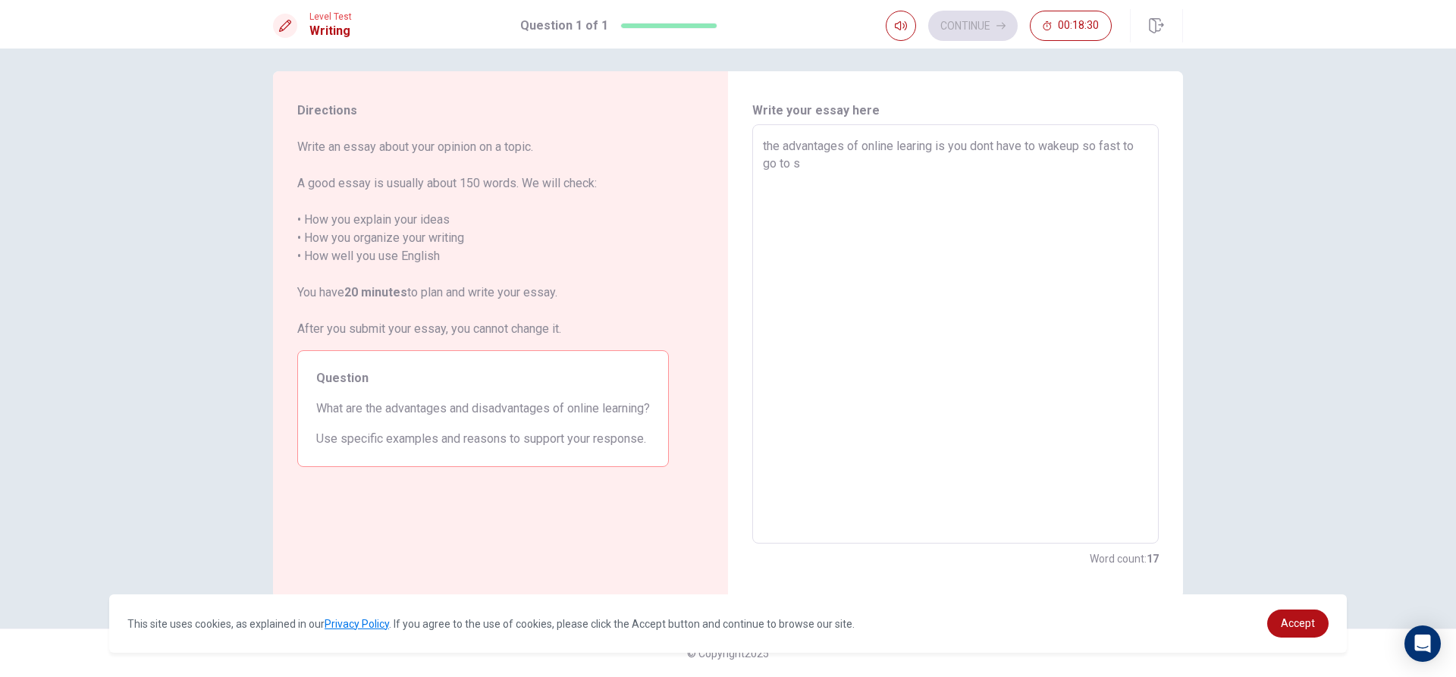
type textarea "the advantages of online learing is you dont have to wakeup so fast to go to sc"
type textarea "x"
type textarea "the advantages of online learing is you dont have to wakeup so fast to go to sch"
type textarea "x"
type textarea "the advantages of online learing is you dont have to wakeup so fast to go to sc…"
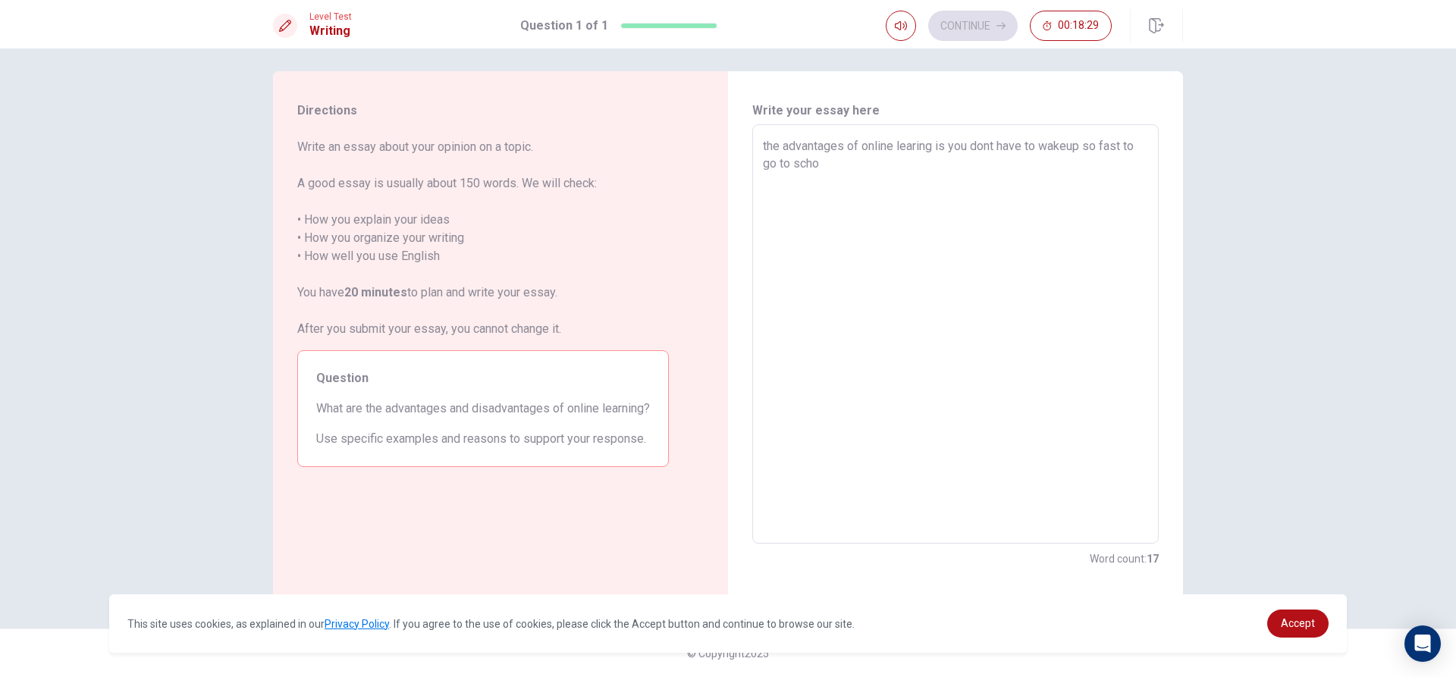
type textarea "x"
type textarea "the advantages of online learing is you dont have to wakeup so fast to go to sc…"
click at [829, 164] on textarea "the advantages of online learing is you dont have to wakeup so fast to go to sc…" at bounding box center [955, 334] width 385 height 394
click at [1087, 196] on textarea "the advantages of online learing is you dont have to wakeup so fast to go to sc…" at bounding box center [955, 334] width 385 height 394
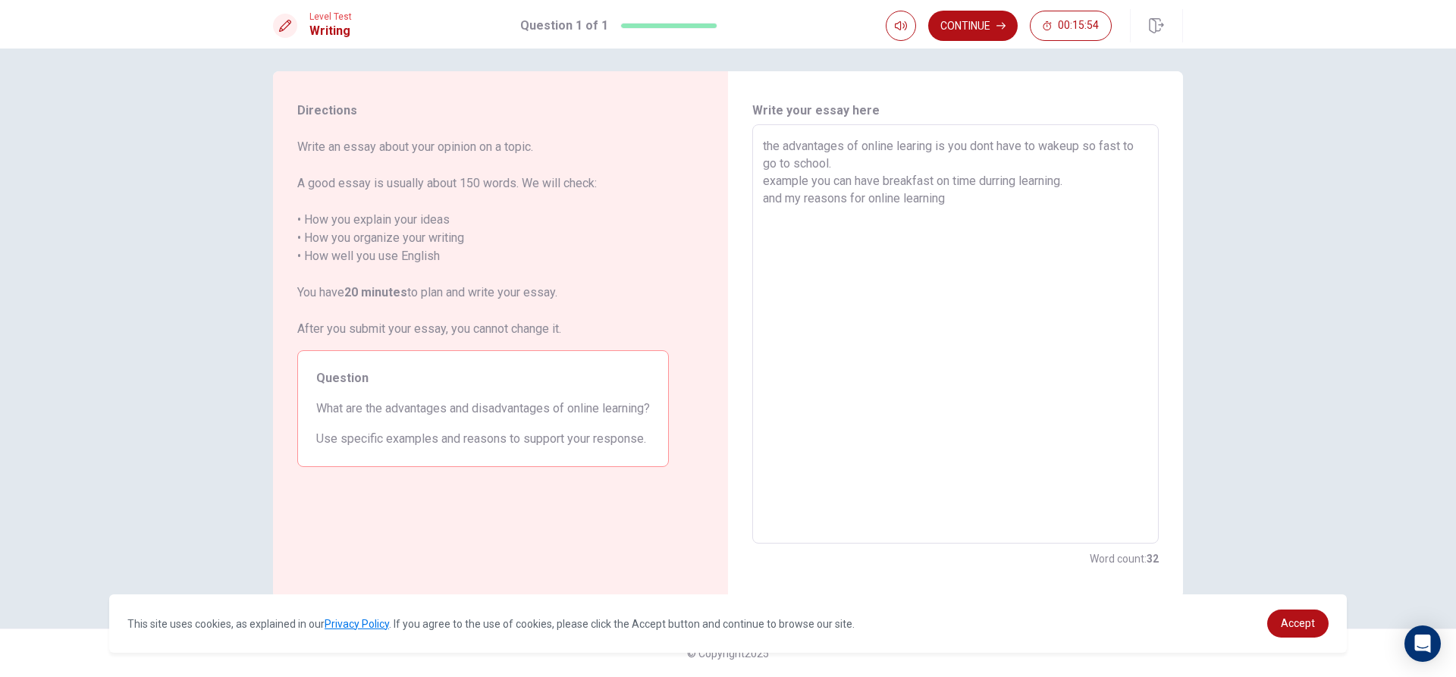
click at [866, 196] on textarea "the advantages of online learing is you dont have to wakeup so fast to go to sc…" at bounding box center [955, 334] width 385 height 394
click at [1053, 199] on textarea "the advantages of online learing is you dont have to wakeup so fast to go to sc…" at bounding box center [955, 334] width 385 height 394
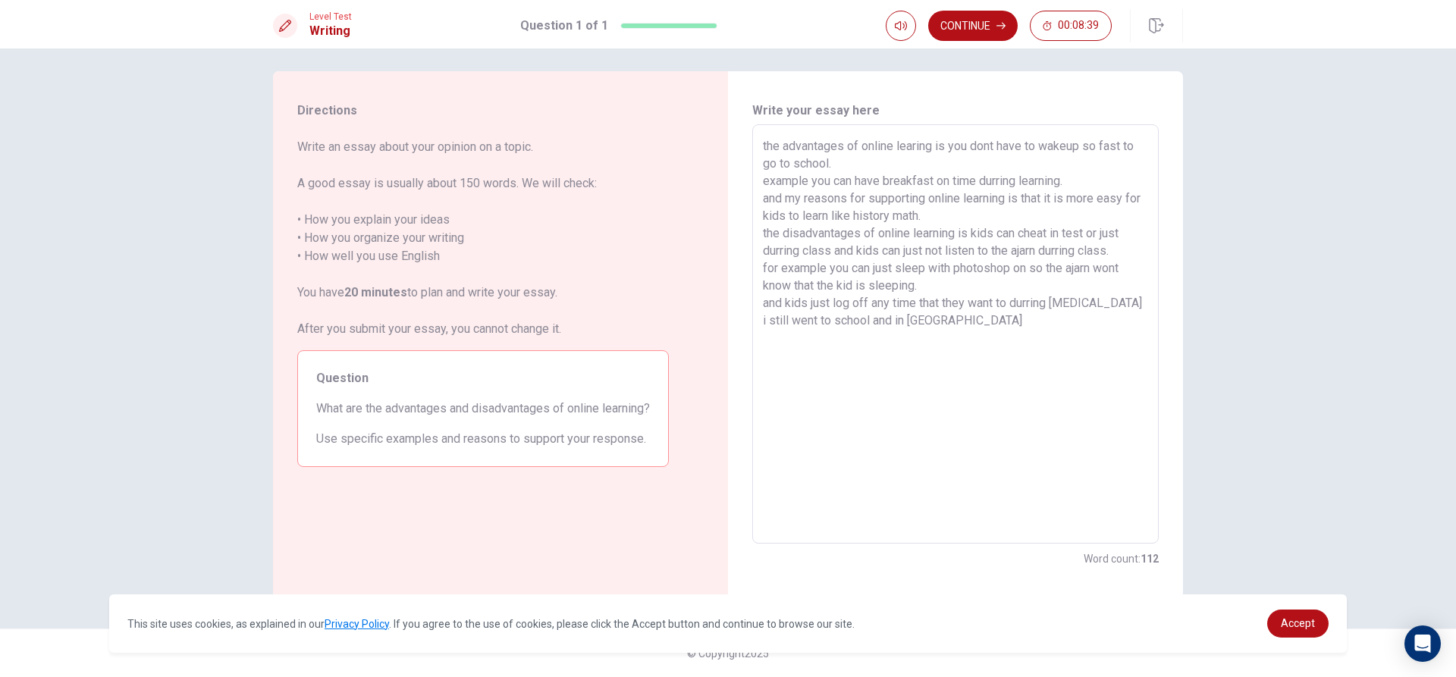
click at [871, 323] on textarea "the advantages of online learing is you dont have to wakeup so fast to go to sc…" at bounding box center [955, 334] width 385 height 394
click at [940, 334] on textarea "the advantages of online learing is you dont have to wakeup so fast to go to sc…" at bounding box center [955, 334] width 385 height 394
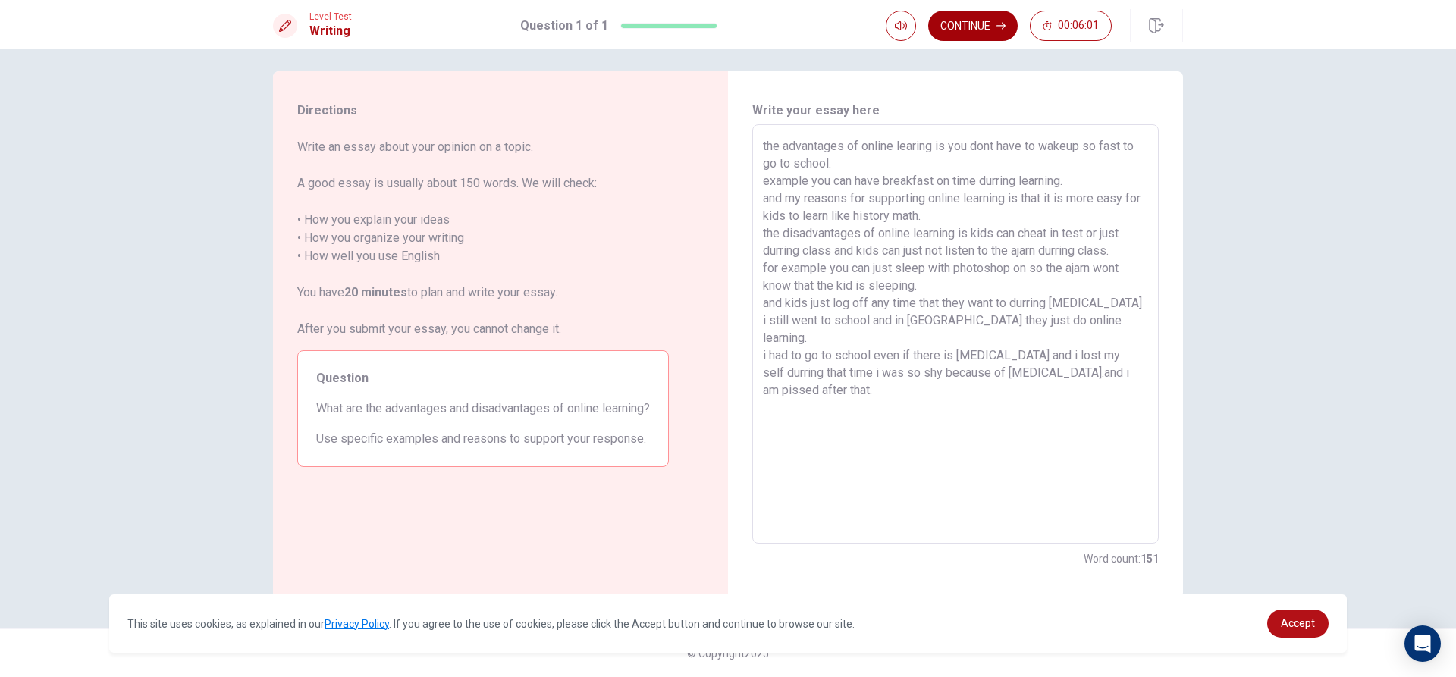
click at [994, 26] on button "Continue" at bounding box center [972, 26] width 89 height 30
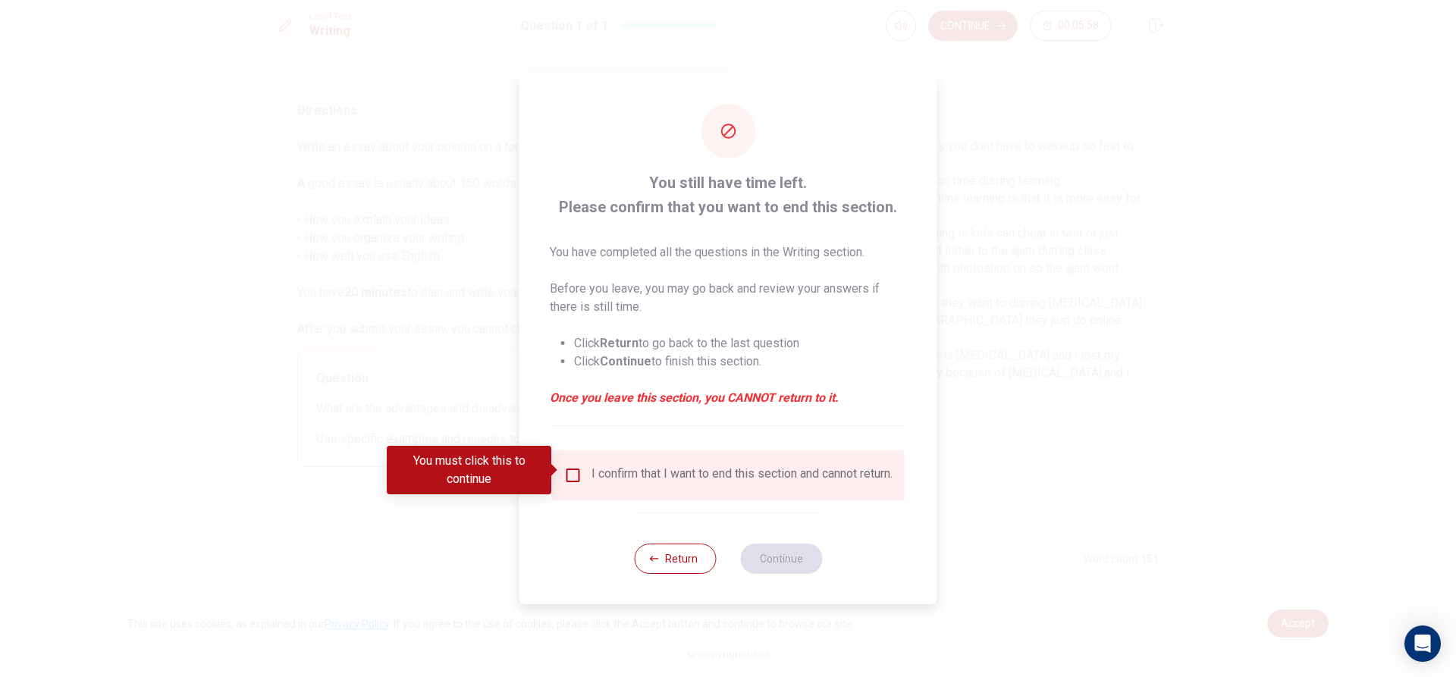
click at [591, 466] on div "I confirm that I want to end this section and cannot return." at bounding box center [741, 475] width 301 height 18
click at [585, 467] on div "I confirm that I want to end this section and cannot return." at bounding box center [728, 475] width 328 height 18
click at [572, 466] on input "You must click this to continue" at bounding box center [573, 475] width 18 height 18
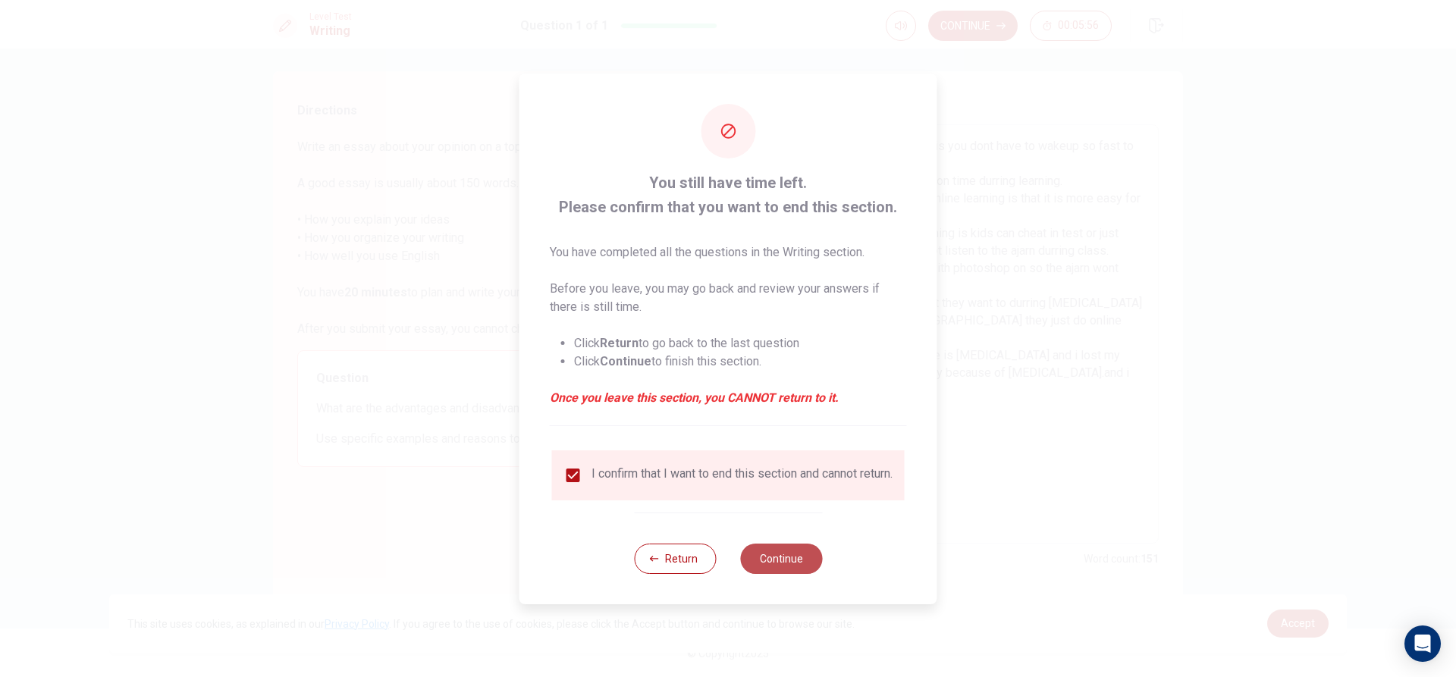
click at [784, 573] on button "Continue" at bounding box center [781, 559] width 82 height 30
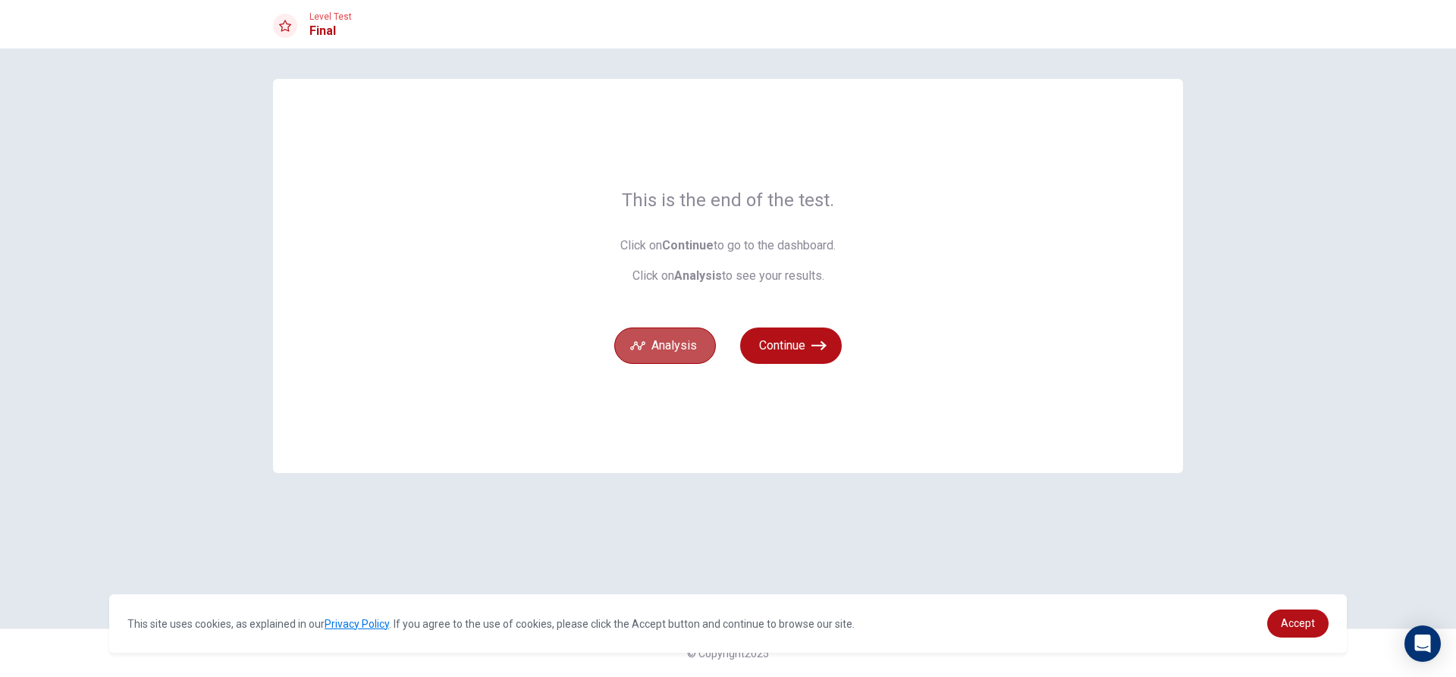
click at [661, 349] on button "Analysis" at bounding box center [665, 346] width 102 height 36
